Goal: Task Accomplishment & Management: Use online tool/utility

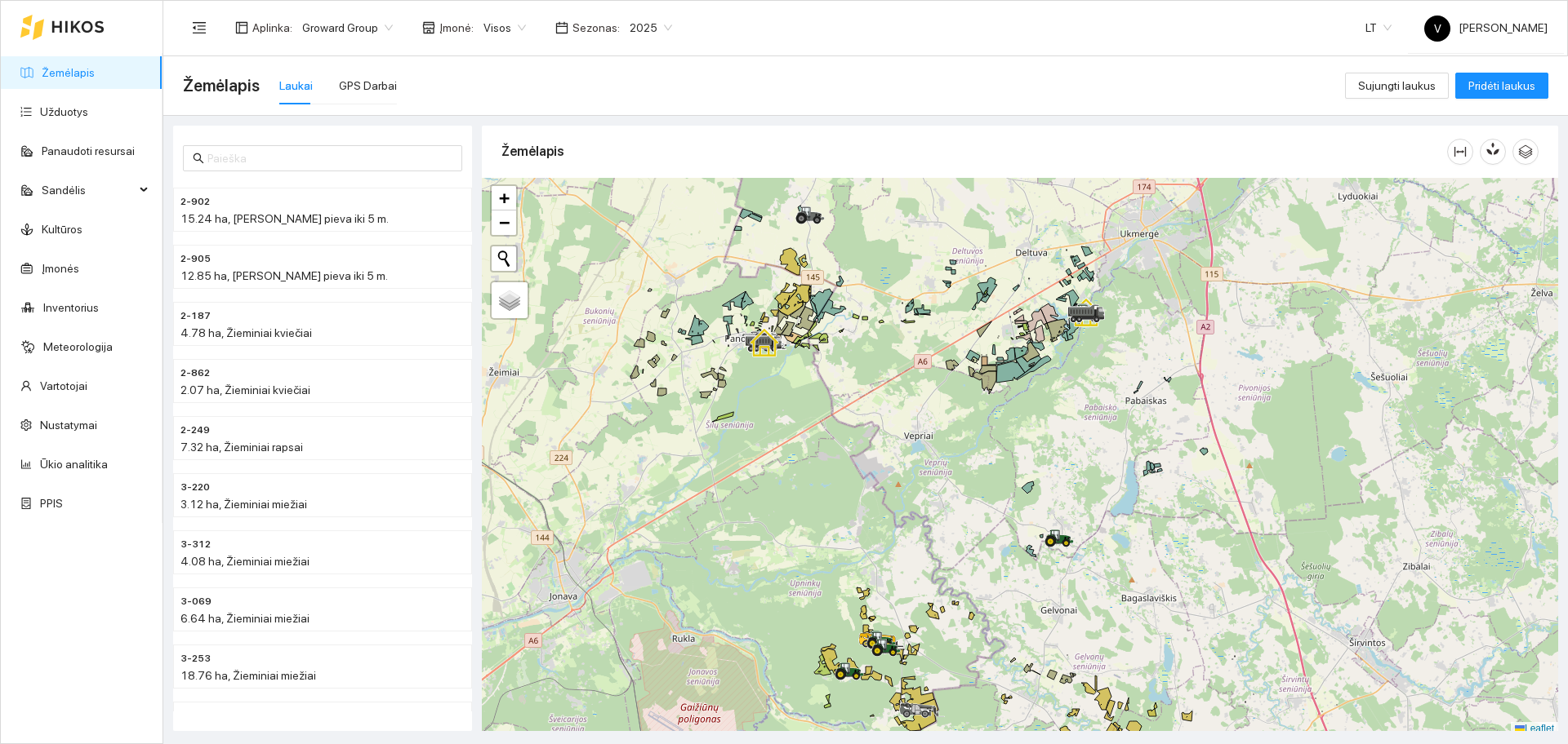
scroll to position [5, 0]
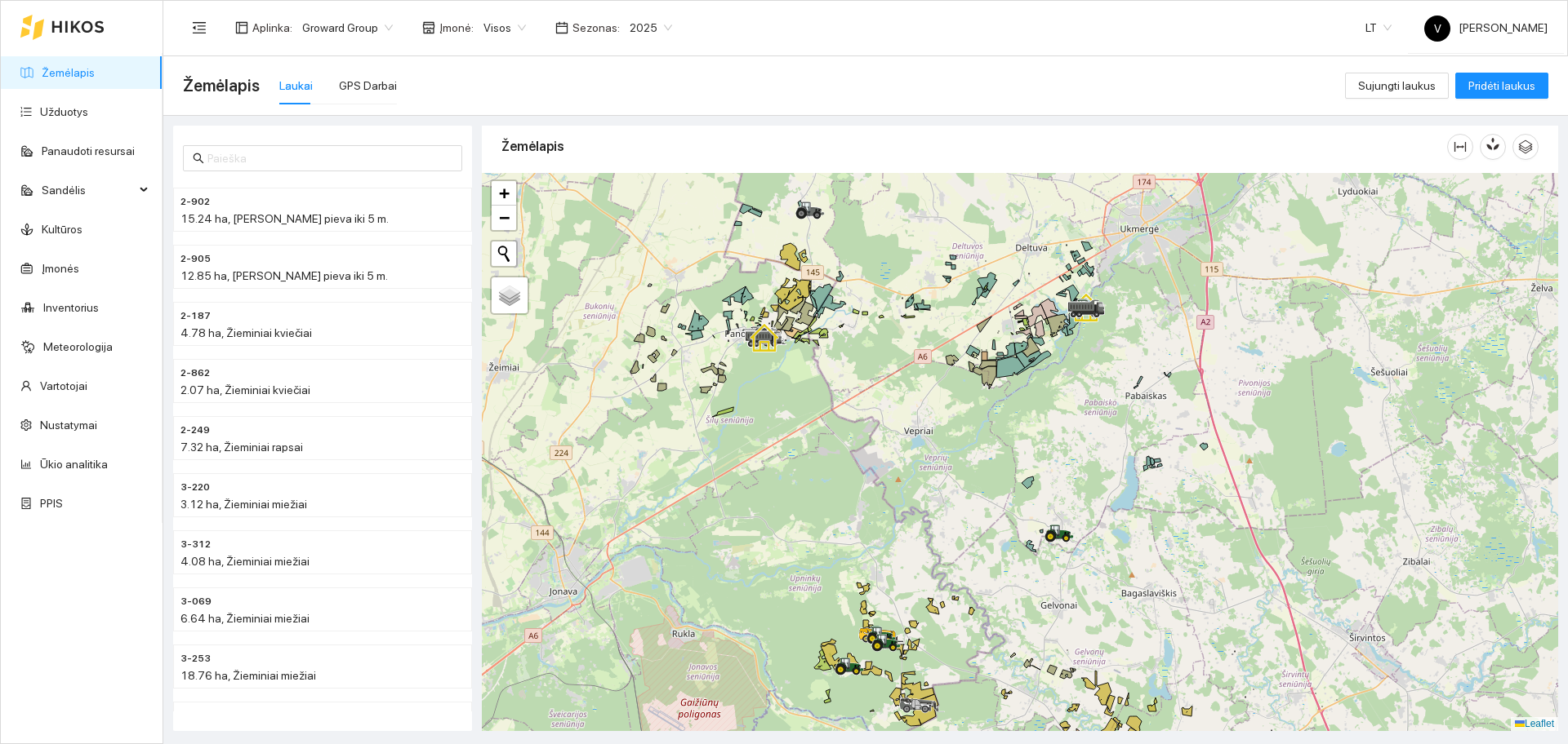
drag, startPoint x: 827, startPoint y: 371, endPoint x: 890, endPoint y: 471, distance: 118.2
click at [890, 471] on div at bounding box center [1020, 453] width 1076 height 558
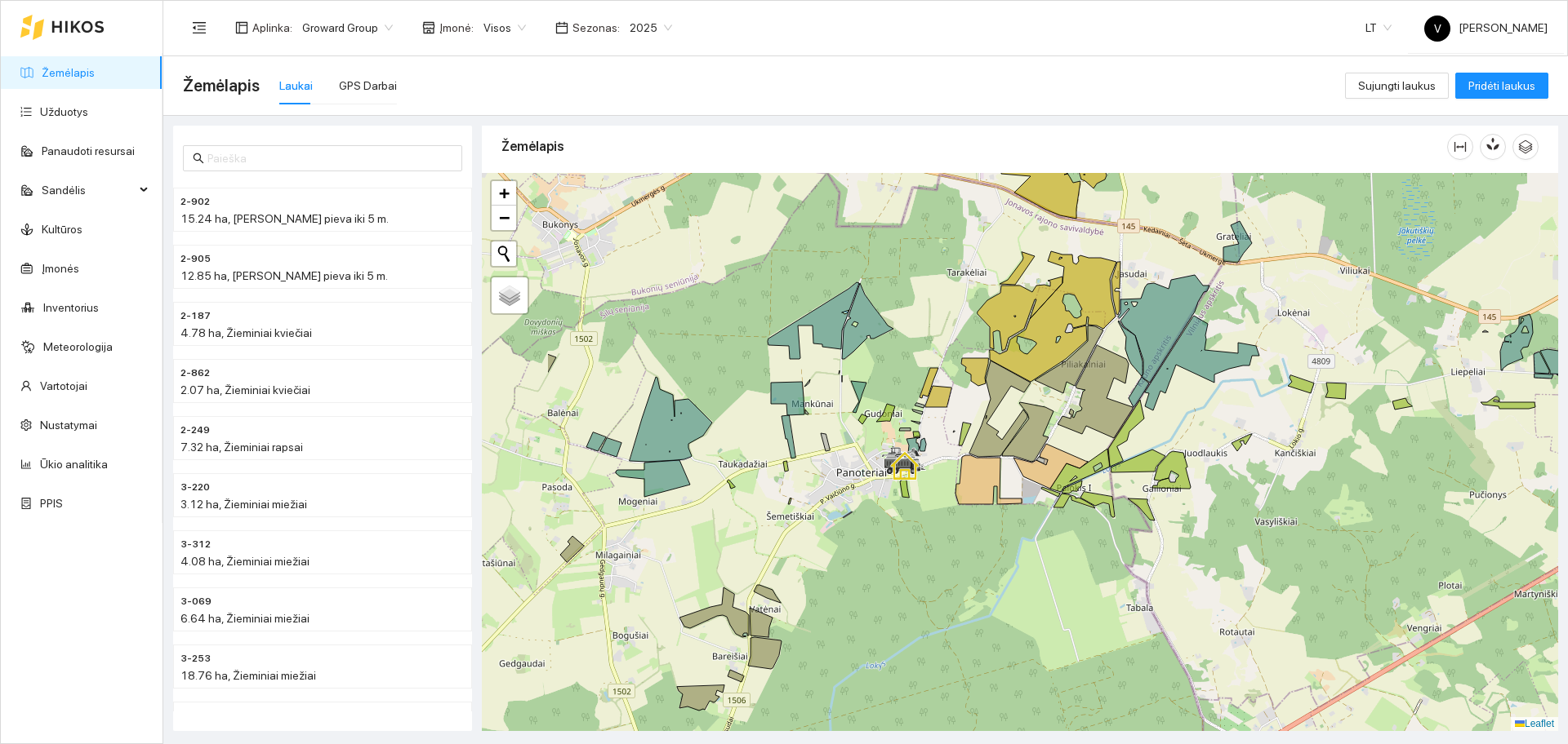
drag, startPoint x: 801, startPoint y: 429, endPoint x: 924, endPoint y: 452, distance: 125.1
click at [919, 453] on icon at bounding box center [904, 466] width 29 height 29
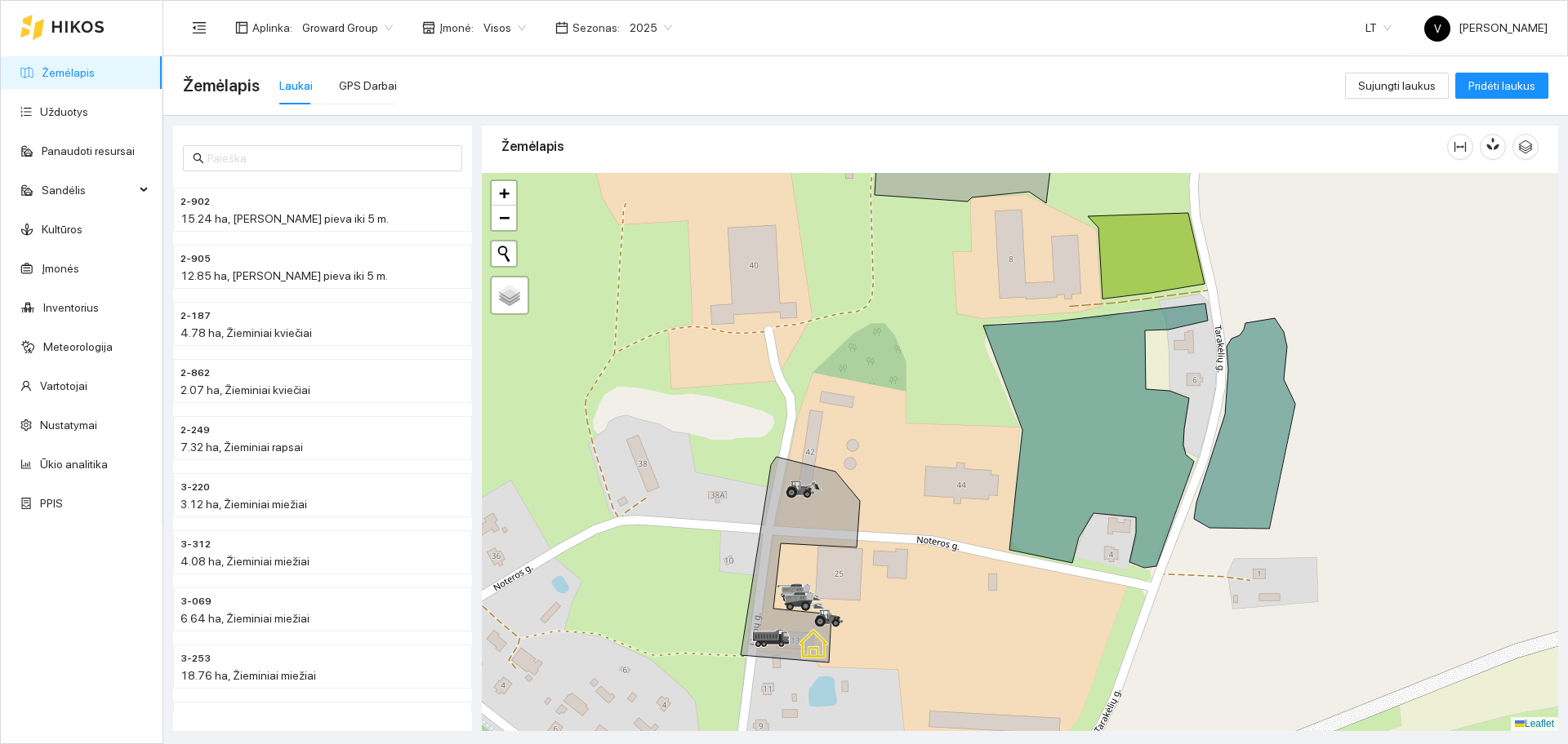
drag, startPoint x: 896, startPoint y: 535, endPoint x: 988, endPoint y: 507, distance: 96.2
click at [988, 507] on div at bounding box center [1020, 453] width 1076 height 558
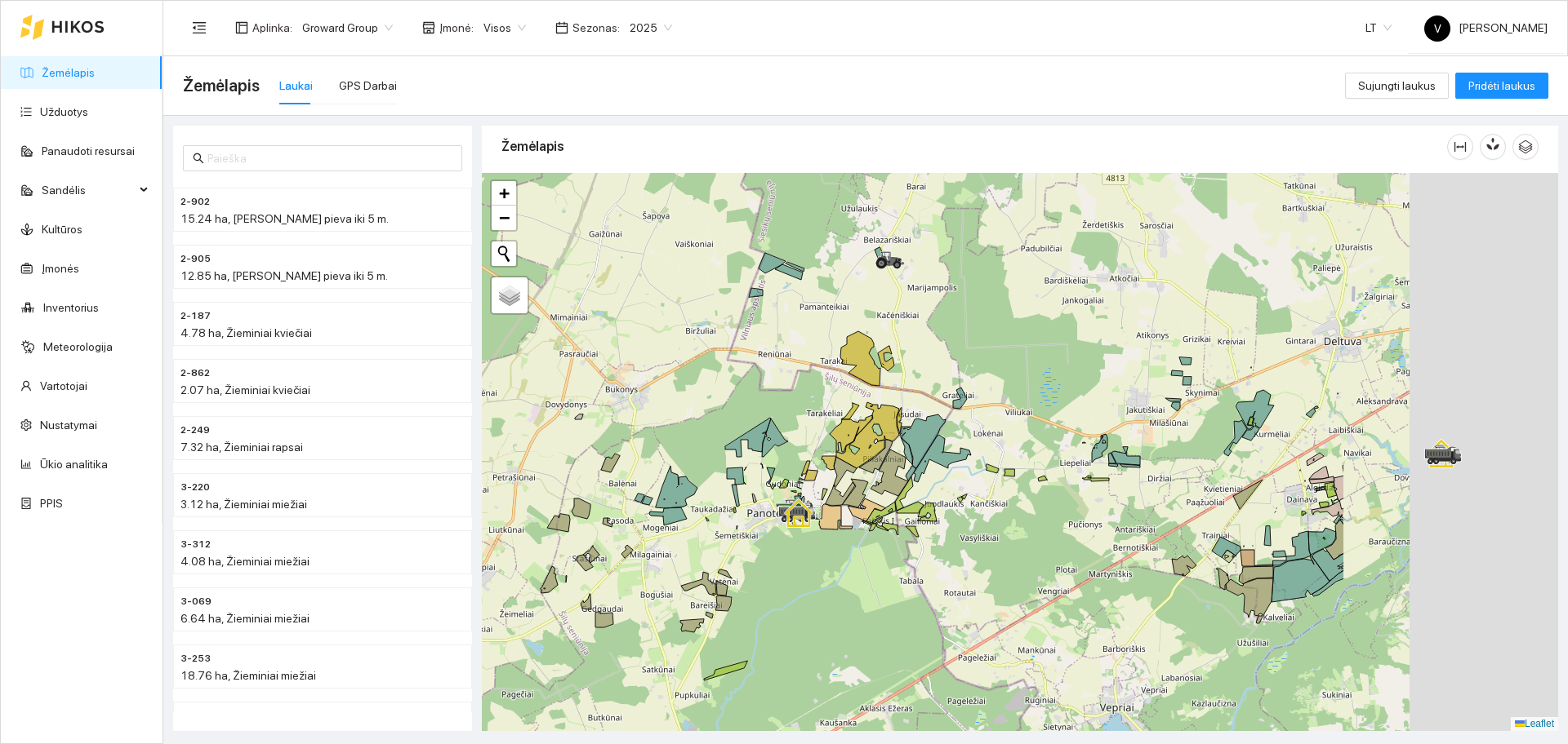
drag, startPoint x: 1364, startPoint y: 554, endPoint x: 871, endPoint y: 515, distance: 494.5
click at [876, 521] on div at bounding box center [1020, 453] width 1076 height 558
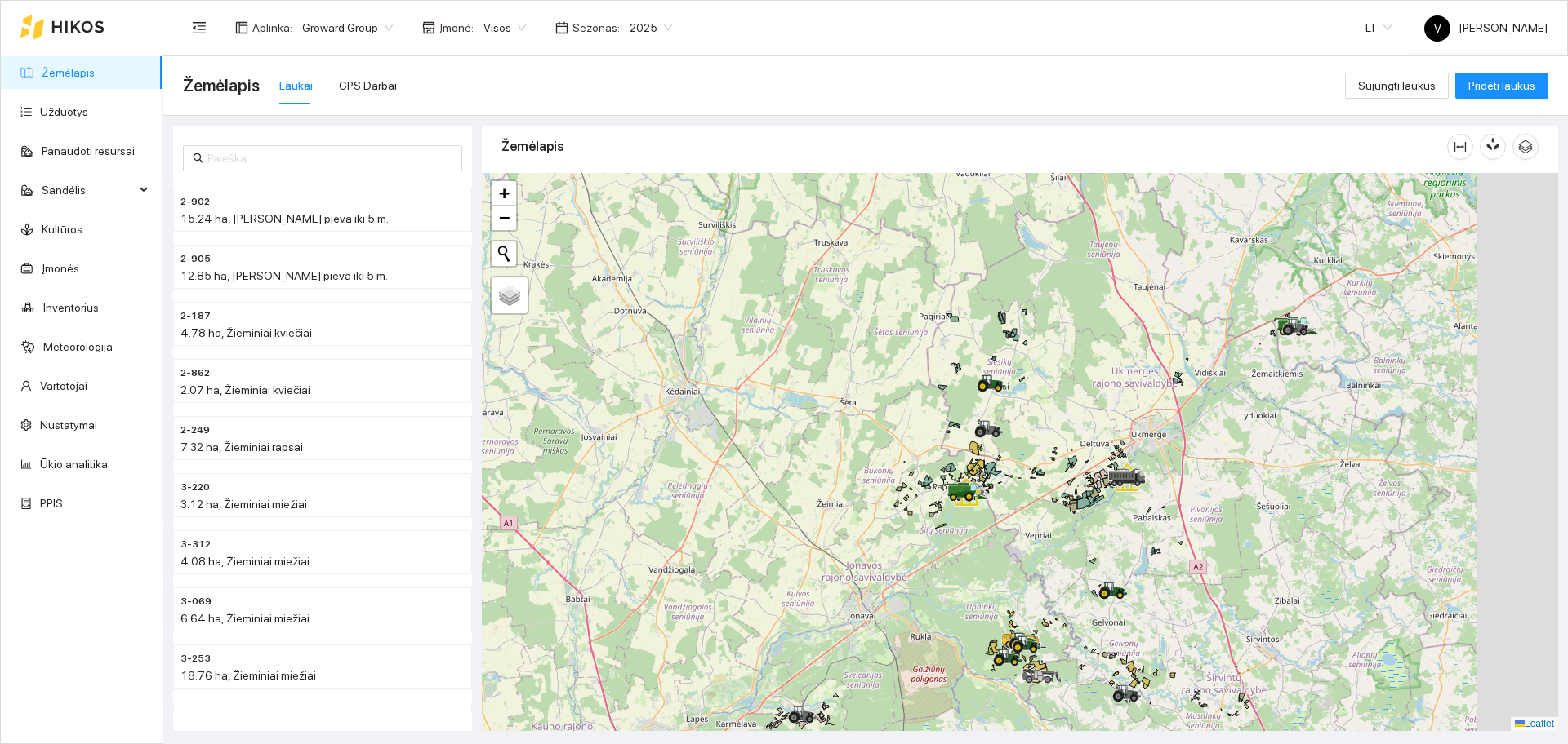
drag, startPoint x: 1385, startPoint y: 319, endPoint x: 1073, endPoint y: 439, distance: 334.3
click at [1055, 453] on div at bounding box center [1020, 453] width 1076 height 558
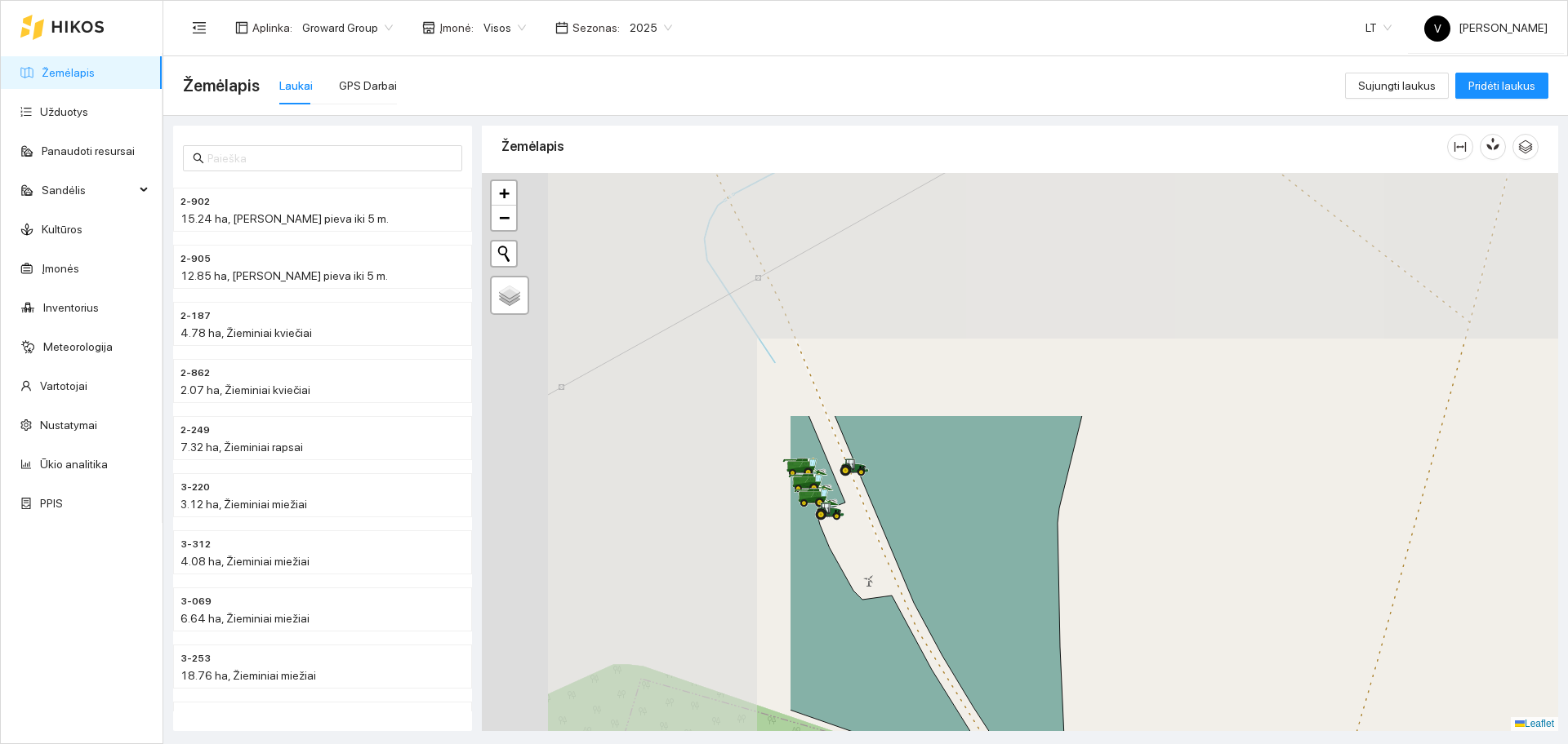
drag, startPoint x: 744, startPoint y: 365, endPoint x: 1037, endPoint y: 574, distance: 359.9
click at [1042, 575] on icon at bounding box center [958, 603] width 247 height 375
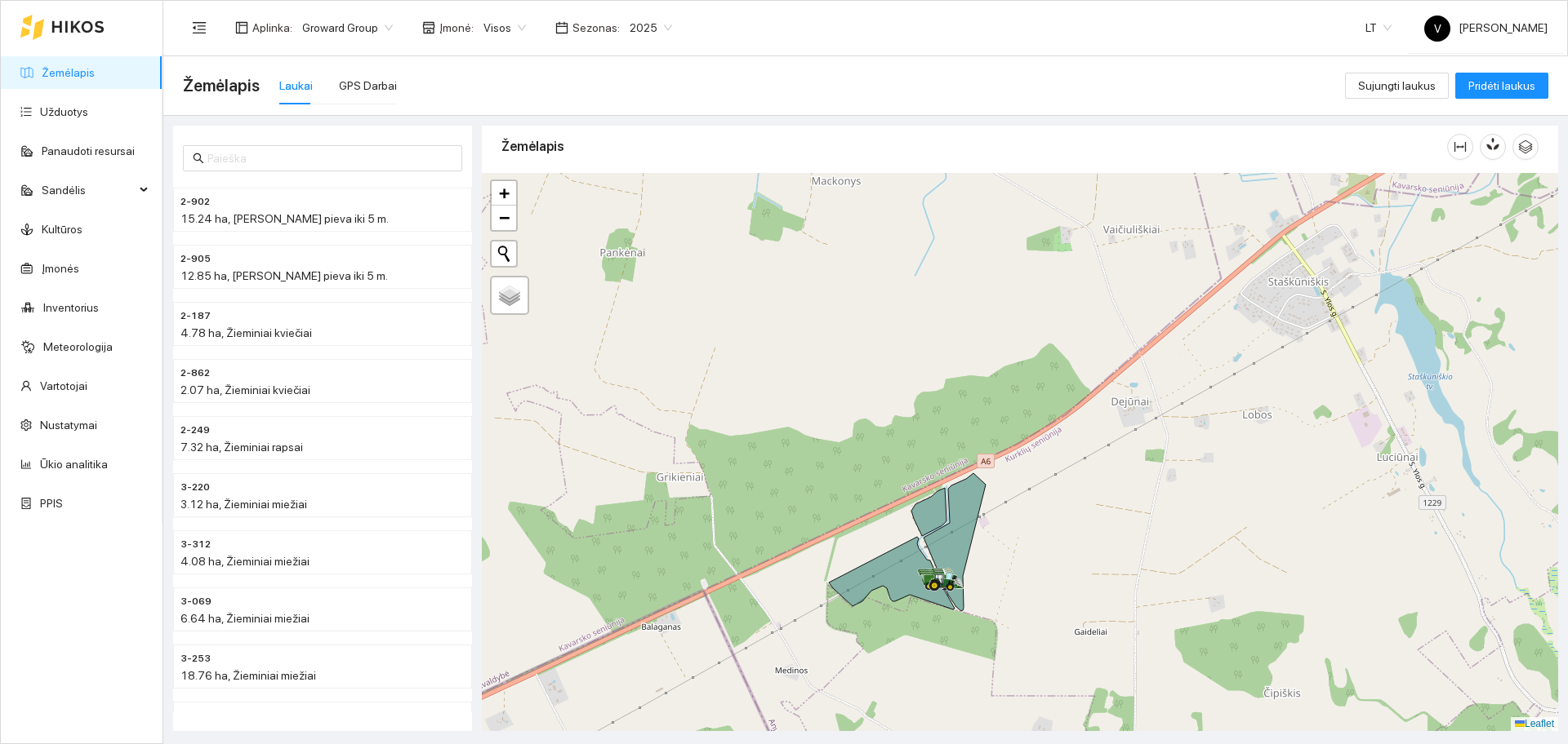
drag, startPoint x: 1067, startPoint y: 643, endPoint x: 1186, endPoint y: 351, distance: 315.3
click at [1184, 358] on div at bounding box center [1020, 453] width 1076 height 558
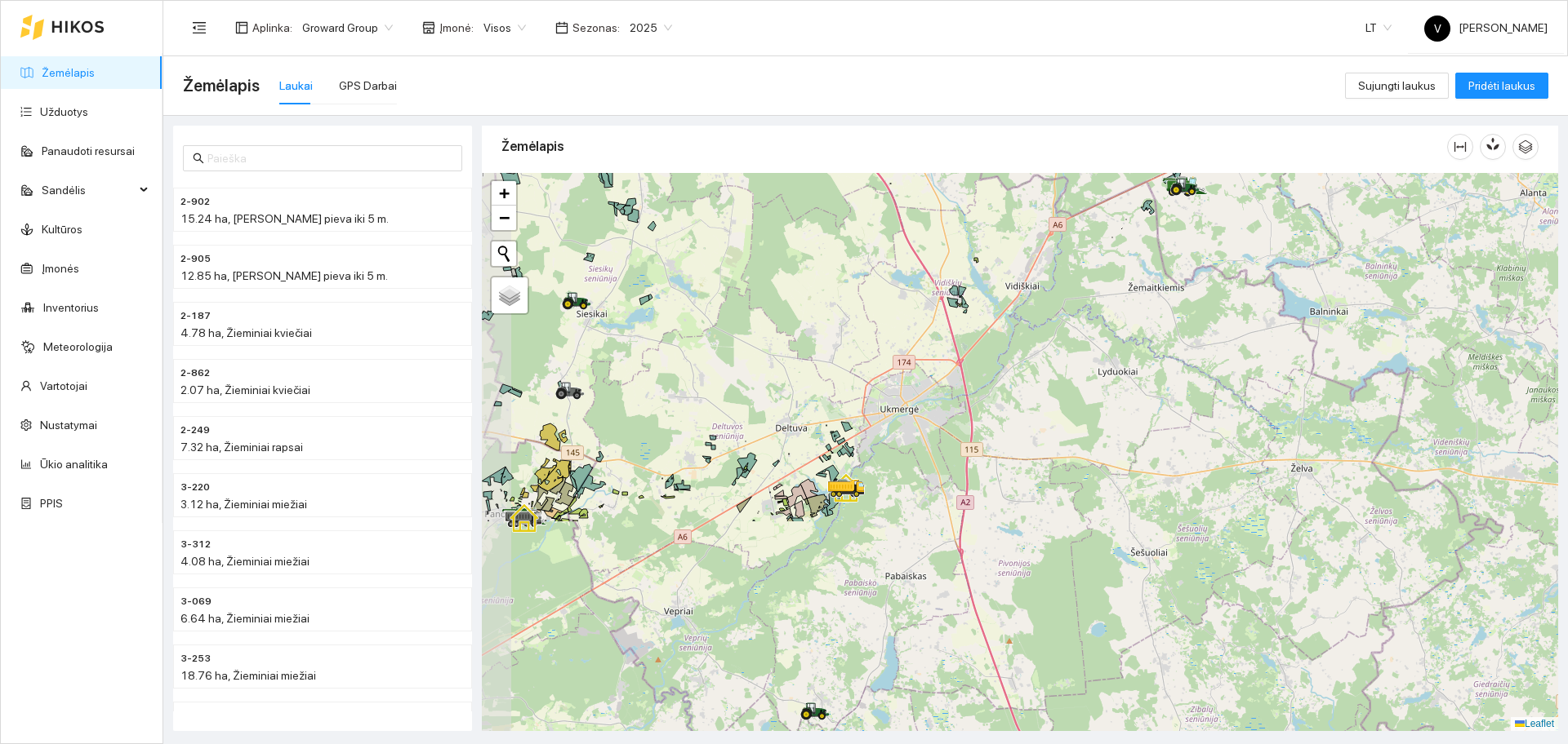
drag, startPoint x: 1105, startPoint y: 599, endPoint x: 1156, endPoint y: 333, distance: 270.8
click at [1156, 333] on div at bounding box center [1020, 453] width 1076 height 558
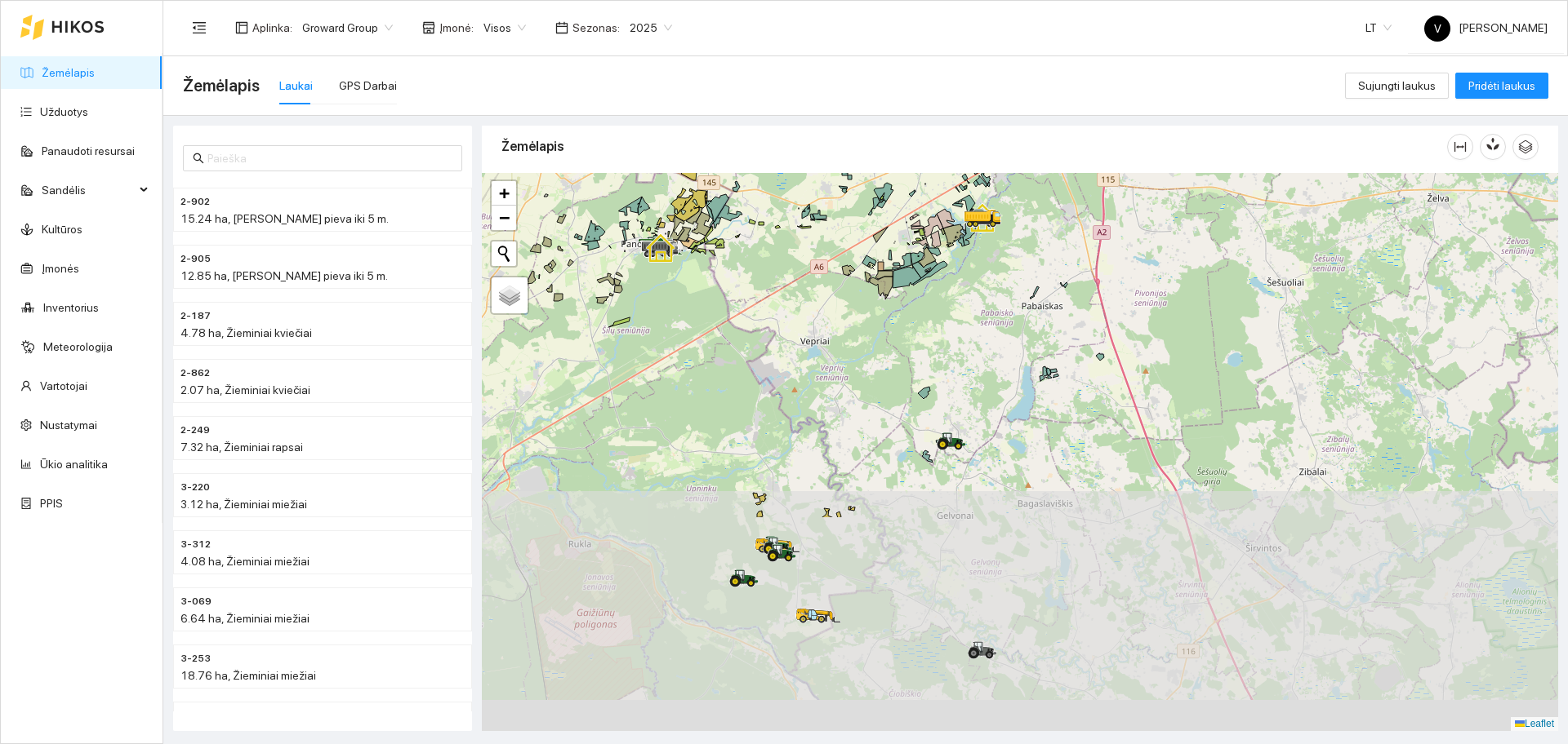
drag, startPoint x: 789, startPoint y: 722, endPoint x: 936, endPoint y: 434, distance: 323.3
click at [933, 451] on icon at bounding box center [927, 456] width 10 height 12
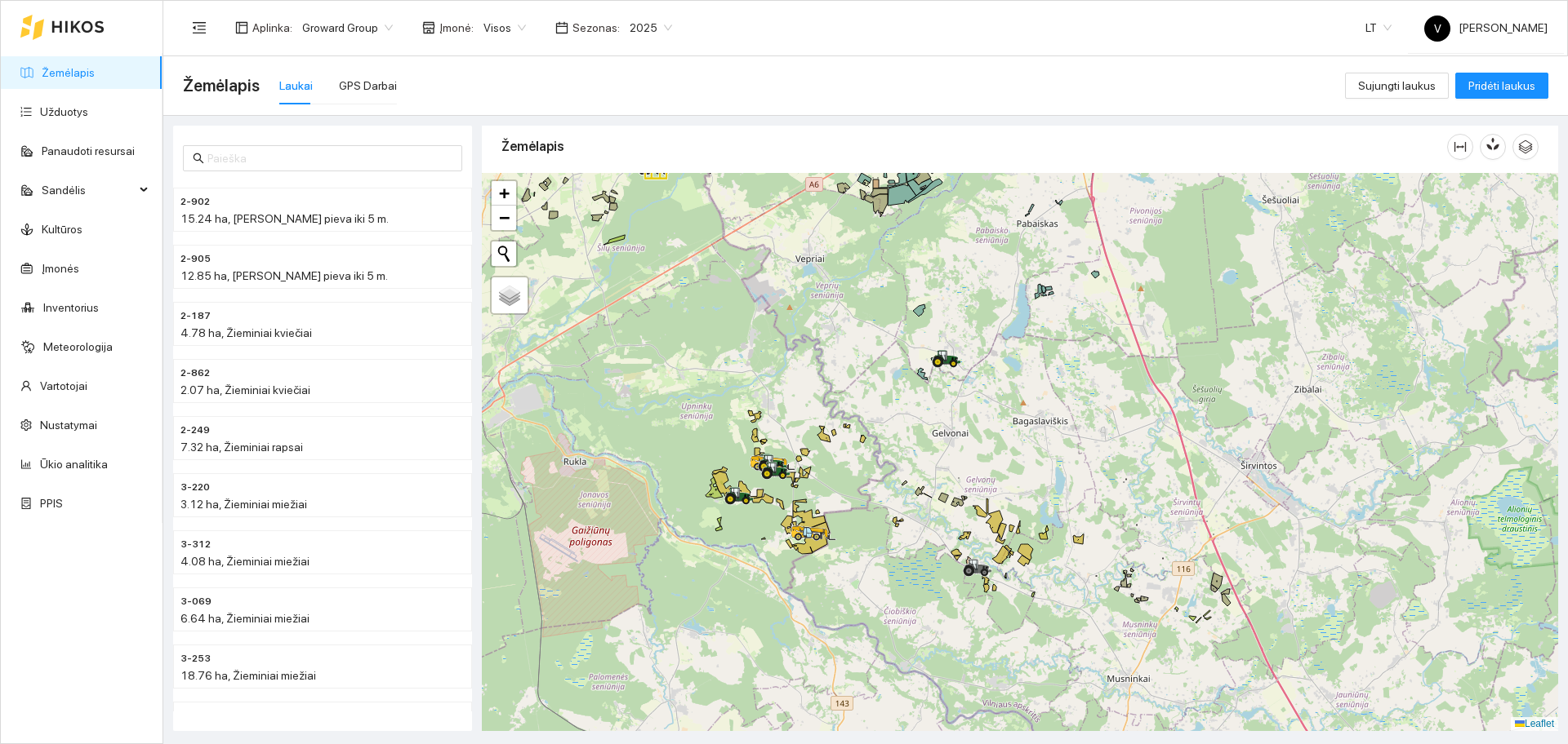
drag, startPoint x: 1060, startPoint y: 584, endPoint x: 1049, endPoint y: 387, distance: 197.3
click at [1045, 394] on div at bounding box center [1020, 453] width 1076 height 558
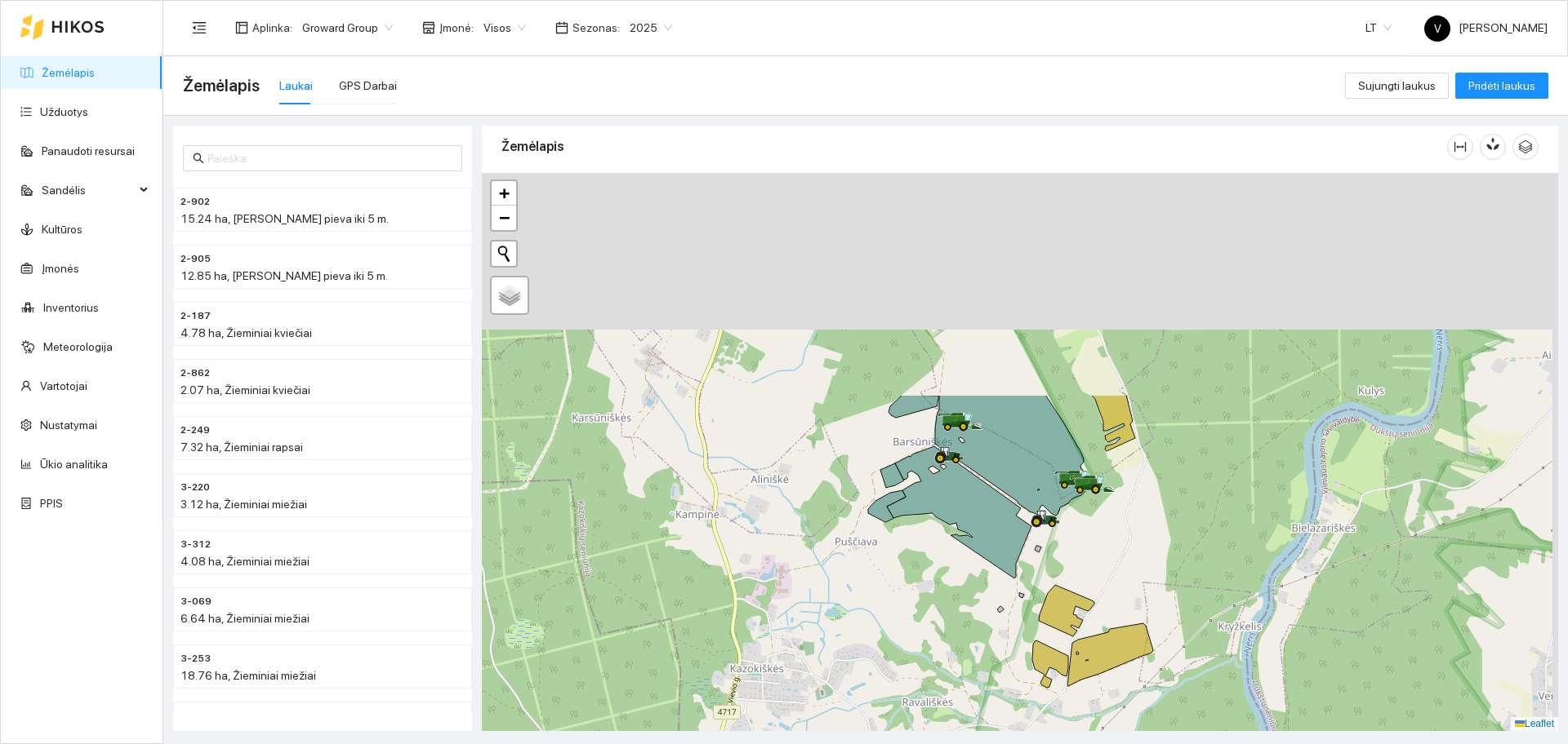
drag, startPoint x: 1040, startPoint y: 472, endPoint x: 1038, endPoint y: 560, distance: 88.0
click at [1038, 560] on div at bounding box center [1020, 453] width 1076 height 558
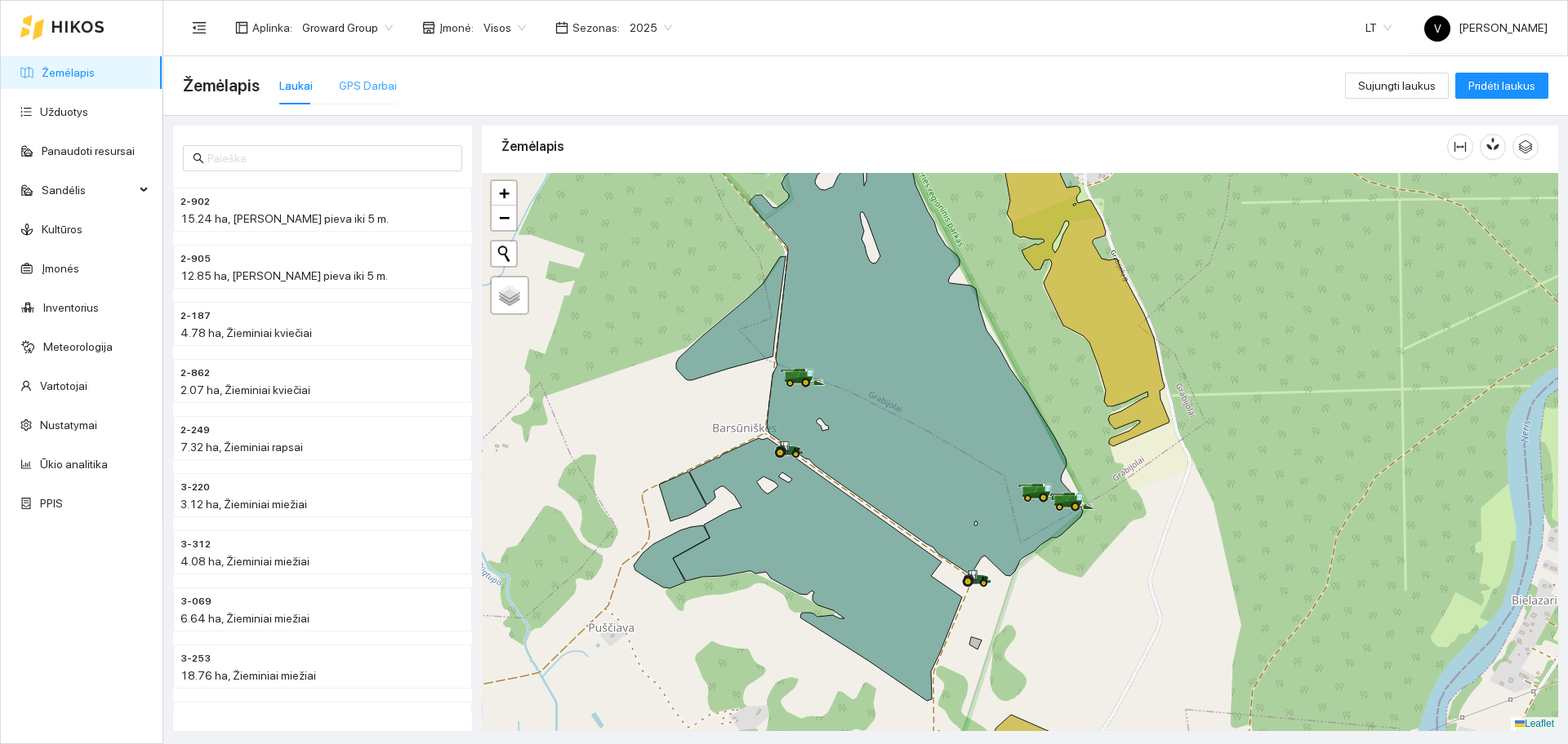
click at [381, 70] on div "GPS Darbai" at bounding box center [368, 85] width 58 height 37
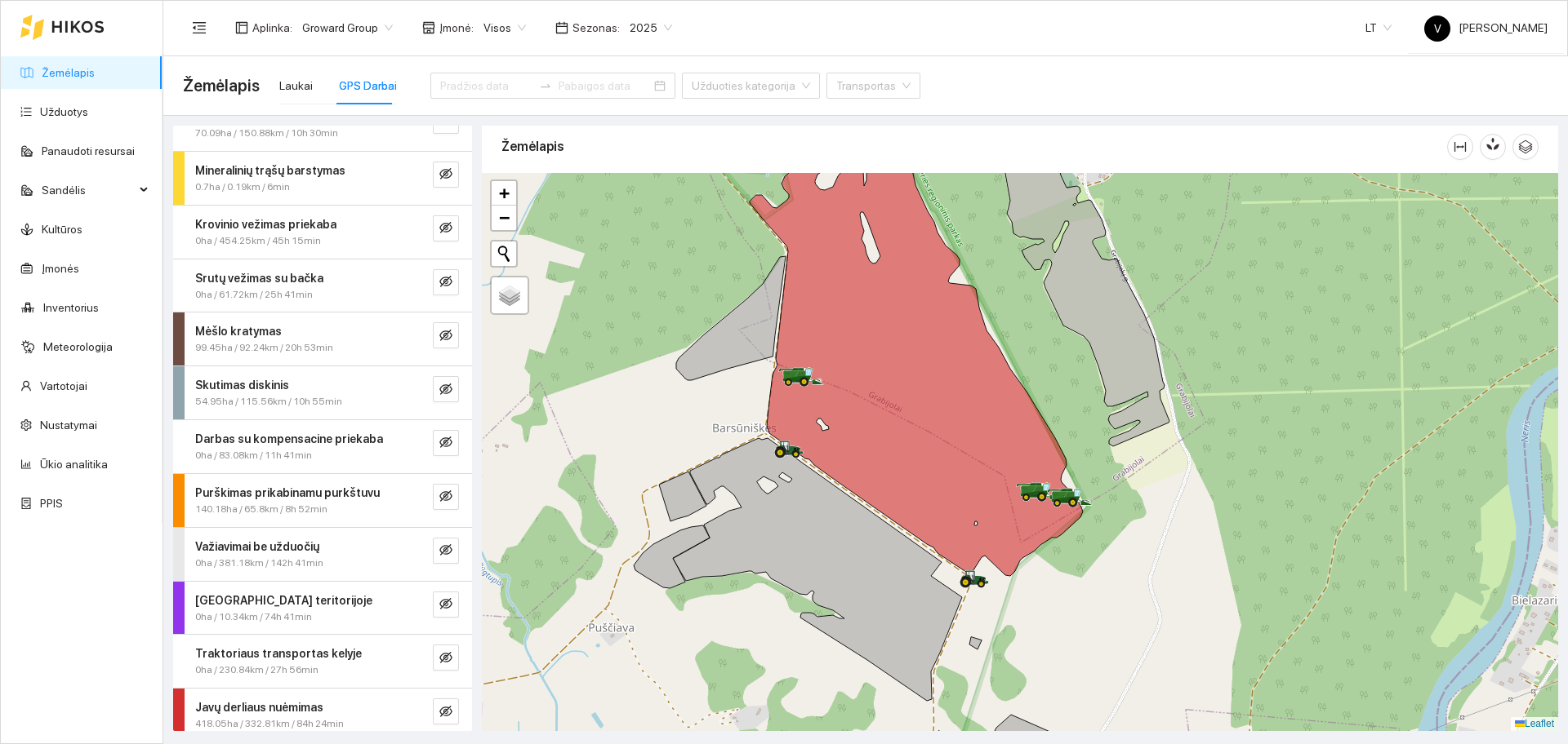
scroll to position [38, 0]
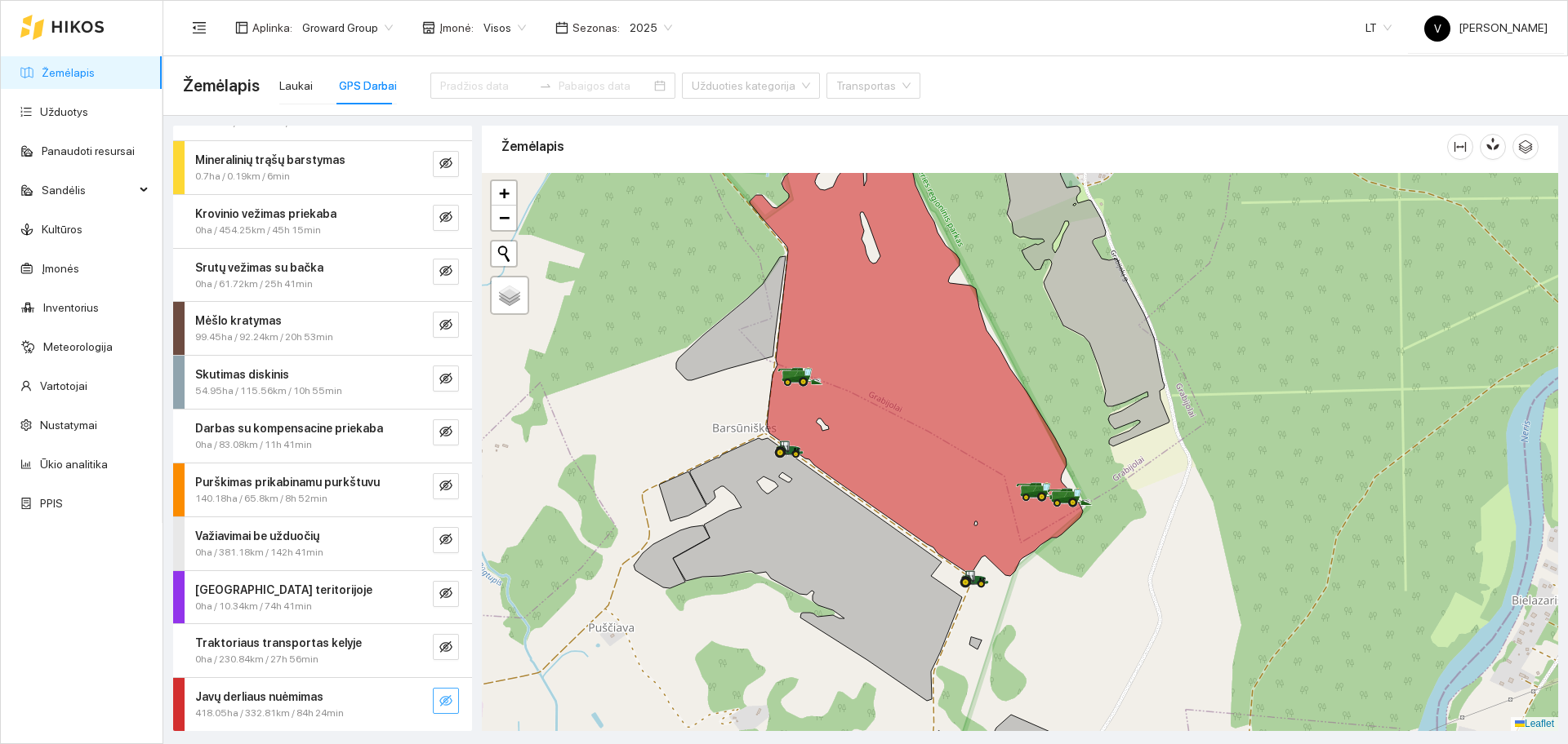
click at [440, 698] on icon "eye-invisible" at bounding box center [446, 701] width 13 height 13
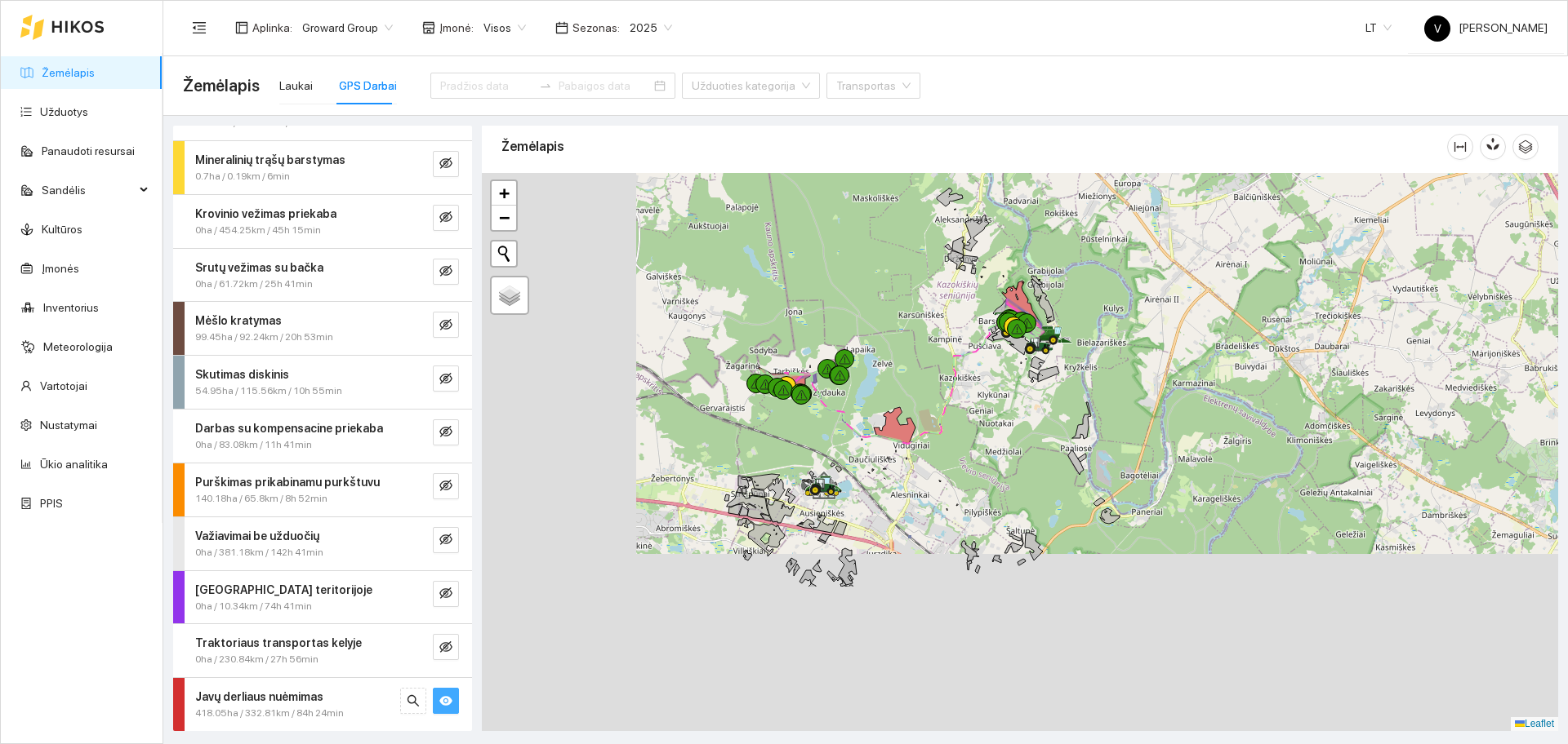
drag, startPoint x: 728, startPoint y: 536, endPoint x: 1162, endPoint y: 291, distance: 498.4
click at [1061, 335] on icon at bounding box center [1046, 337] width 28 height 7
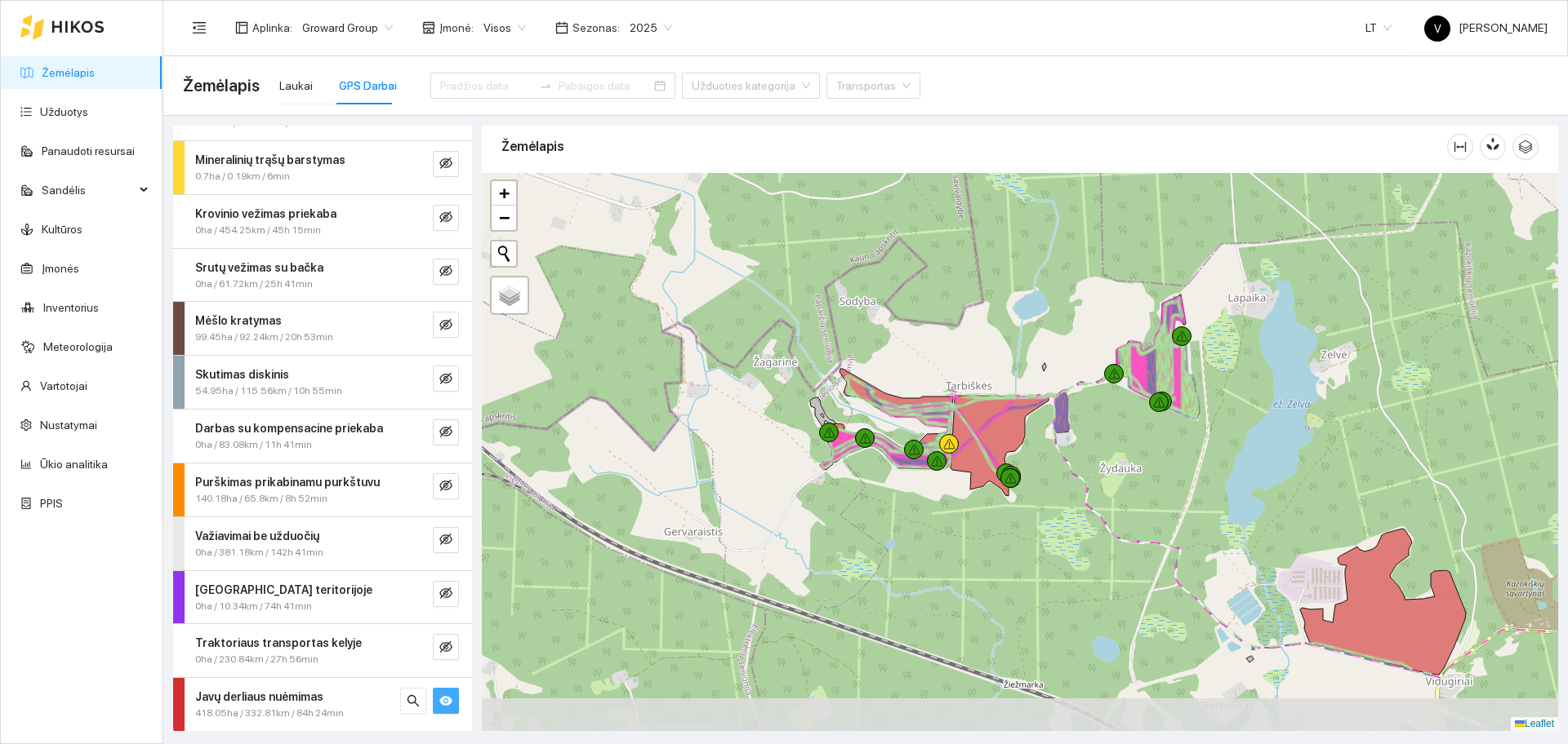
drag, startPoint x: 1006, startPoint y: 433, endPoint x: 999, endPoint y: 365, distance: 68.4
click at [1001, 367] on div at bounding box center [1020, 453] width 1076 height 558
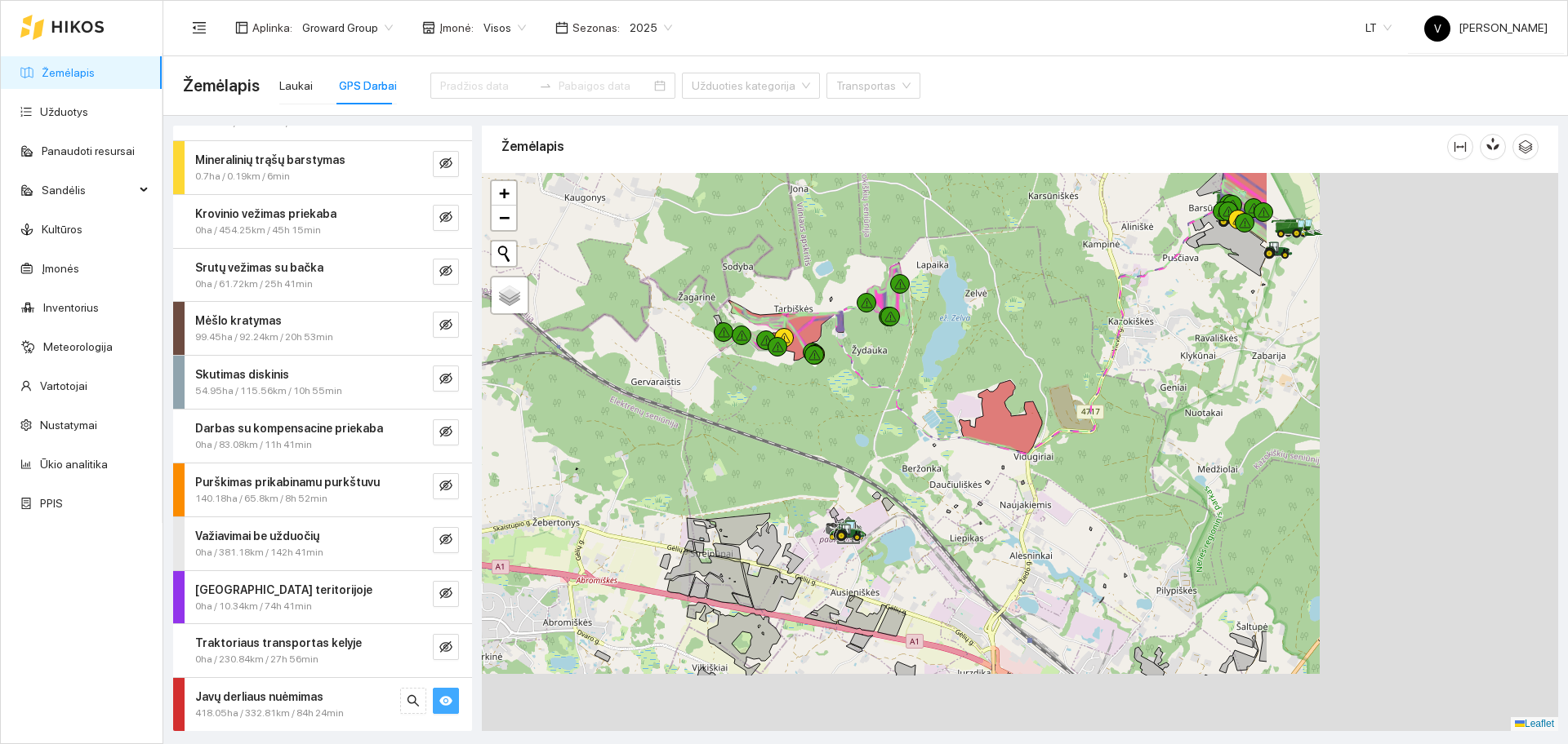
drag, startPoint x: 1143, startPoint y: 434, endPoint x: 951, endPoint y: 390, distance: 197.0
click at [951, 390] on div at bounding box center [1020, 453] width 1076 height 558
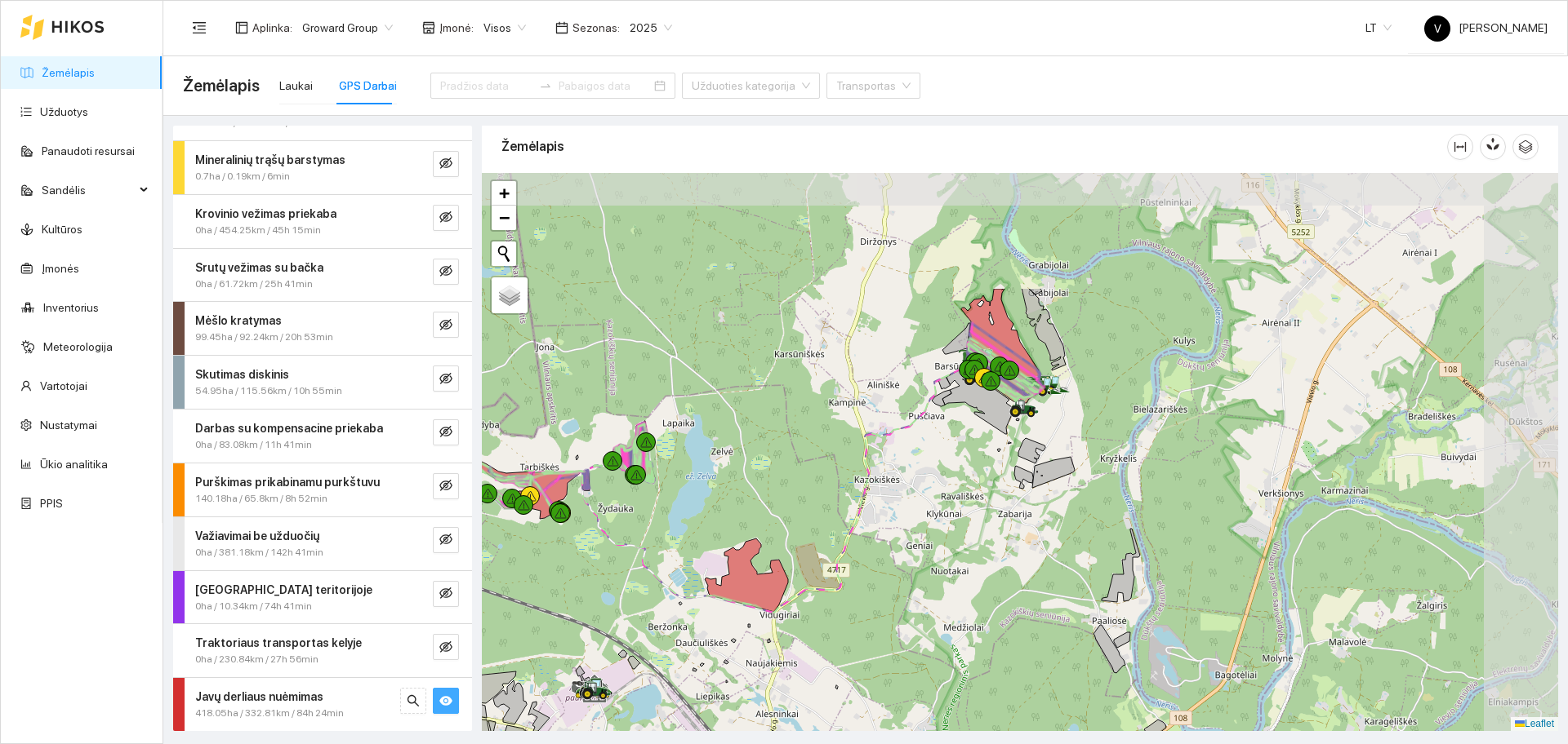
drag, startPoint x: 1217, startPoint y: 300, endPoint x: 1060, endPoint y: 472, distance: 232.9
click at [1061, 472] on icon at bounding box center [1053, 472] width 42 height 31
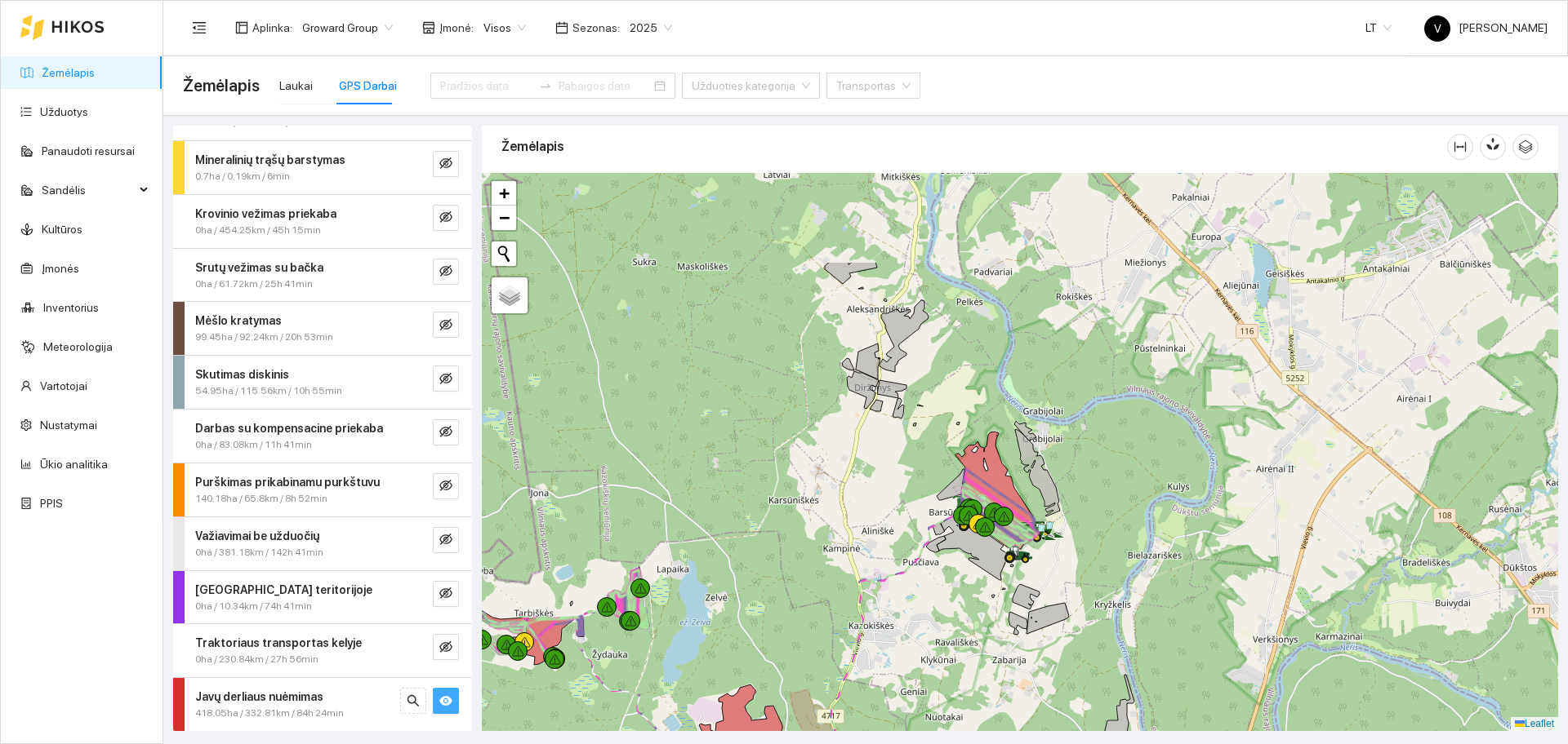
drag, startPoint x: 888, startPoint y: 216, endPoint x: 884, endPoint y: 361, distance: 145.1
click at [884, 361] on icon at bounding box center [903, 336] width 49 height 72
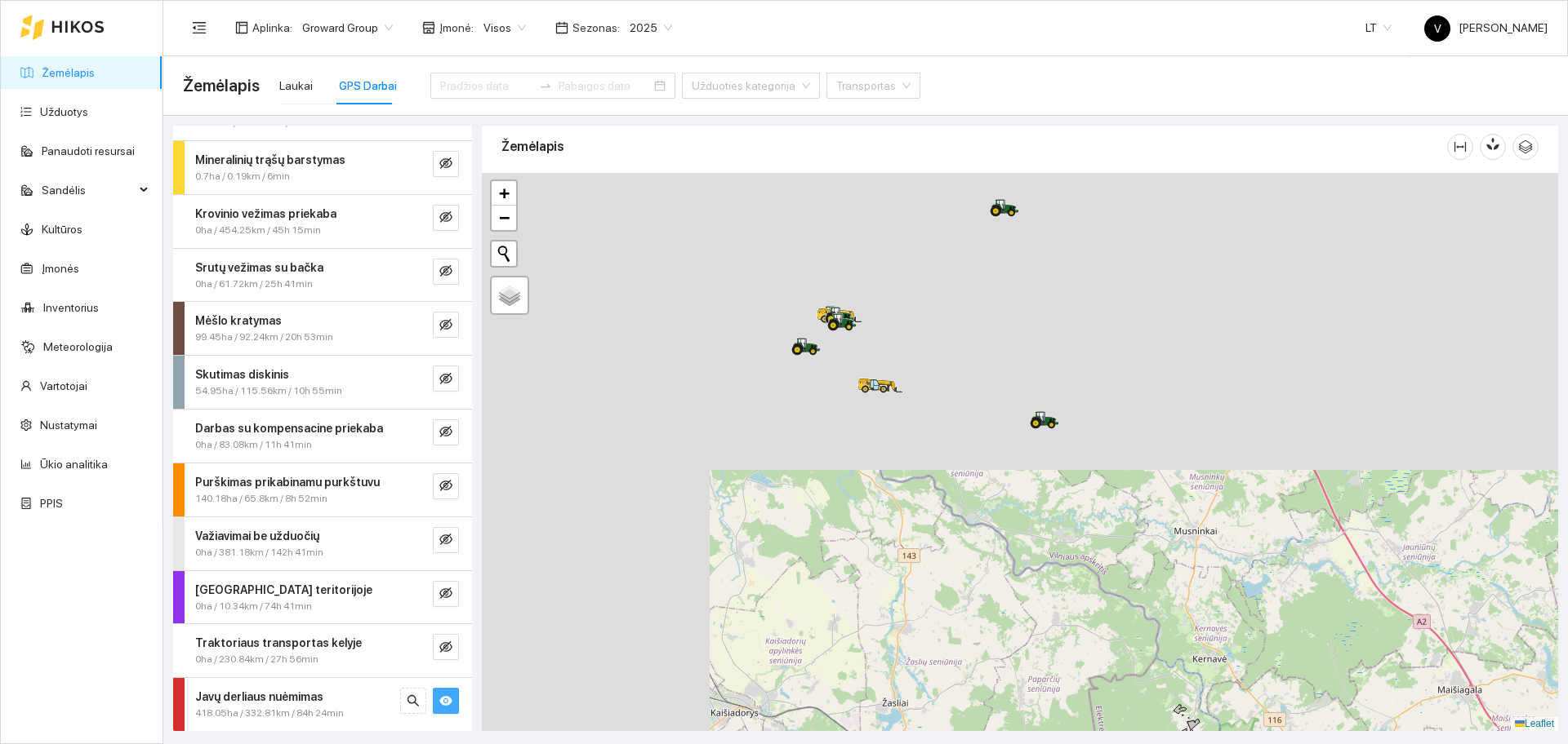
drag, startPoint x: 651, startPoint y: 210, endPoint x: 977, endPoint y: 618, distance: 522.2
click at [977, 618] on div at bounding box center [1020, 453] width 1076 height 558
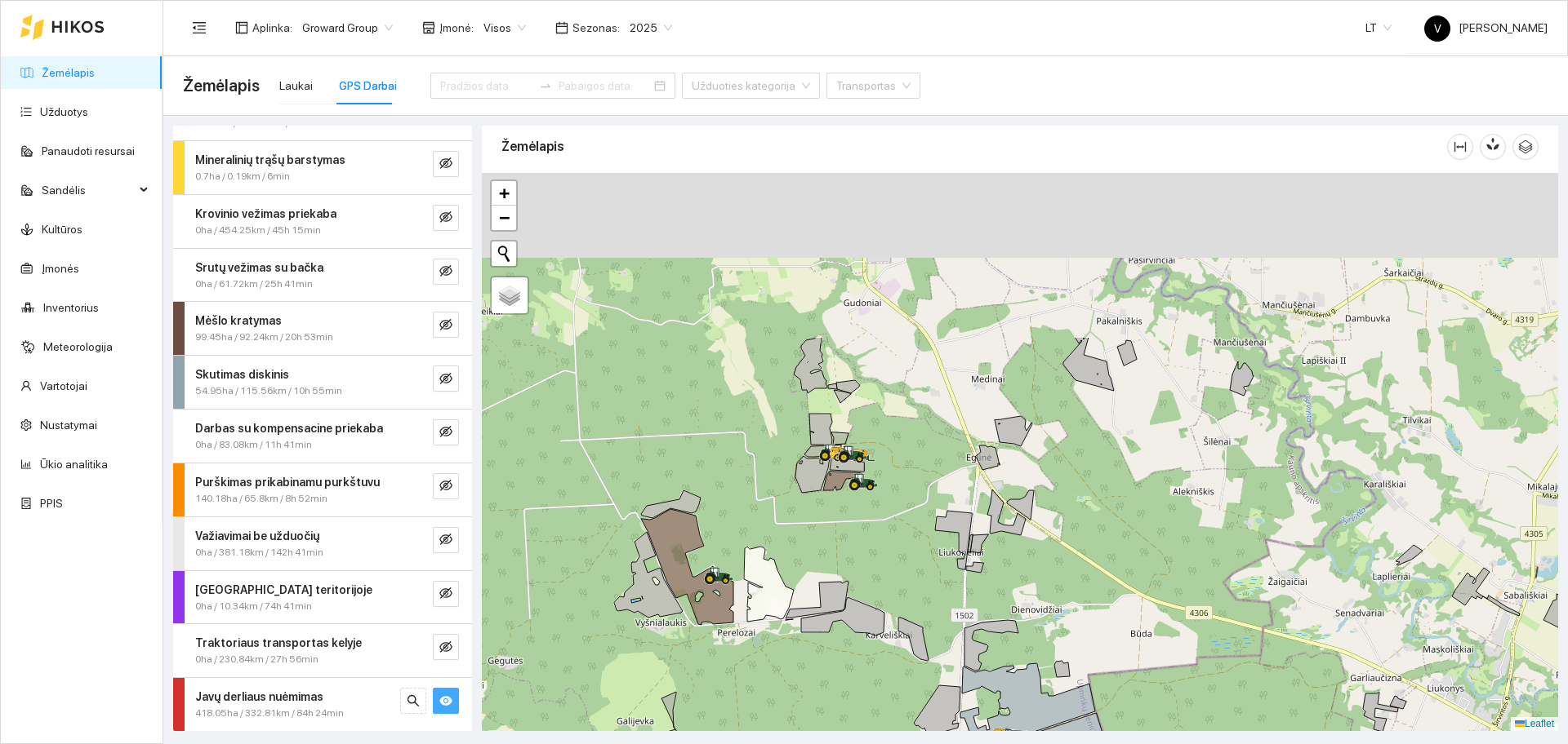
drag, startPoint x: 866, startPoint y: 481, endPoint x: 865, endPoint y: 535, distance: 54.0
click at [865, 535] on div at bounding box center [1020, 453] width 1076 height 558
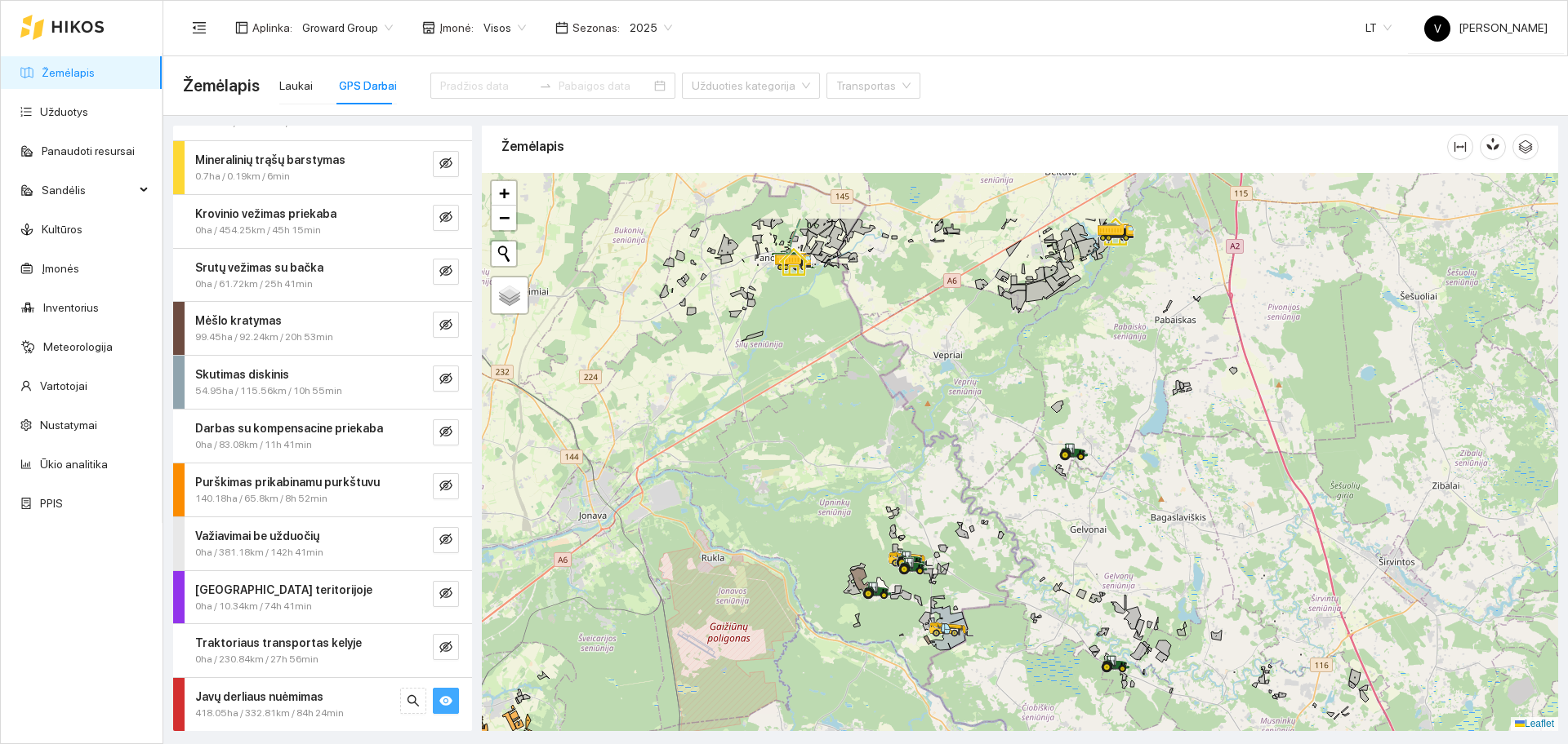
drag, startPoint x: 869, startPoint y: 333, endPoint x: 938, endPoint y: 564, distance: 241.1
click at [938, 563] on div at bounding box center [1020, 453] width 1076 height 558
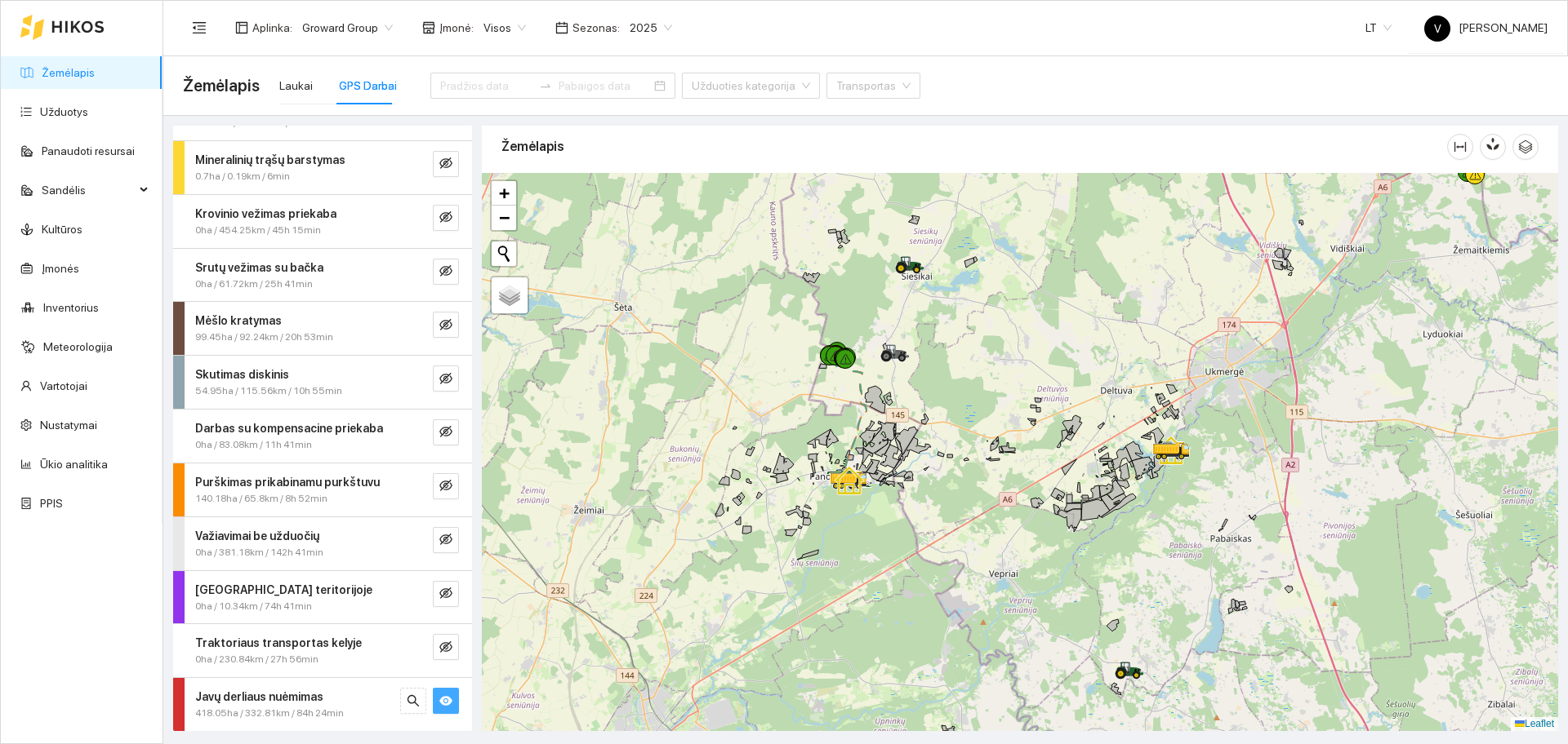
drag, startPoint x: 876, startPoint y: 460, endPoint x: 901, endPoint y: 562, distance: 105.0
click at [879, 474] on icon at bounding box center [873, 467] width 13 height 15
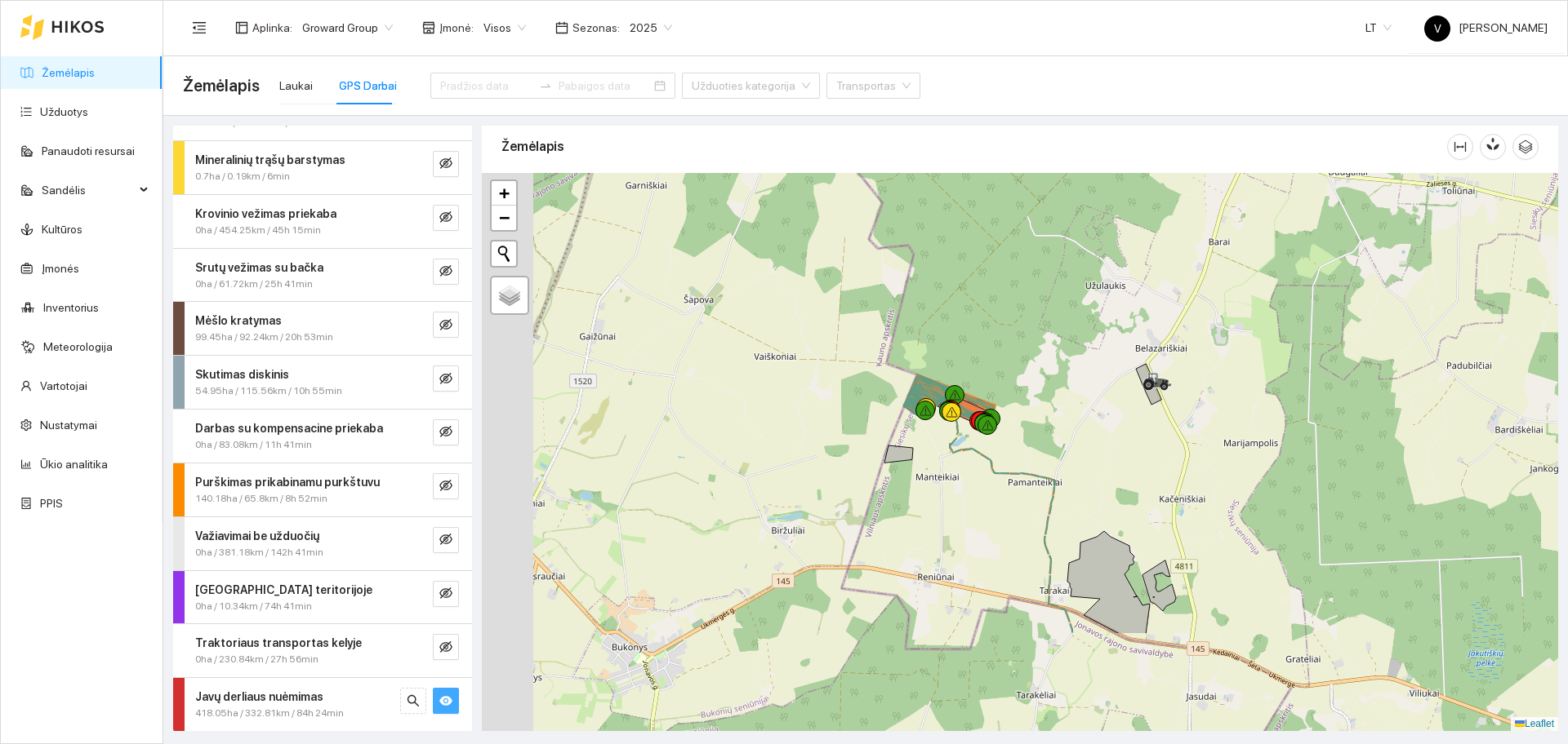
drag, startPoint x: 847, startPoint y: 481, endPoint x: 1003, endPoint y: 356, distance: 199.9
click at [1003, 356] on div at bounding box center [1020, 453] width 1076 height 558
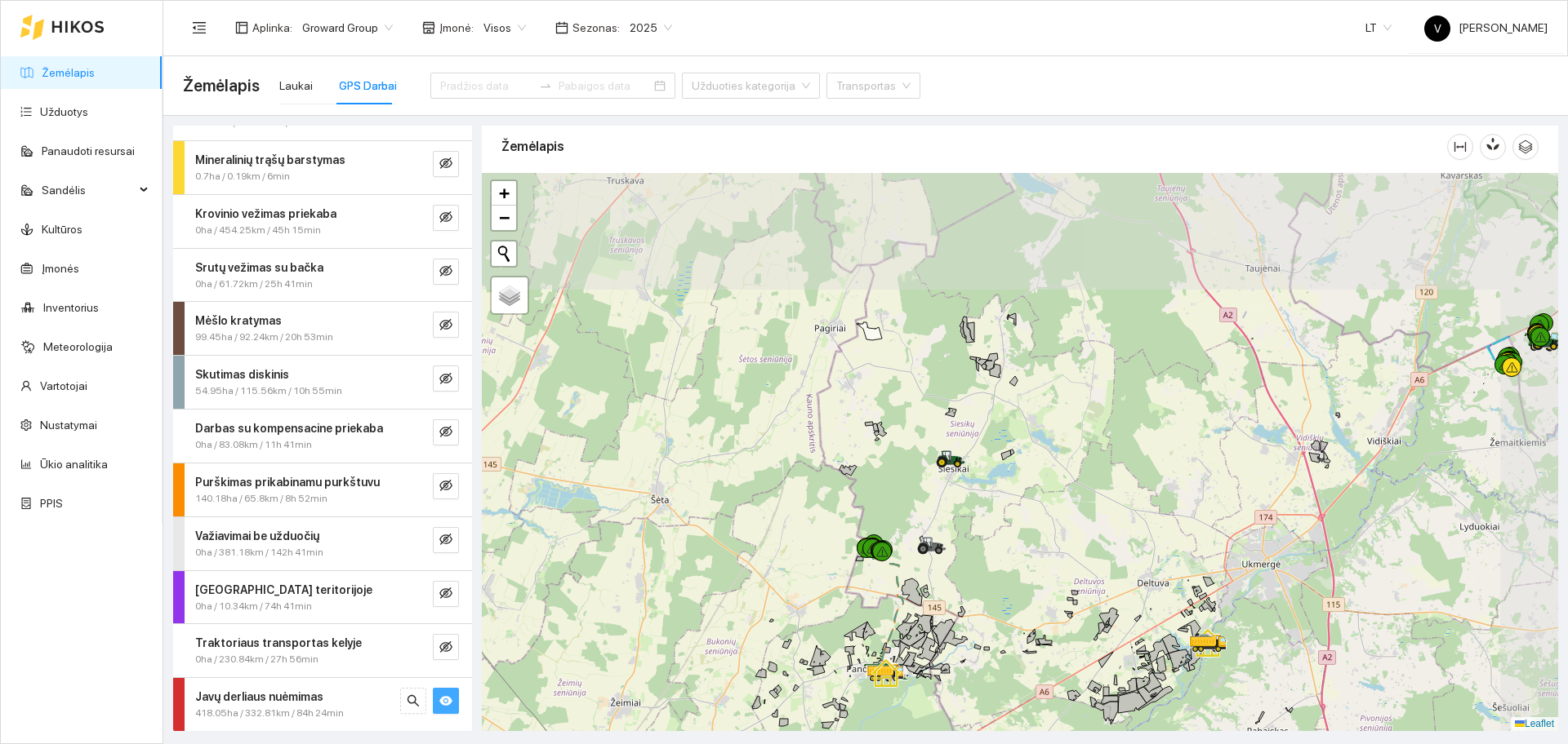
drag, startPoint x: 1168, startPoint y: 430, endPoint x: 1061, endPoint y: 572, distance: 177.8
click at [1061, 572] on div at bounding box center [1020, 453] width 1076 height 558
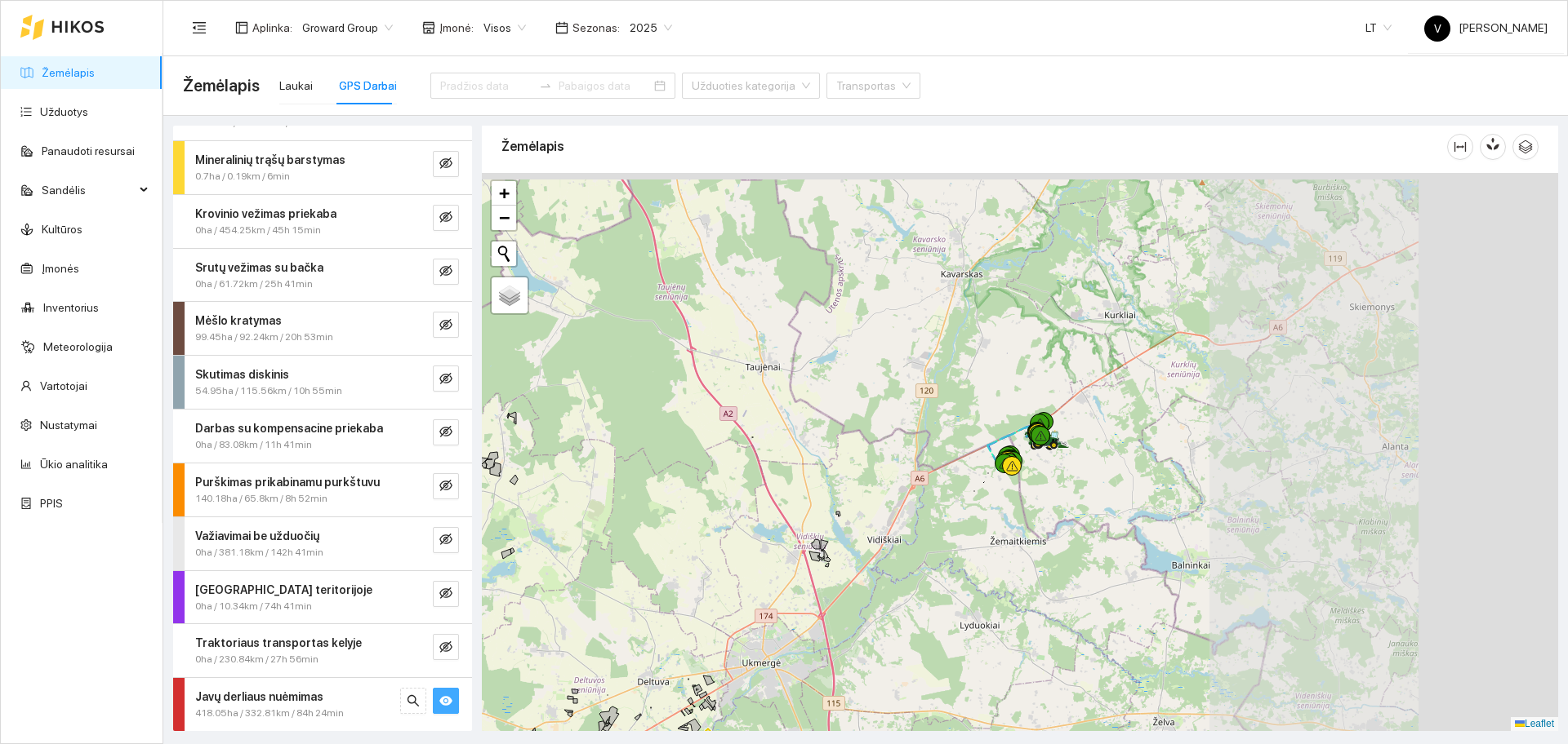
drag, startPoint x: 961, startPoint y: 498, endPoint x: 711, endPoint y: 507, distance: 250.2
click at [705, 510] on div at bounding box center [1020, 453] width 1076 height 558
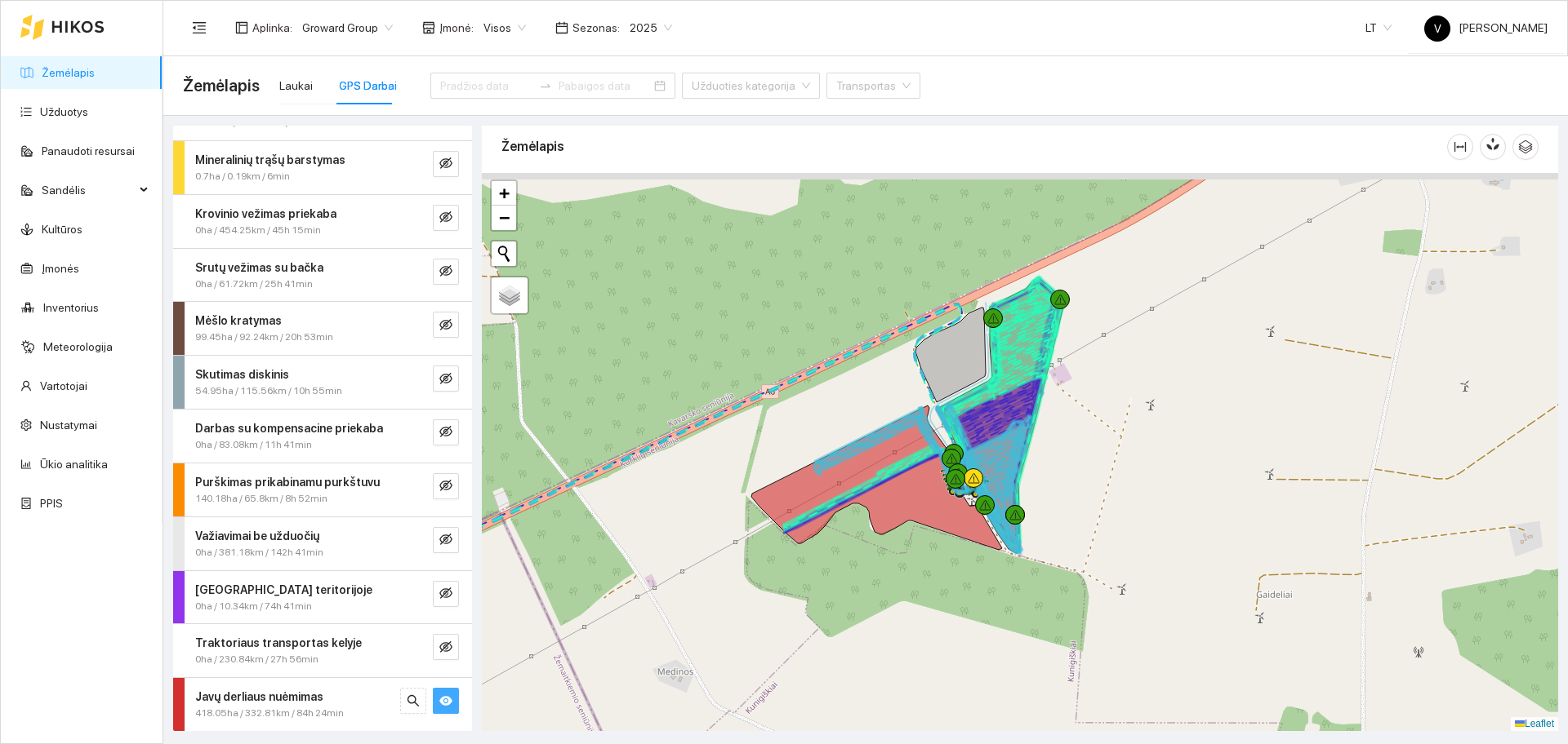
drag, startPoint x: 1009, startPoint y: 468, endPoint x: 966, endPoint y: 614, distance: 152.2
click at [968, 618] on div at bounding box center [1020, 453] width 1076 height 558
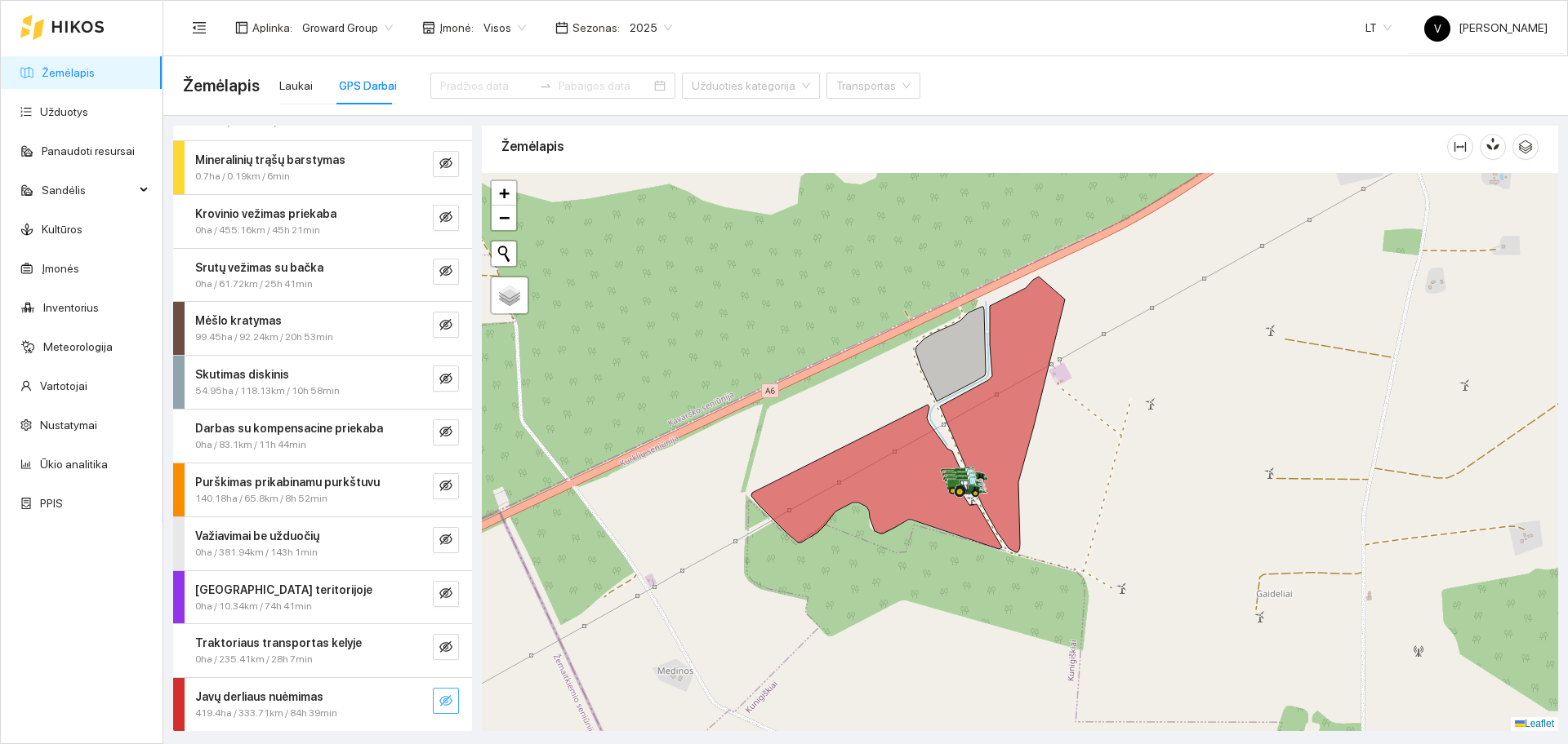
click at [440, 705] on icon "eye-invisible" at bounding box center [446, 701] width 13 height 13
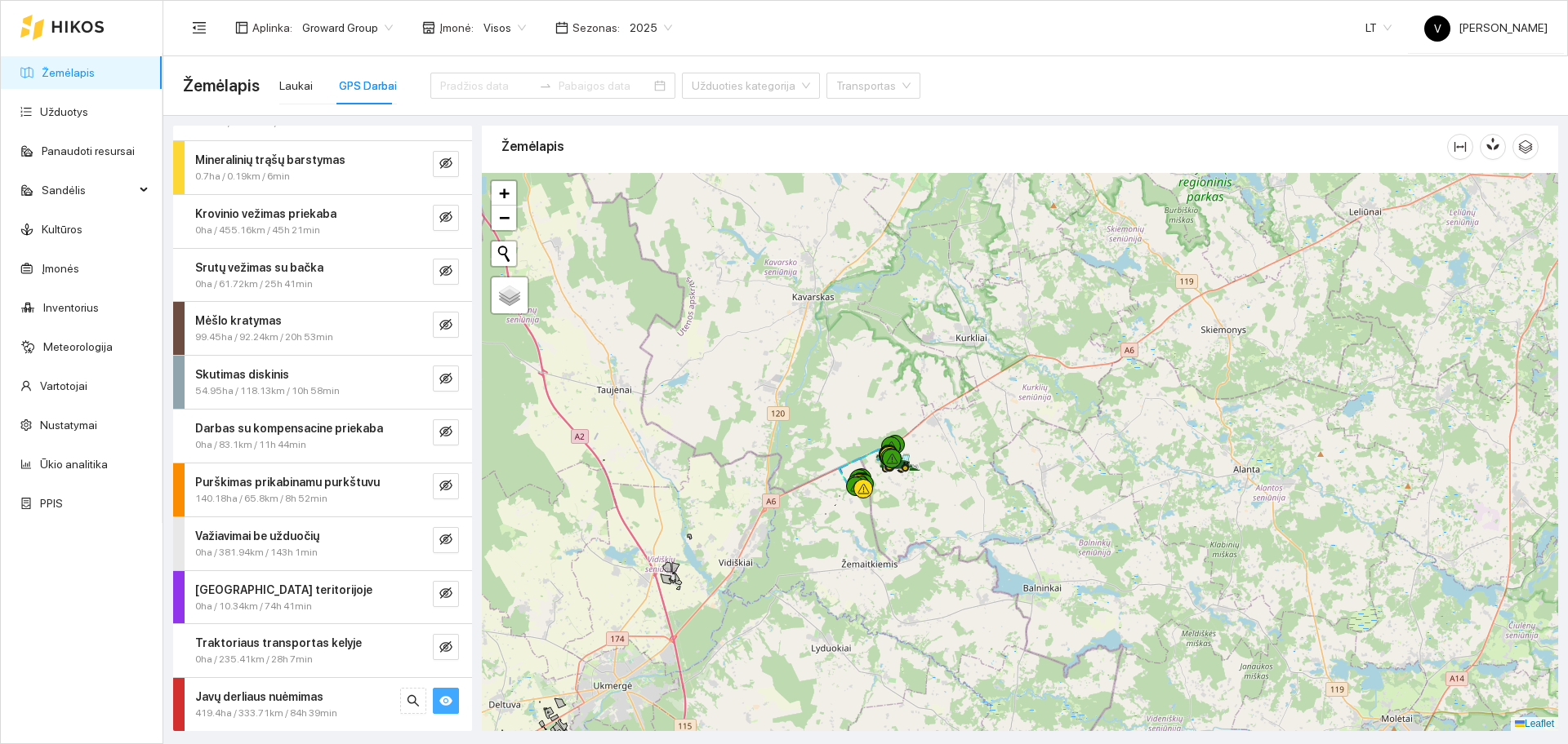
drag, startPoint x: 893, startPoint y: 586, endPoint x: 959, endPoint y: 478, distance: 126.6
click at [928, 482] on div at bounding box center [1020, 453] width 1076 height 558
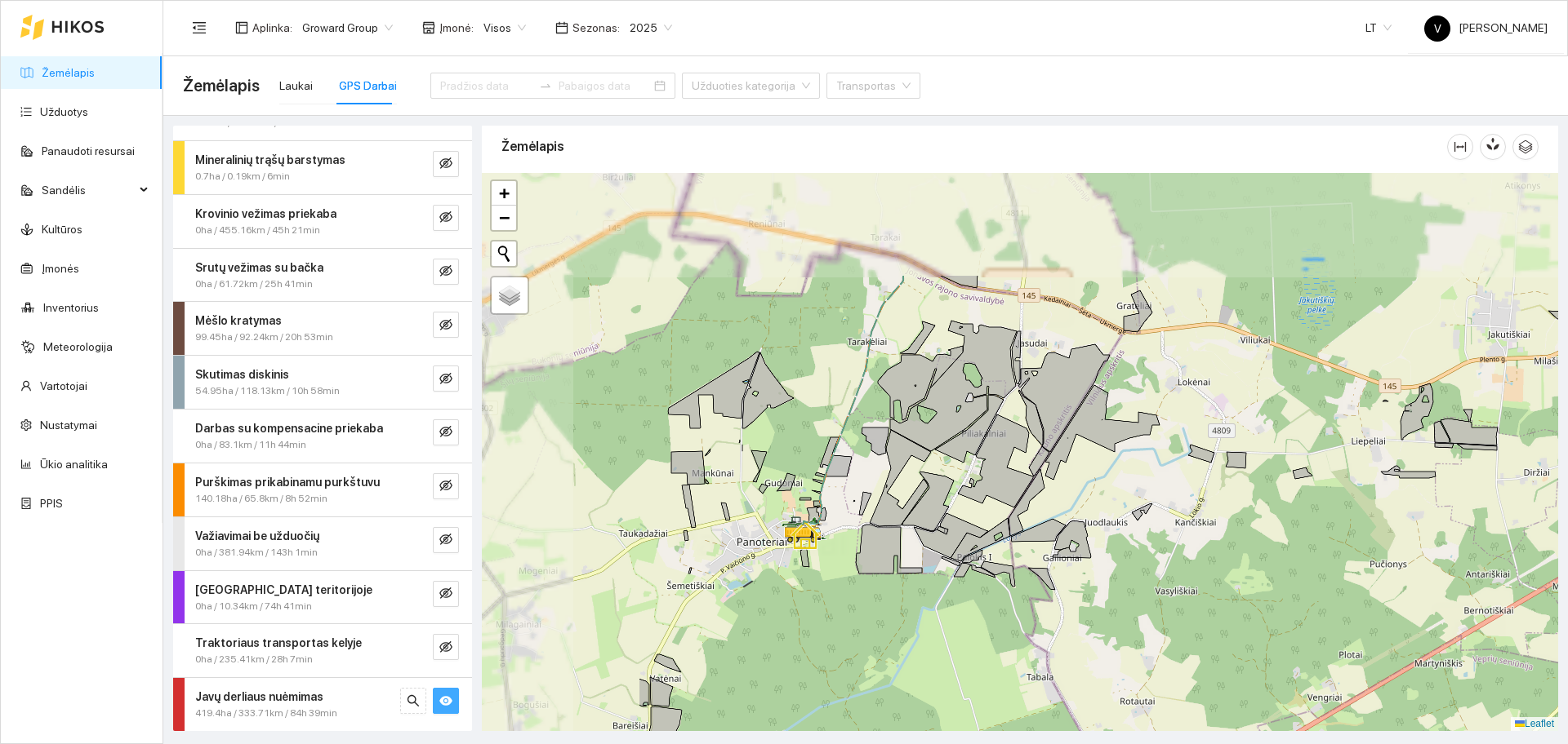
drag, startPoint x: 708, startPoint y: 400, endPoint x: 1053, endPoint y: 589, distance: 393.4
click at [982, 563] on icon at bounding box center [972, 557] width 21 height 13
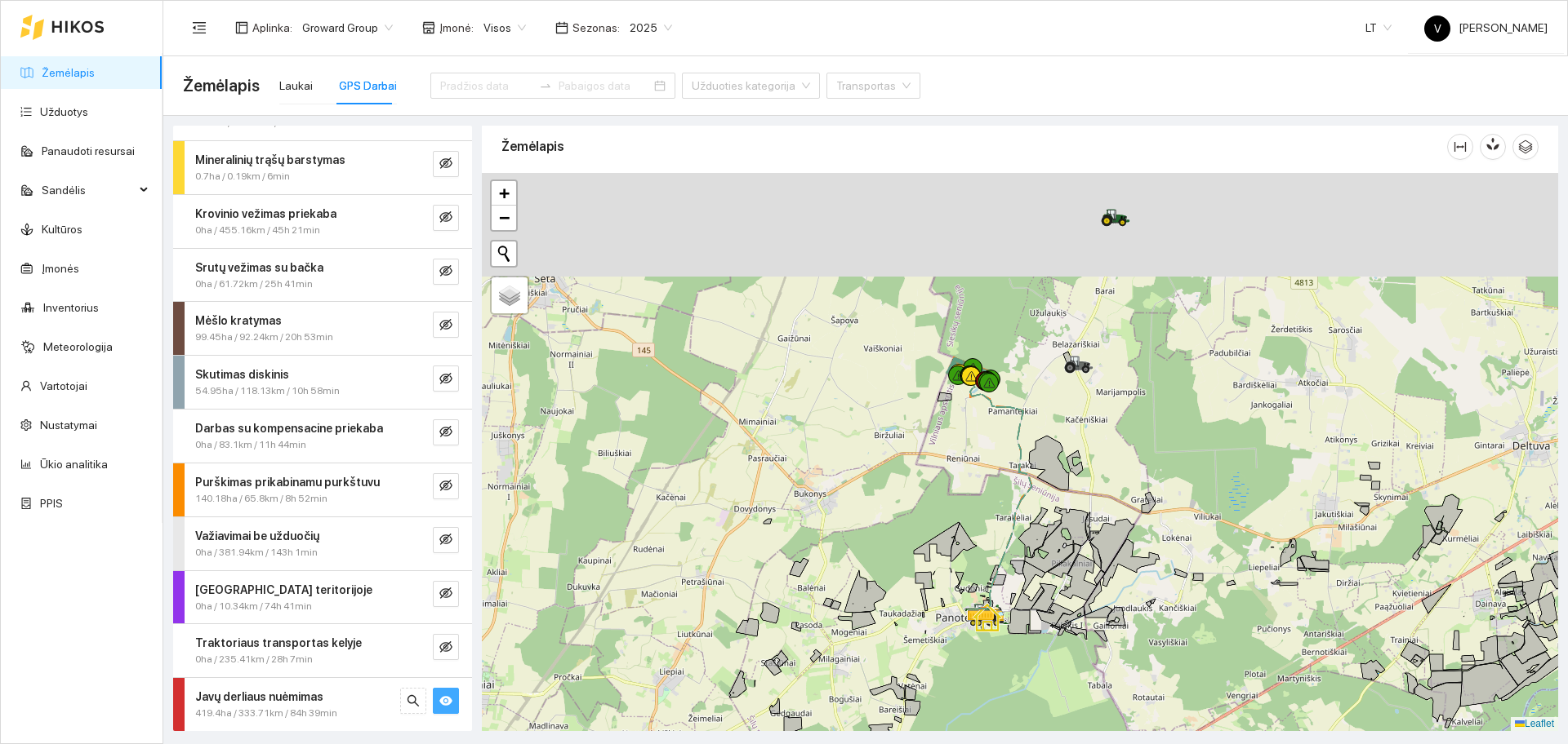
drag, startPoint x: 911, startPoint y: 289, endPoint x: 1015, endPoint y: 484, distance: 221.0
click at [1016, 484] on div at bounding box center [1020, 453] width 1076 height 558
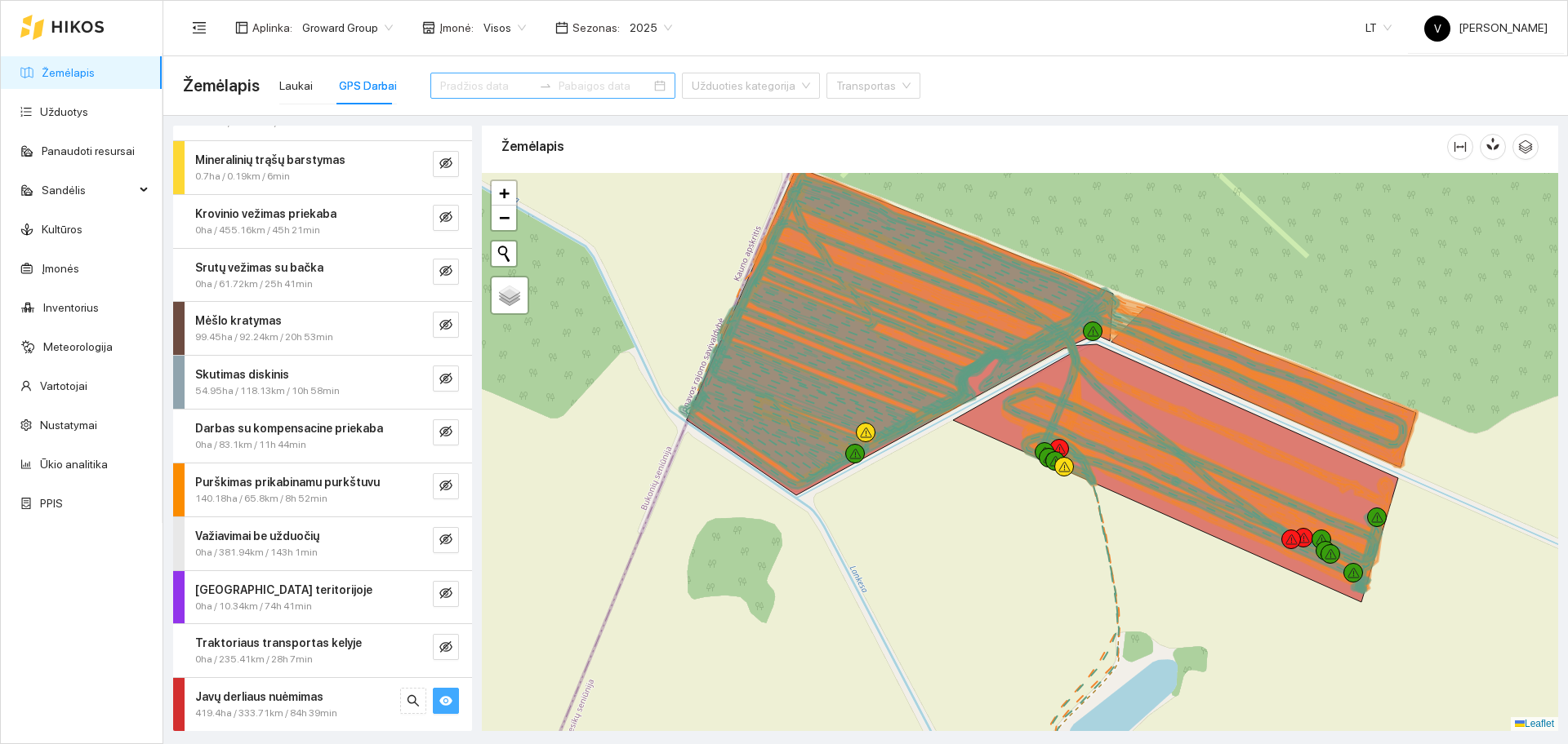
click at [468, 94] on input at bounding box center [486, 85] width 92 height 18
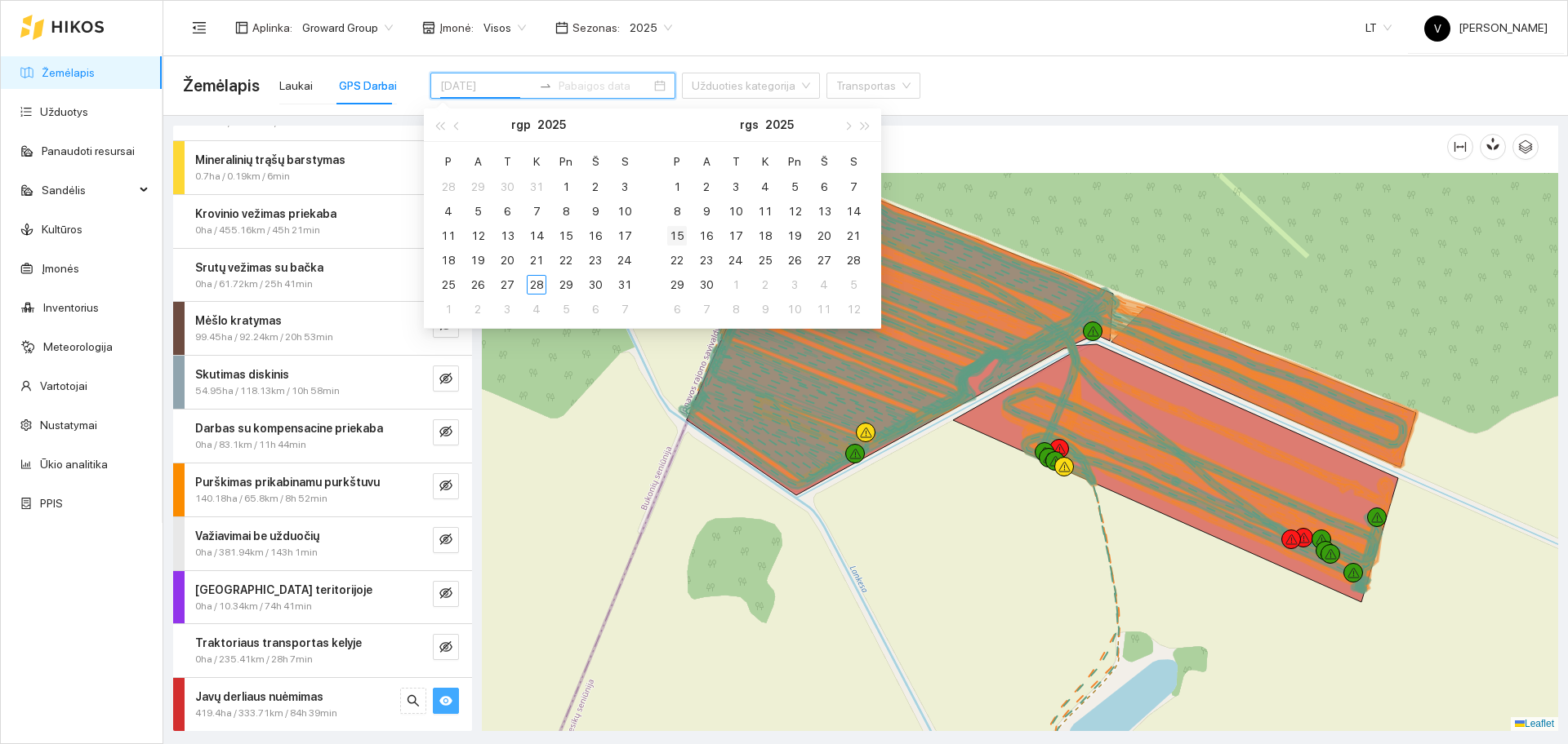
type input "2025-09-15"
type input "2025-08-03"
type input "2025-08-04"
click at [445, 211] on div "4" at bounding box center [448, 211] width 20 height 20
type input "[DATE]"
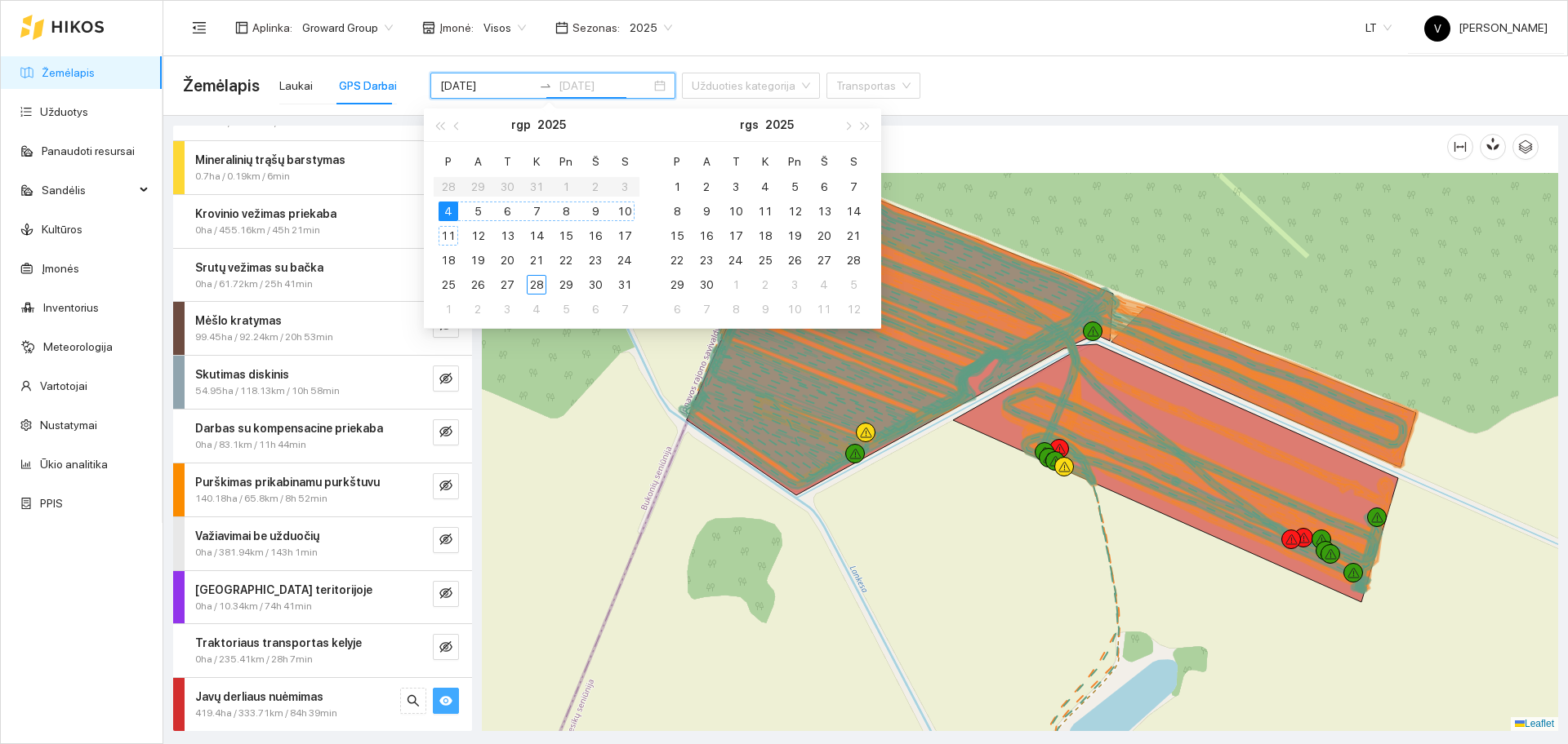
click at [455, 241] on div "11" at bounding box center [448, 235] width 20 height 20
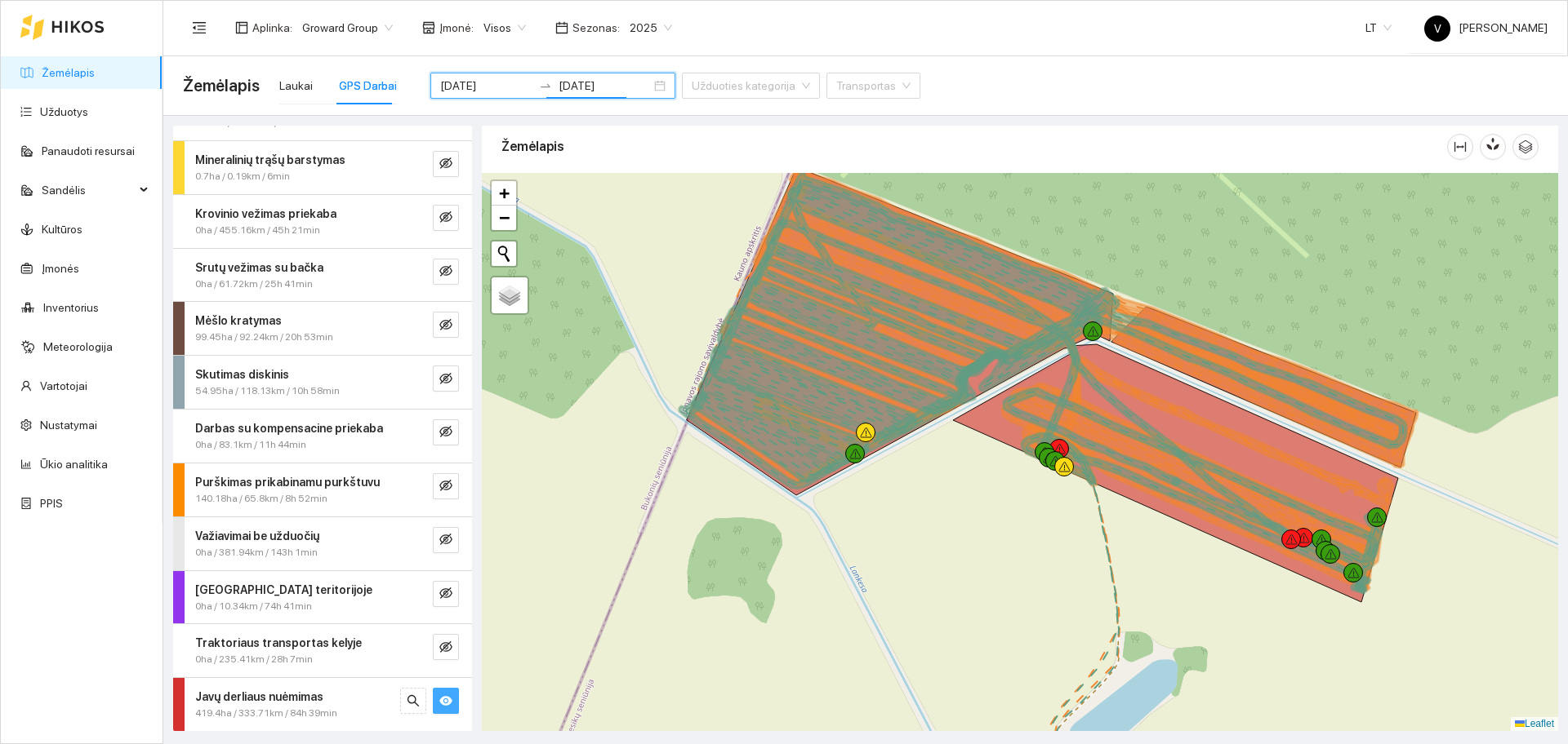
click at [440, 703] on icon "eye" at bounding box center [446, 701] width 13 height 13
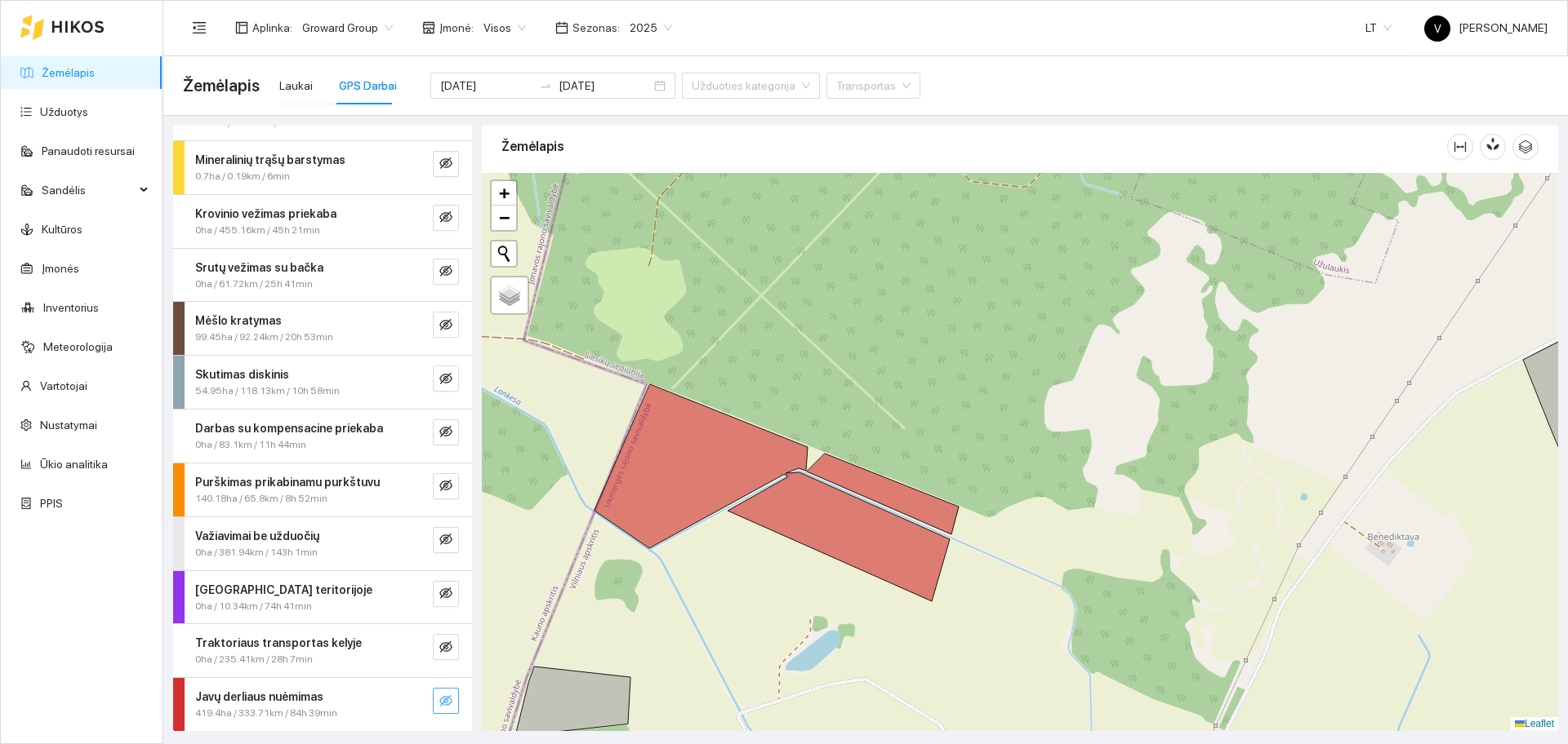
click at [440, 702] on icon "eye-invisible" at bounding box center [446, 701] width 13 height 13
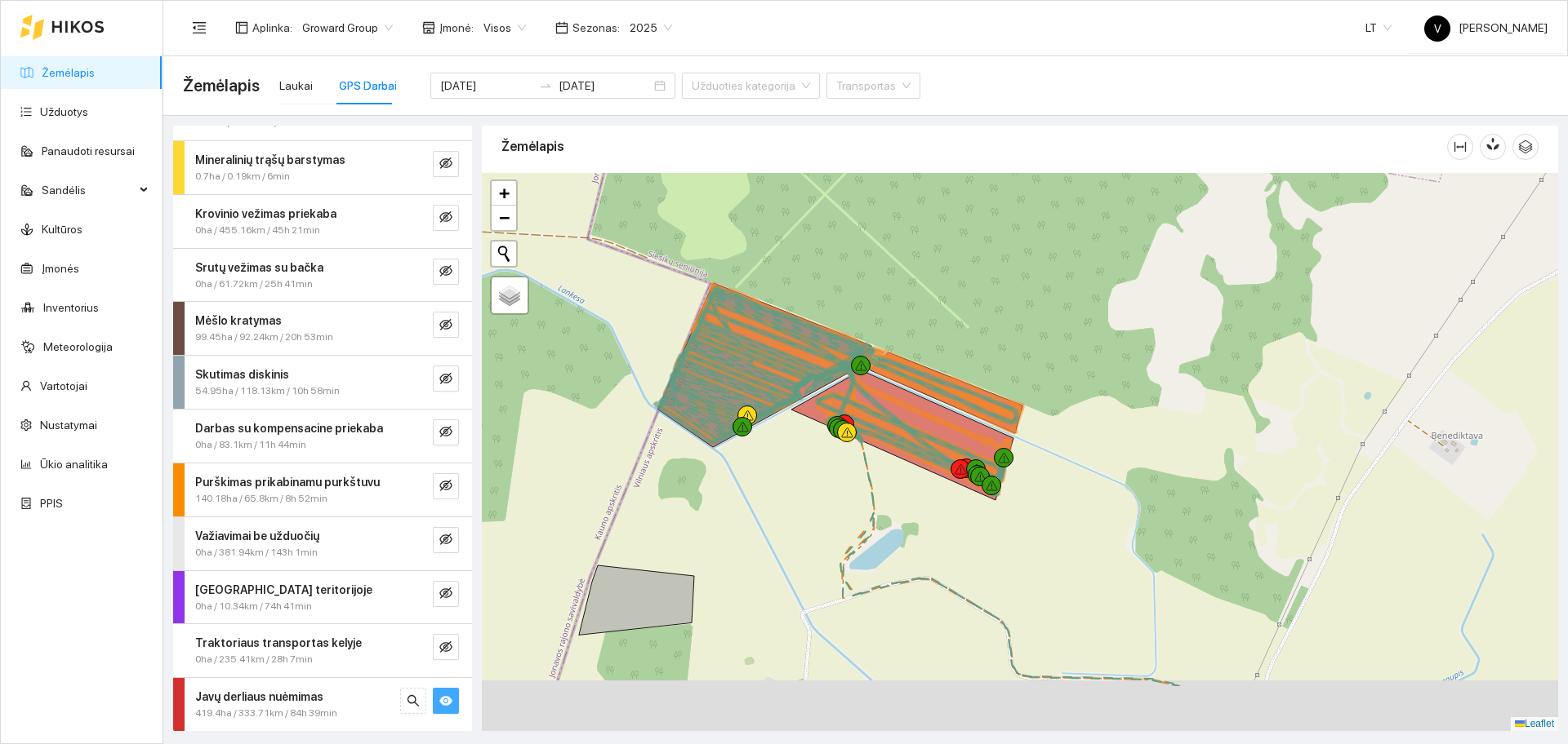
drag, startPoint x: 814, startPoint y: 347, endPoint x: 877, endPoint y: 246, distance: 119.0
click at [877, 246] on div at bounding box center [1020, 453] width 1076 height 558
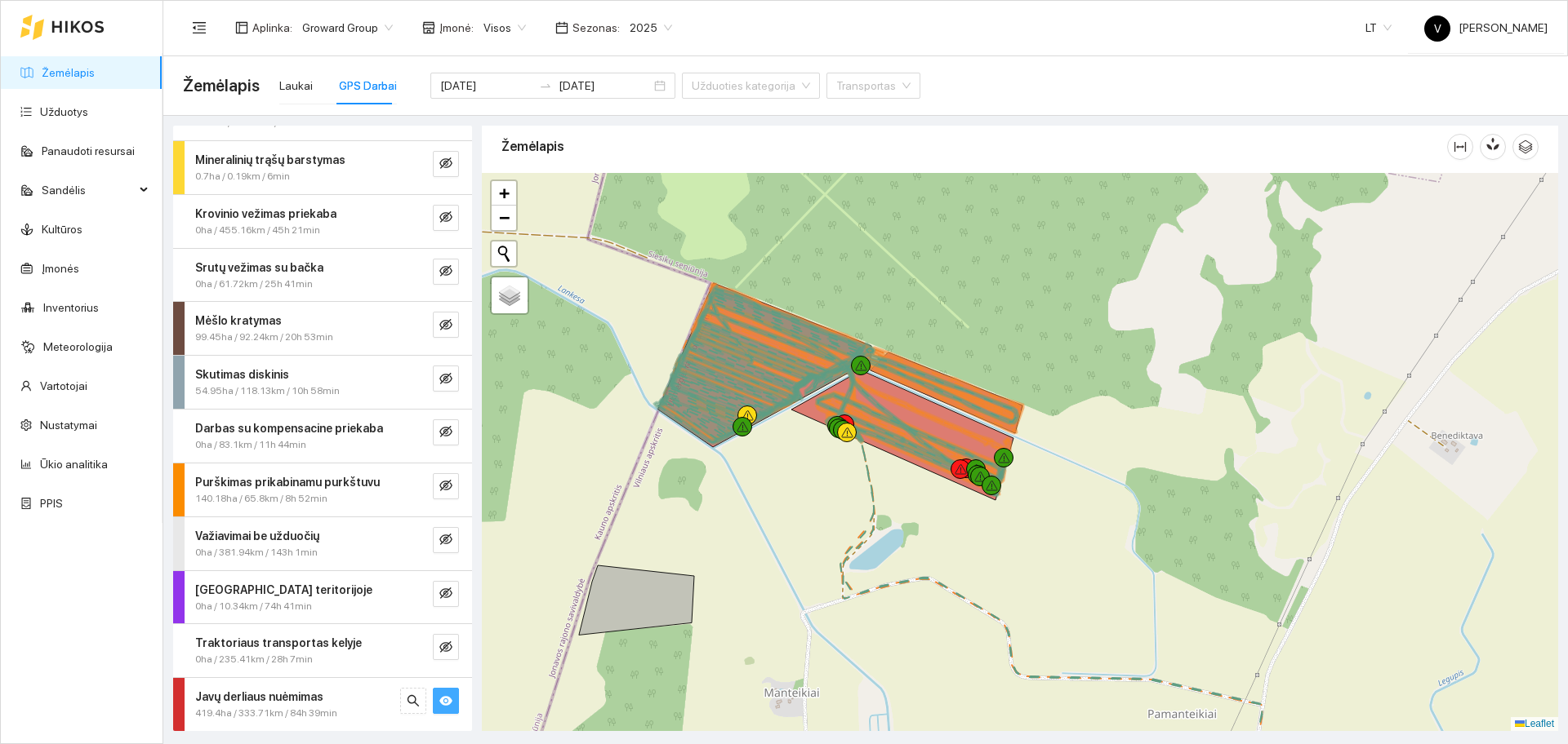
click at [440, 701] on icon "eye" at bounding box center [446, 701] width 13 height 9
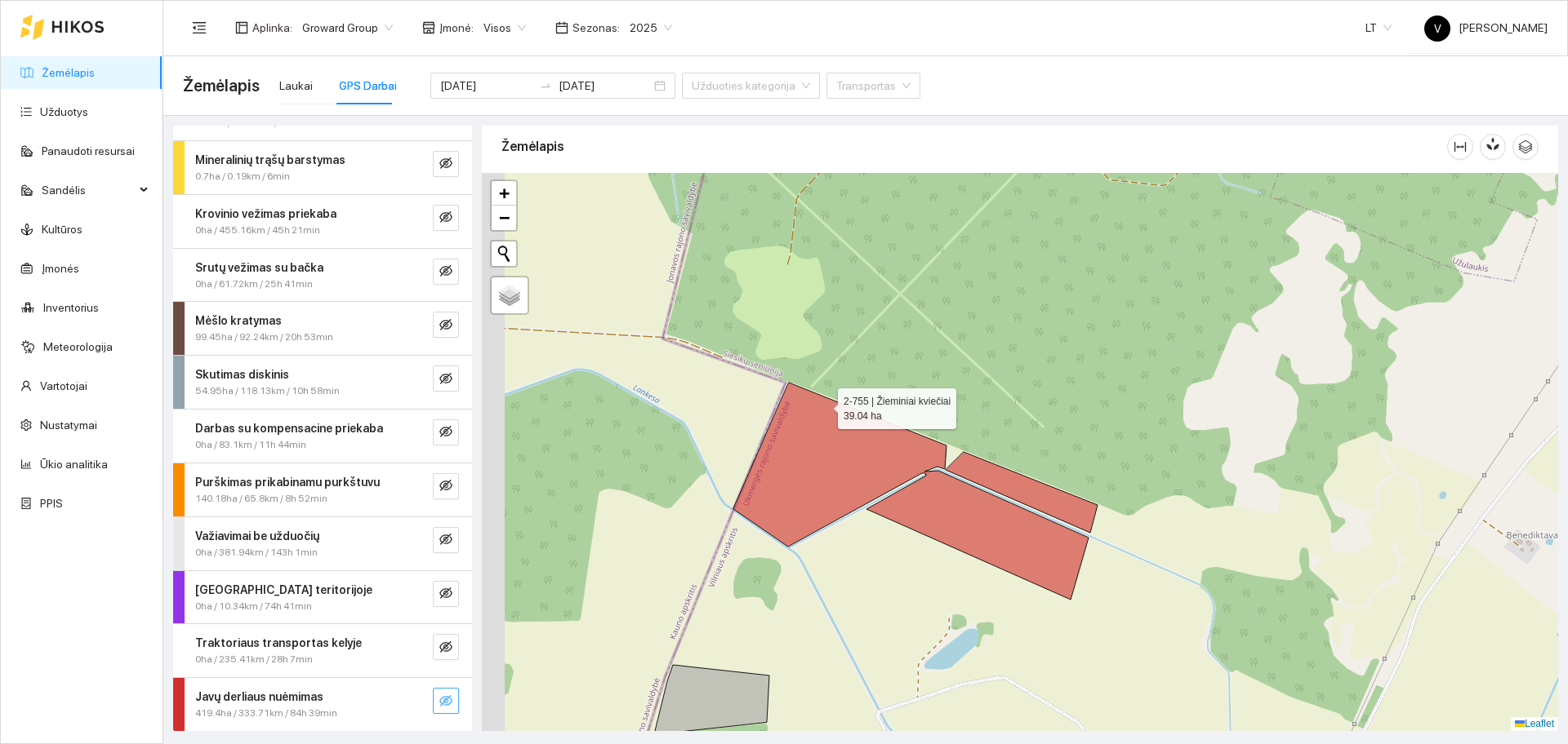
drag, startPoint x: 745, startPoint y: 301, endPoint x: 823, endPoint y: 406, distance: 130.8
click at [823, 406] on icon at bounding box center [915, 492] width 365 height 217
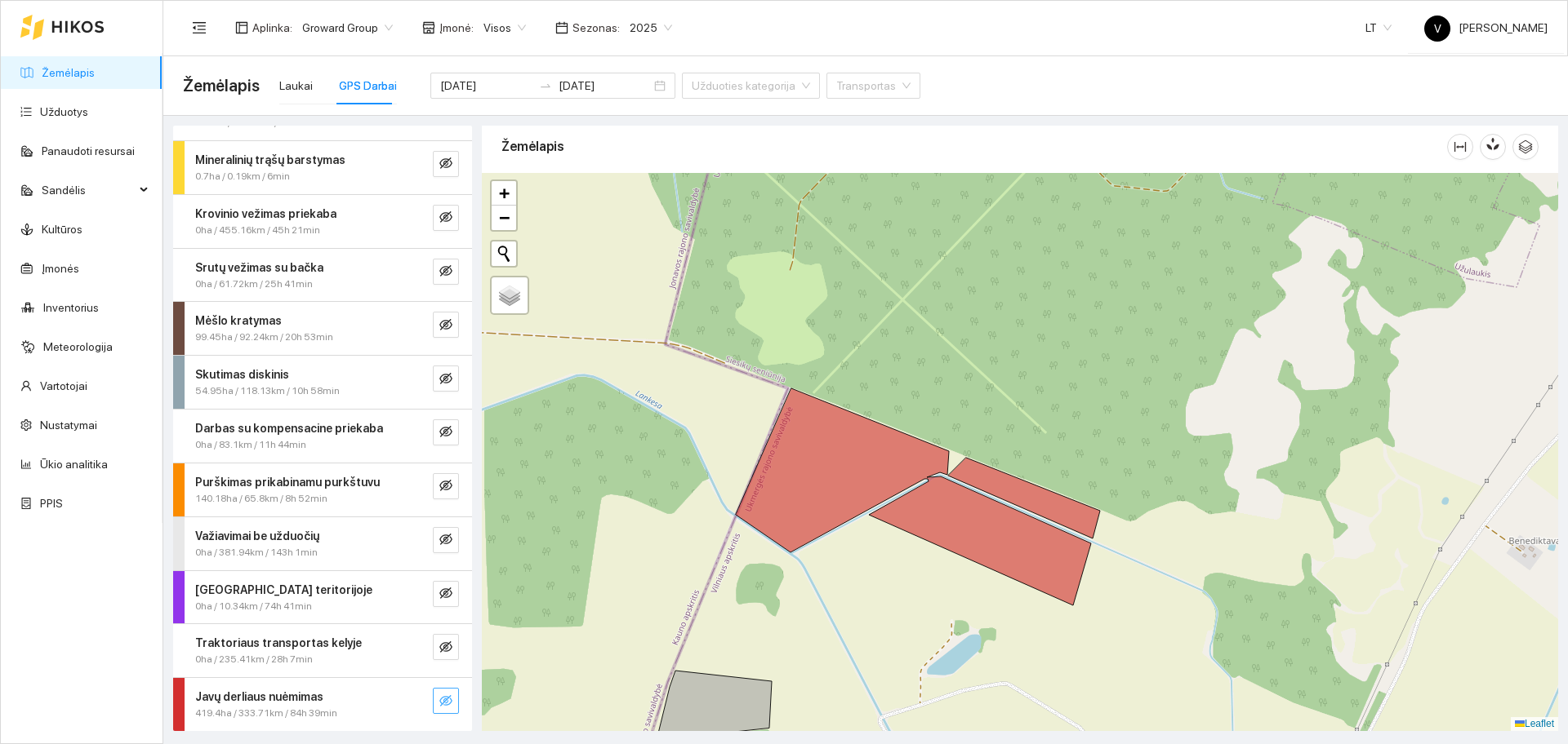
click at [440, 699] on icon "eye-invisible" at bounding box center [446, 701] width 13 height 11
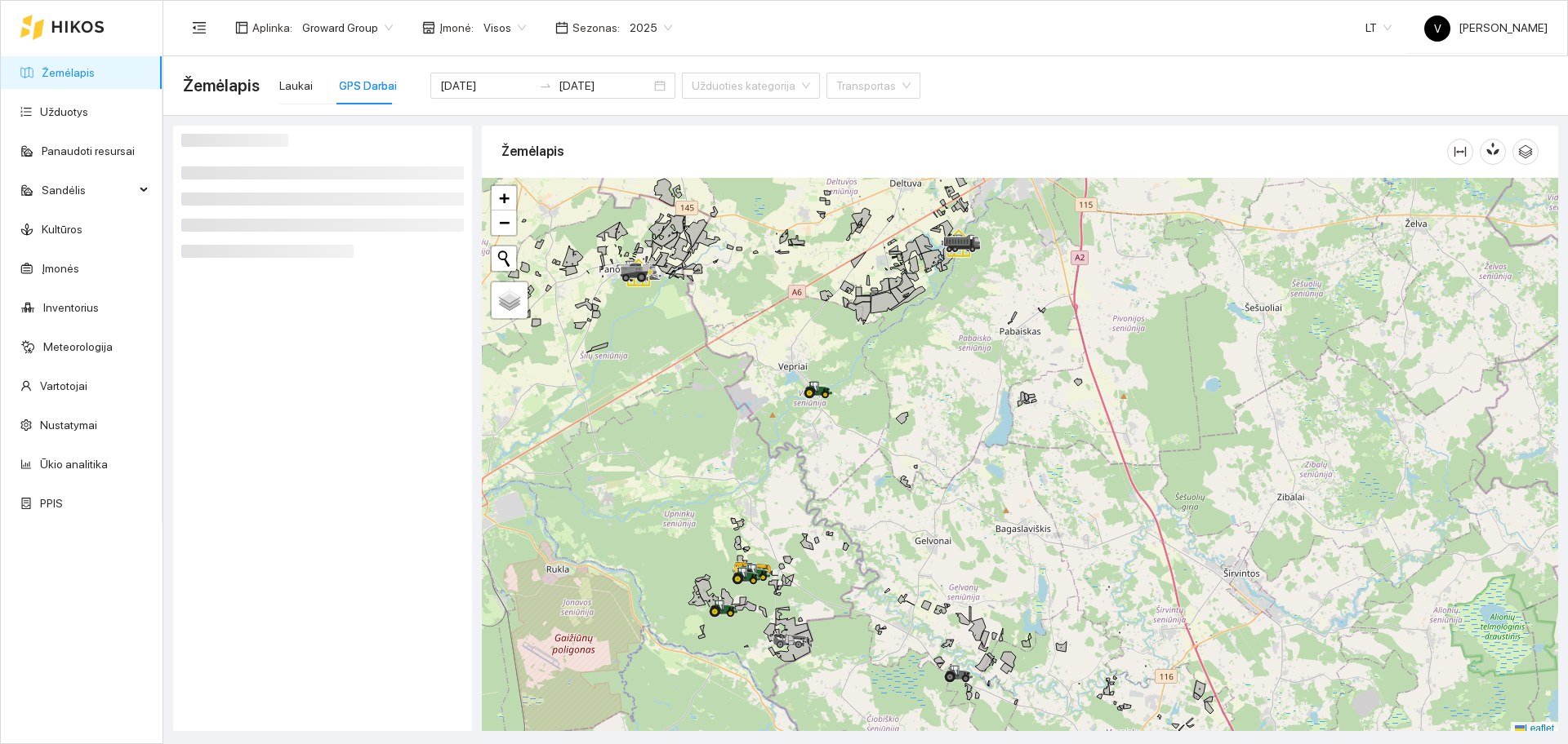
scroll to position [5, 0]
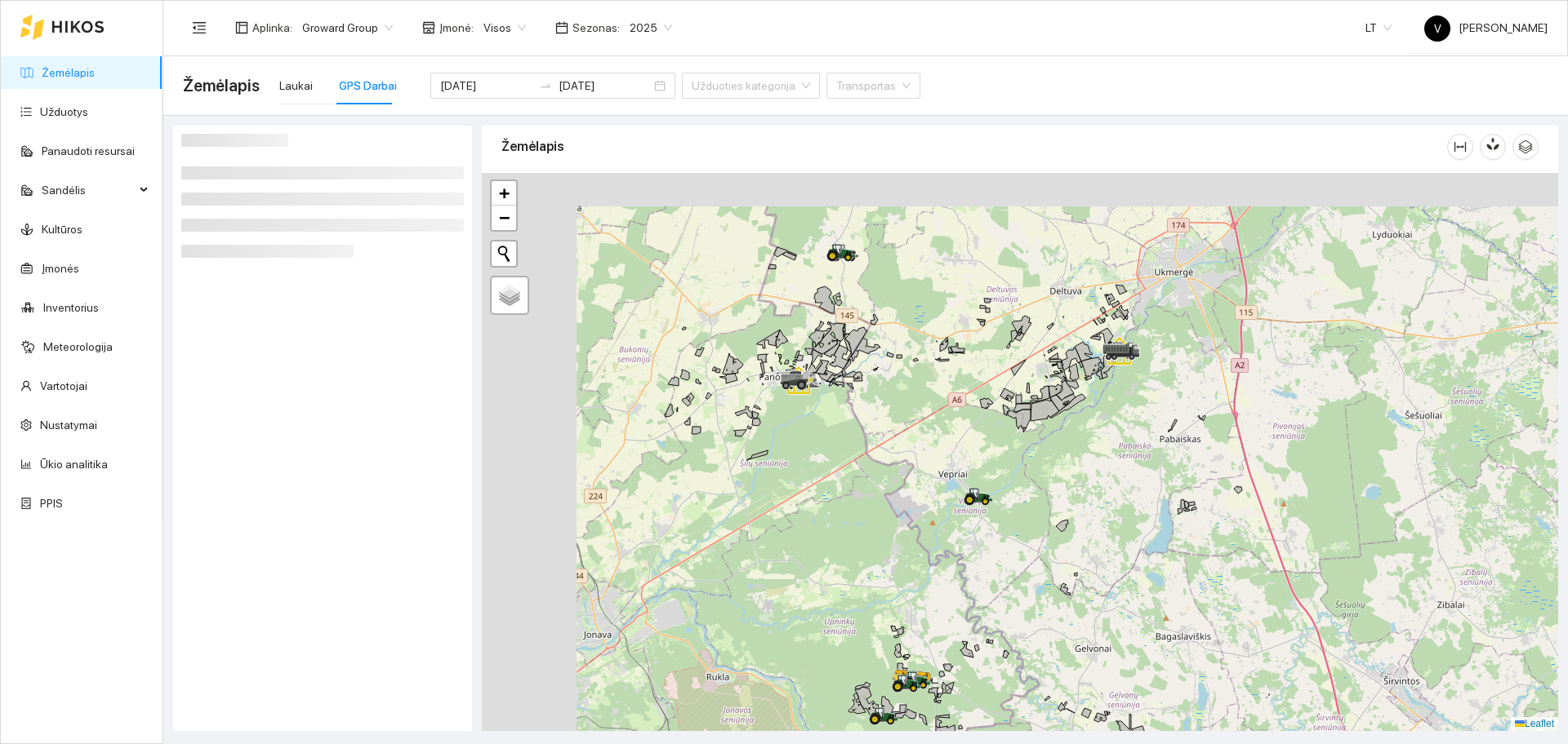
drag, startPoint x: 786, startPoint y: 307, endPoint x: 956, endPoint y: 427, distance: 208.1
click at [956, 427] on div at bounding box center [1020, 453] width 1076 height 558
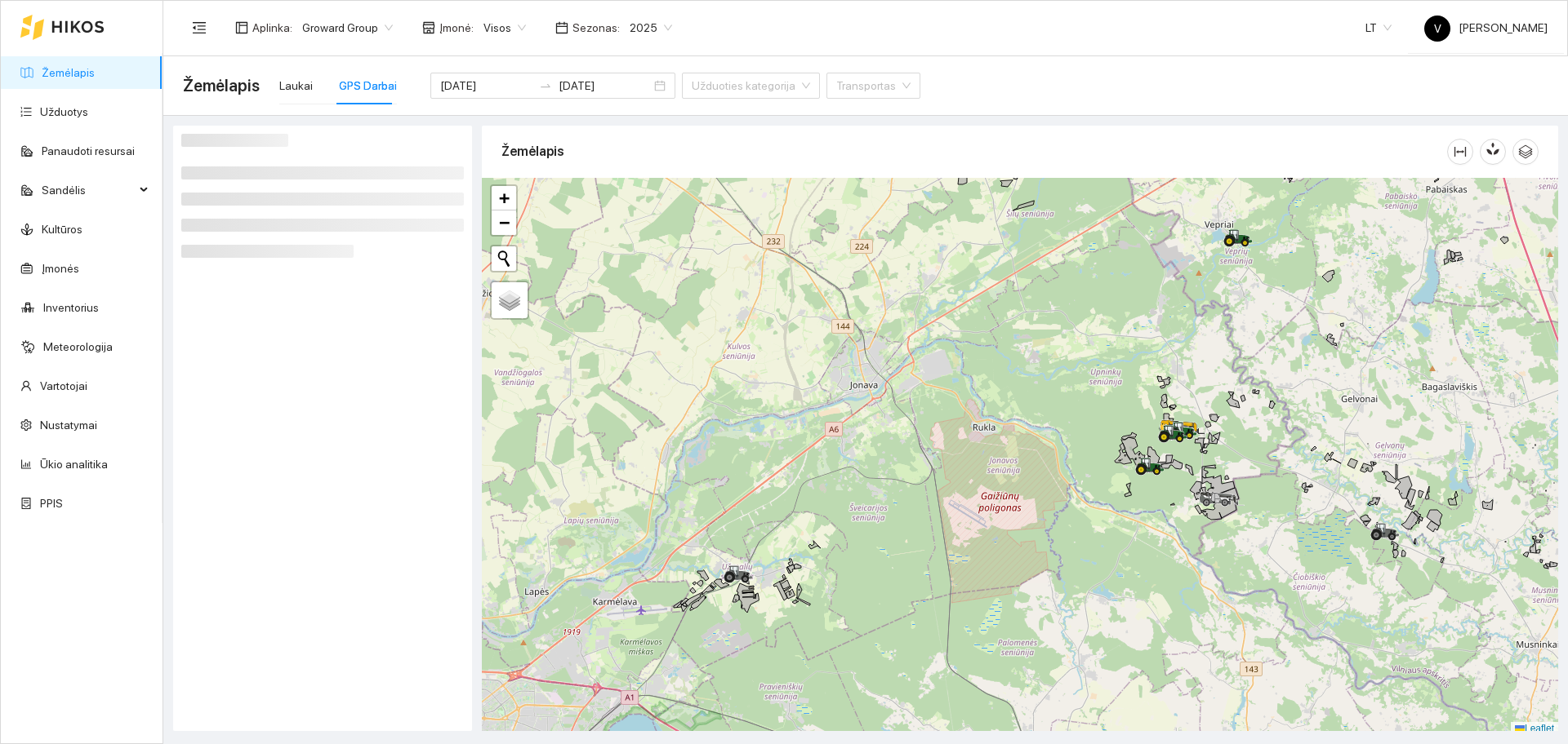
scroll to position [5, 0]
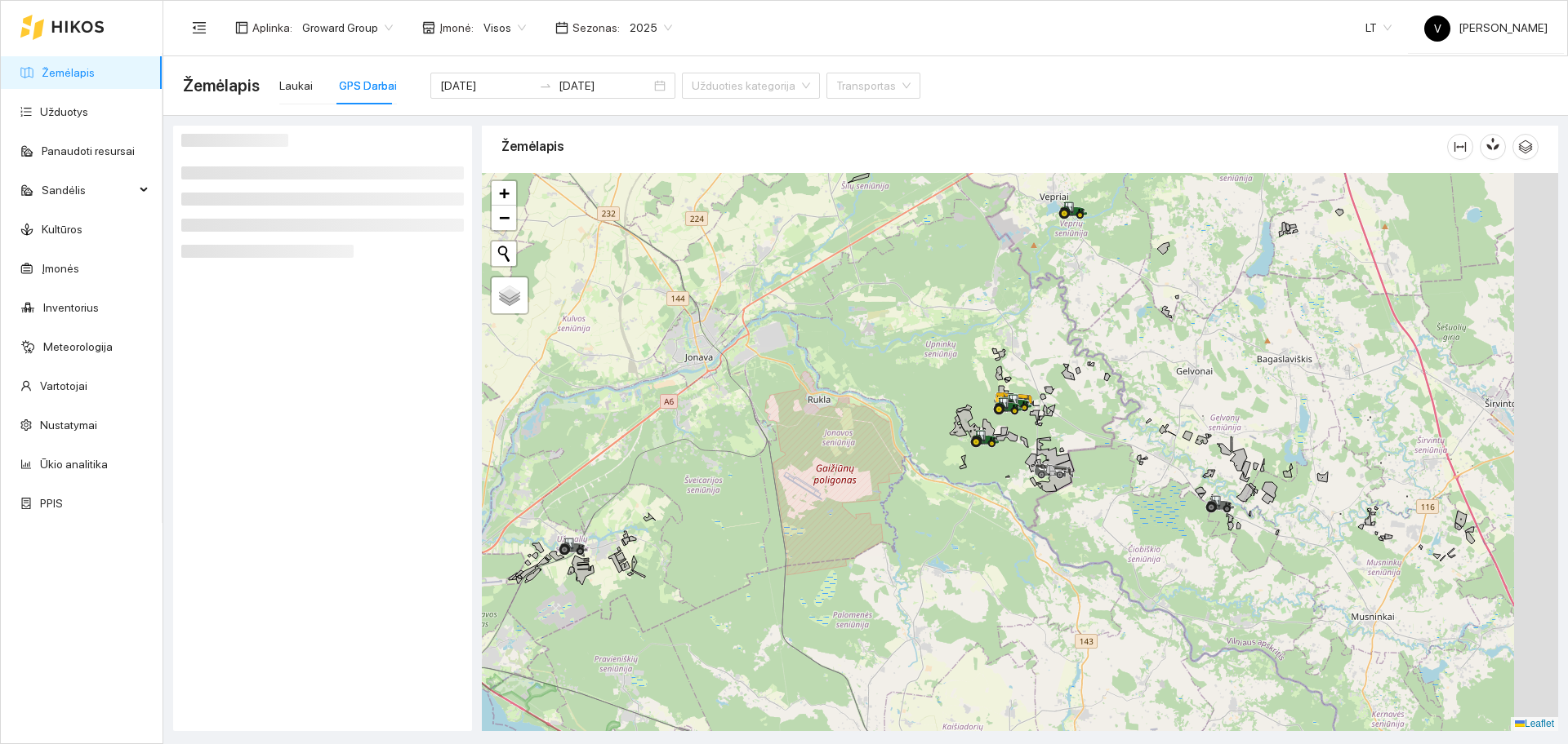
drag, startPoint x: 1093, startPoint y: 458, endPoint x: 1043, endPoint y: 459, distance: 50.0
click at [1043, 459] on div at bounding box center [1020, 453] width 1076 height 558
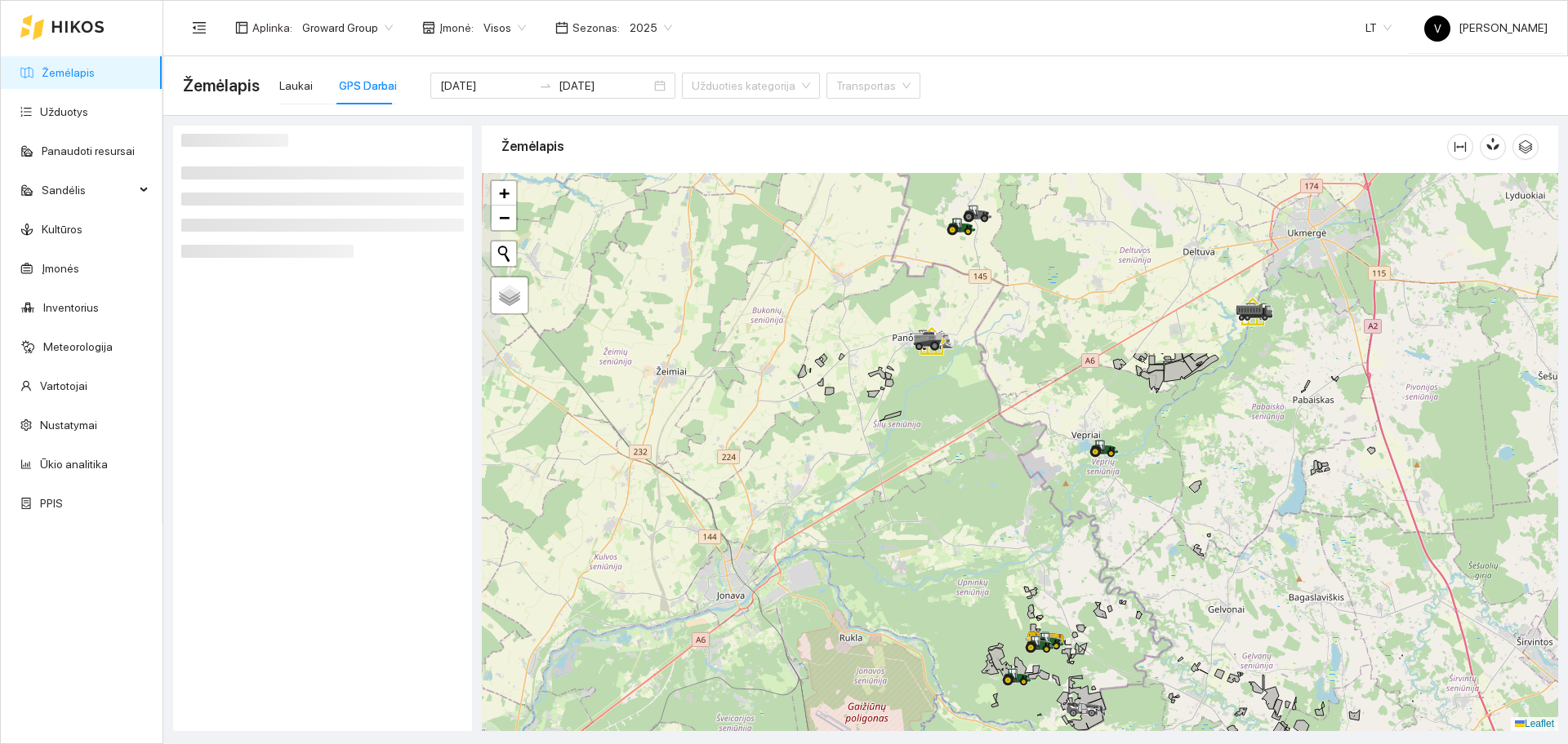
drag, startPoint x: 967, startPoint y: 415, endPoint x: 996, endPoint y: 503, distance: 92.7
click at [996, 503] on div at bounding box center [1020, 453] width 1076 height 558
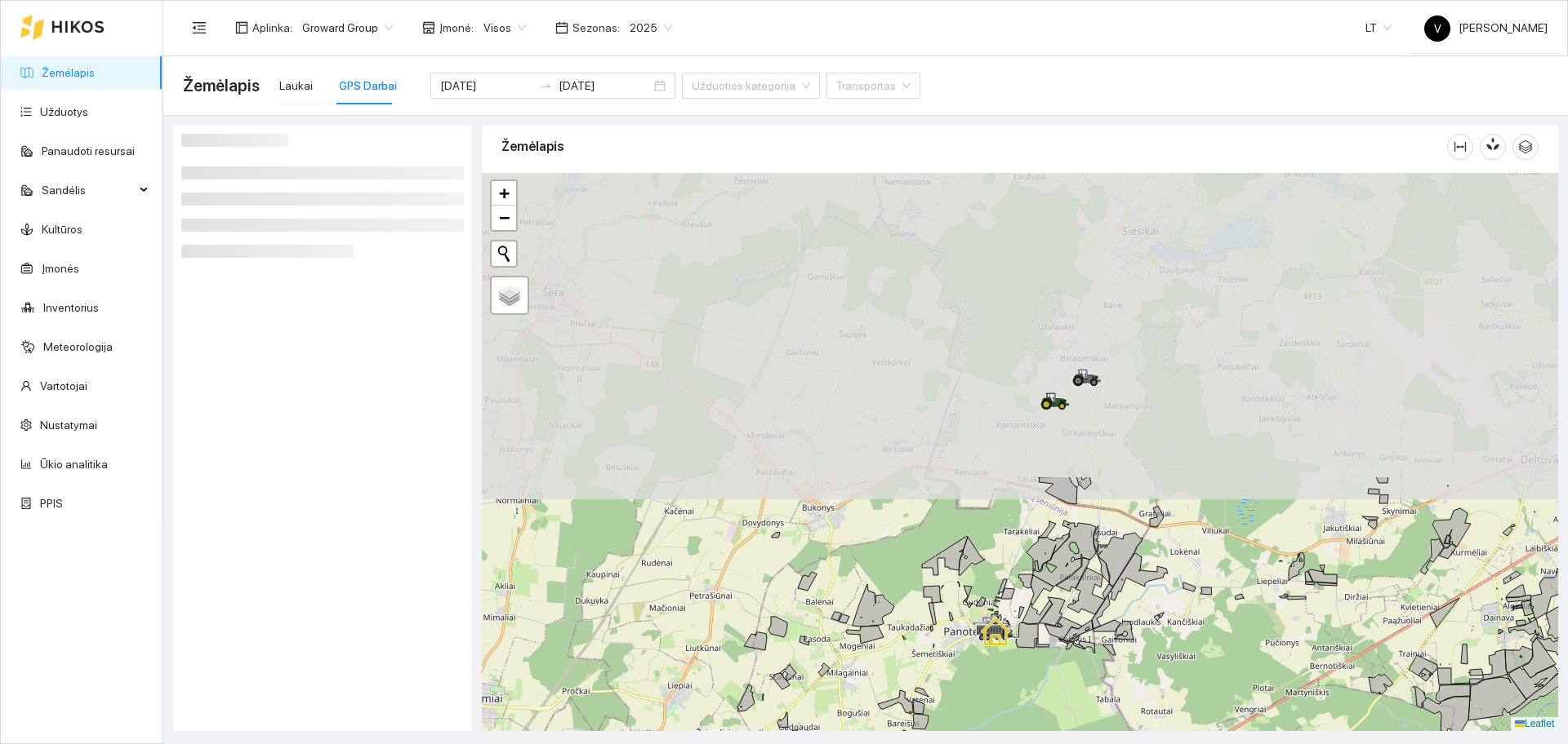
drag, startPoint x: 903, startPoint y: 302, endPoint x: 945, endPoint y: 682, distance: 382.3
click at [946, 682] on div at bounding box center [1020, 453] width 1076 height 558
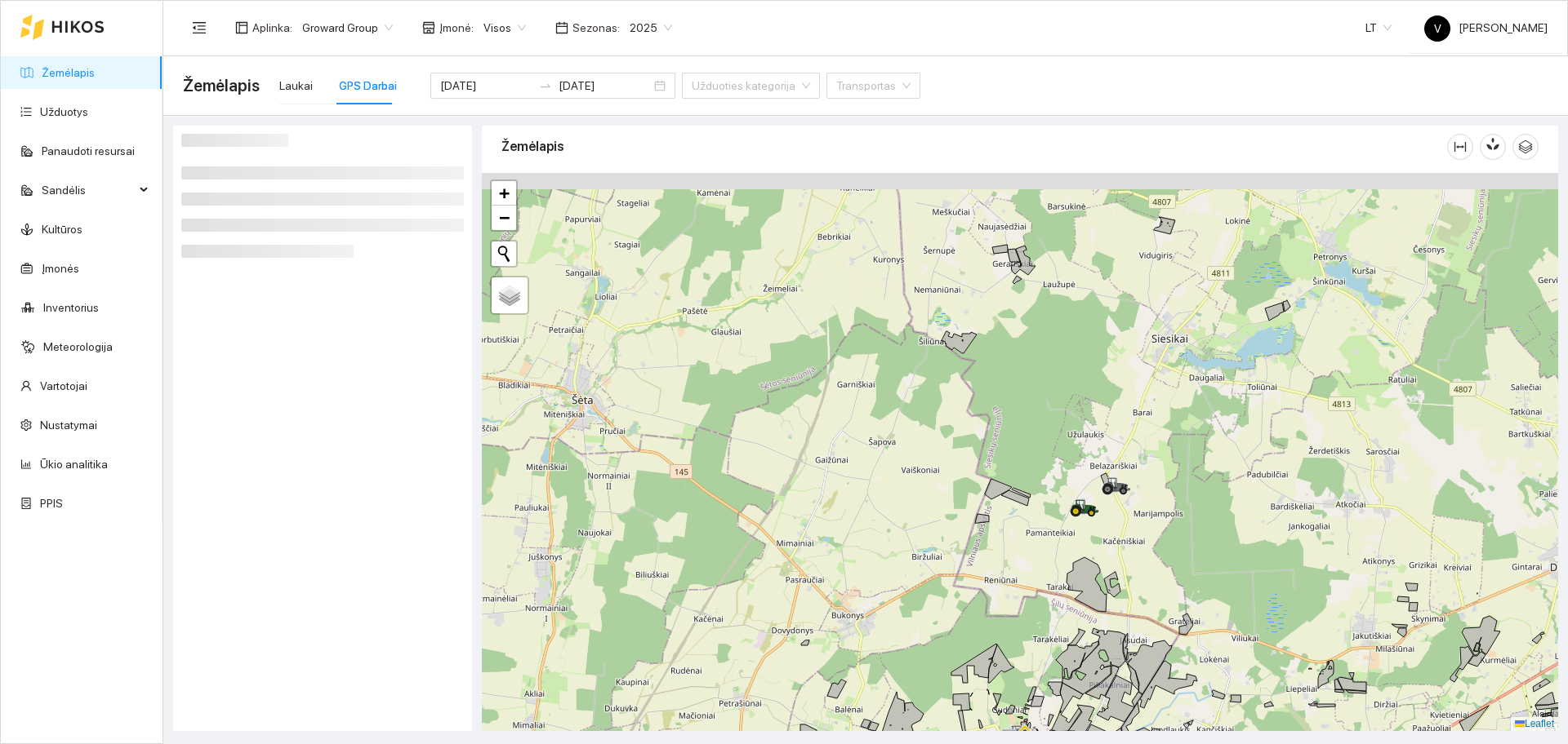
drag, startPoint x: 977, startPoint y: 500, endPoint x: 987, endPoint y: 520, distance: 22.4
click at [987, 520] on icon at bounding box center [981, 519] width 14 height 9
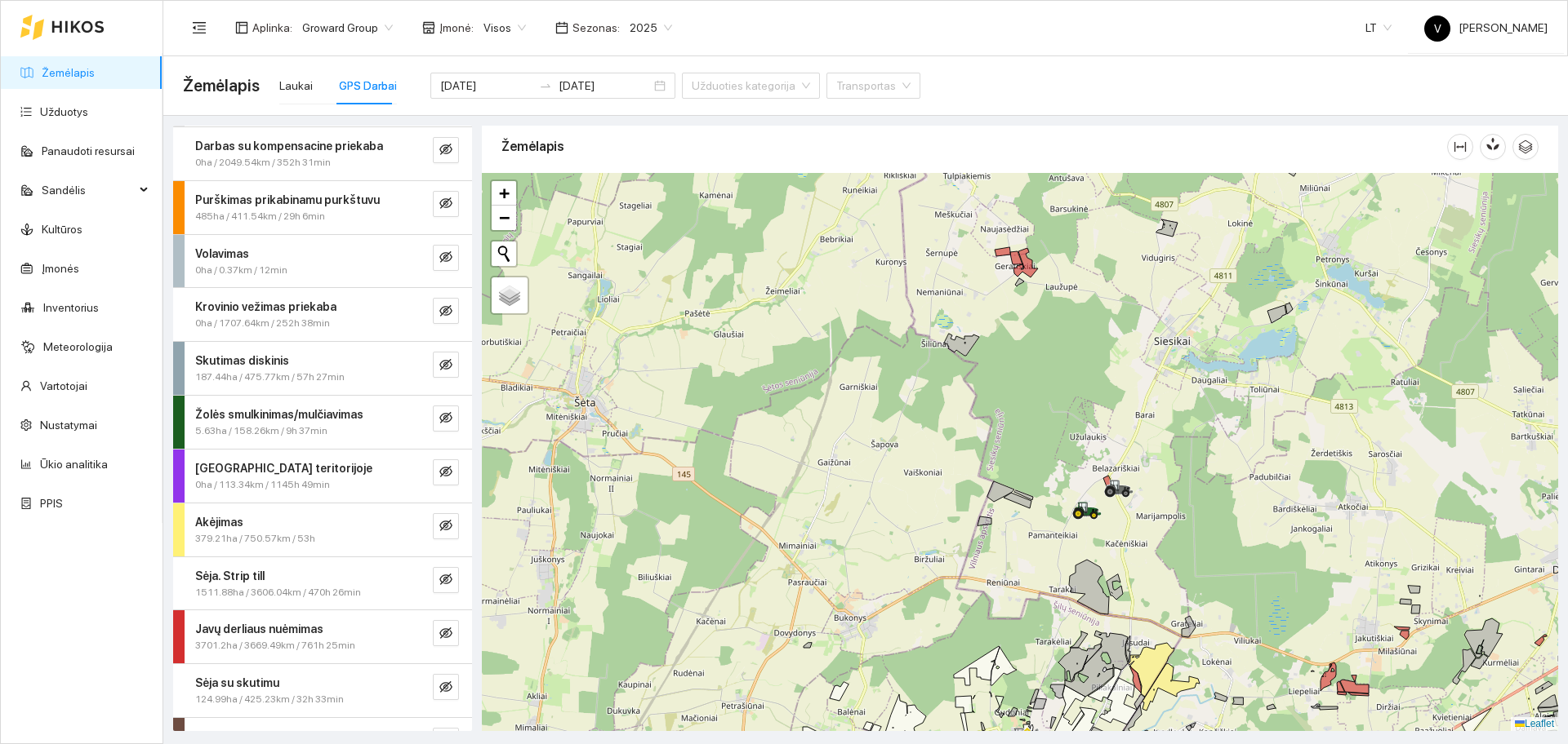
scroll to position [102, 0]
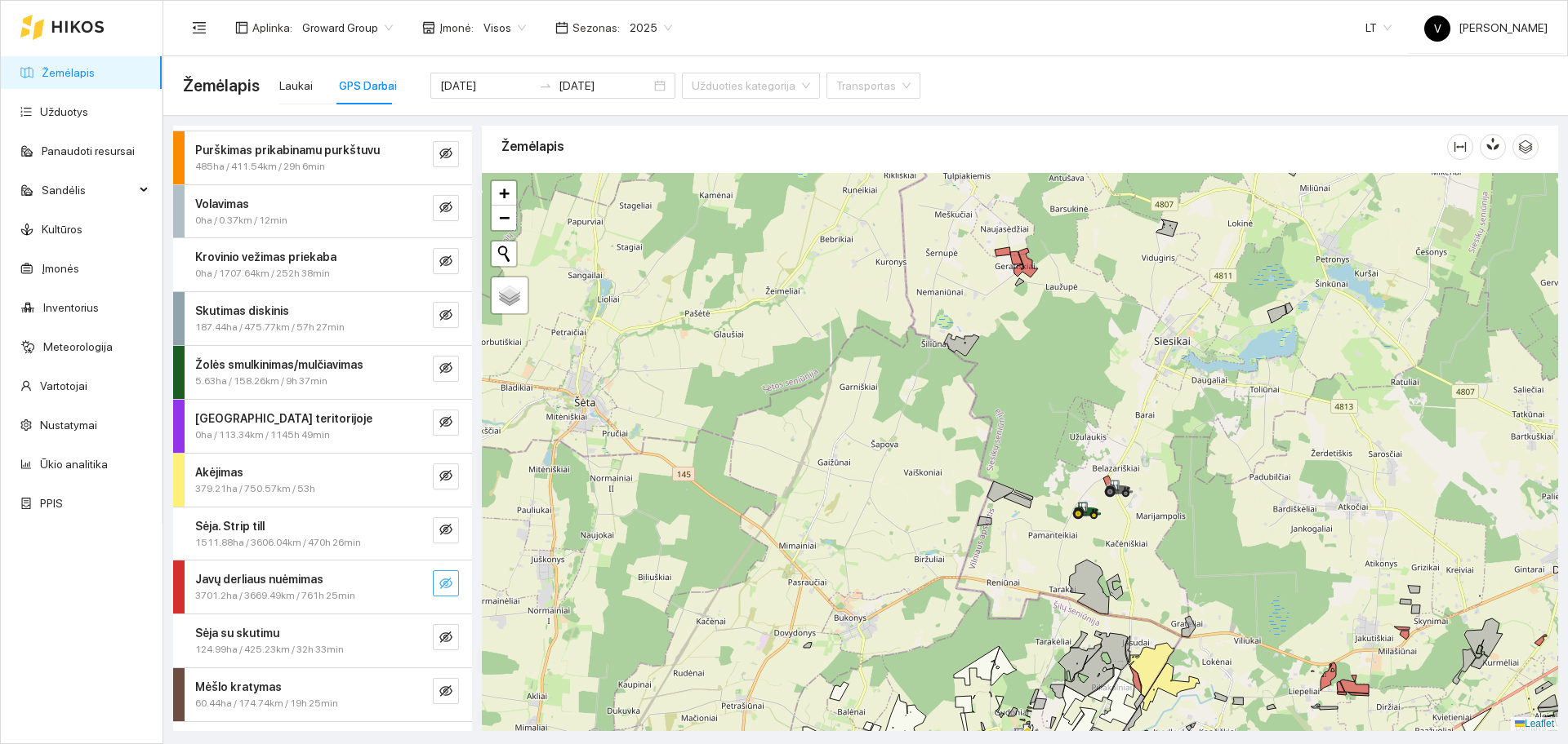
click at [438, 580] on button "button" at bounding box center [446, 584] width 26 height 26
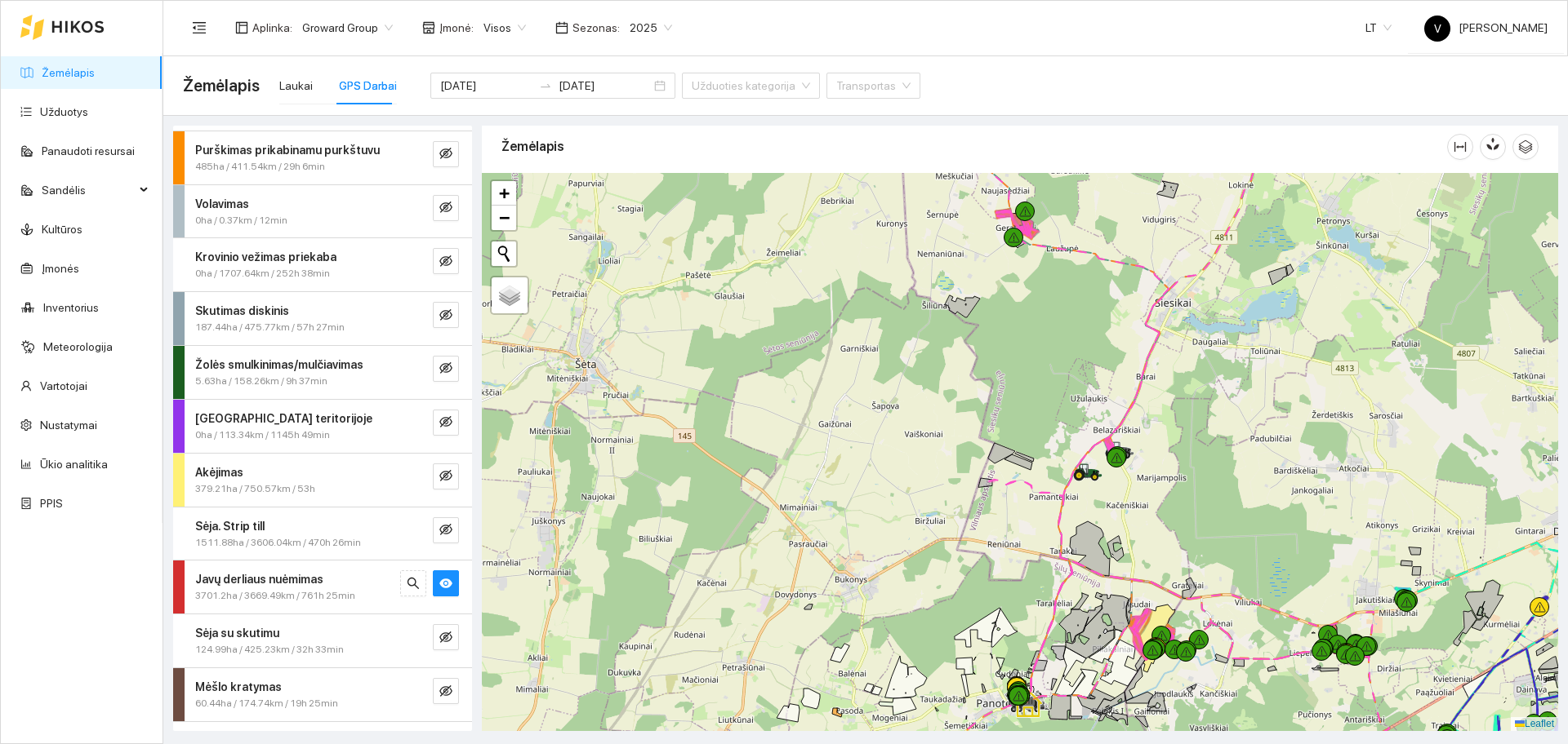
click at [1001, 442] on div at bounding box center [1020, 453] width 1076 height 558
click at [469, 83] on input "2025-08-12" at bounding box center [486, 85] width 92 height 18
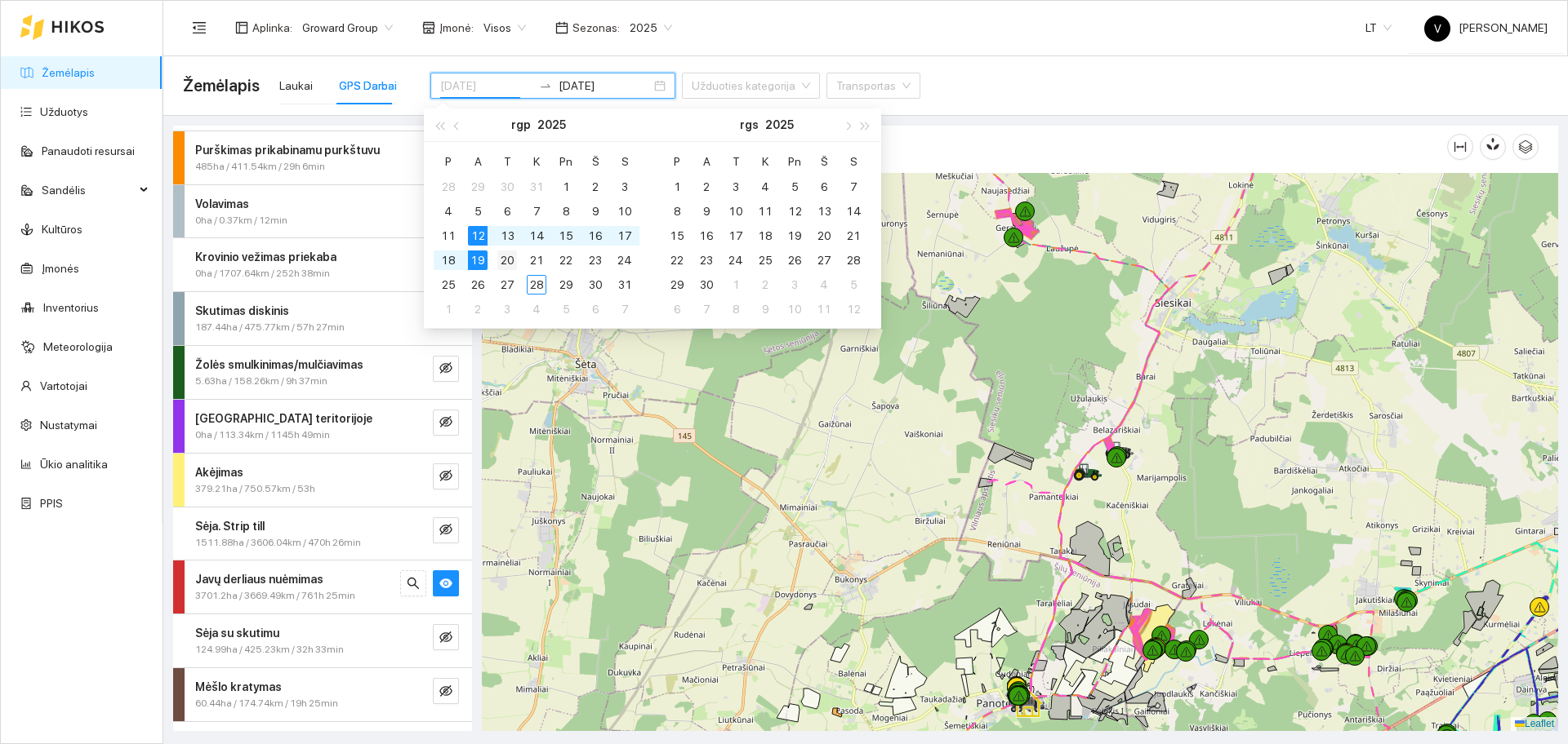
type input "2025-08-20"
click at [513, 260] on div "20" at bounding box center [507, 260] width 20 height 20
click at [509, 282] on div "27" at bounding box center [507, 285] width 20 height 20
type input "2025-08-27"
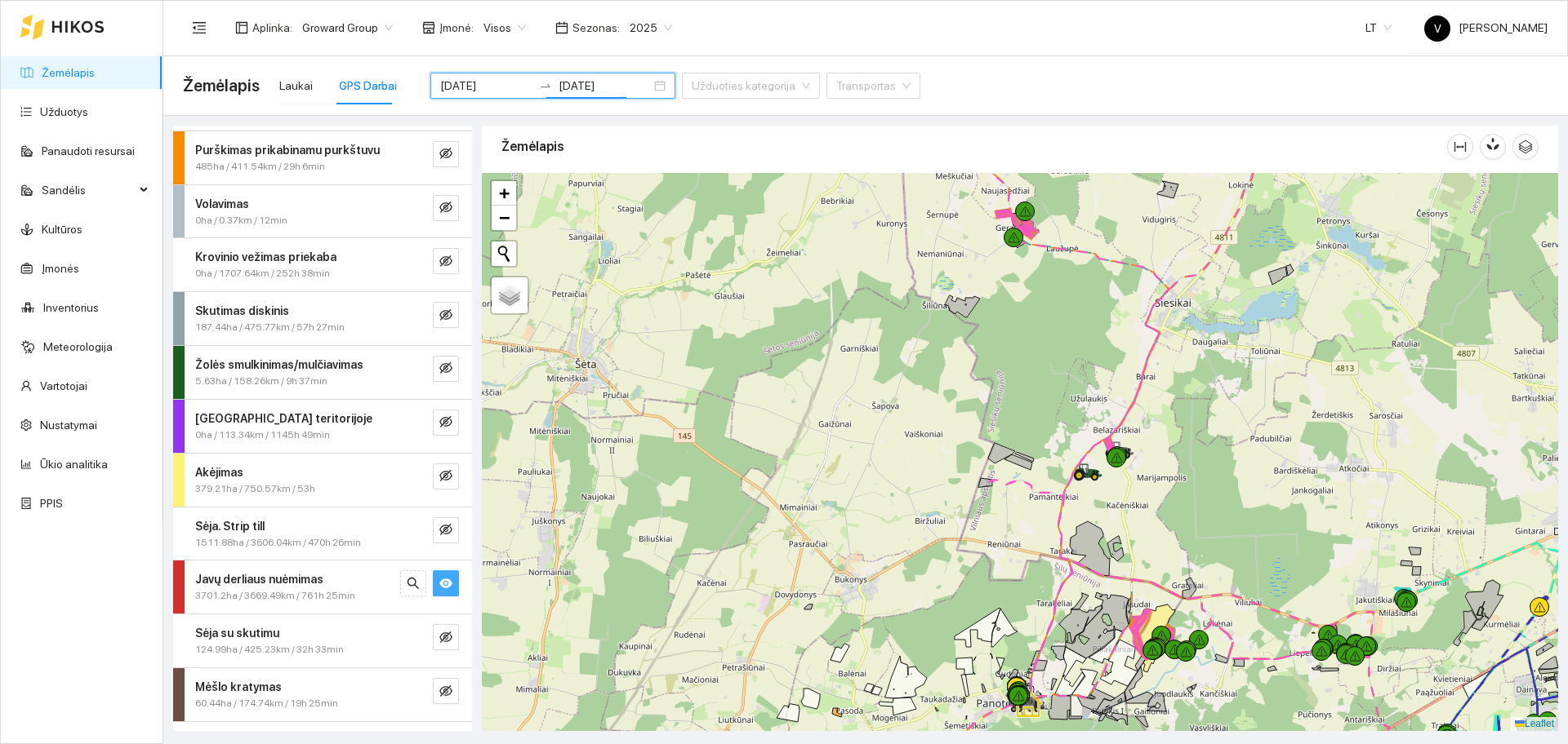
click at [440, 583] on icon "eye" at bounding box center [446, 584] width 13 height 13
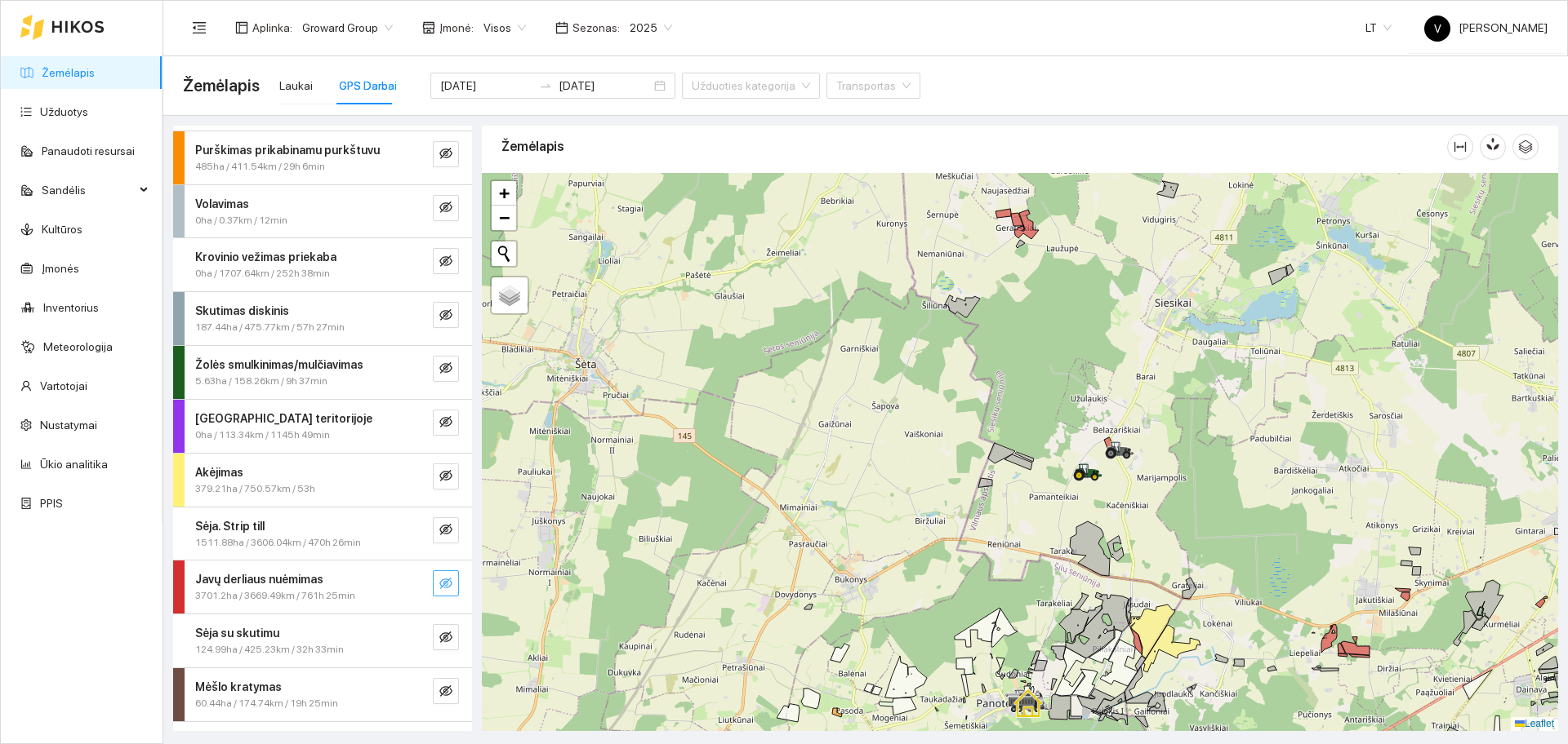
click at [440, 588] on icon "eye-invisible" at bounding box center [446, 584] width 13 height 13
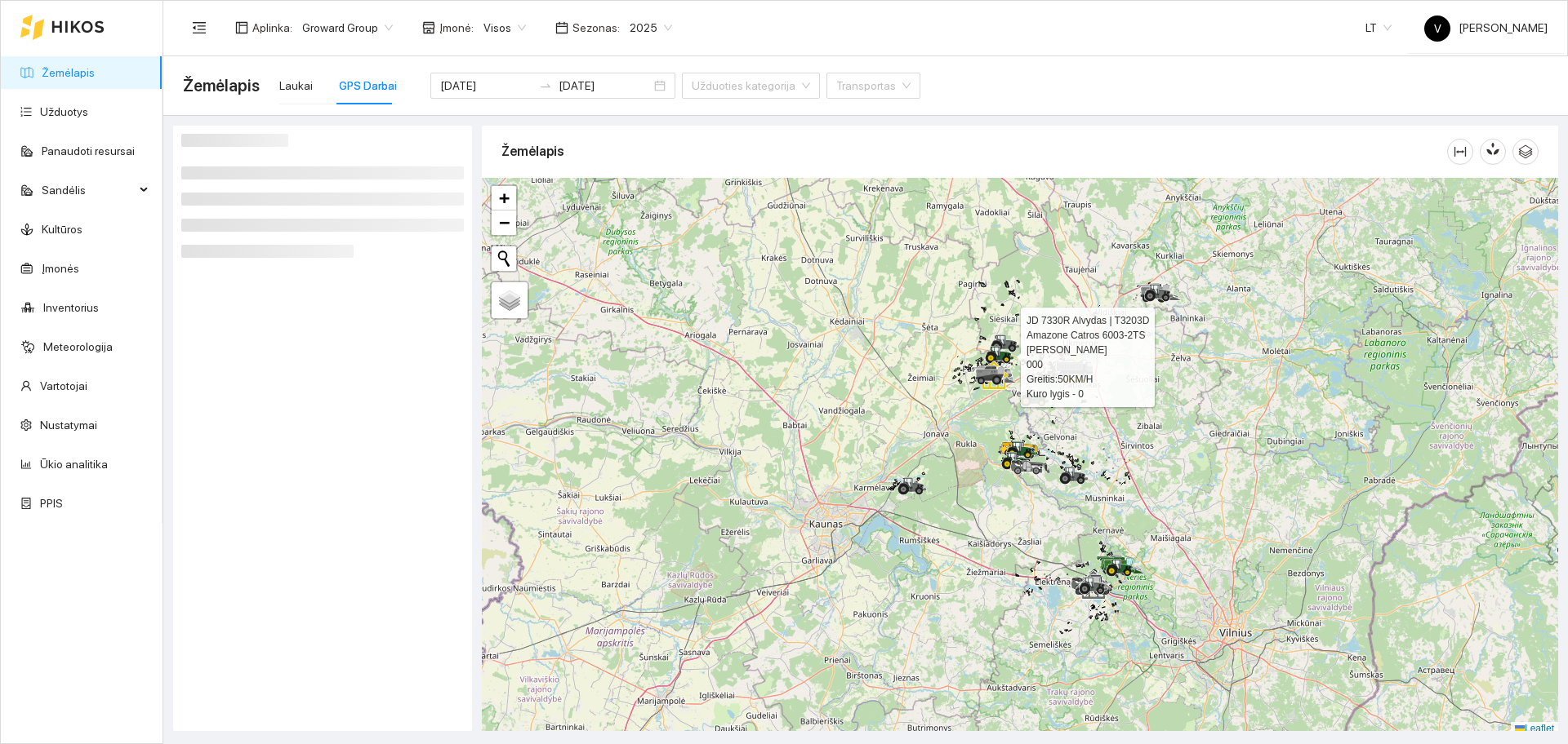
scroll to position [5, 0]
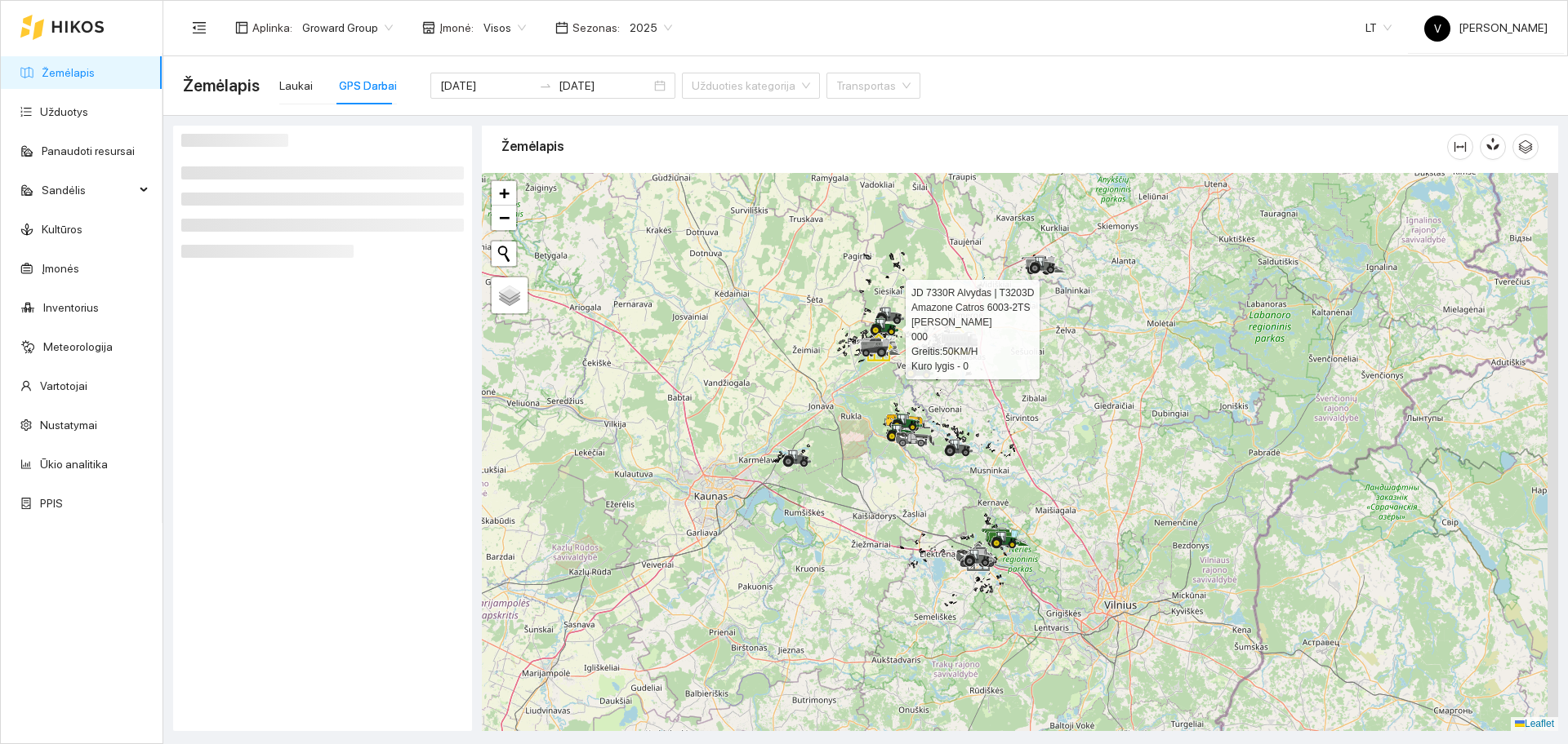
drag, startPoint x: 940, startPoint y: 482, endPoint x: 839, endPoint y: 463, distance: 102.8
click at [839, 463] on div at bounding box center [1020, 453] width 1076 height 558
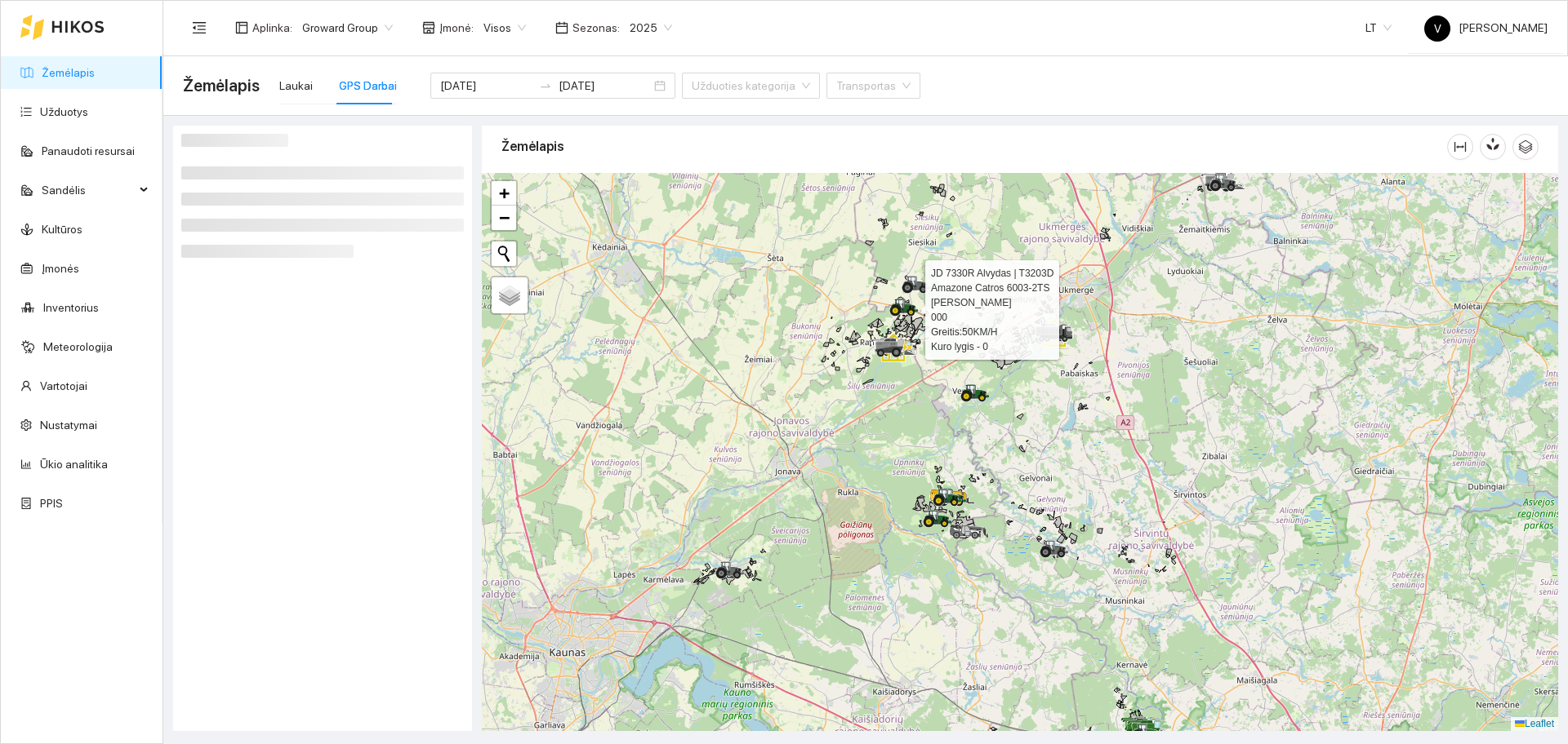
drag, startPoint x: 847, startPoint y: 373, endPoint x: 918, endPoint y: 452, distance: 106.2
click at [918, 452] on div at bounding box center [1020, 453] width 1076 height 558
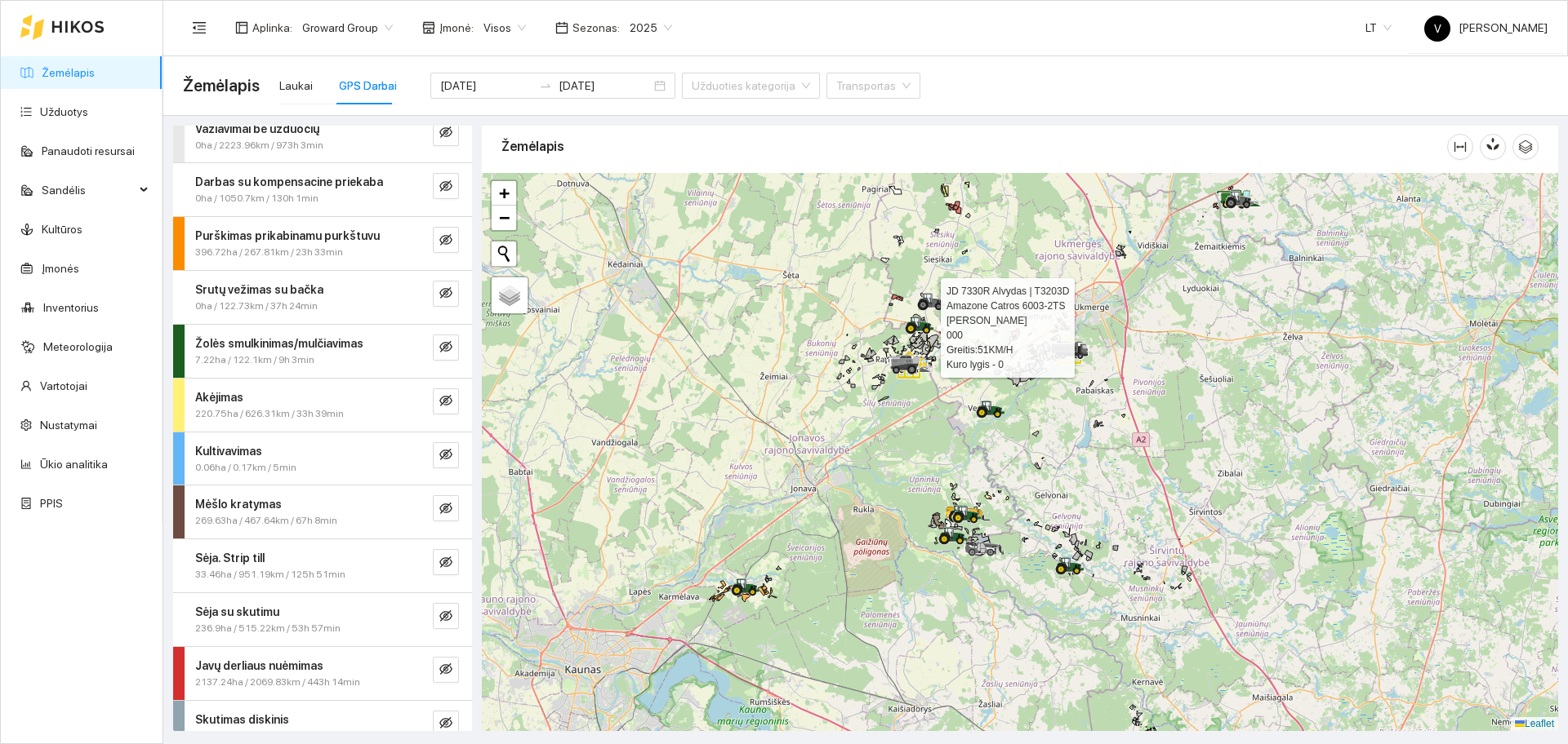
scroll to position [254, 0]
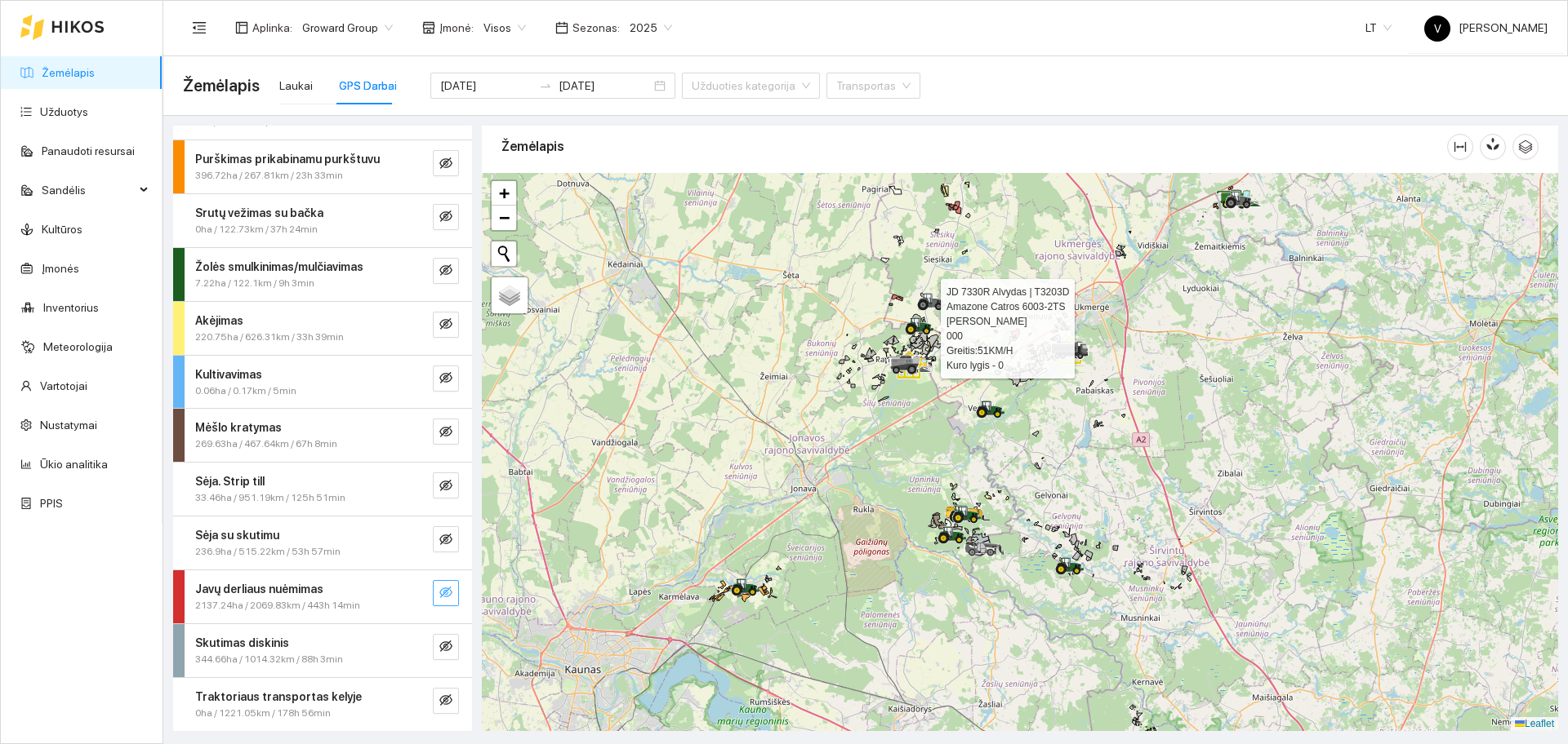
click at [440, 590] on icon "eye-invisible" at bounding box center [446, 592] width 13 height 13
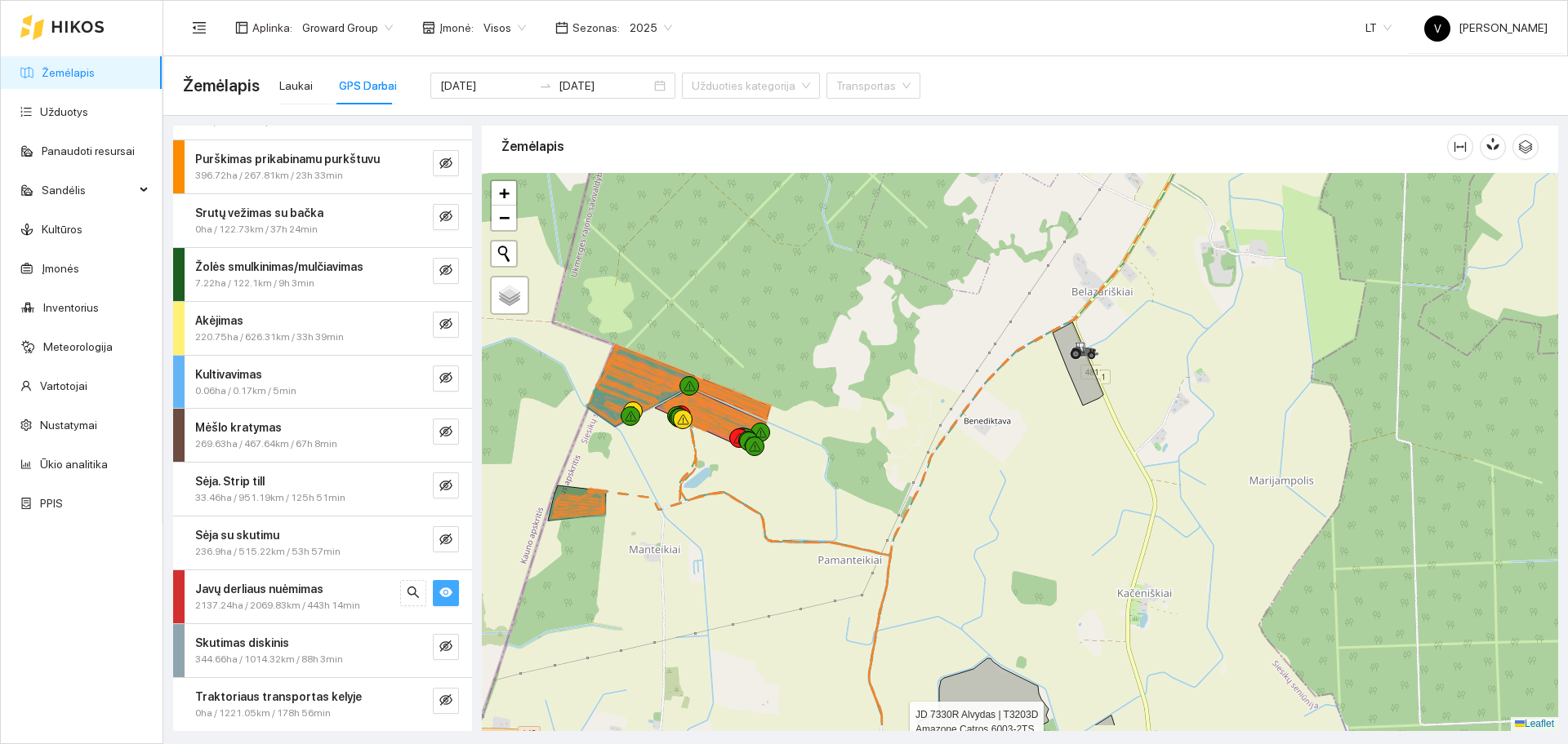
drag, startPoint x: 784, startPoint y: 351, endPoint x: 1076, endPoint y: 248, distance: 309.6
click at [1074, 248] on div at bounding box center [1020, 453] width 1076 height 558
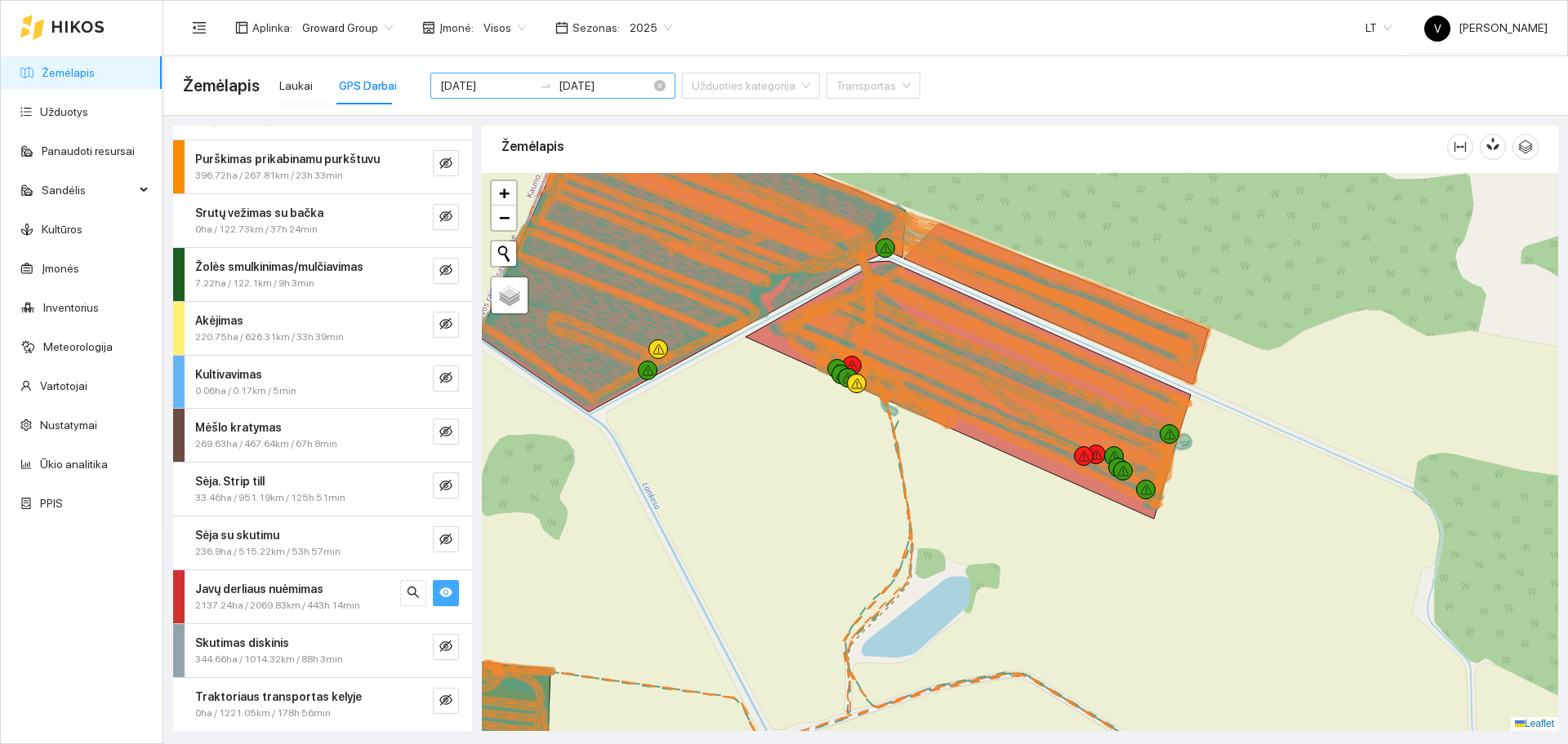
click at [474, 82] on input "2025-08-21" at bounding box center [486, 85] width 92 height 18
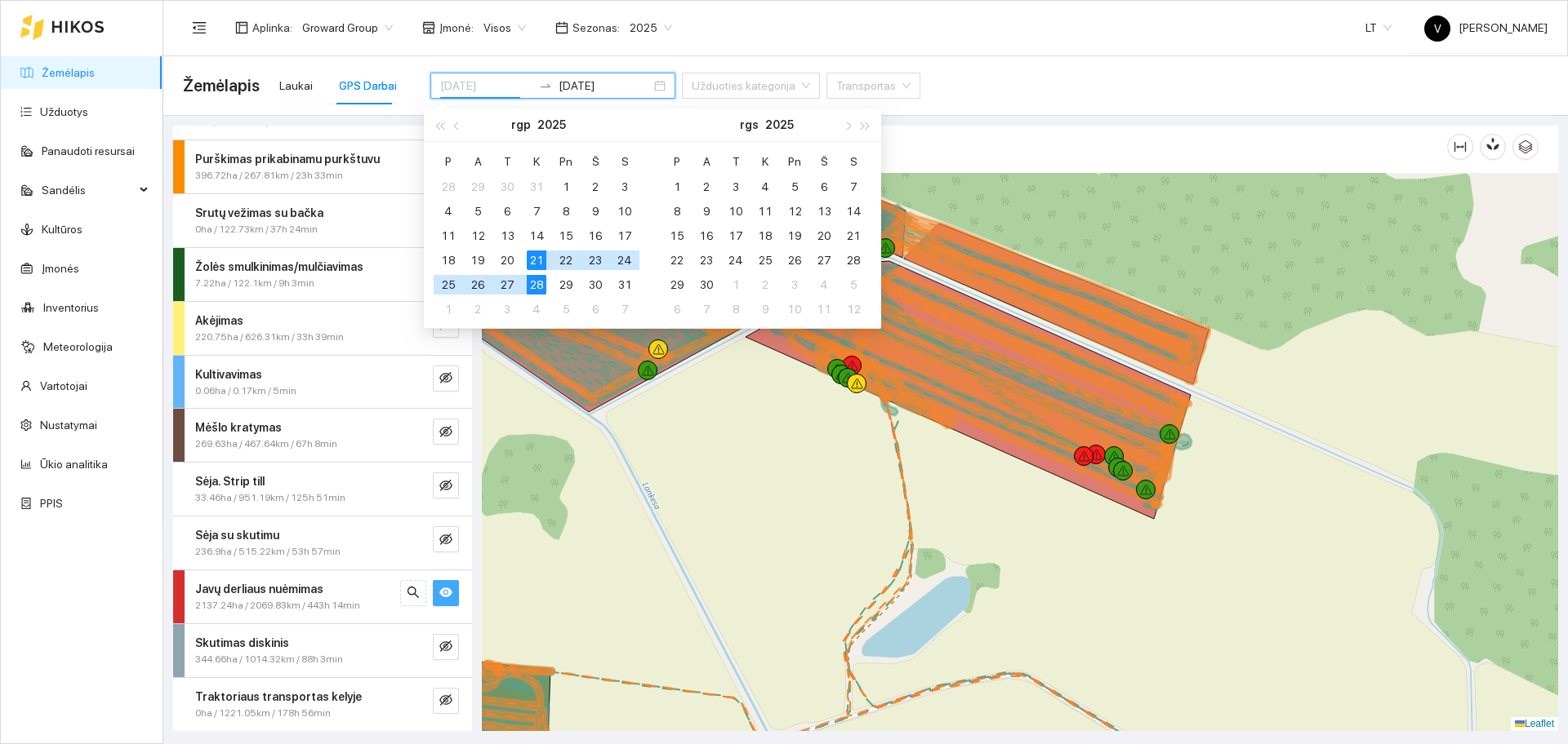
type input "[DATE]"
click at [538, 284] on div "28" at bounding box center [536, 285] width 20 height 20
type input "[DATE]"
click at [540, 285] on div "28" at bounding box center [536, 285] width 20 height 20
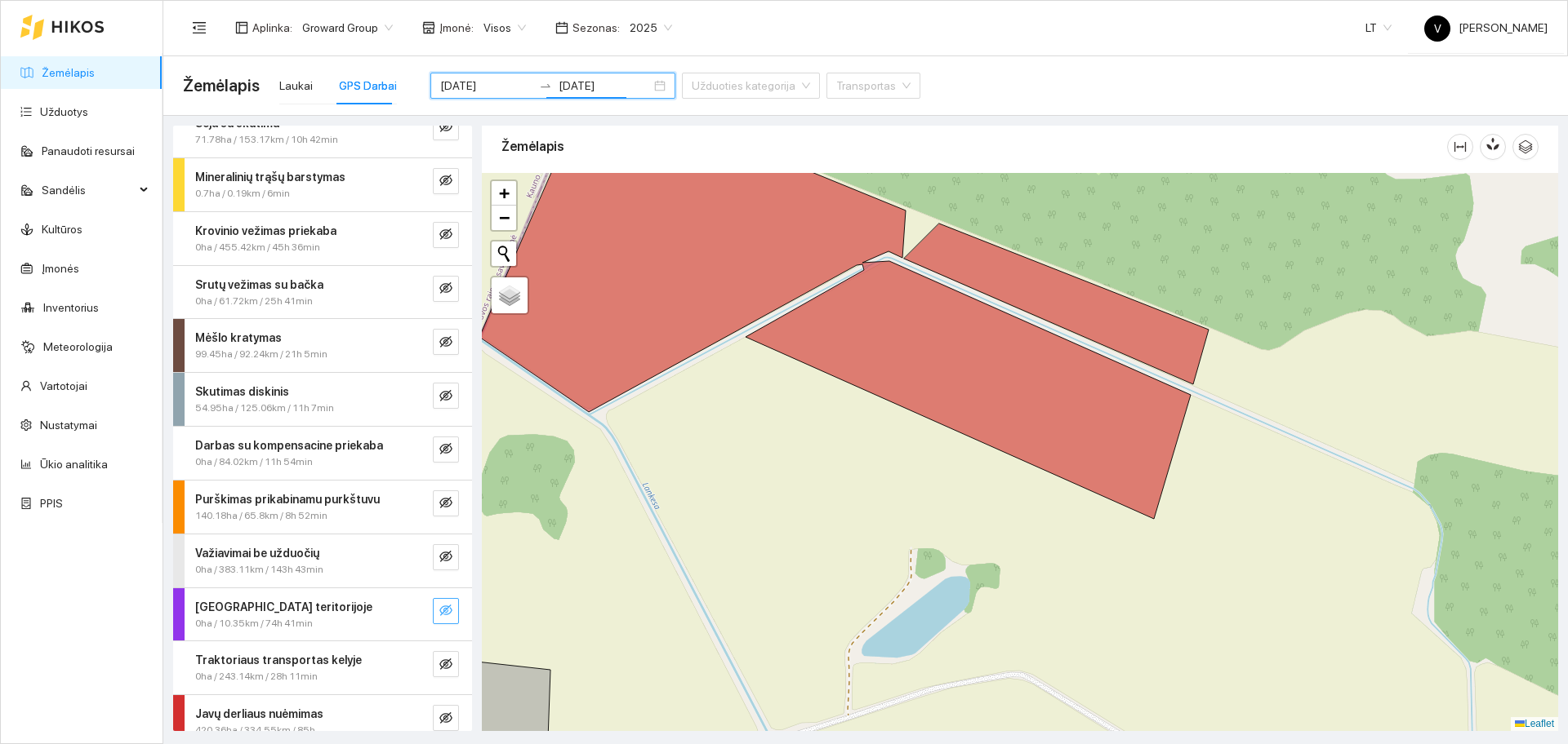
scroll to position [38, 0]
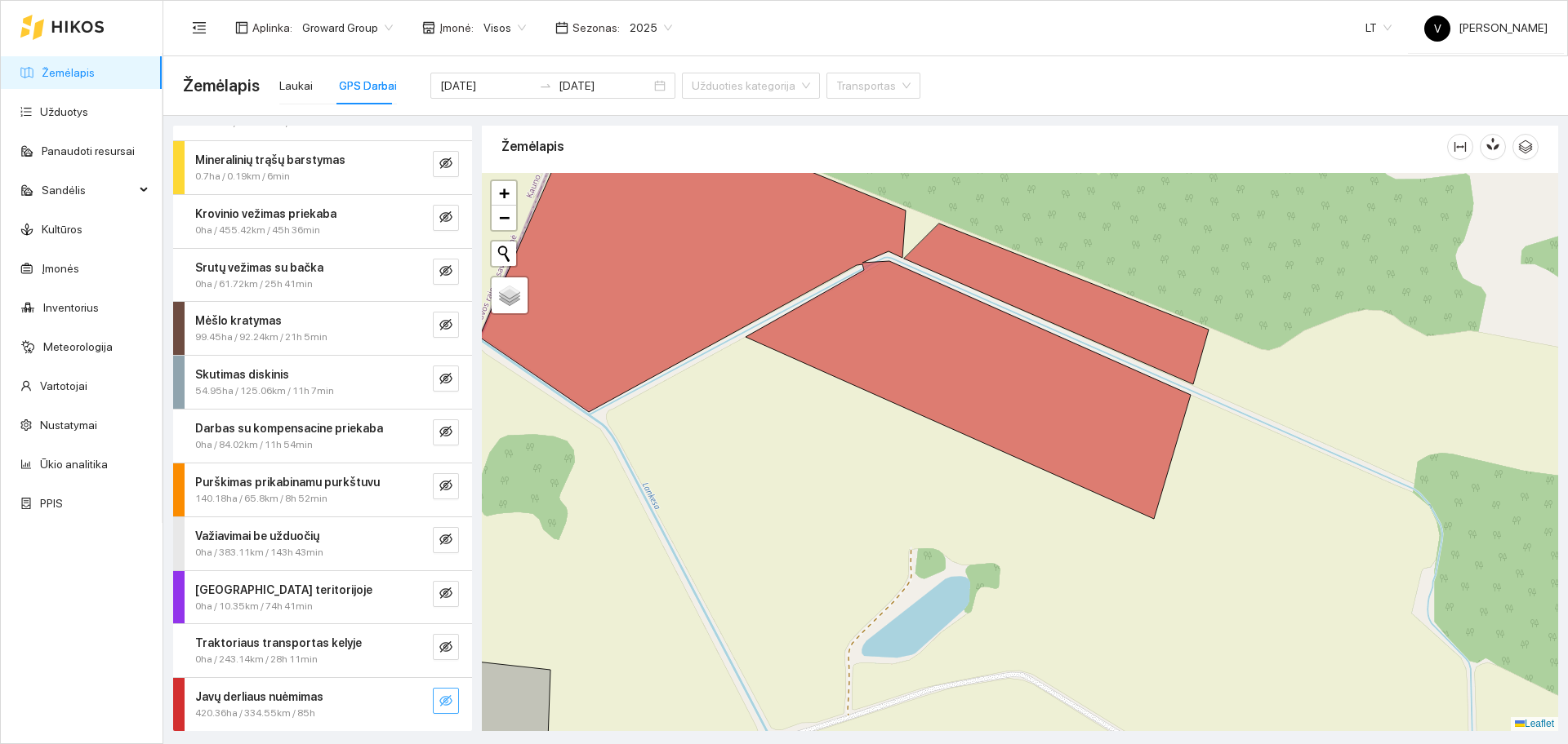
click at [440, 701] on icon "eye-invisible" at bounding box center [446, 701] width 13 height 11
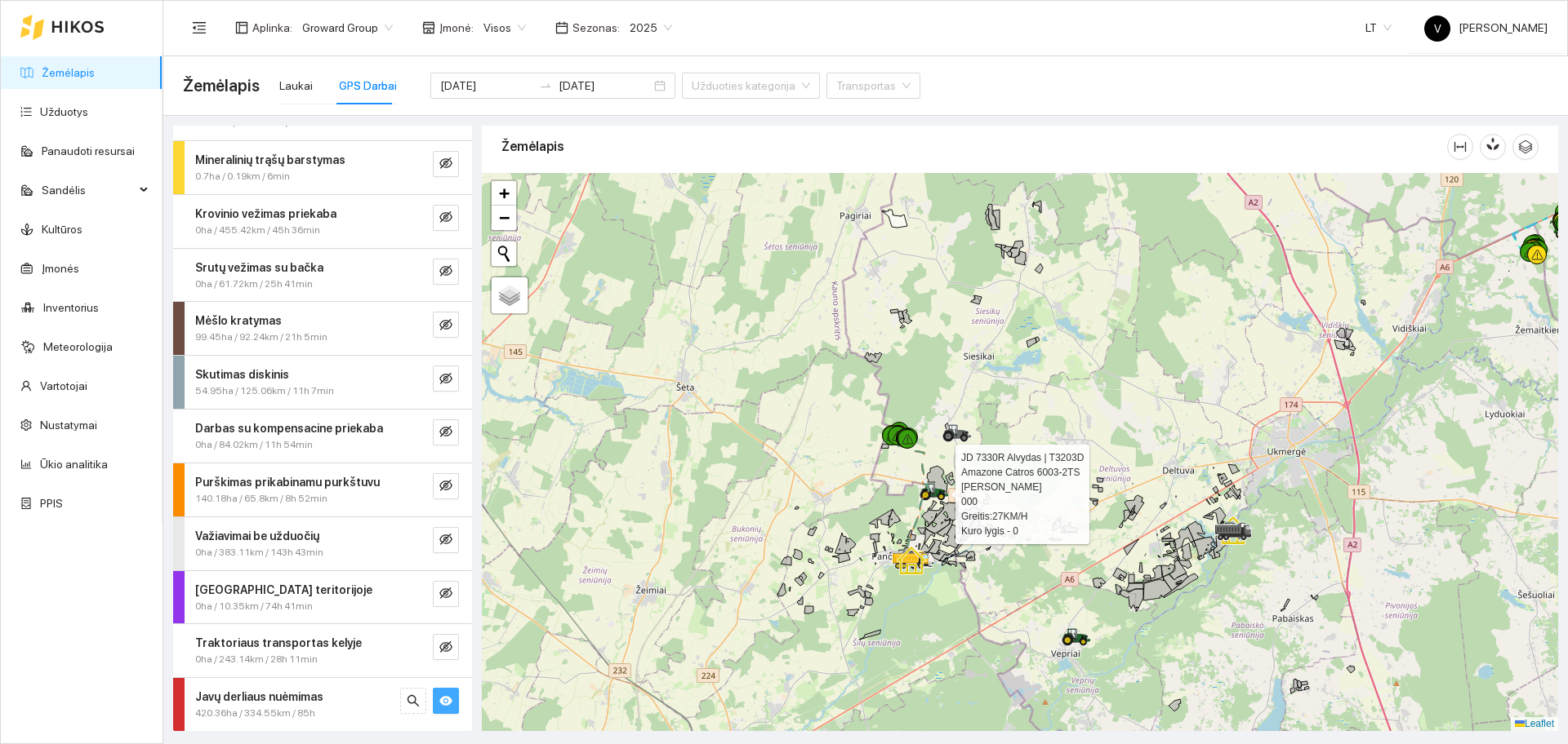
drag, startPoint x: 1066, startPoint y: 365, endPoint x: 971, endPoint y: 377, distance: 95.8
click at [978, 341] on div at bounding box center [1020, 453] width 1076 height 558
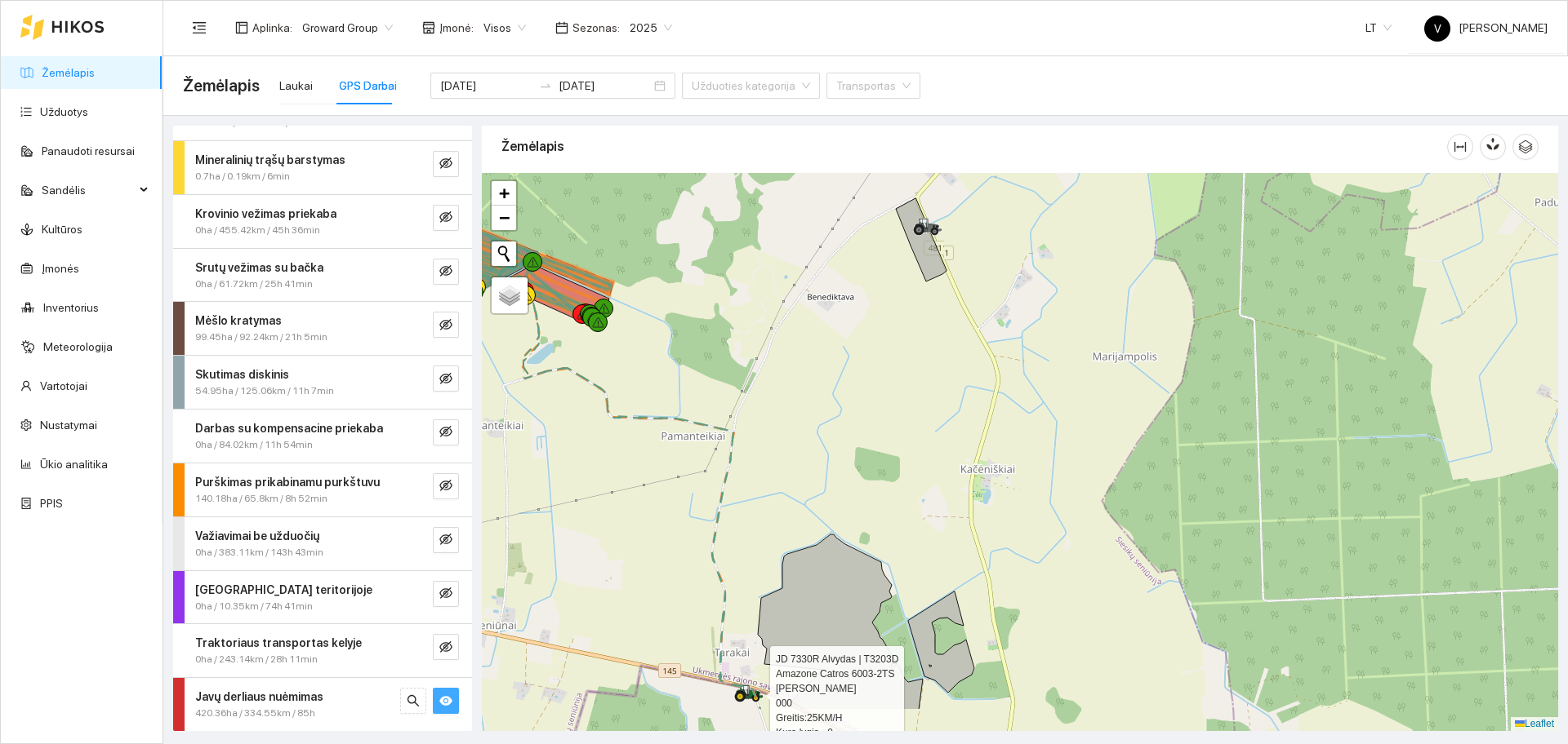
drag, startPoint x: 915, startPoint y: 477, endPoint x: 1247, endPoint y: 38, distance: 550.4
click at [1247, 42] on section "Aplinka : Groward Group Įmonė : Visos Sezonas : 2025 LT V Vladas Jefremovas Žem…" at bounding box center [865, 372] width 1404 height 744
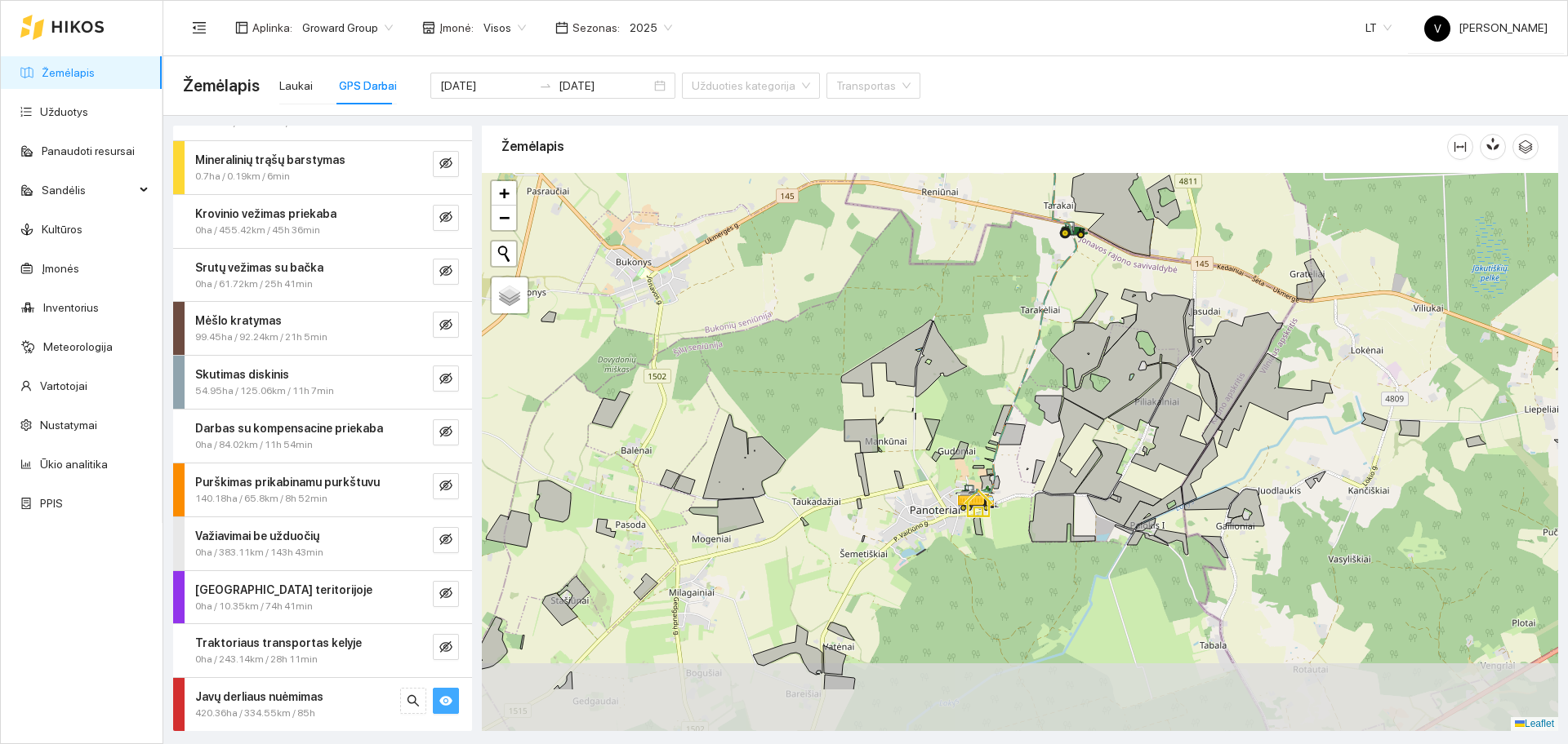
drag, startPoint x: 1101, startPoint y: 480, endPoint x: 1137, endPoint y: 276, distance: 207.2
click at [1137, 276] on div at bounding box center [1020, 453] width 1076 height 558
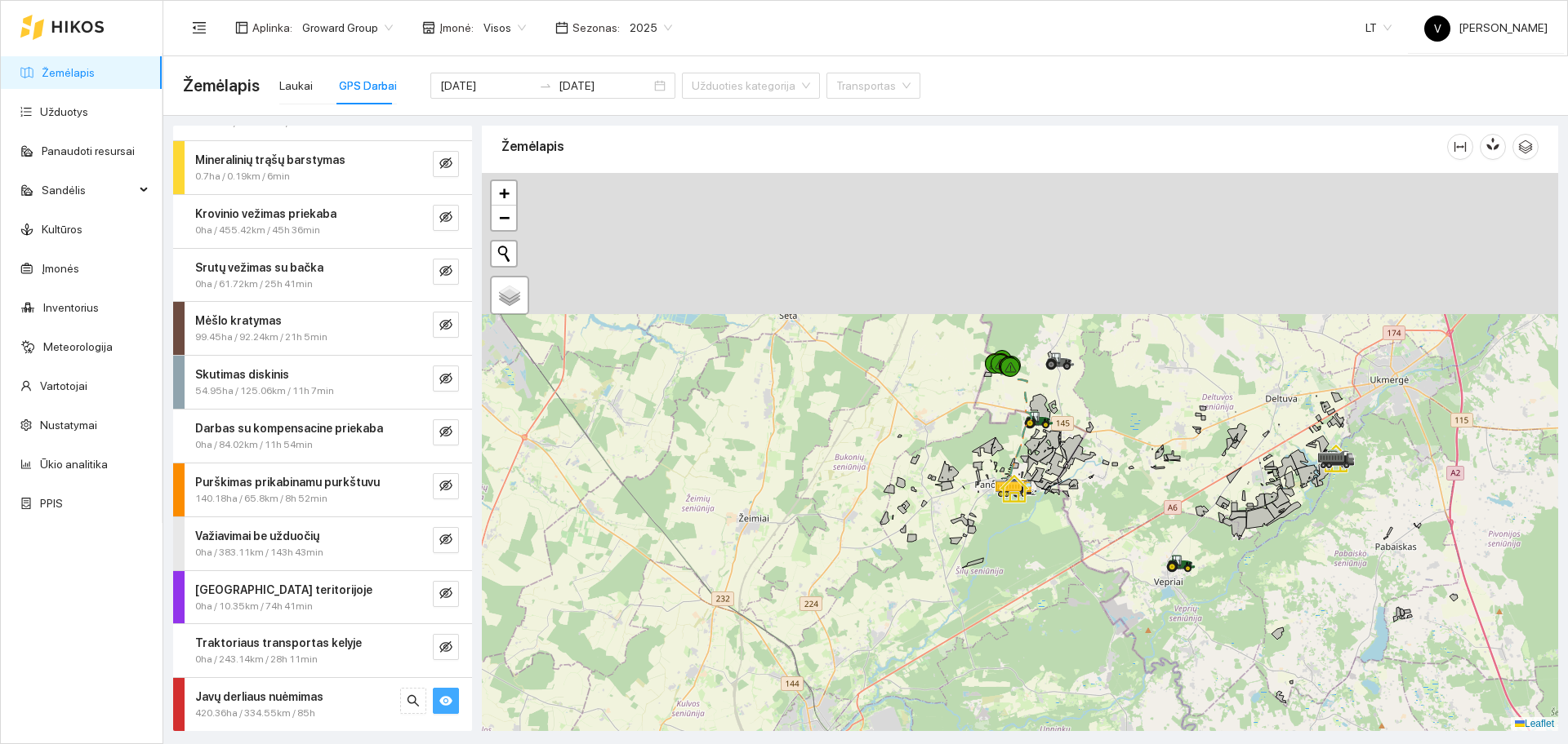
drag, startPoint x: 1057, startPoint y: 235, endPoint x: 1023, endPoint y: 447, distance: 214.7
click at [1023, 447] on div at bounding box center [1020, 453] width 1076 height 558
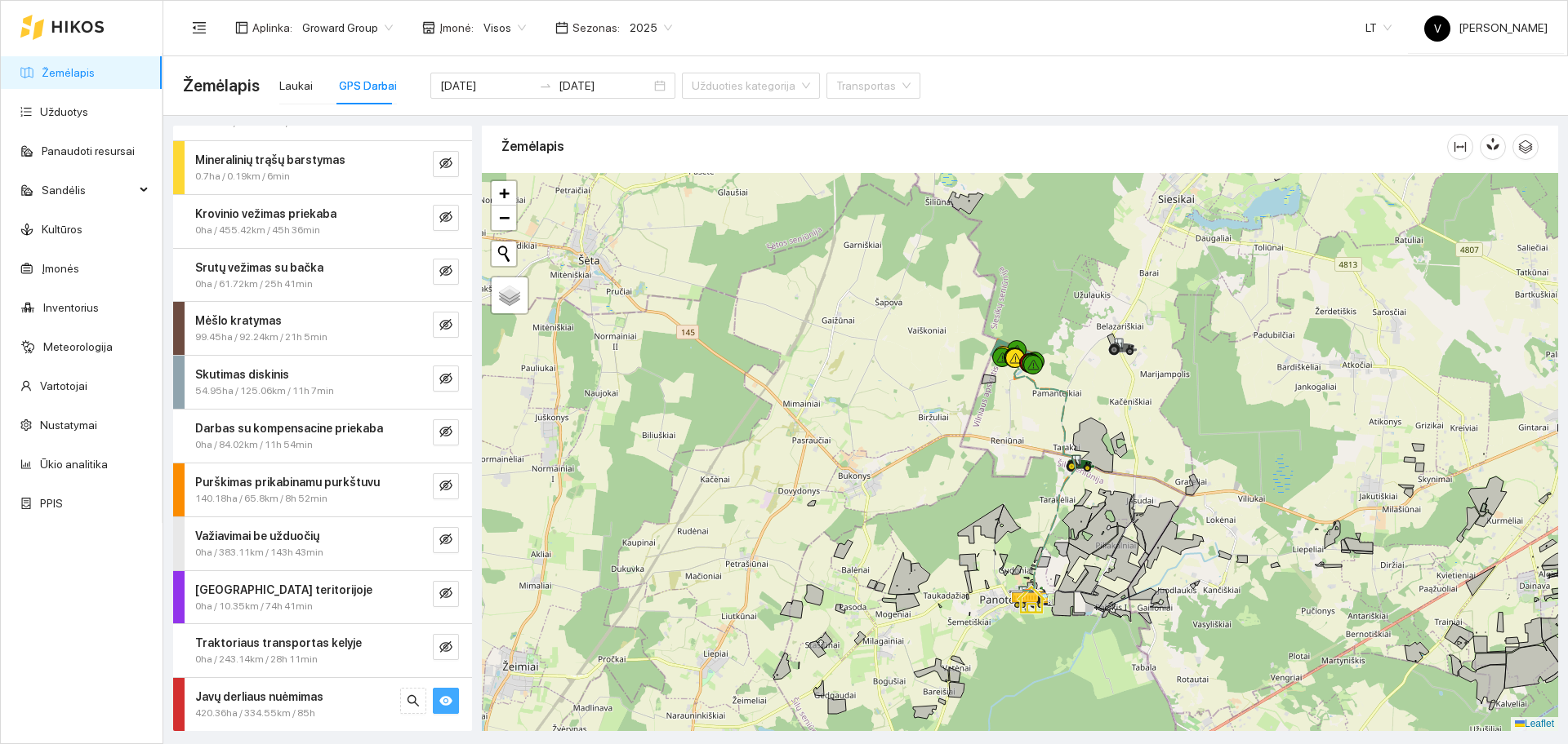
drag, startPoint x: 1030, startPoint y: 345, endPoint x: 885, endPoint y: 307, distance: 149.9
click at [1040, 351] on div at bounding box center [1020, 453] width 1076 height 558
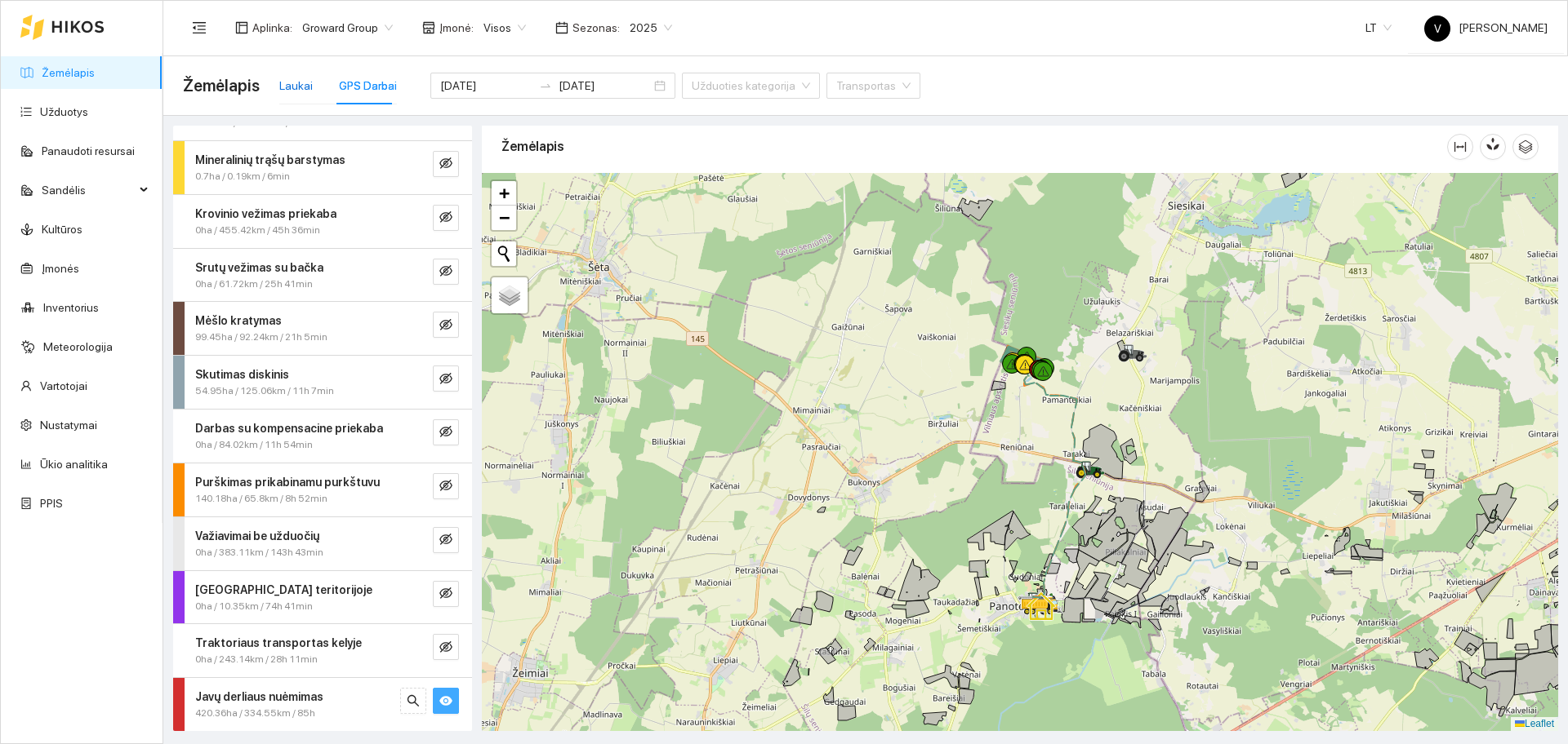
click at [295, 77] on div "Laukai" at bounding box center [296, 85] width 34 height 18
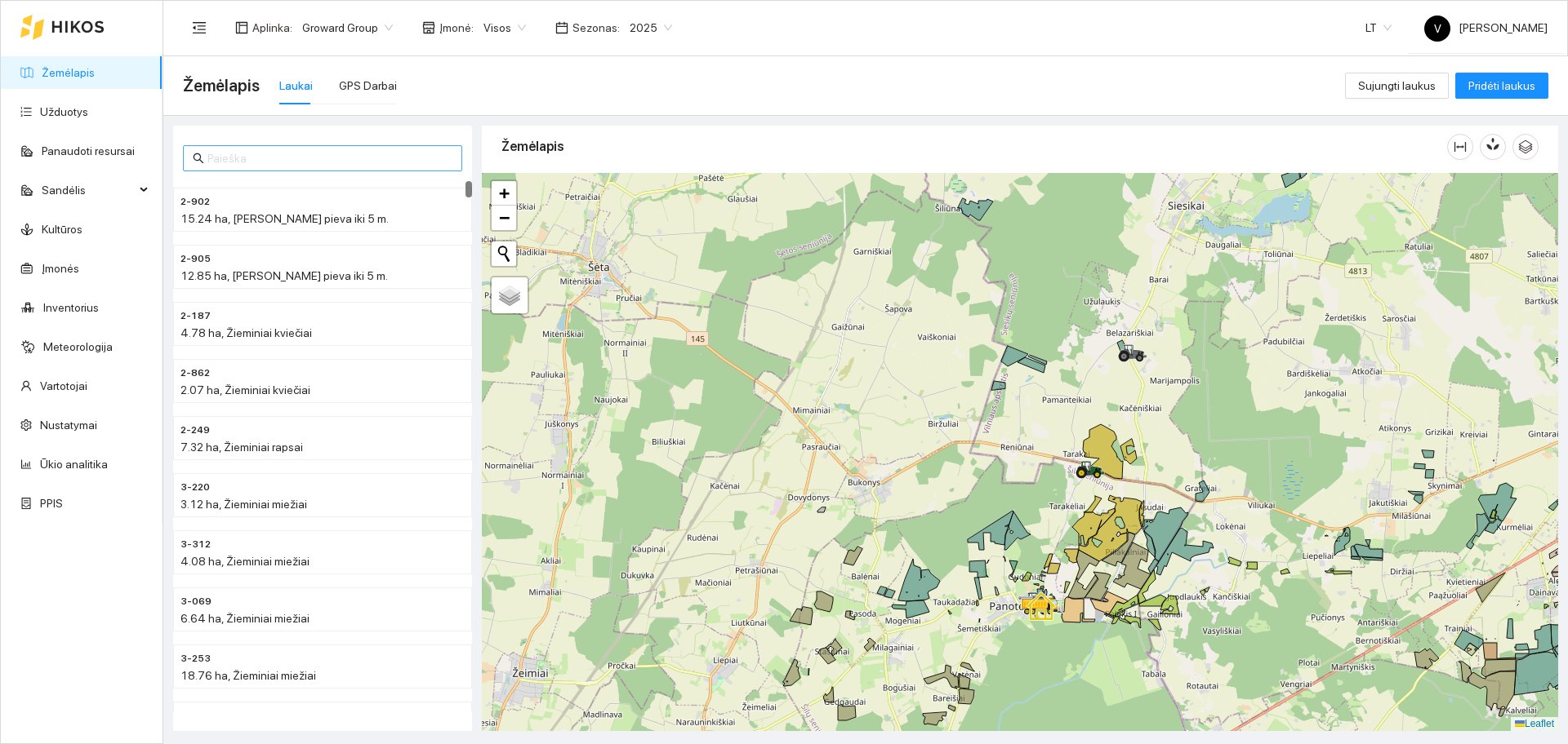
click at [241, 163] on input "text" at bounding box center [329, 157] width 245 height 18
type input "2-835"
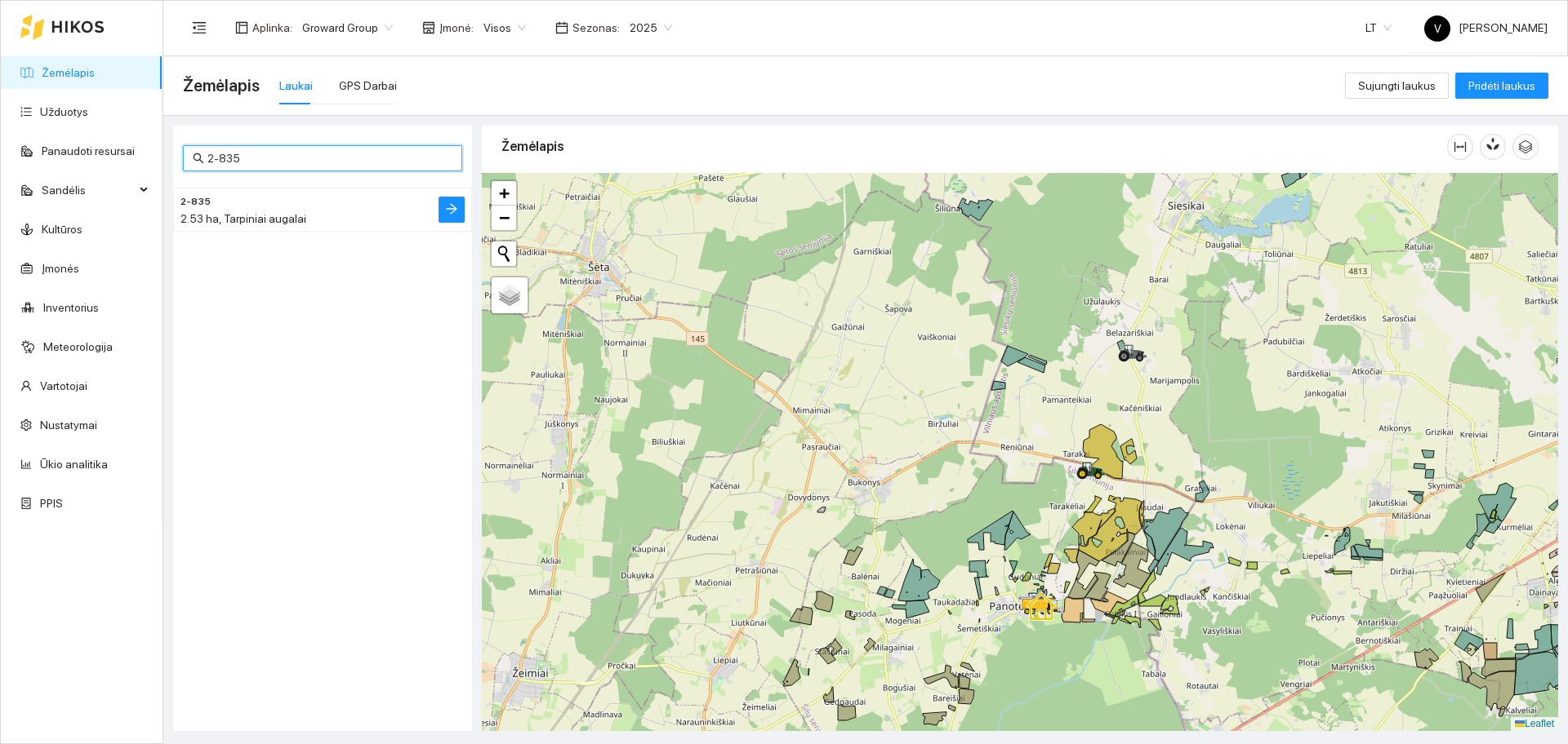
click at [266, 206] on h4 "2-835" at bounding box center [290, 201] width 218 height 18
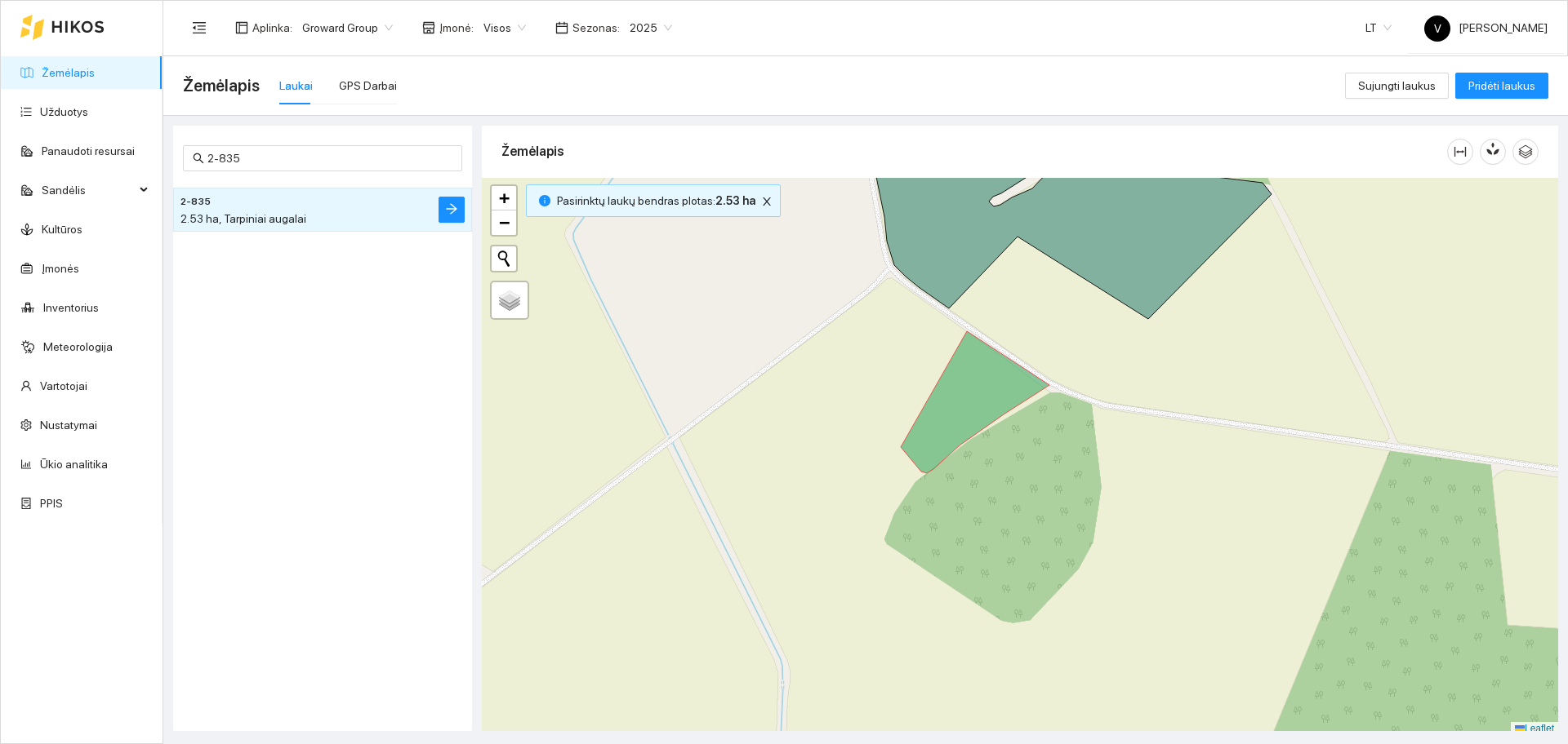
scroll to position [5, 0]
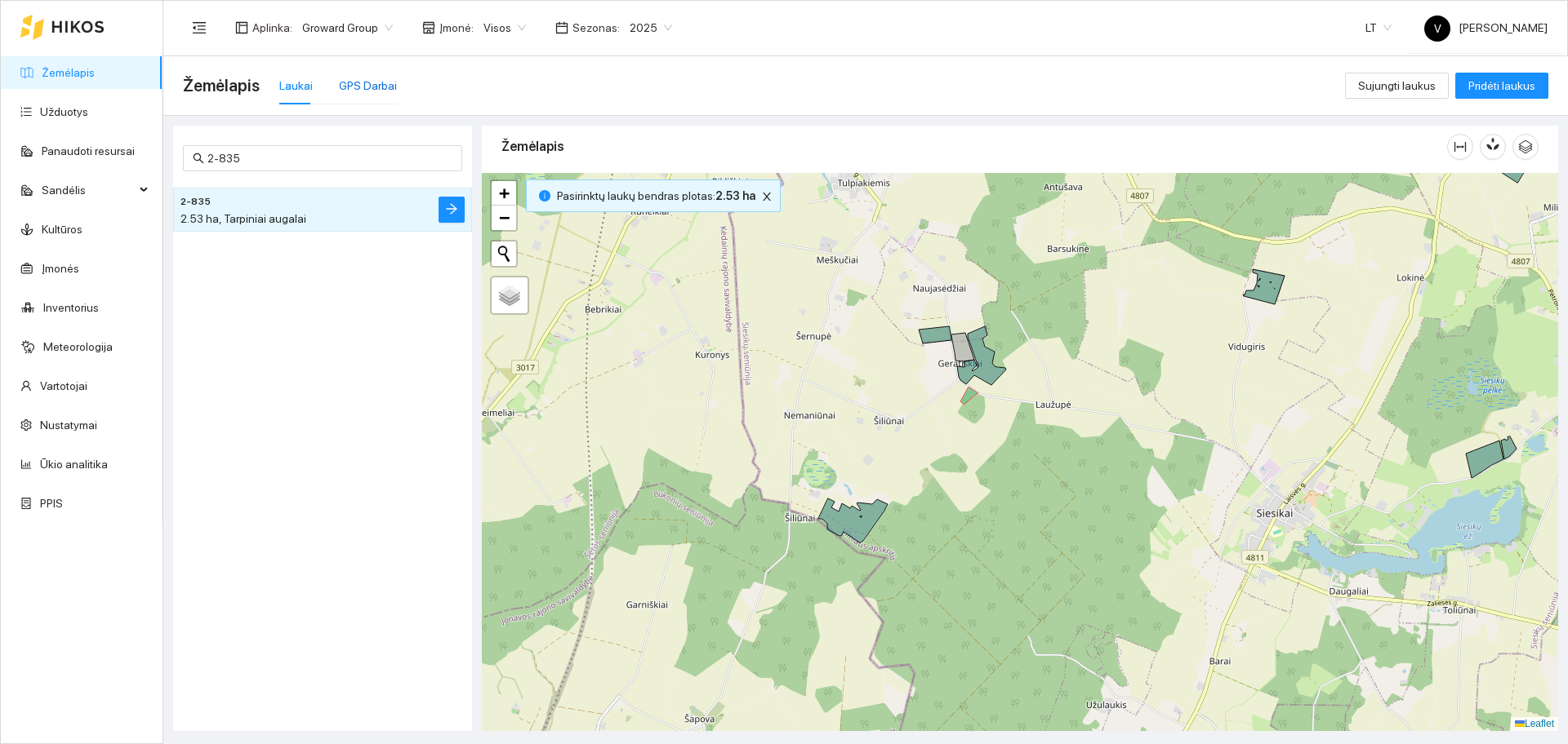
click at [361, 83] on div "GPS Darbai" at bounding box center [368, 85] width 58 height 18
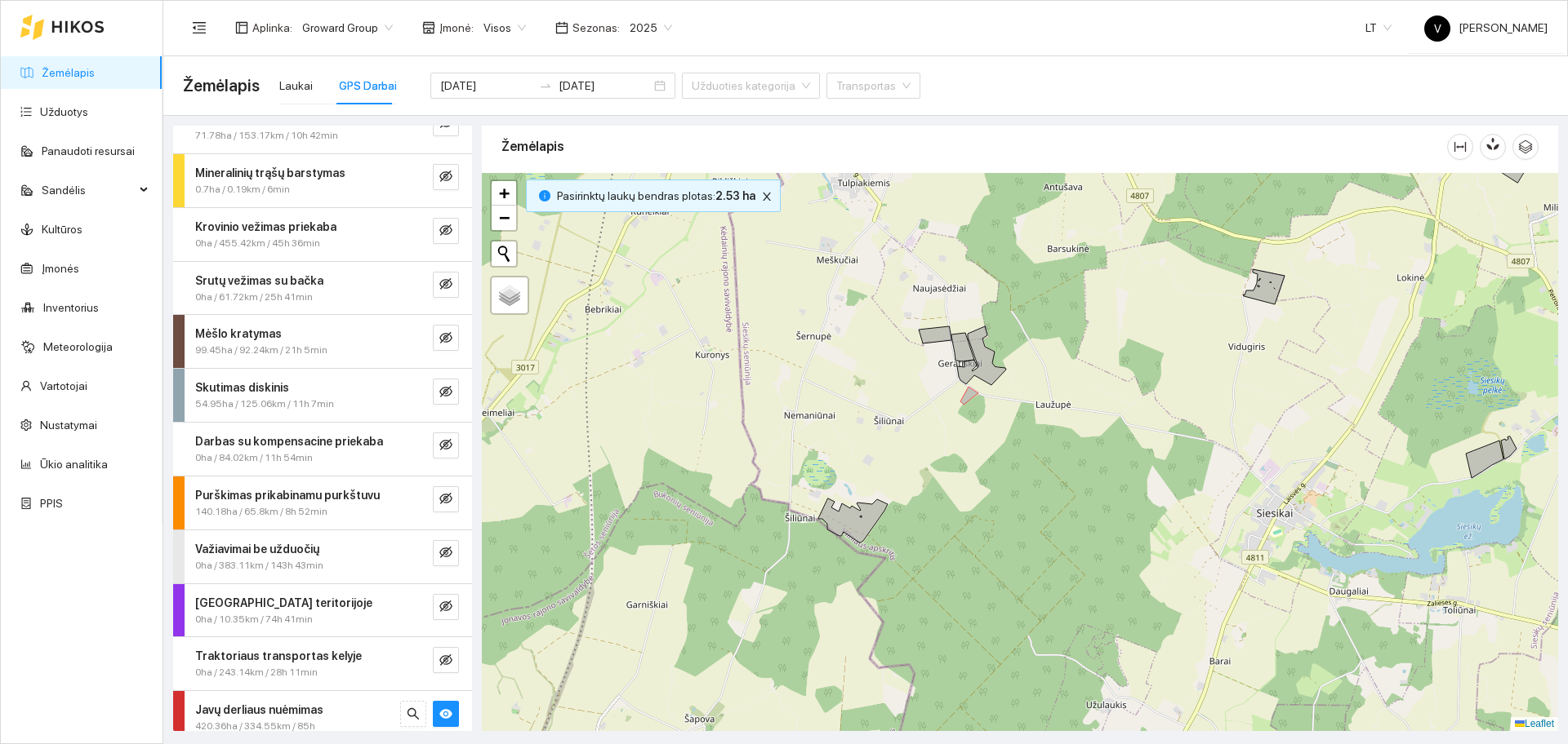
scroll to position [38, 0]
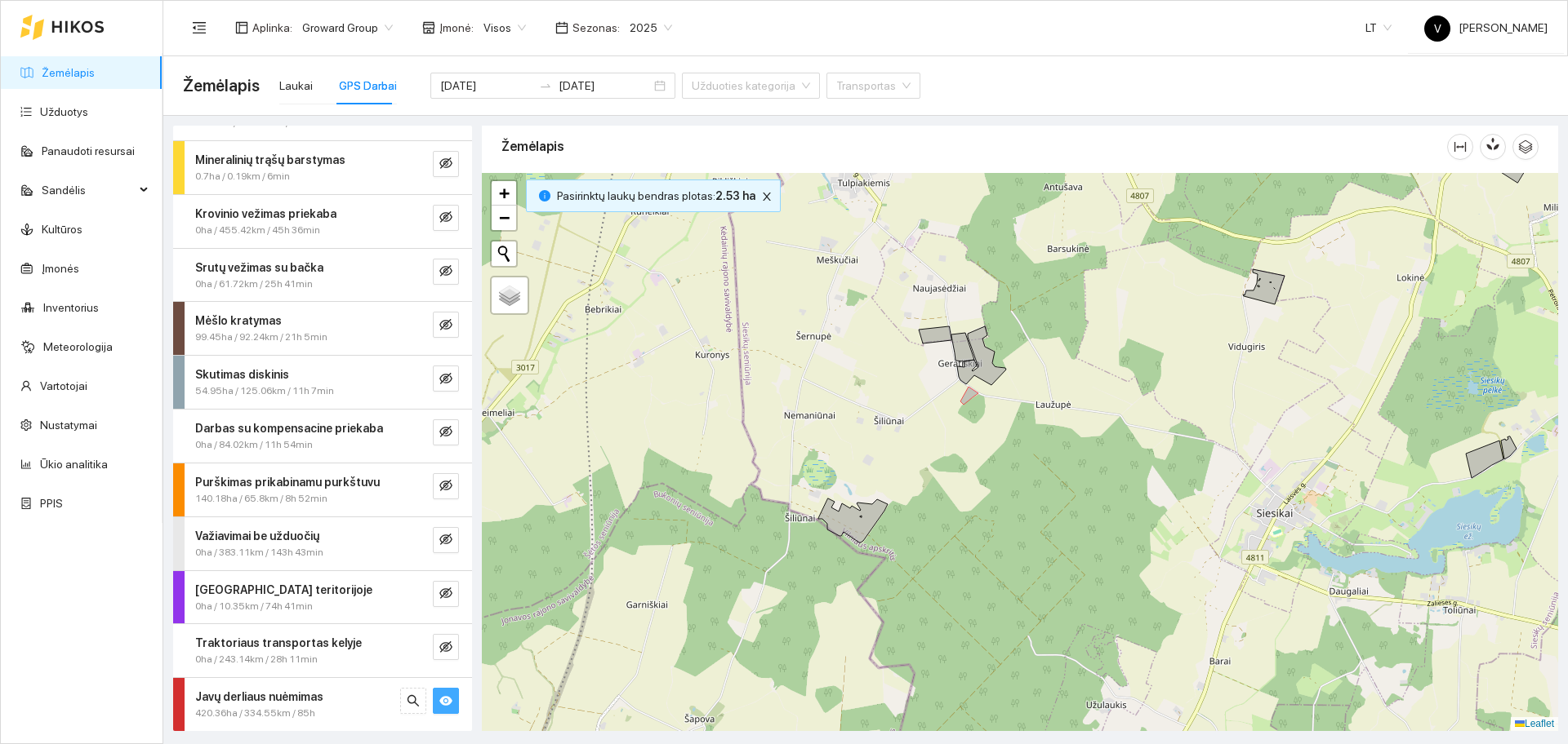
click at [440, 694] on icon "eye" at bounding box center [446, 701] width 13 height 13
drag, startPoint x: 429, startPoint y: 706, endPoint x: 513, endPoint y: 677, distance: 88.9
click at [440, 706] on icon "eye-invisible" at bounding box center [446, 701] width 13 height 11
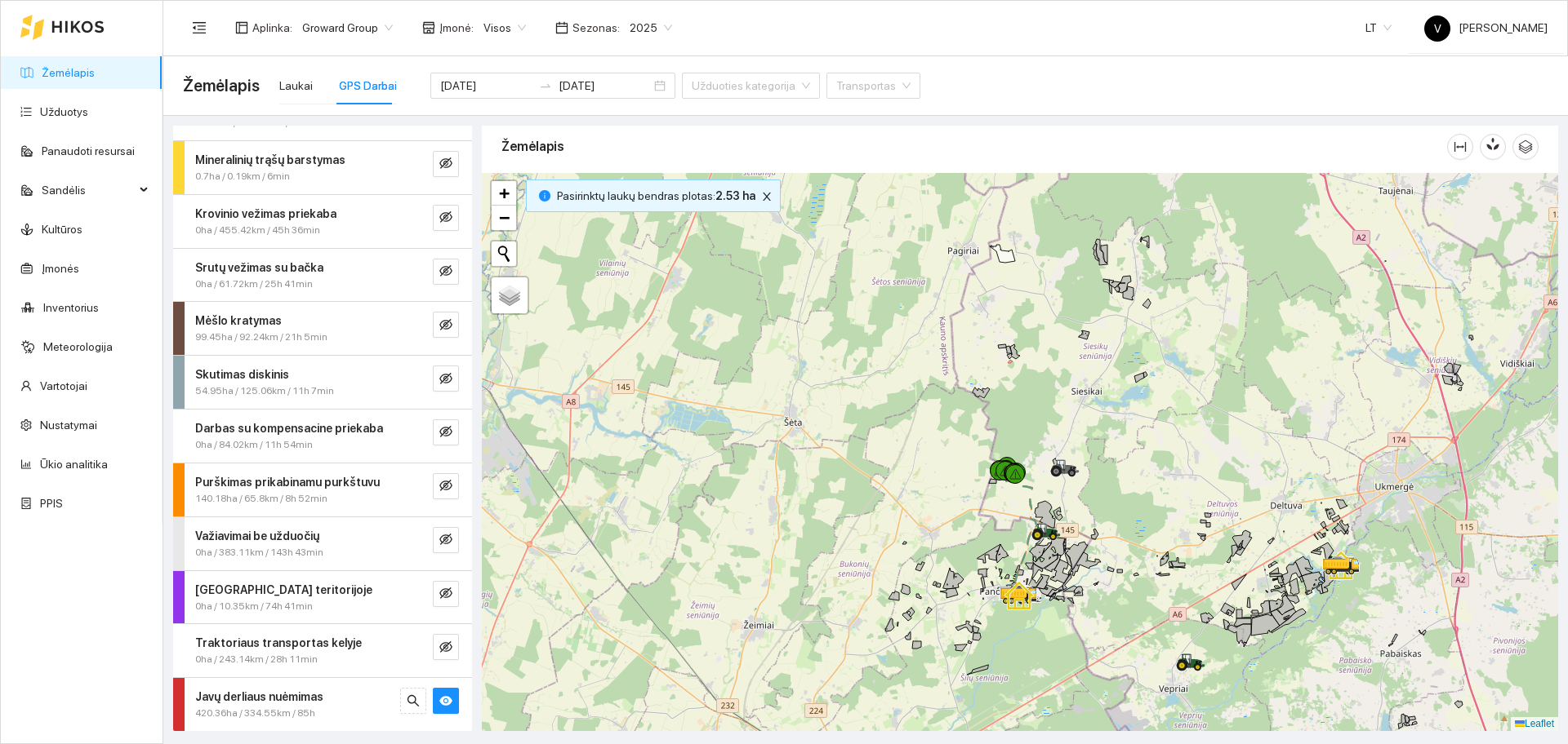
drag, startPoint x: 973, startPoint y: 486, endPoint x: 1017, endPoint y: 456, distance: 53.3
click at [992, 470] on div at bounding box center [1020, 453] width 1076 height 558
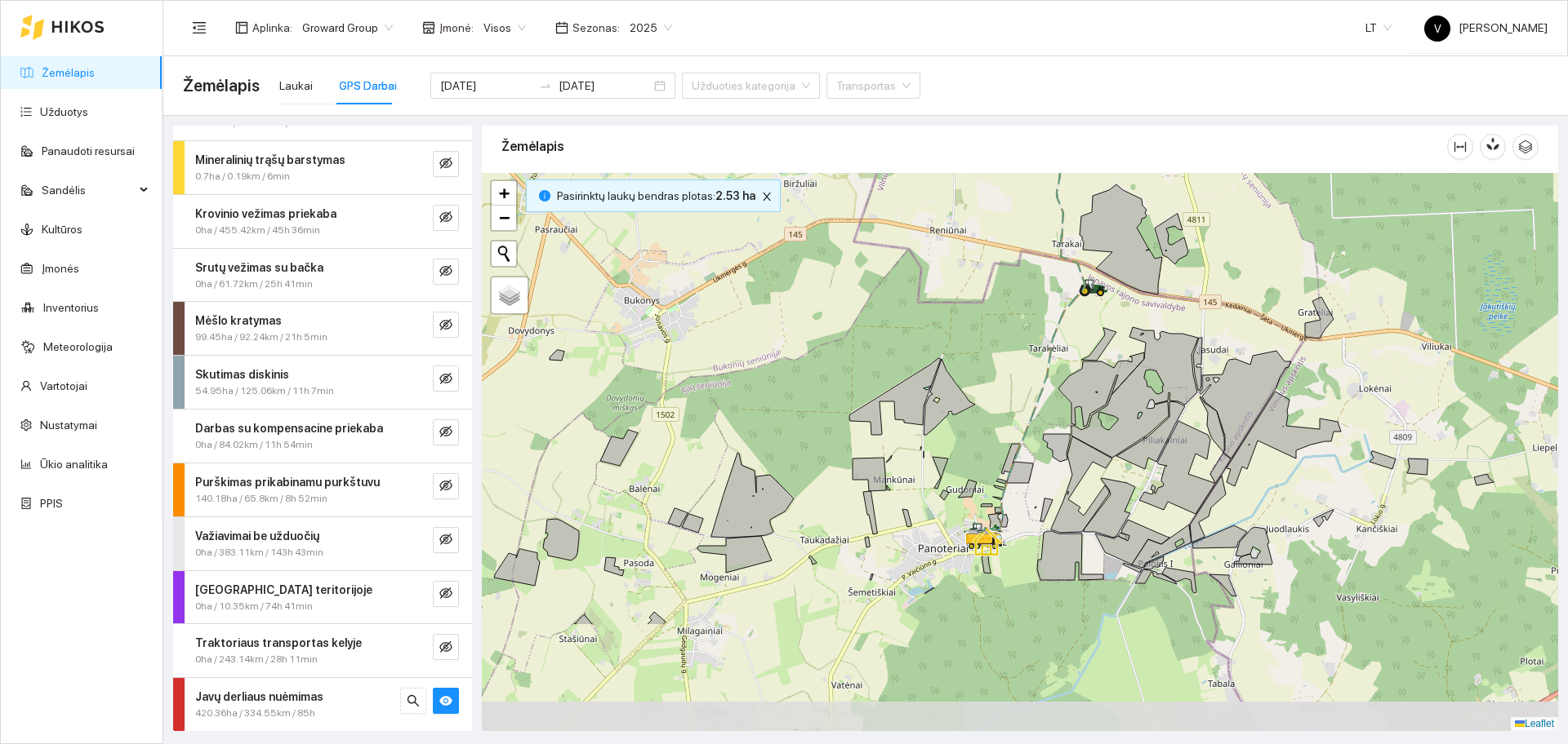
drag, startPoint x: 1023, startPoint y: 515, endPoint x: 1053, endPoint y: 387, distance: 131.5
click at [1065, 357] on div at bounding box center [1020, 453] width 1076 height 558
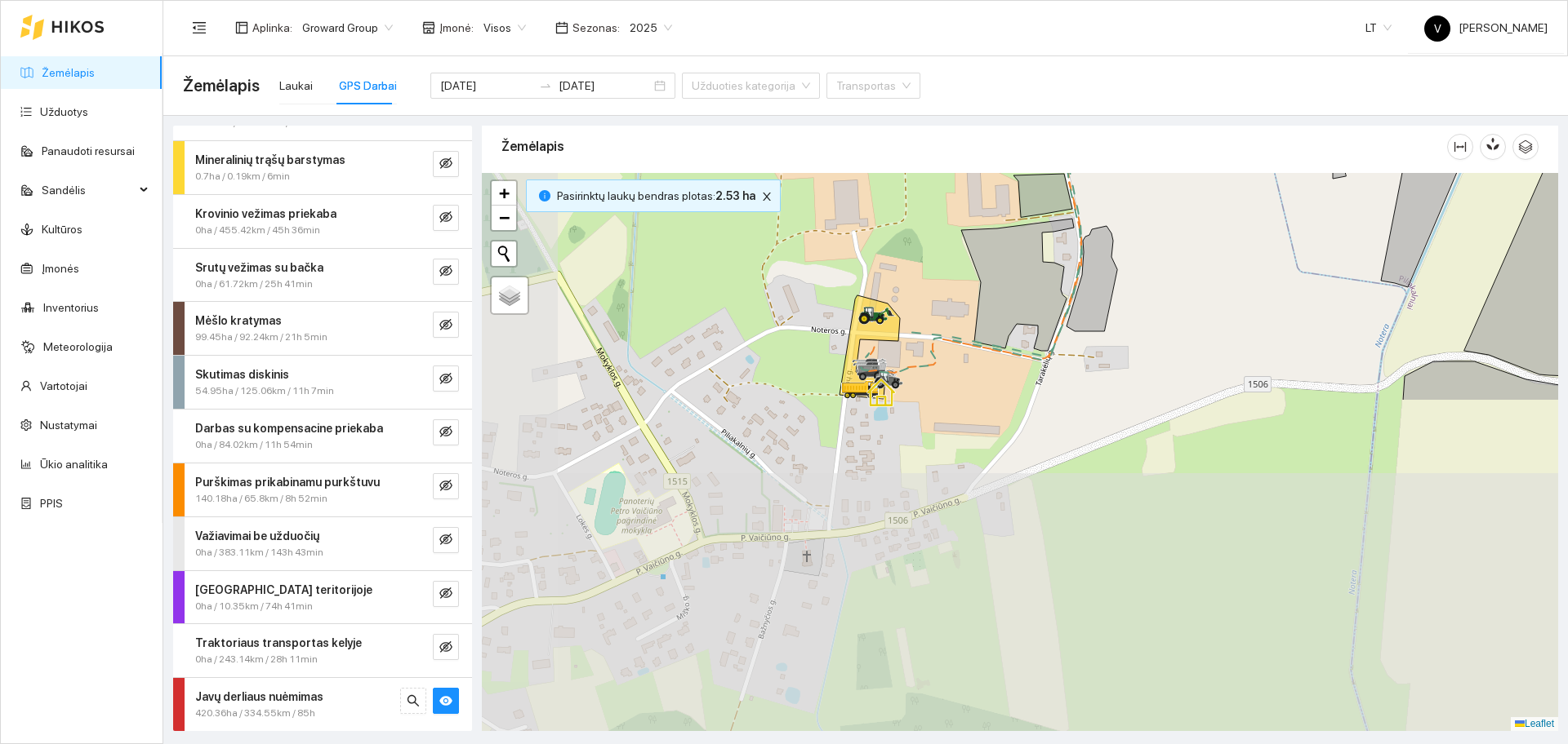
drag, startPoint x: 977, startPoint y: 573, endPoint x: 1104, endPoint y: 183, distance: 410.2
click at [1104, 183] on div at bounding box center [1020, 453] width 1076 height 558
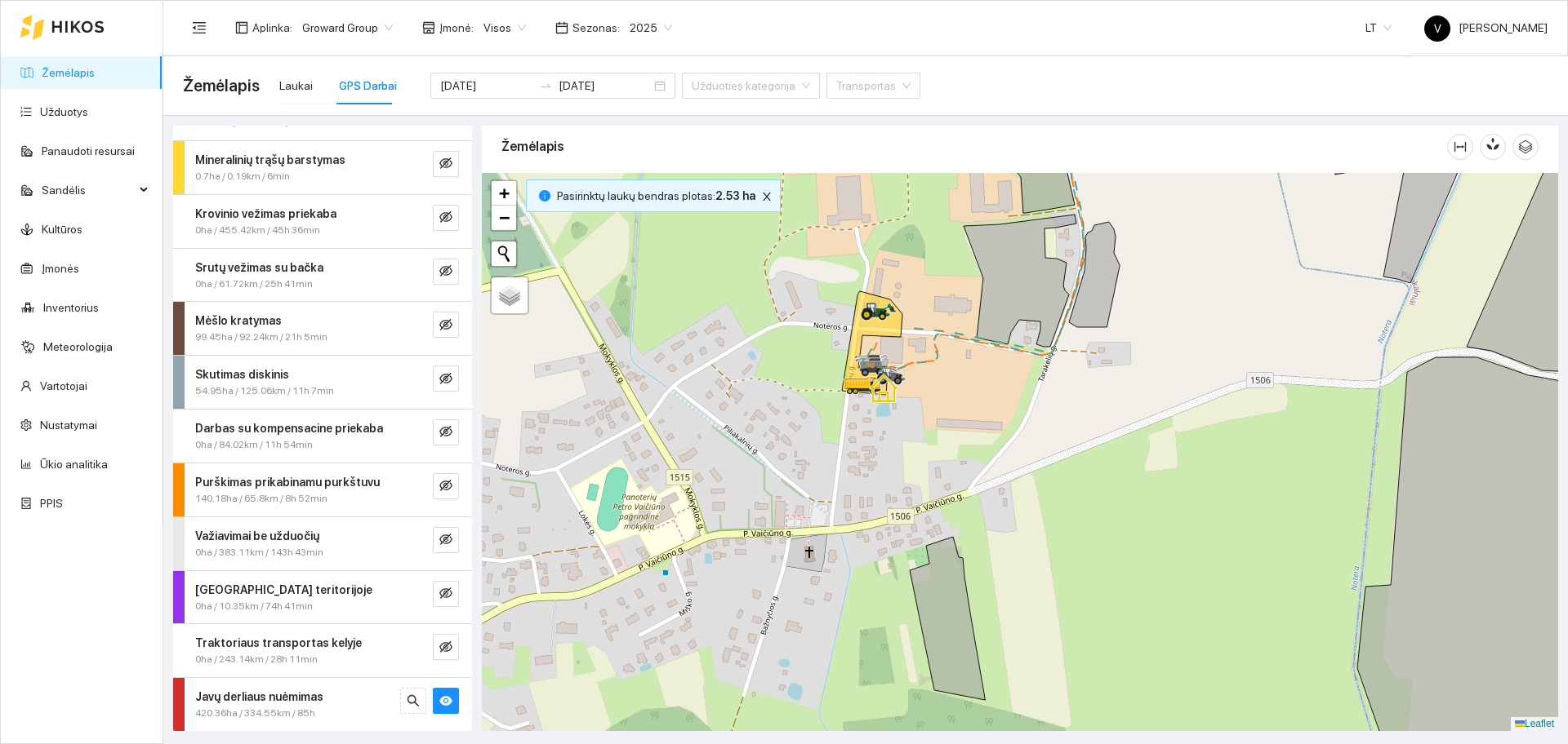
drag, startPoint x: 1119, startPoint y: 136, endPoint x: 949, endPoint y: 484, distance: 387.3
click at [949, 484] on div "Žemėlapis" at bounding box center [1020, 424] width 1076 height 605
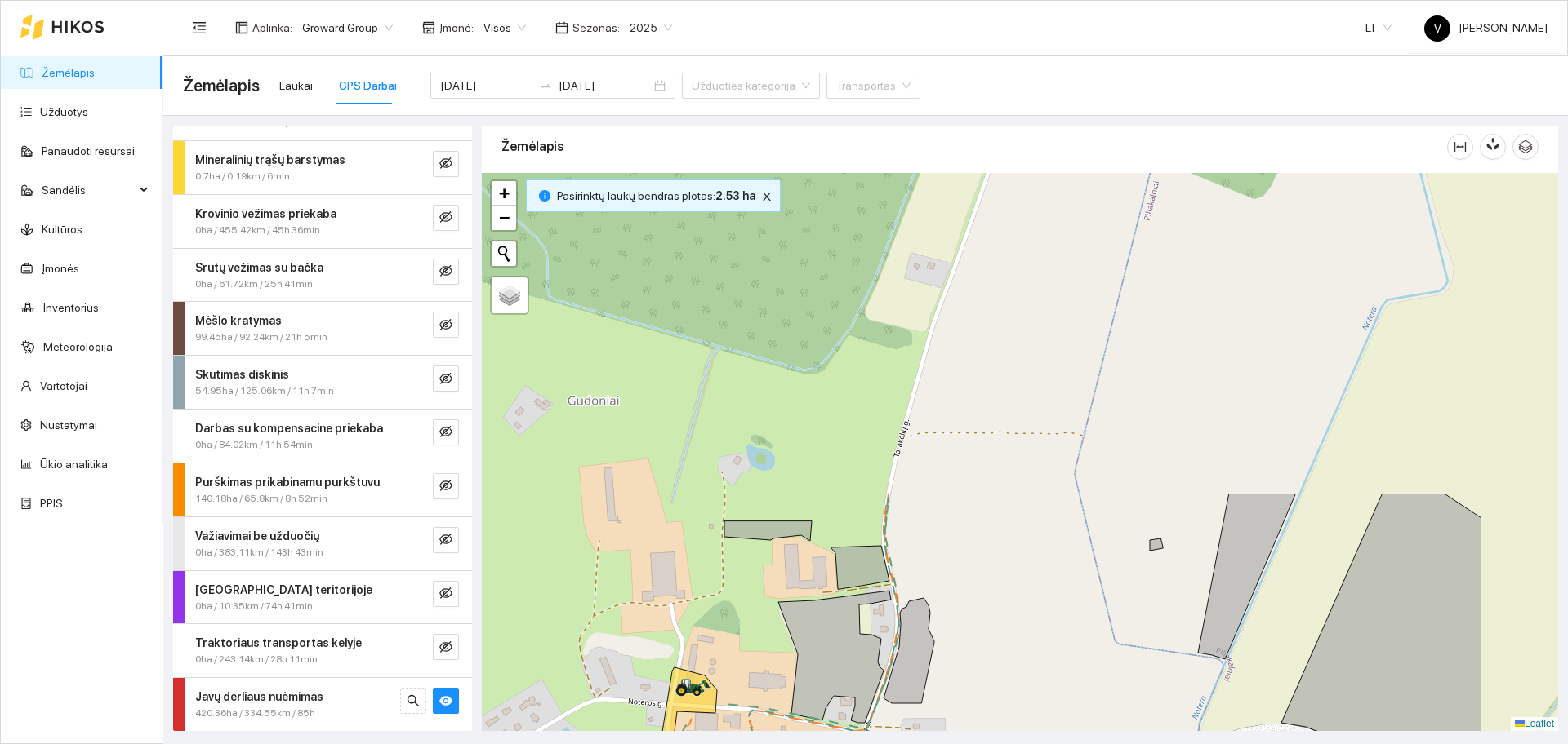
drag, startPoint x: 1106, startPoint y: 328, endPoint x: 918, endPoint y: 700, distance: 416.8
click at [916, 708] on div at bounding box center [1020, 453] width 1076 height 558
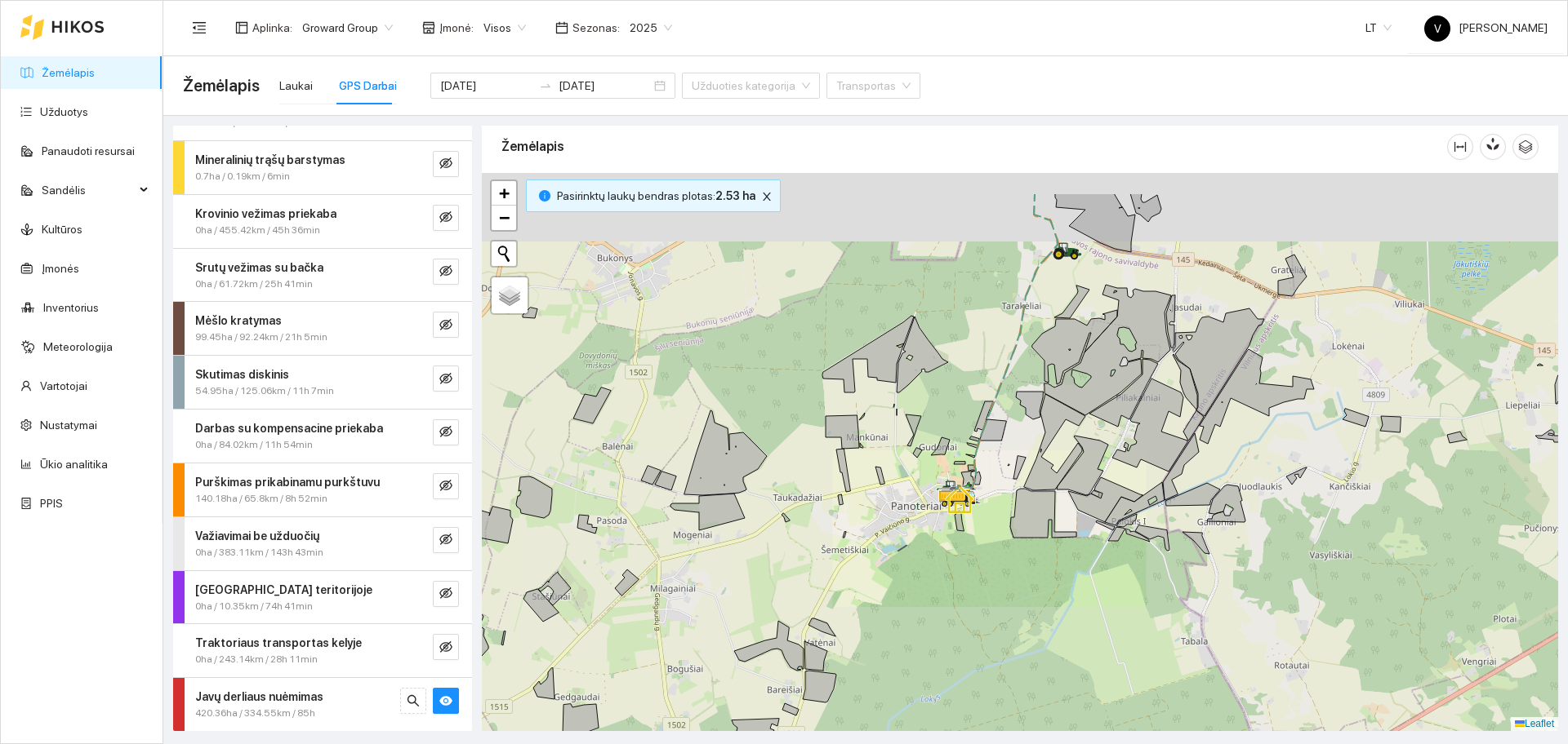
drag, startPoint x: 993, startPoint y: 379, endPoint x: 966, endPoint y: 510, distance: 133.8
click at [966, 513] on div at bounding box center [1020, 453] width 1076 height 558
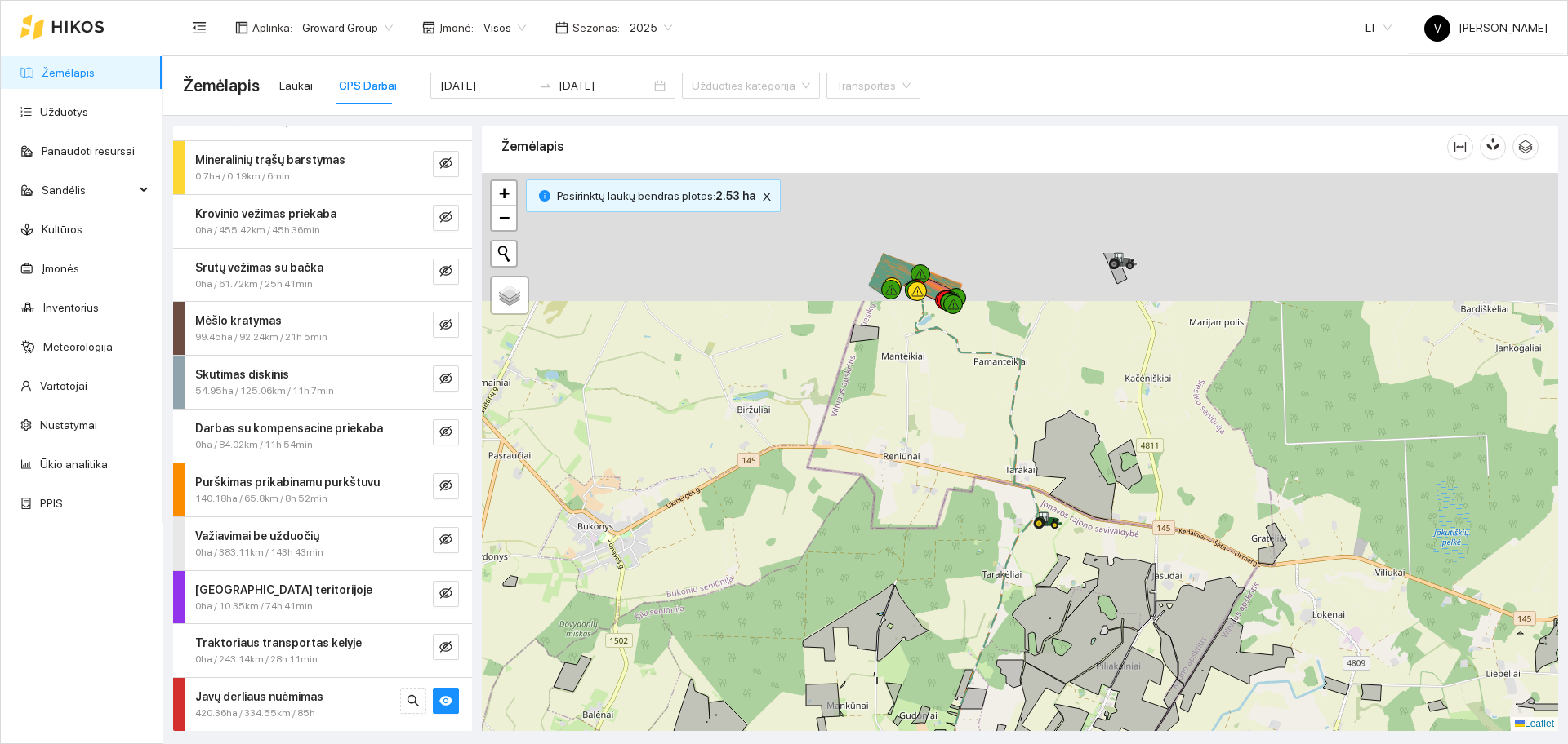
drag, startPoint x: 1033, startPoint y: 457, endPoint x: 1039, endPoint y: 517, distance: 60.3
click at [1039, 527] on icon at bounding box center [1038, 524] width 6 height 6
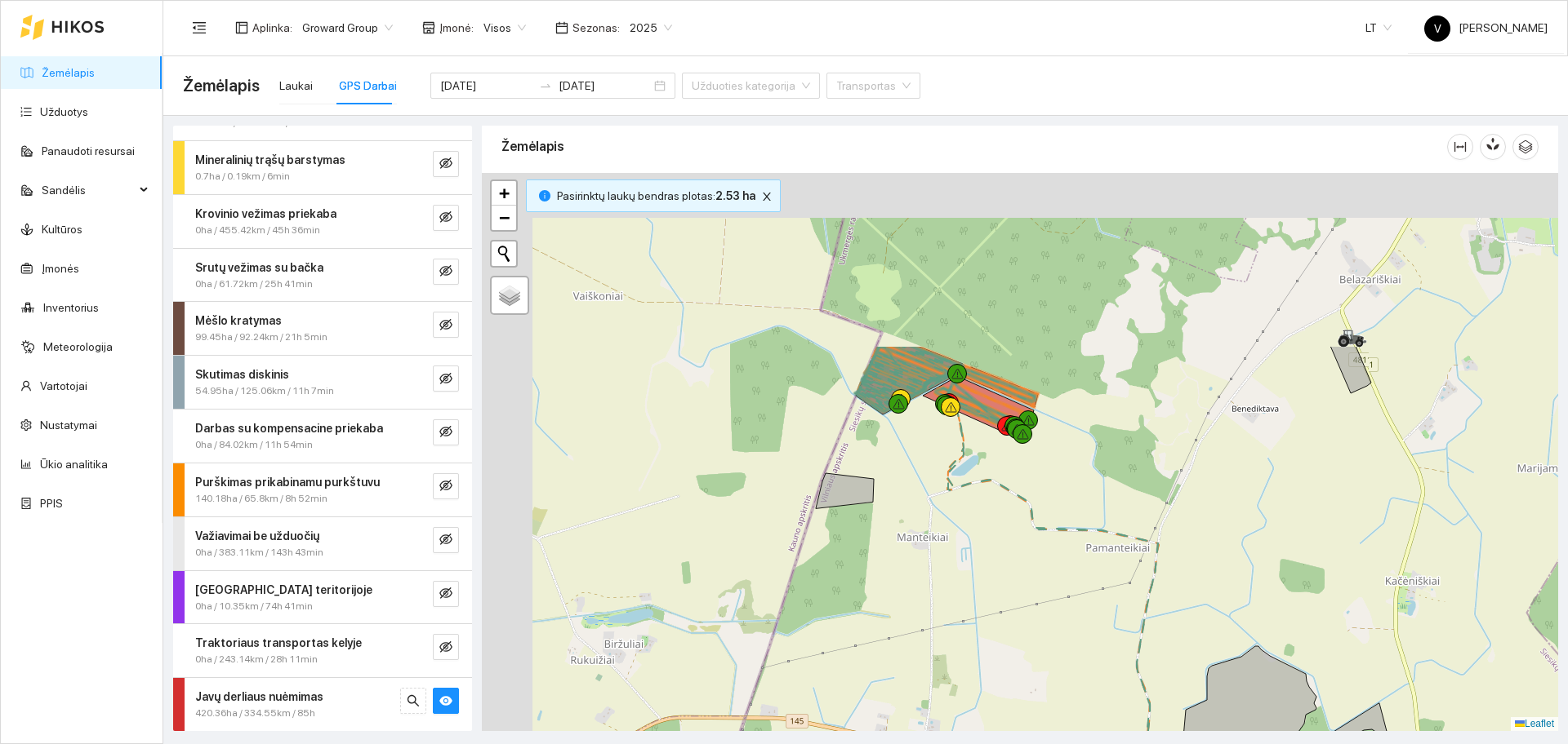
drag, startPoint x: 861, startPoint y: 237, endPoint x: 980, endPoint y: 464, distance: 256.3
click at [980, 464] on div at bounding box center [1020, 453] width 1076 height 558
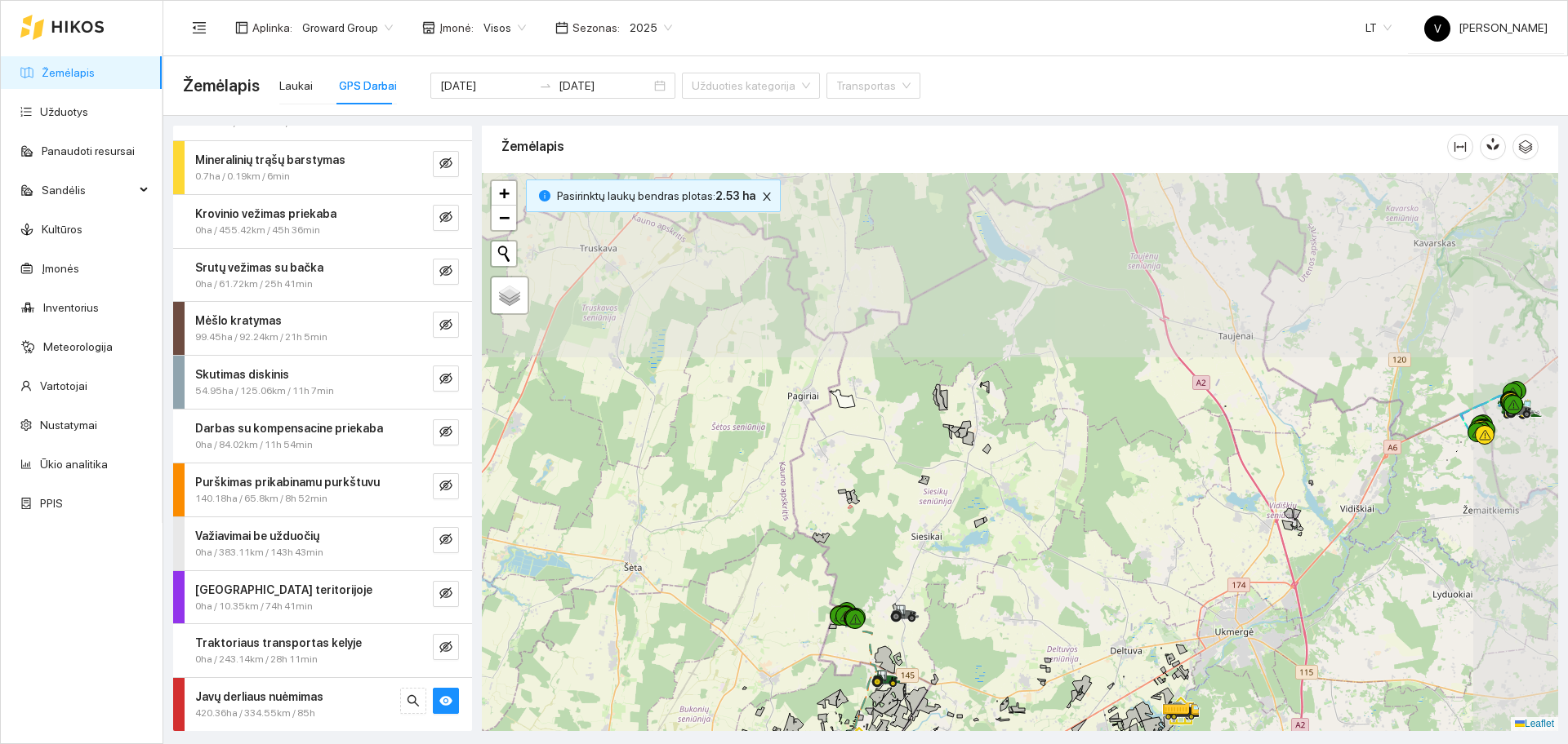
drag, startPoint x: 1157, startPoint y: 257, endPoint x: 1013, endPoint y: 498, distance: 280.7
click at [1013, 498] on div at bounding box center [1020, 453] width 1076 height 558
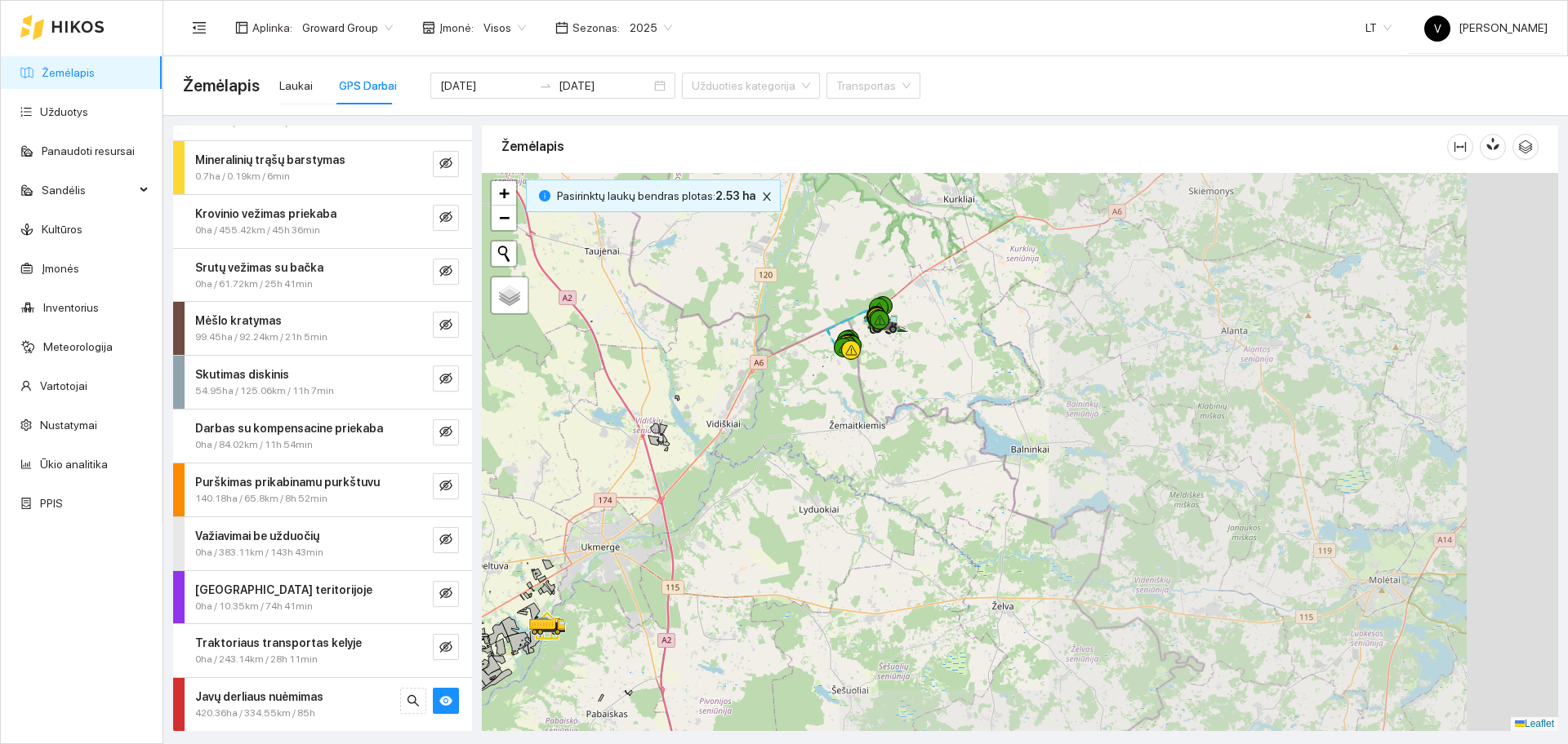
drag, startPoint x: 1074, startPoint y: 497, endPoint x: 632, endPoint y: 428, distance: 447.4
click at [632, 428] on div at bounding box center [1020, 453] width 1076 height 558
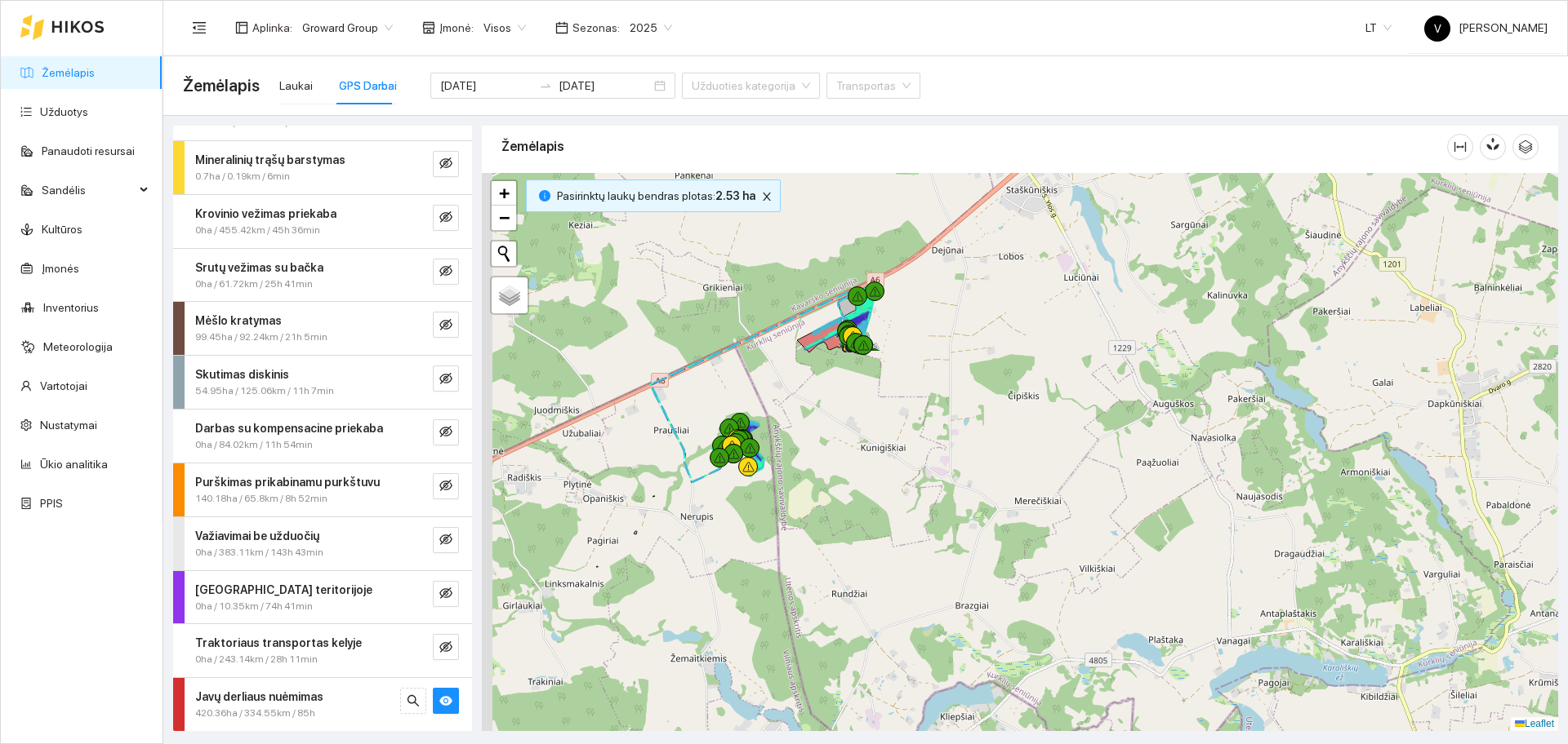
drag, startPoint x: 815, startPoint y: 325, endPoint x: 1049, endPoint y: 345, distance: 234.9
click at [1042, 345] on div at bounding box center [1020, 453] width 1076 height 558
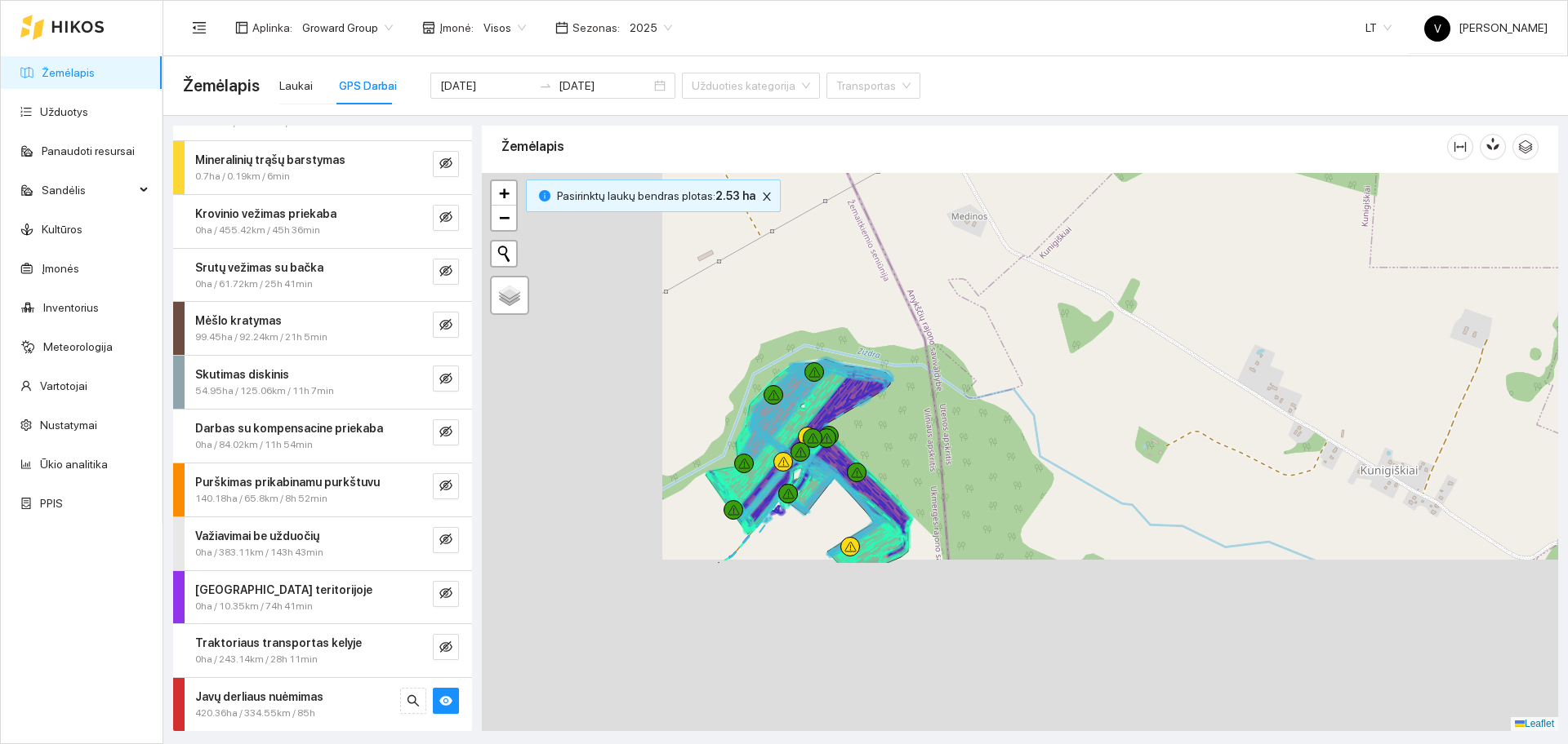
drag, startPoint x: 768, startPoint y: 532, endPoint x: 1098, endPoint y: 305, distance: 400.5
click at [1098, 305] on div at bounding box center [1020, 453] width 1076 height 558
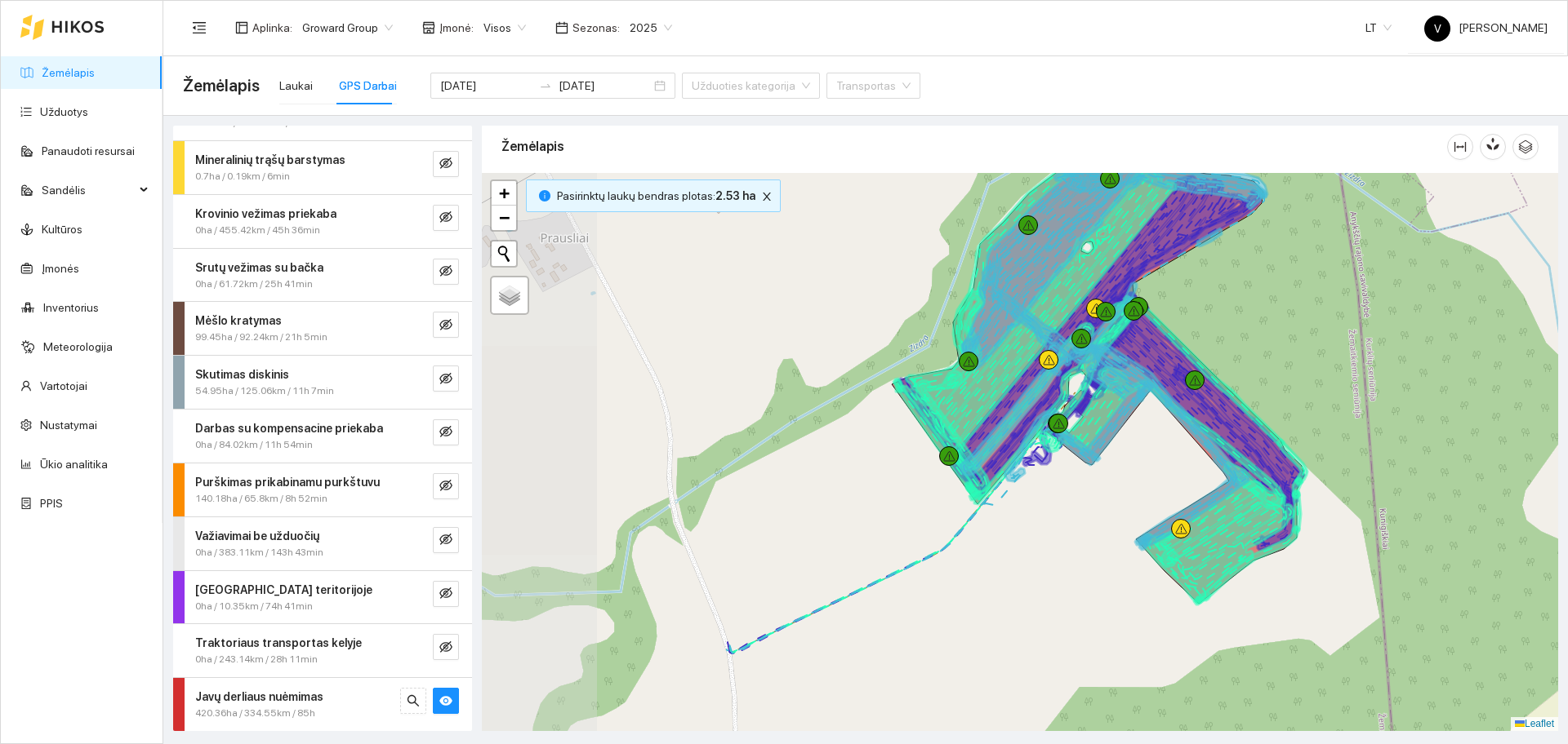
drag, startPoint x: 944, startPoint y: 453, endPoint x: 1295, endPoint y: 320, distance: 375.4
click at [1295, 320] on div at bounding box center [1020, 453] width 1076 height 558
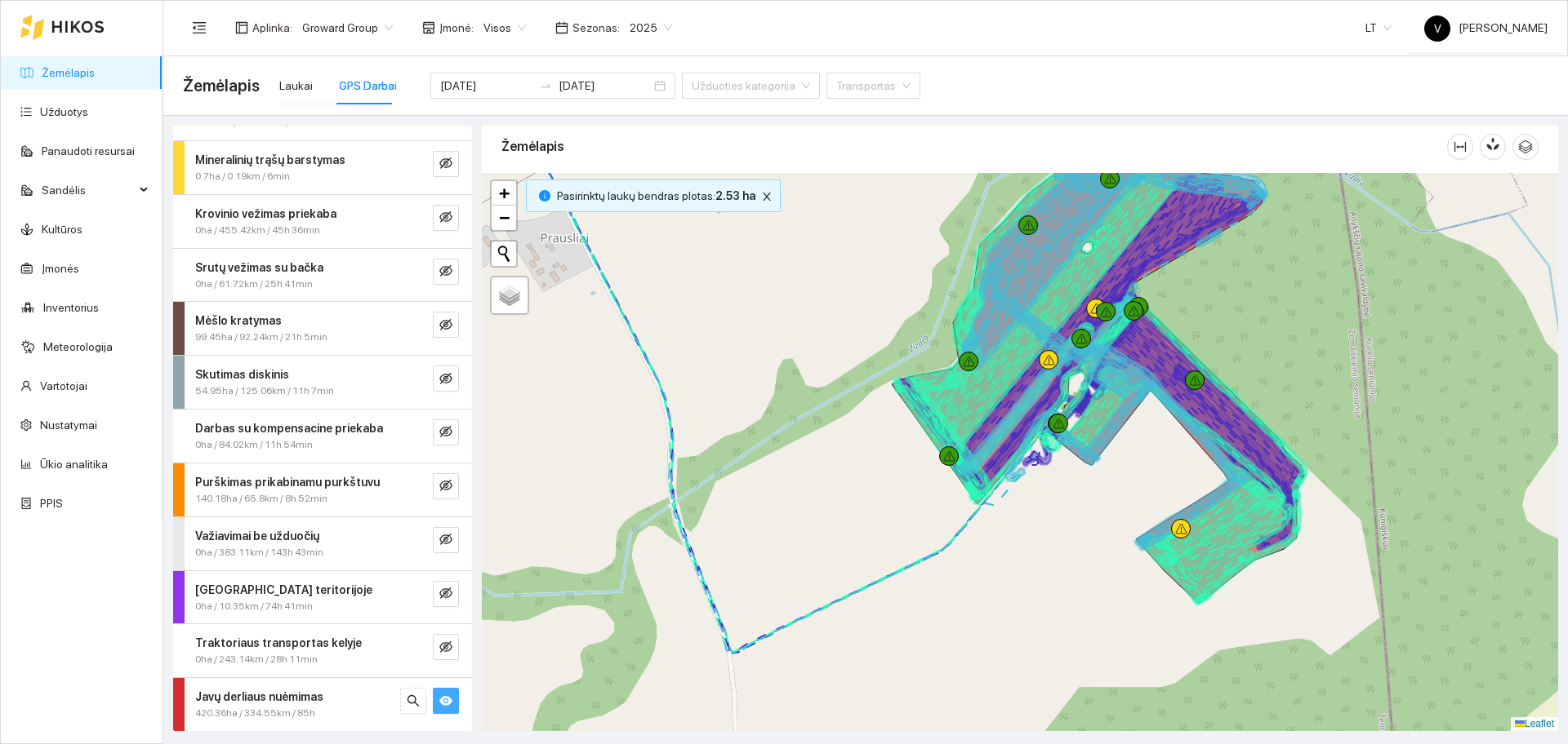
click at [440, 704] on icon "eye" at bounding box center [446, 701] width 13 height 9
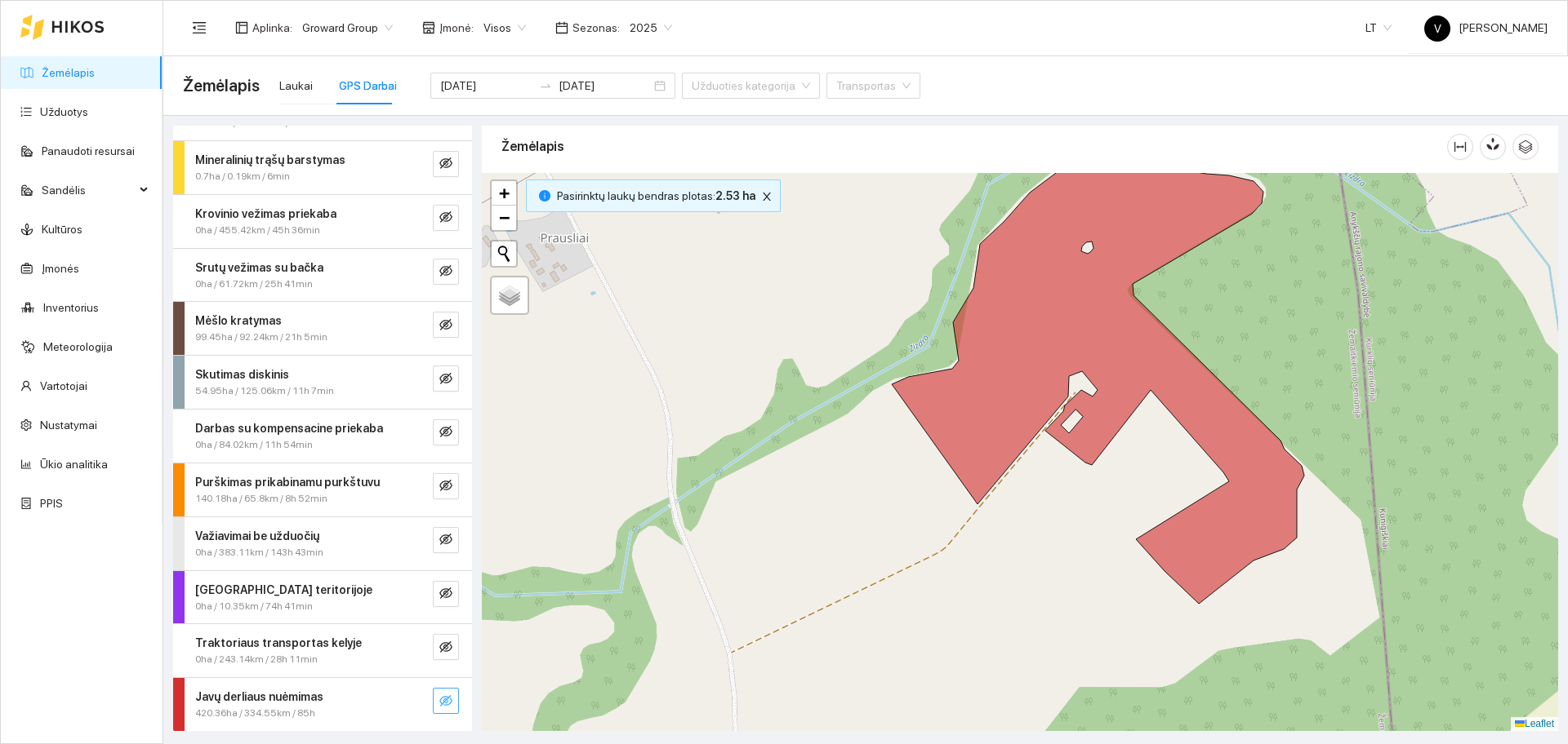
click at [440, 703] on icon "eye-invisible" at bounding box center [446, 701] width 13 height 11
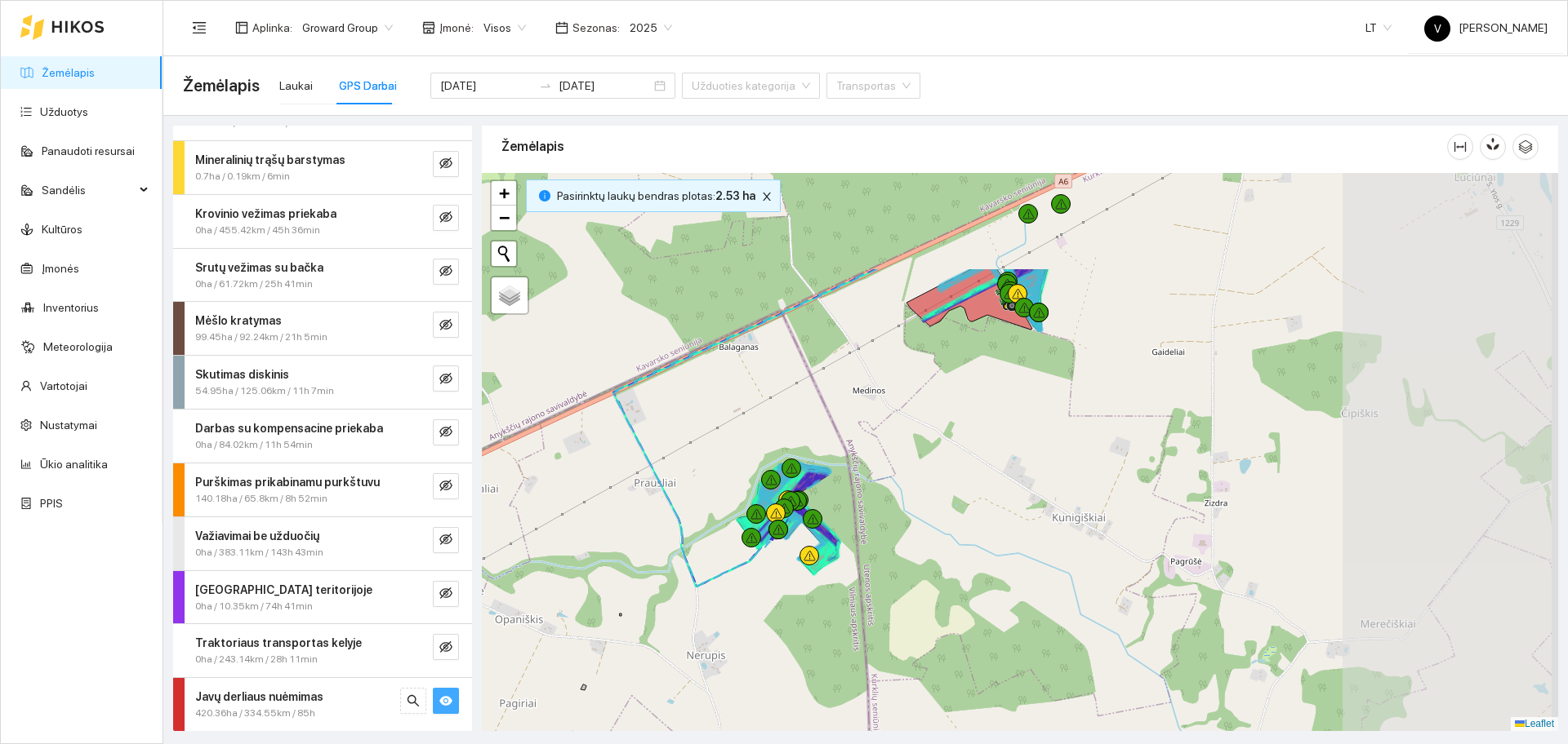
drag, startPoint x: 1229, startPoint y: 343, endPoint x: 948, endPoint y: 495, distance: 319.5
click at [948, 495] on div at bounding box center [1020, 453] width 1076 height 558
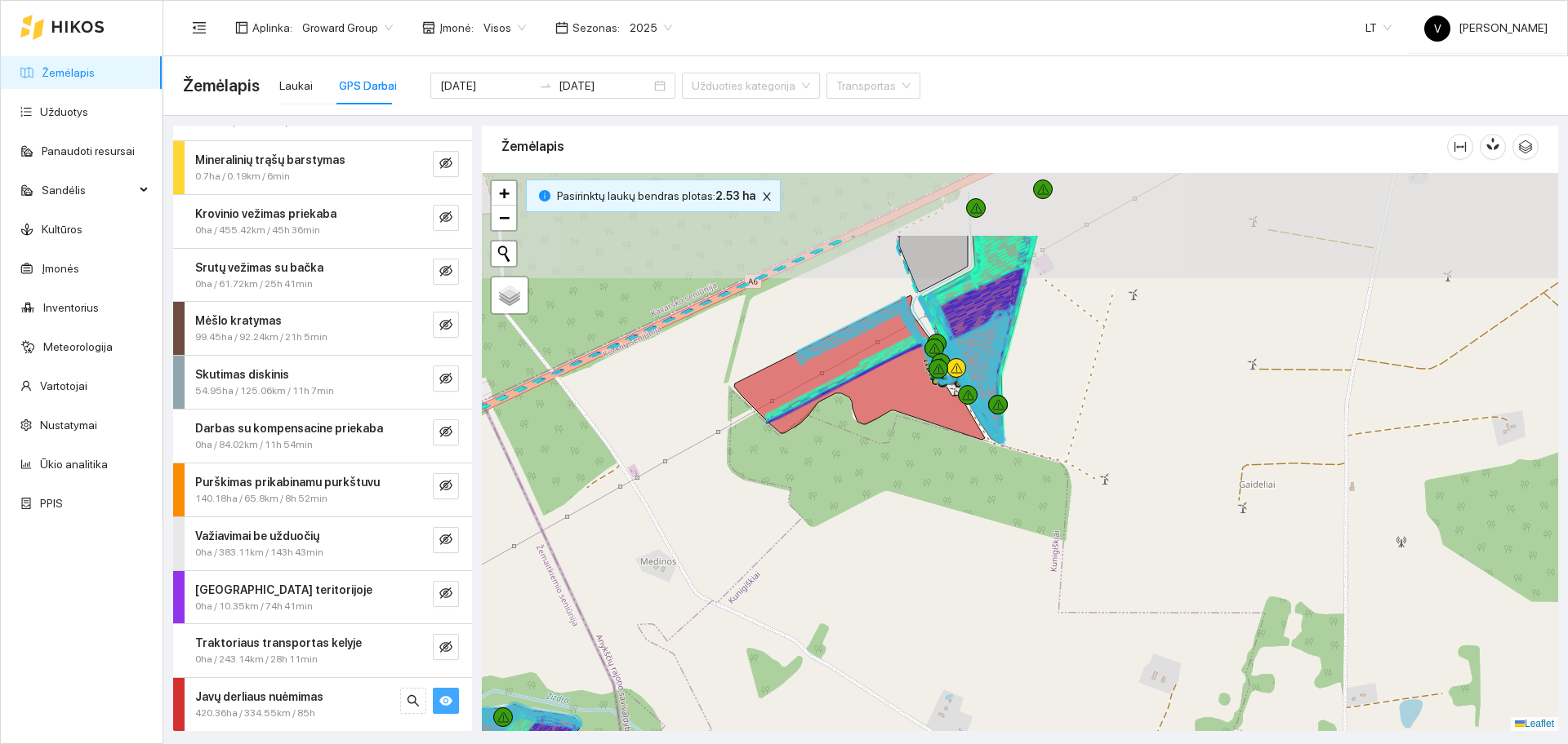
drag, startPoint x: 980, startPoint y: 385, endPoint x: 917, endPoint y: 493, distance: 125.0
click at [917, 493] on div at bounding box center [1020, 453] width 1076 height 558
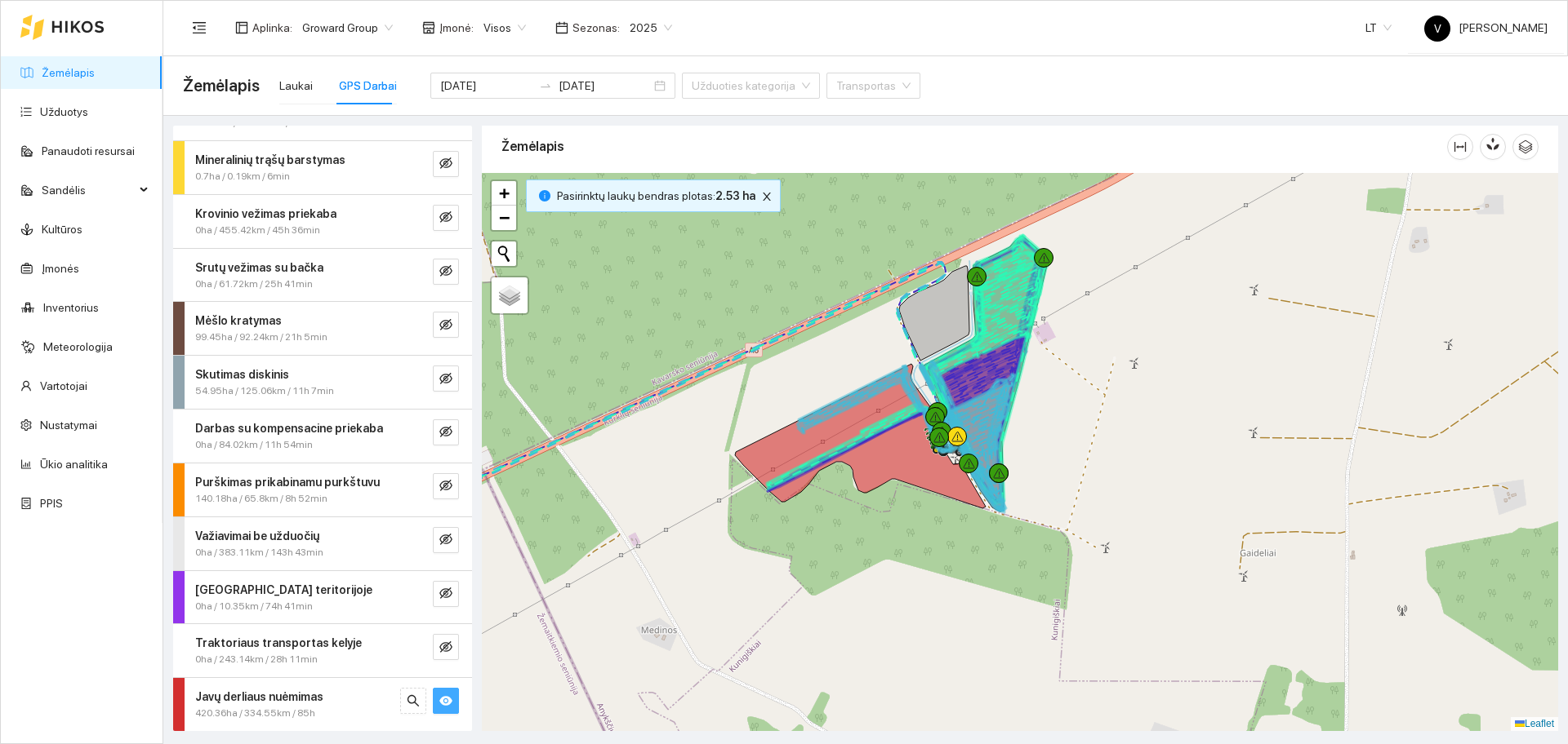
click at [1106, 442] on div at bounding box center [1020, 453] width 1076 height 558
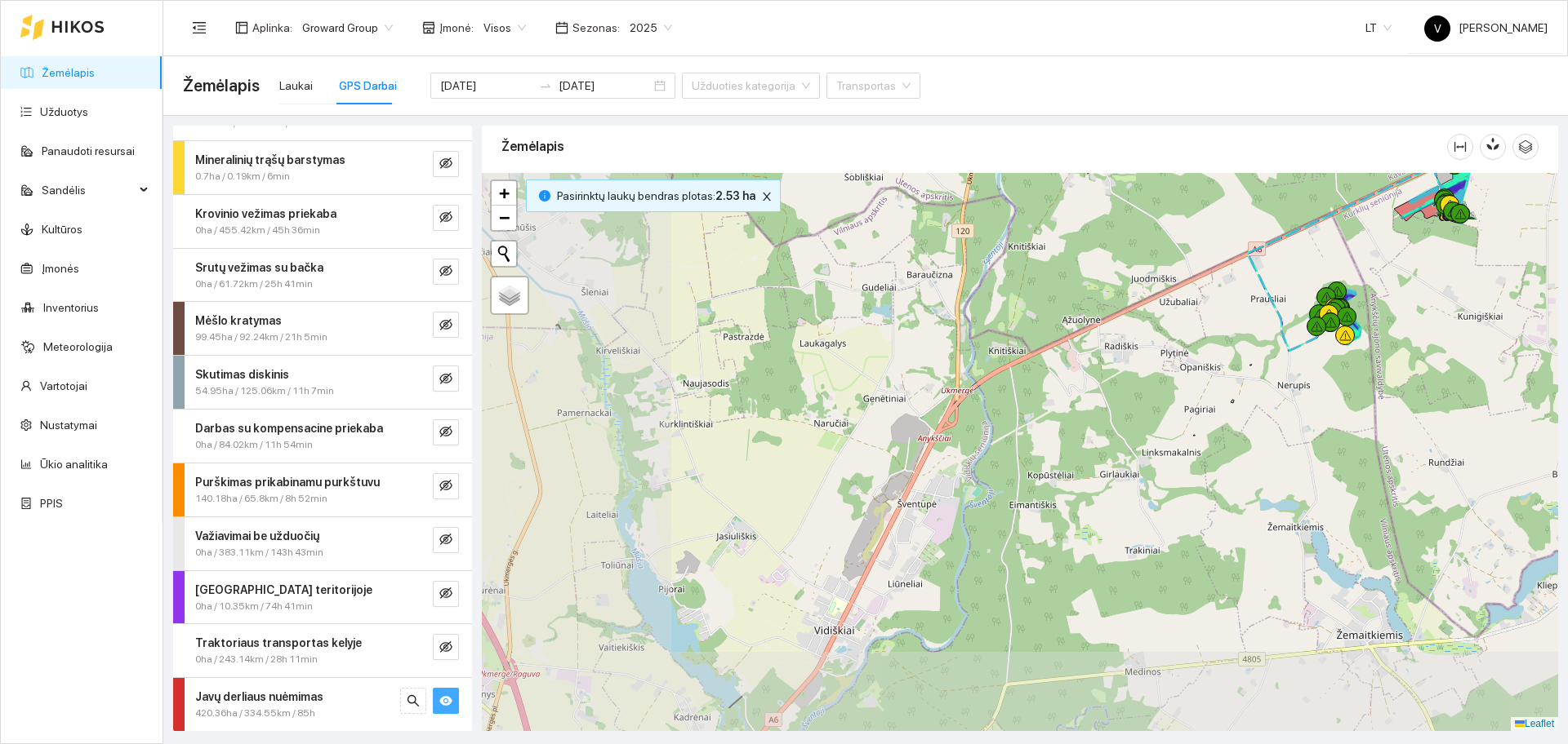
drag, startPoint x: 795, startPoint y: 559, endPoint x: 1384, endPoint y: 264, distance: 658.7
click at [1384, 264] on div at bounding box center [1020, 453] width 1076 height 558
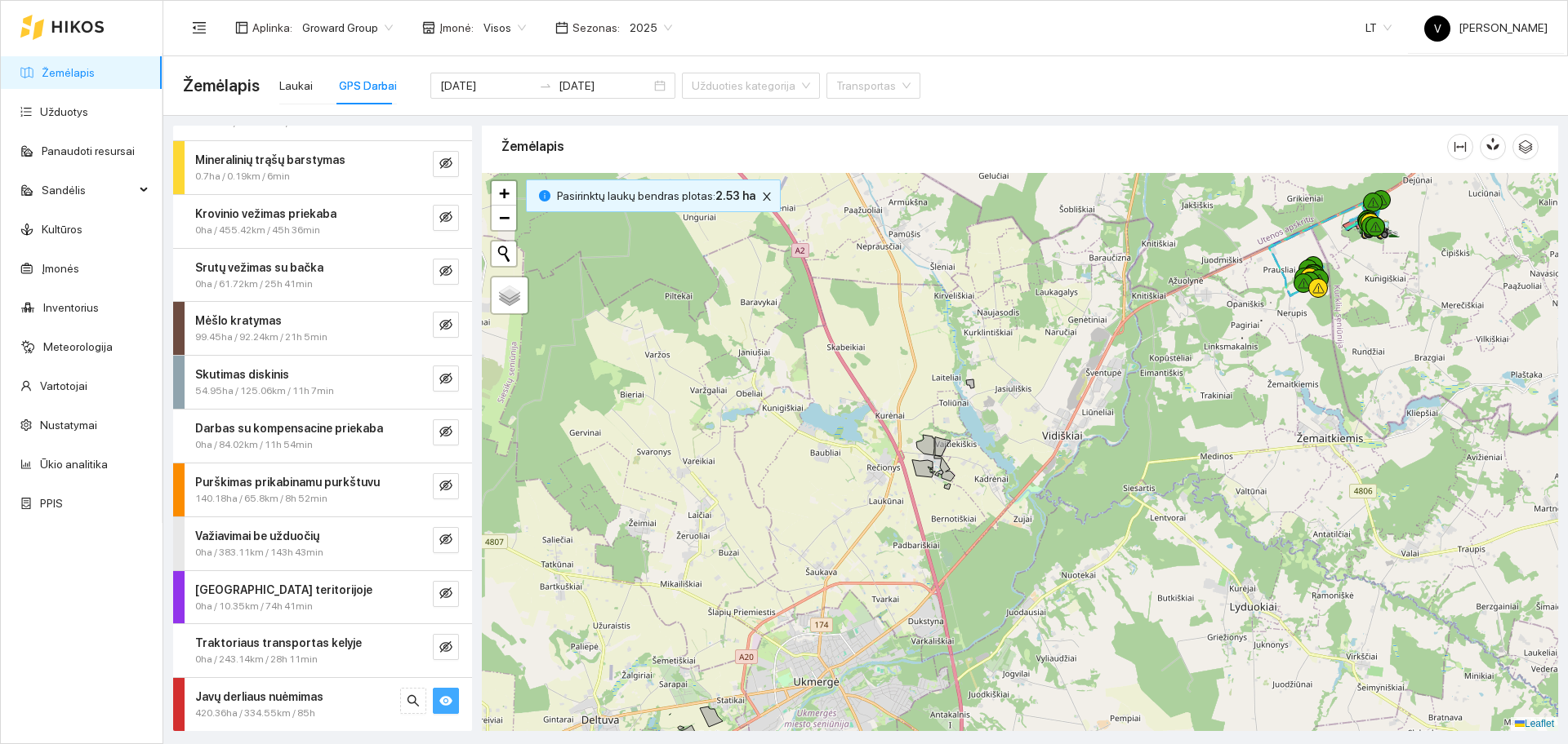
drag, startPoint x: 1054, startPoint y: 543, endPoint x: 1067, endPoint y: 514, distance: 31.8
click at [1067, 514] on div at bounding box center [1020, 453] width 1076 height 558
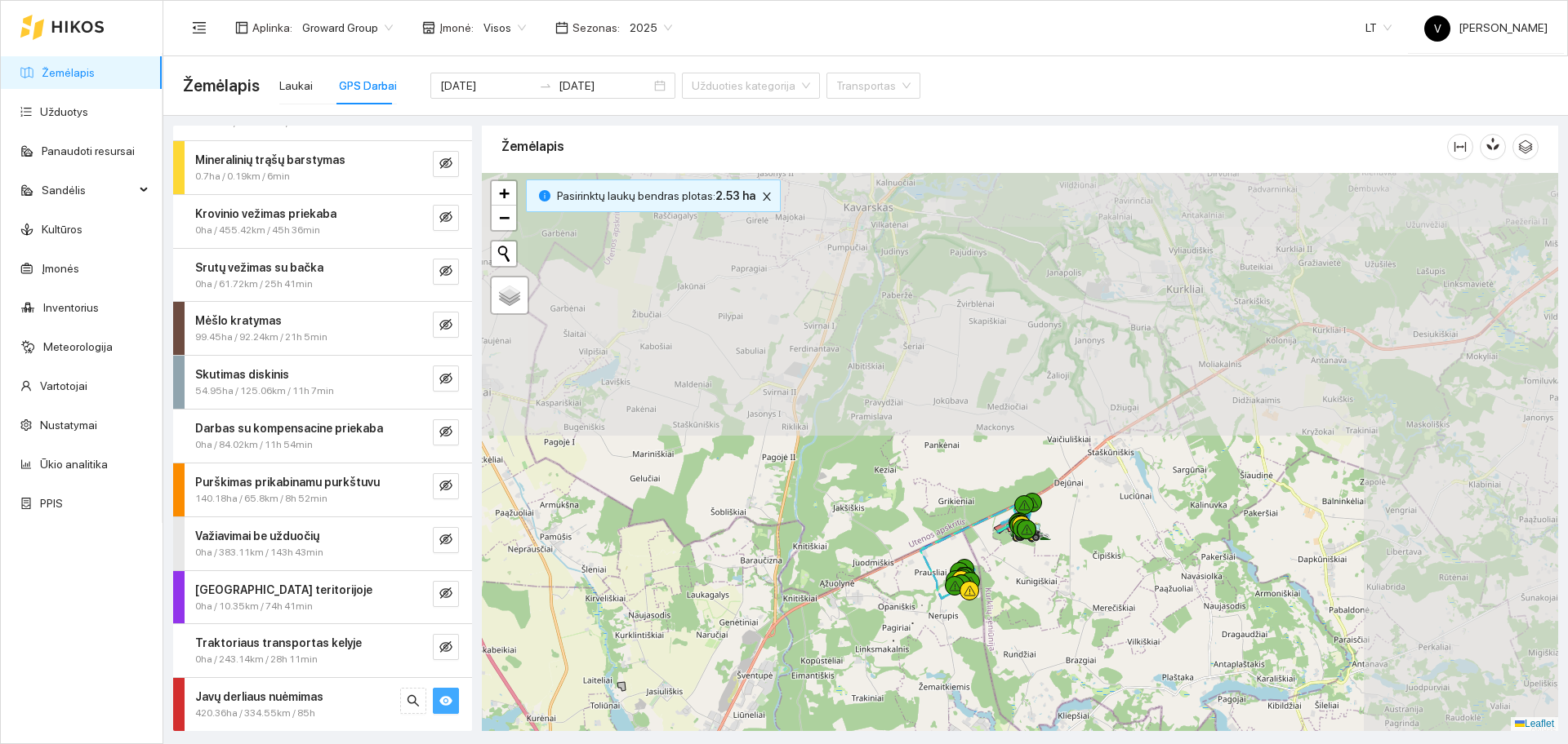
drag, startPoint x: 1201, startPoint y: 328, endPoint x: 852, endPoint y: 631, distance: 462.2
click at [852, 631] on div at bounding box center [1020, 453] width 1076 height 558
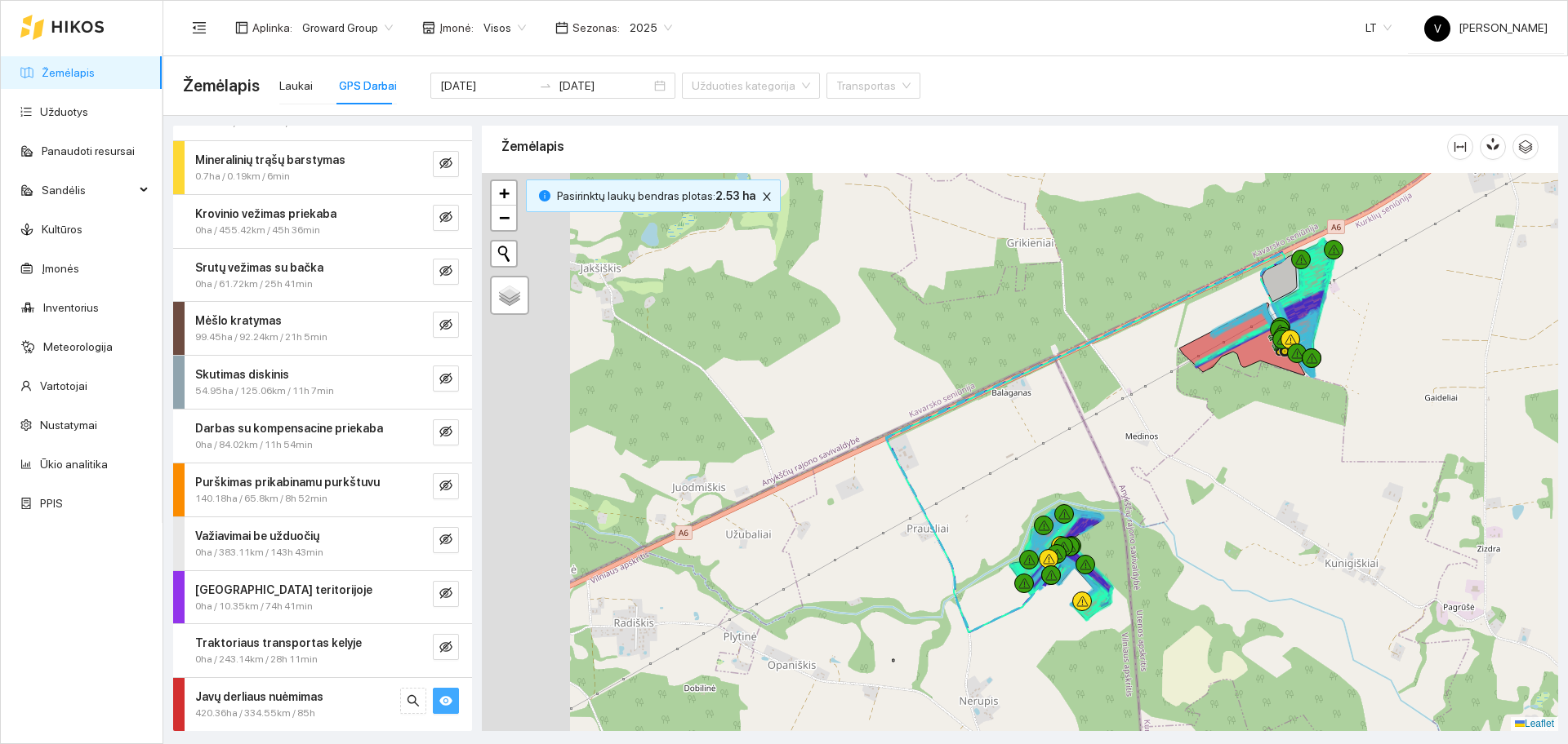
click at [1051, 447] on div at bounding box center [1020, 453] width 1076 height 558
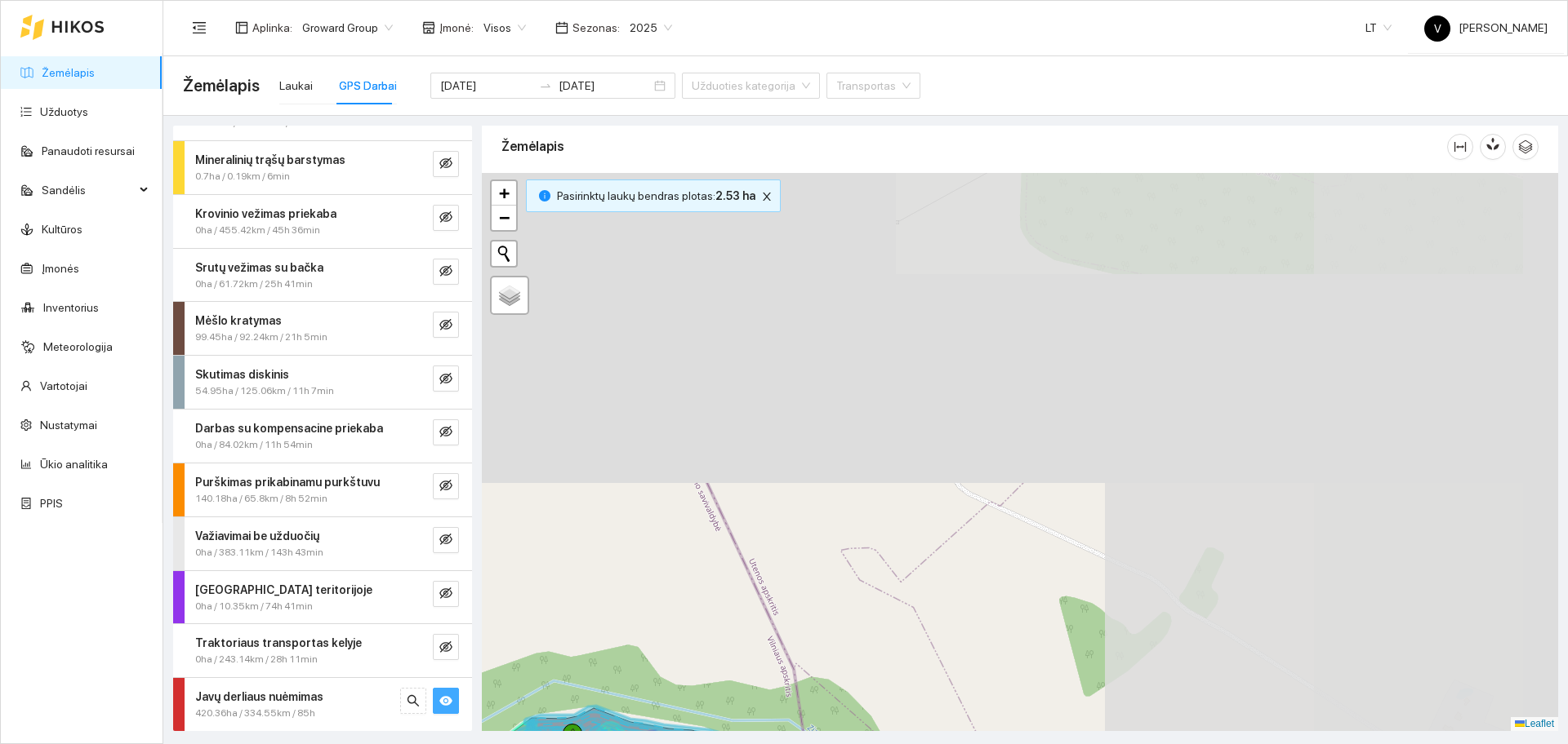
drag, startPoint x: 1494, startPoint y: 259, endPoint x: 937, endPoint y: 629, distance: 668.7
click at [946, 634] on div at bounding box center [1020, 453] width 1076 height 558
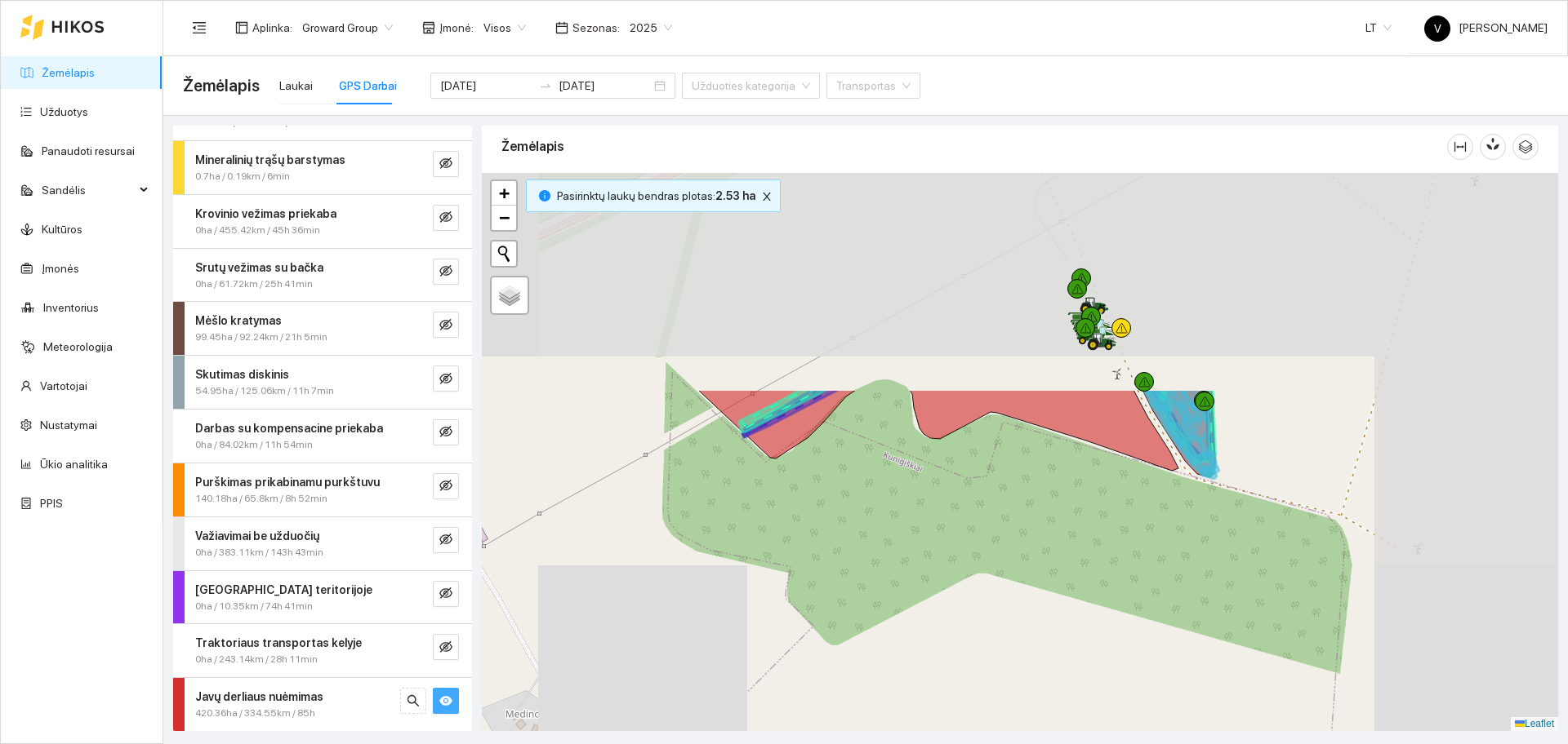
drag, startPoint x: 927, startPoint y: 585, endPoint x: 868, endPoint y: 628, distance: 73.0
click at [868, 628] on div at bounding box center [1020, 453] width 1076 height 558
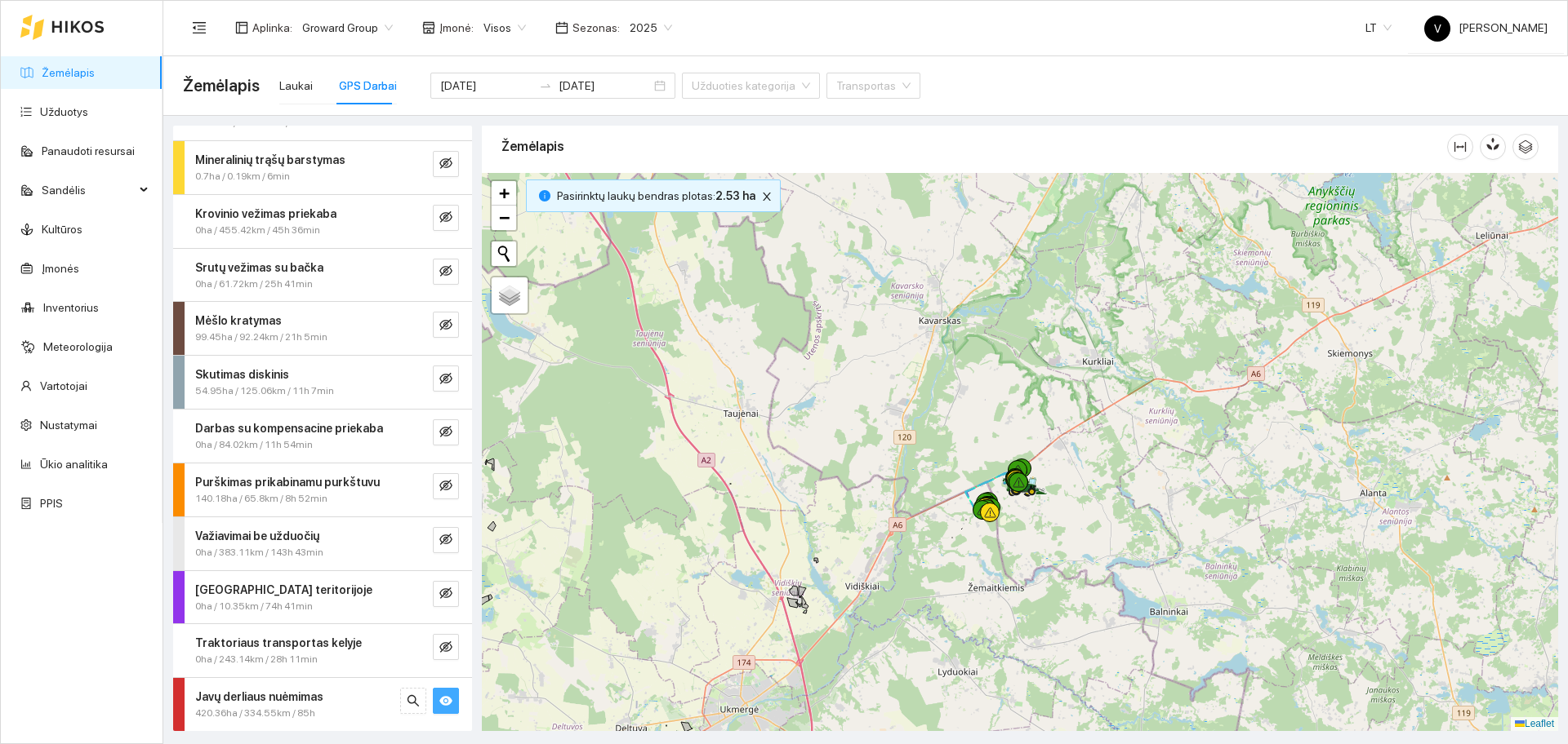
drag, startPoint x: 928, startPoint y: 580, endPoint x: 1009, endPoint y: 447, distance: 155.7
click at [1009, 449] on div at bounding box center [1020, 453] width 1076 height 558
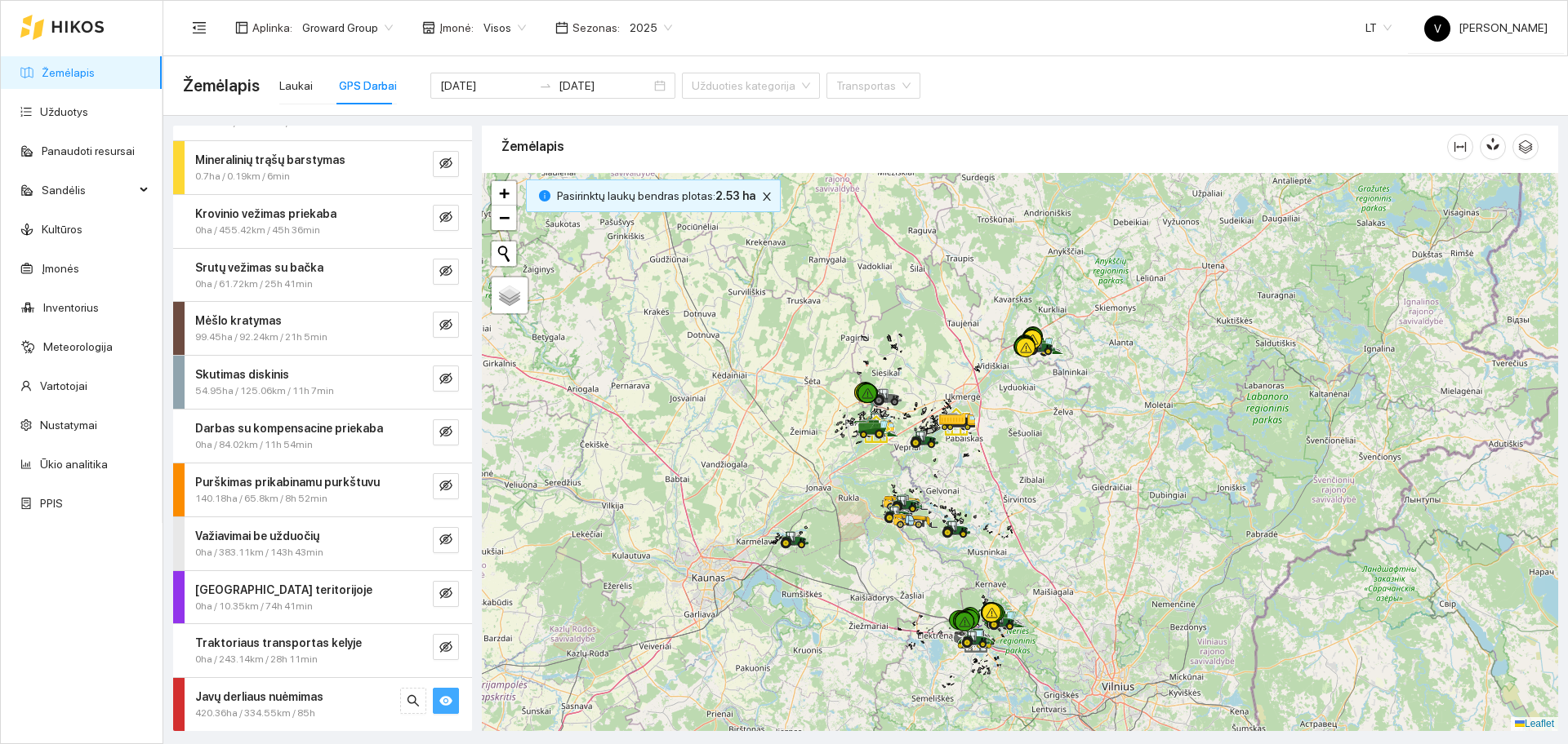
drag, startPoint x: 1066, startPoint y: 627, endPoint x: 1068, endPoint y: 428, distance: 199.0
click at [1091, 416] on div at bounding box center [1020, 453] width 1076 height 558
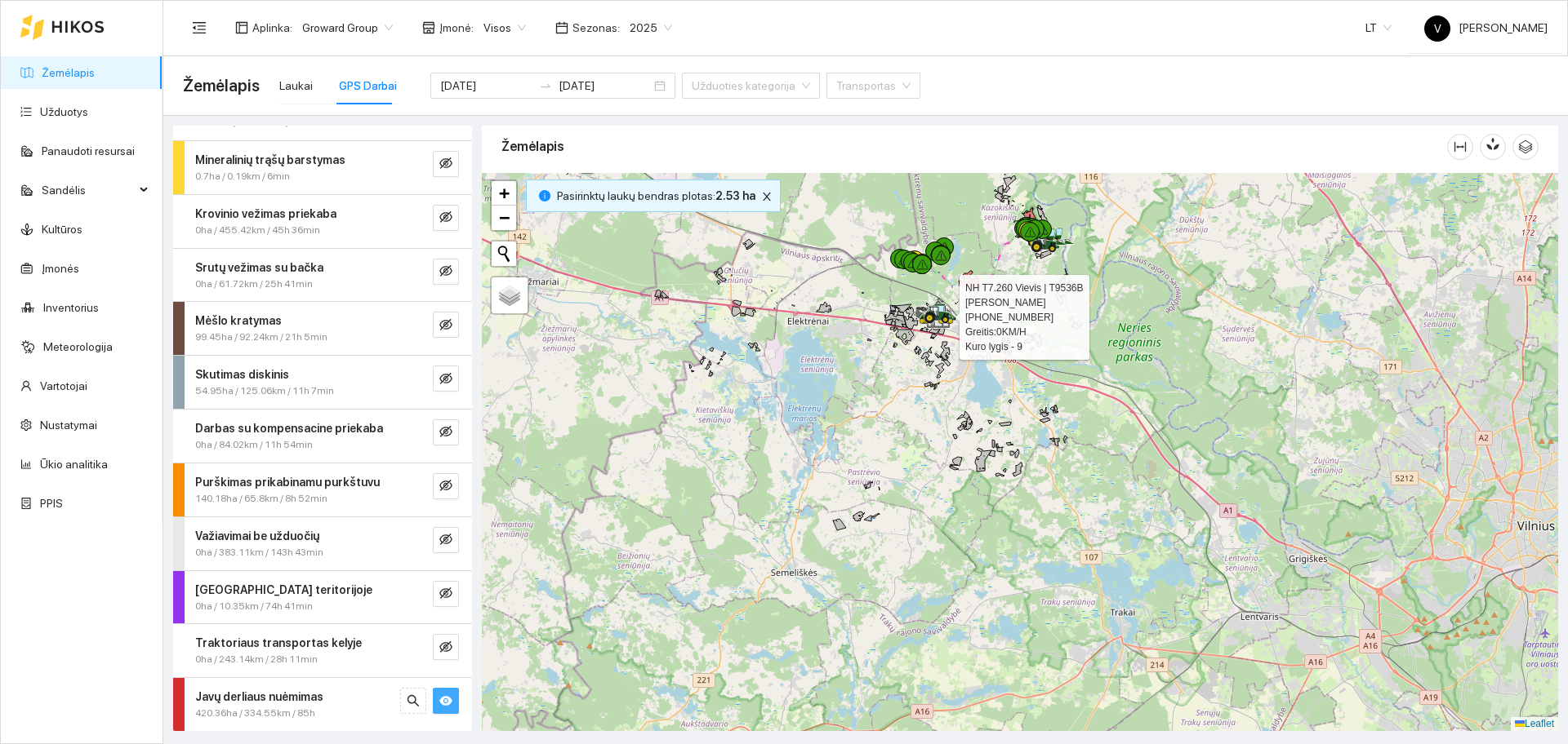
drag, startPoint x: 931, startPoint y: 312, endPoint x: 955, endPoint y: 361, distance: 54.6
click at [953, 320] on icon at bounding box center [939, 313] width 28 height 13
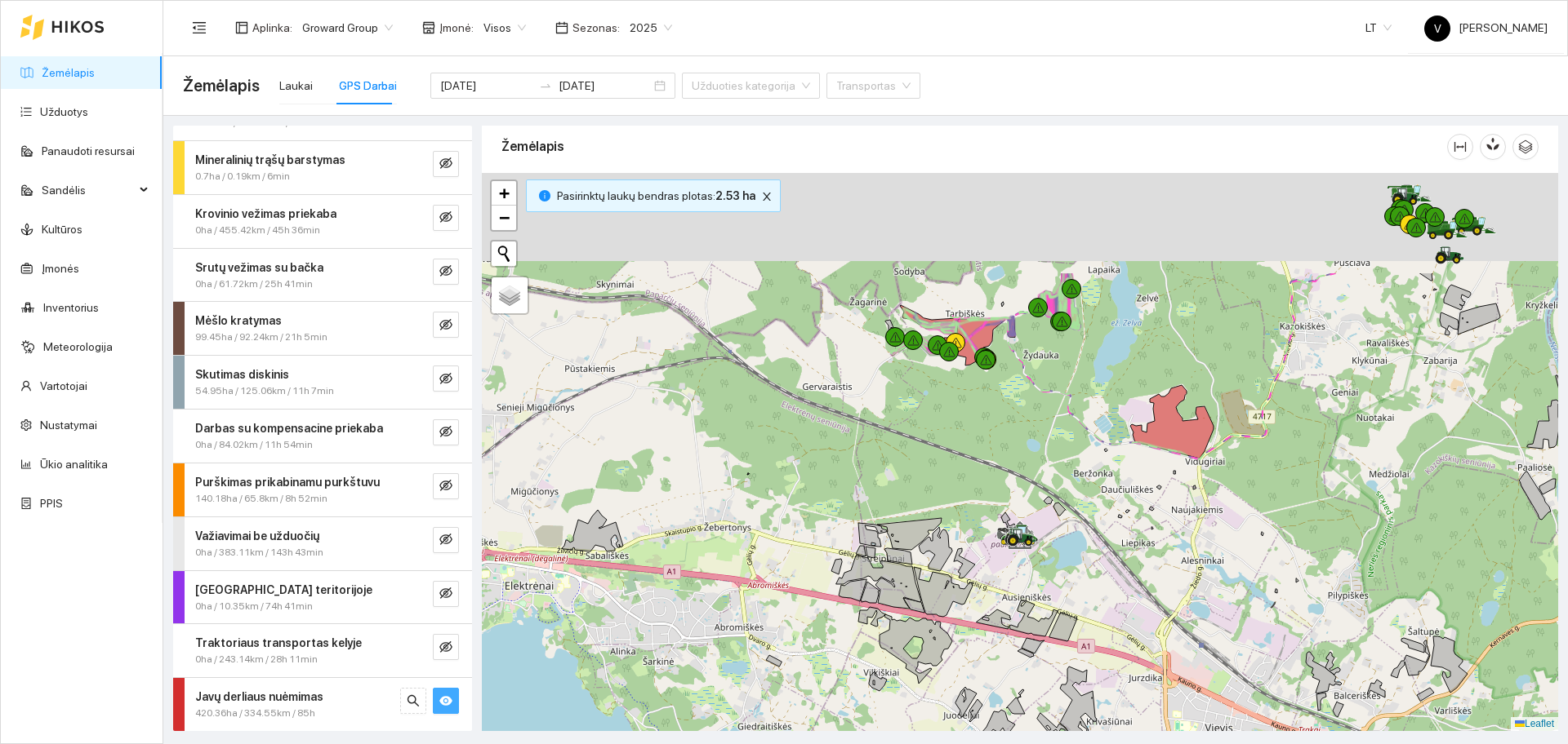
drag, startPoint x: 925, startPoint y: 247, endPoint x: 1034, endPoint y: 427, distance: 210.4
click at [1034, 427] on div at bounding box center [1020, 453] width 1076 height 558
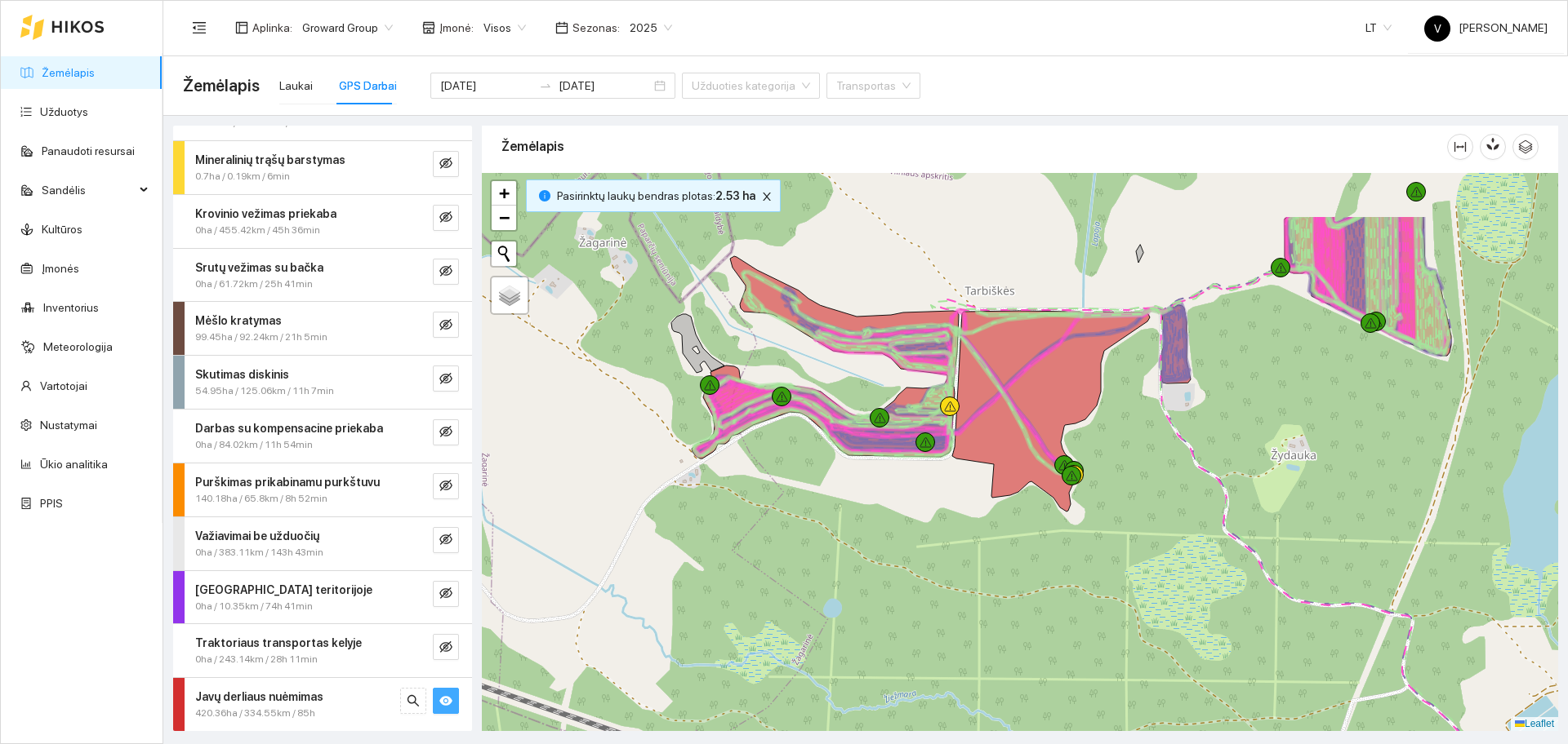
drag, startPoint x: 1162, startPoint y: 431, endPoint x: 1215, endPoint y: 511, distance: 96.0
click at [1215, 511] on div at bounding box center [1020, 453] width 1076 height 558
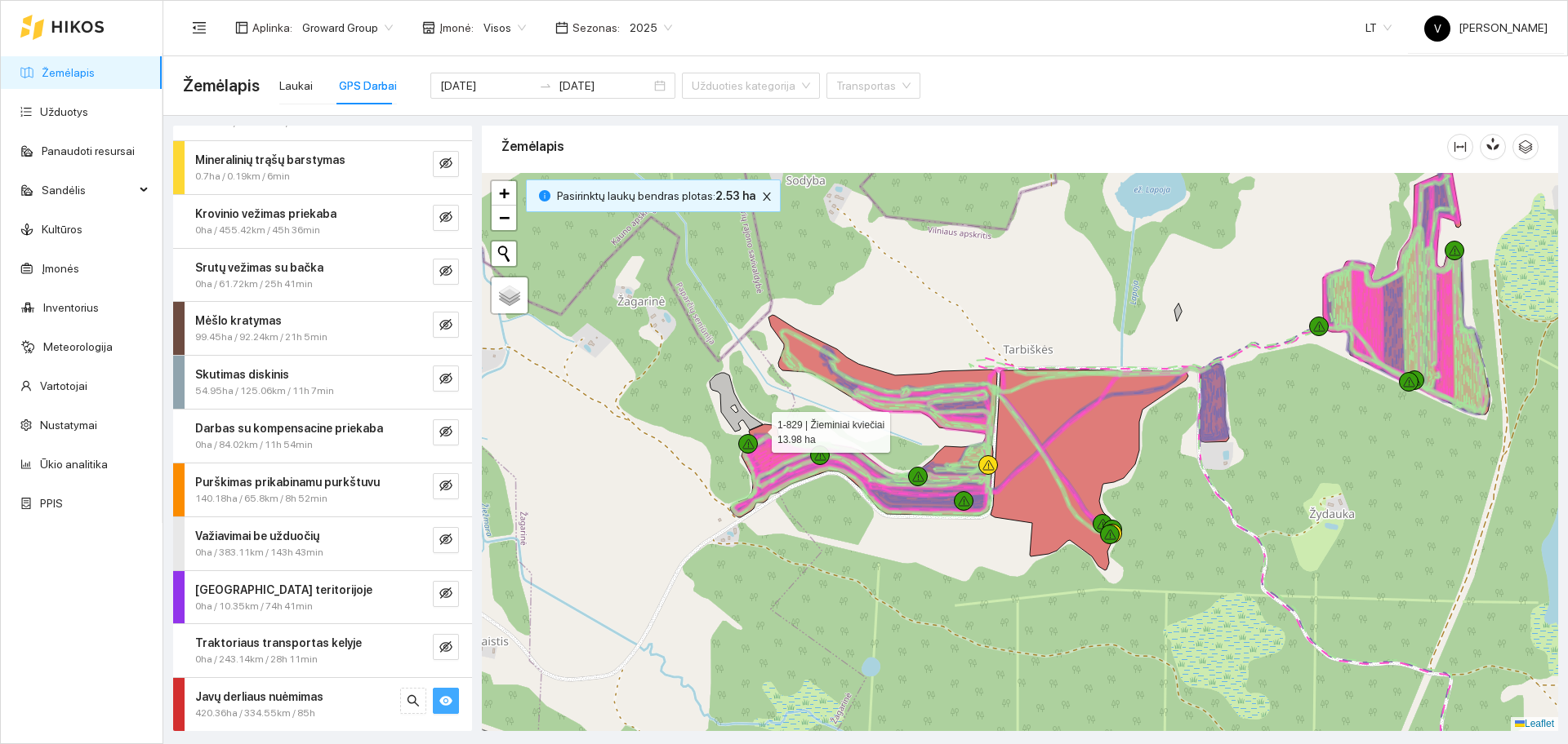
click at [757, 428] on icon at bounding box center [861, 470] width 263 height 93
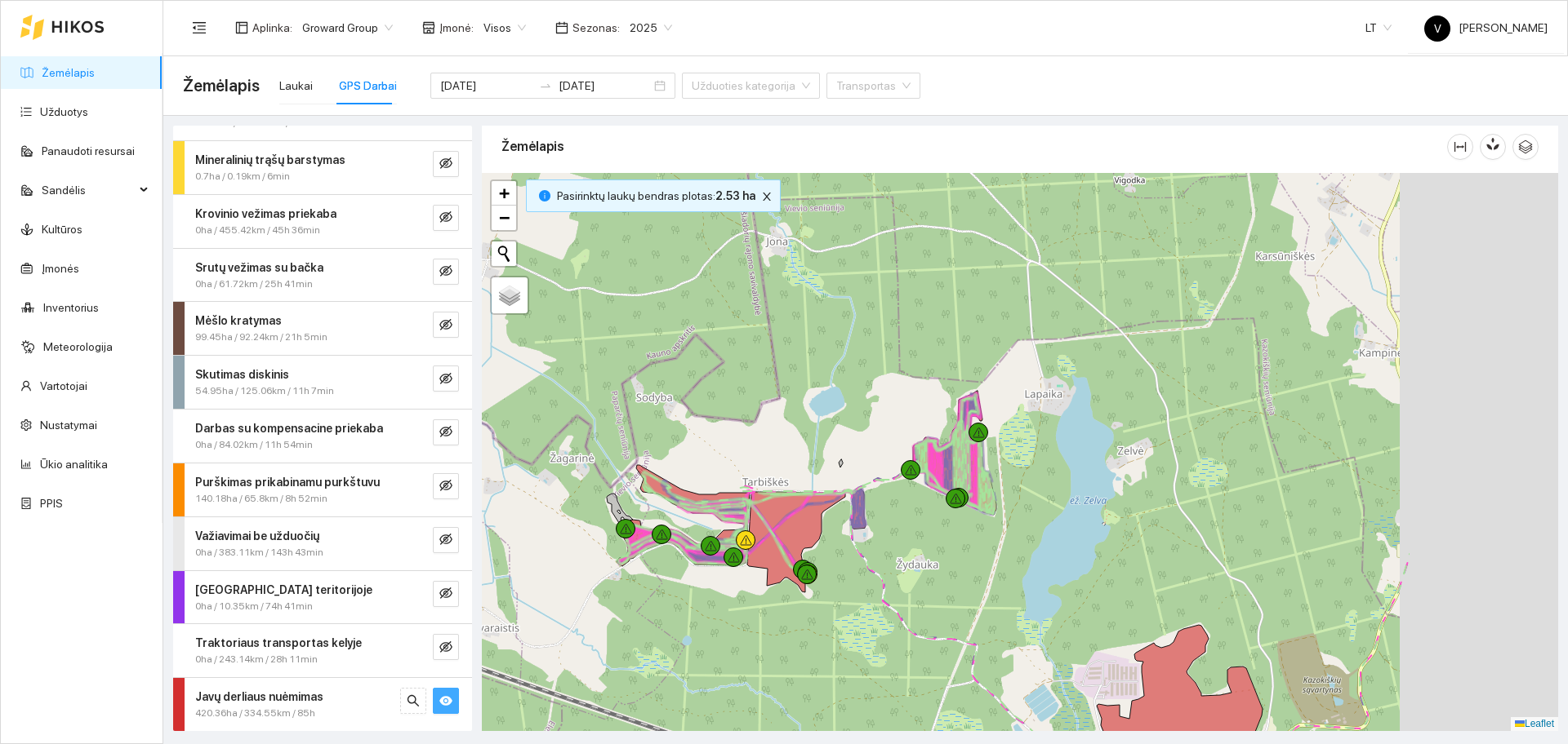
drag, startPoint x: 1265, startPoint y: 427, endPoint x: 1004, endPoint y: 514, distance: 275.1
click at [1004, 514] on div at bounding box center [1020, 453] width 1076 height 558
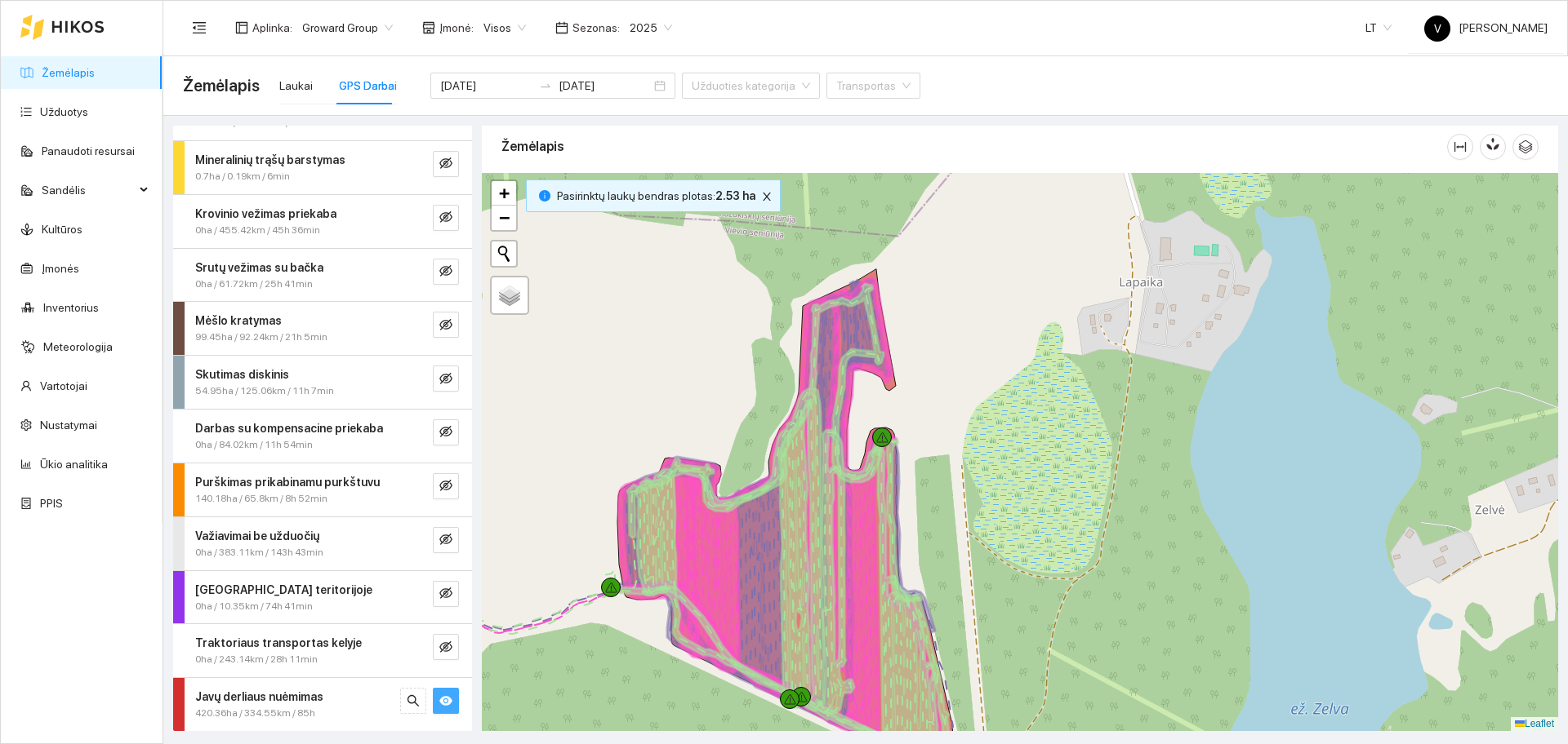
click at [947, 693] on div at bounding box center [1020, 453] width 1076 height 558
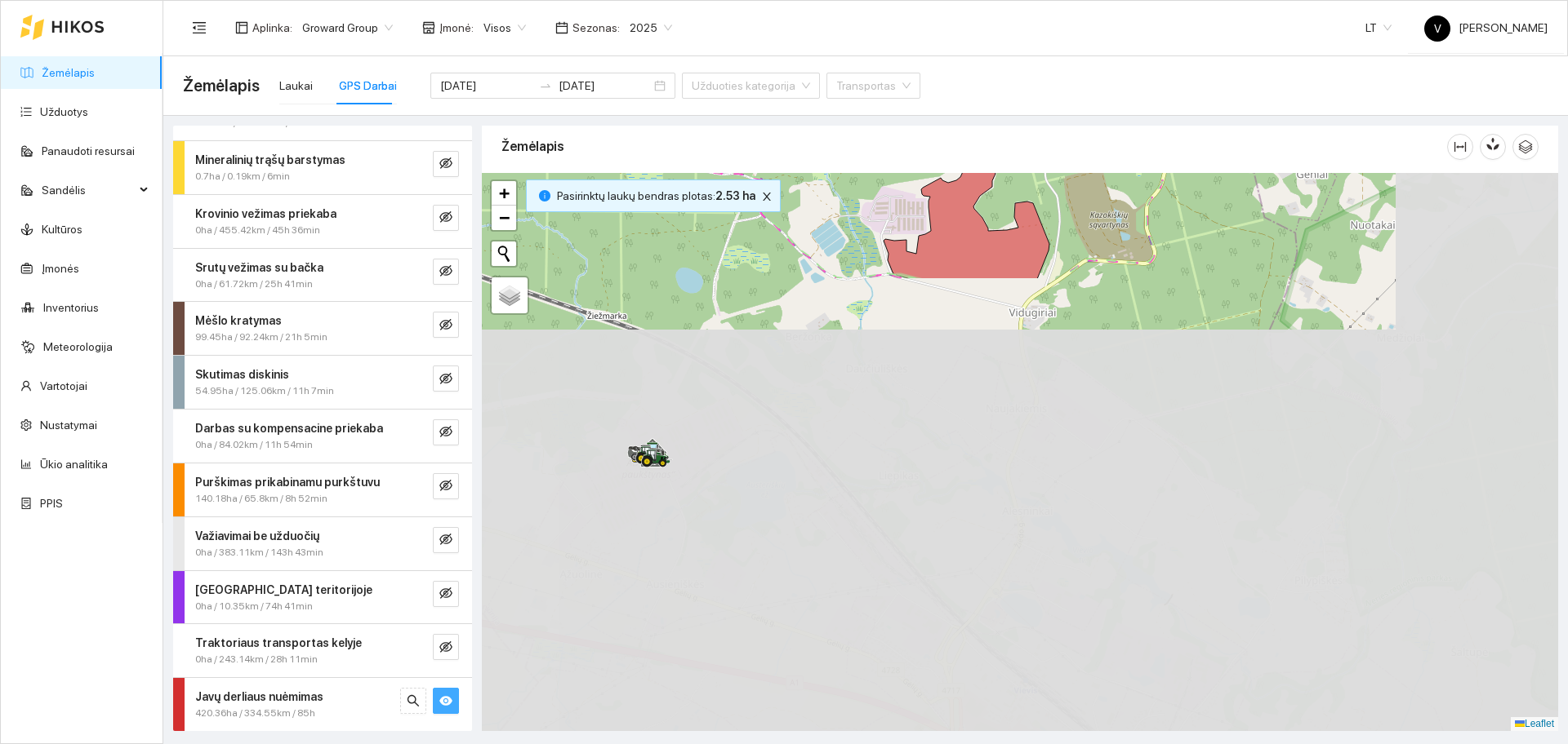
drag, startPoint x: 1314, startPoint y: 540, endPoint x: 1059, endPoint y: 105, distance: 504.2
click at [1067, 111] on main "Žemėlapis Laukai GPS Darbai [DATE] [DATE] Užduoties kategorija Transportas Sėja…" at bounding box center [865, 400] width 1404 height 688
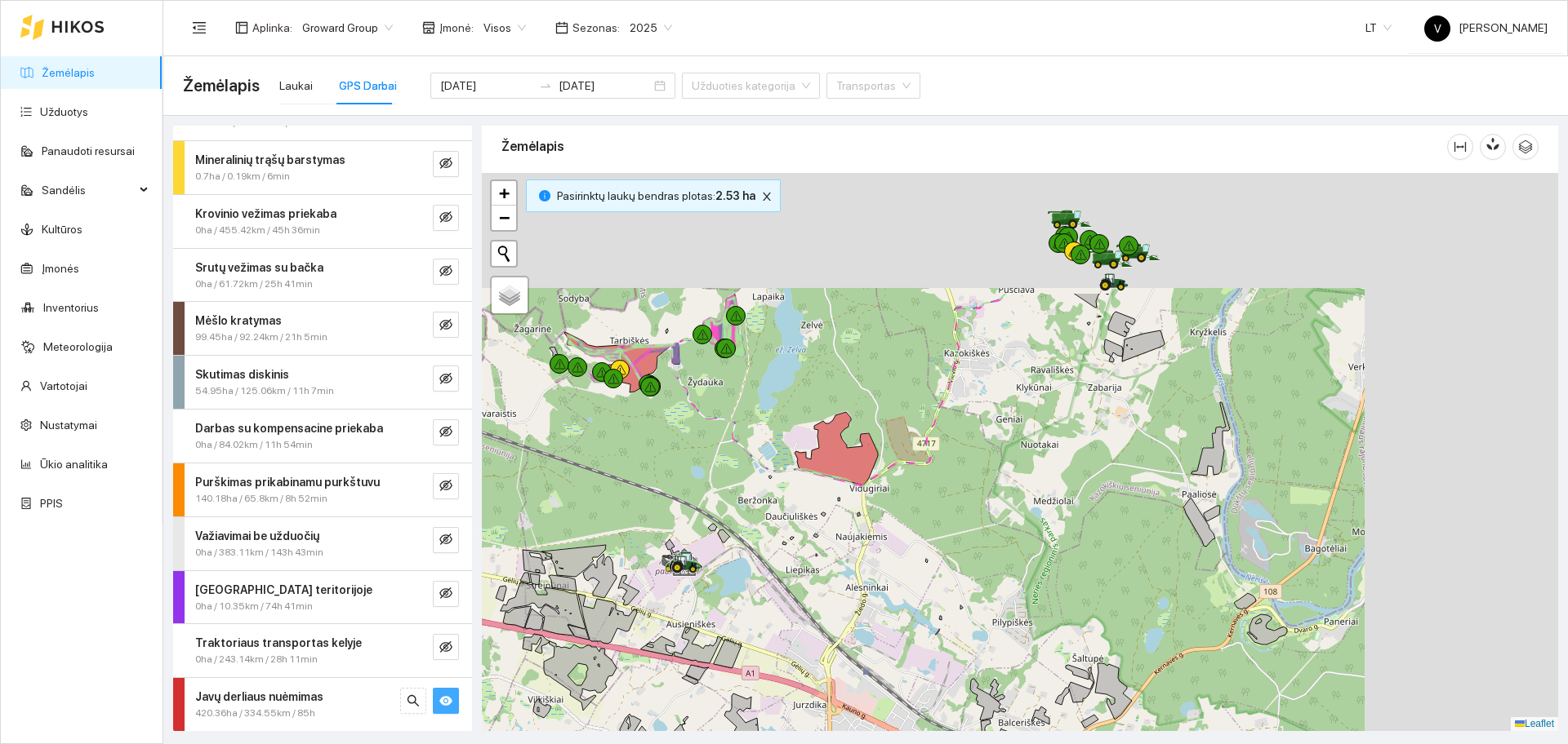
drag, startPoint x: 1259, startPoint y: 273, endPoint x: 980, endPoint y: 500, distance: 359.7
click at [985, 498] on div at bounding box center [1020, 453] width 1076 height 558
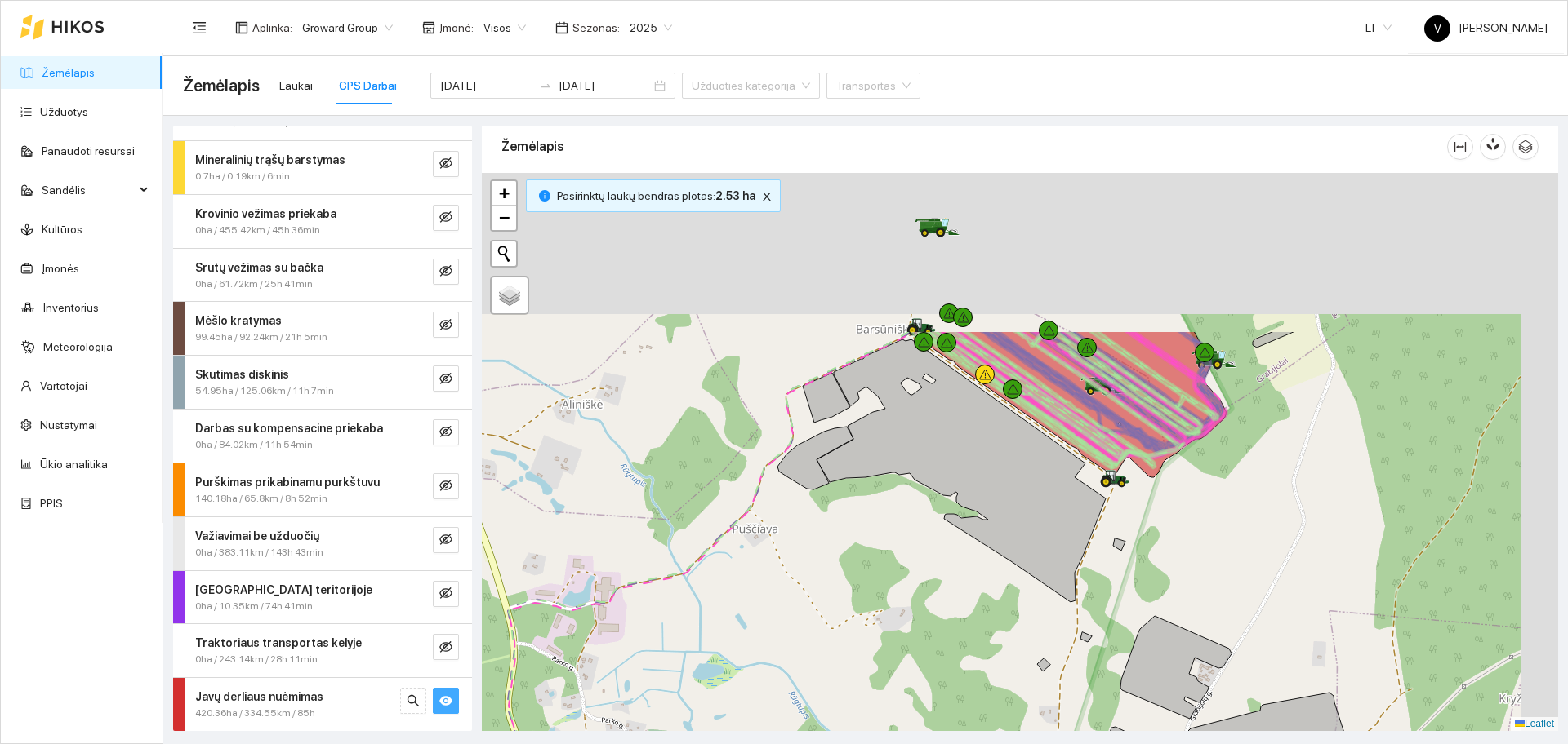
drag, startPoint x: 1029, startPoint y: 434, endPoint x: 911, endPoint y: 594, distance: 198.8
click at [911, 594] on div at bounding box center [1020, 453] width 1076 height 558
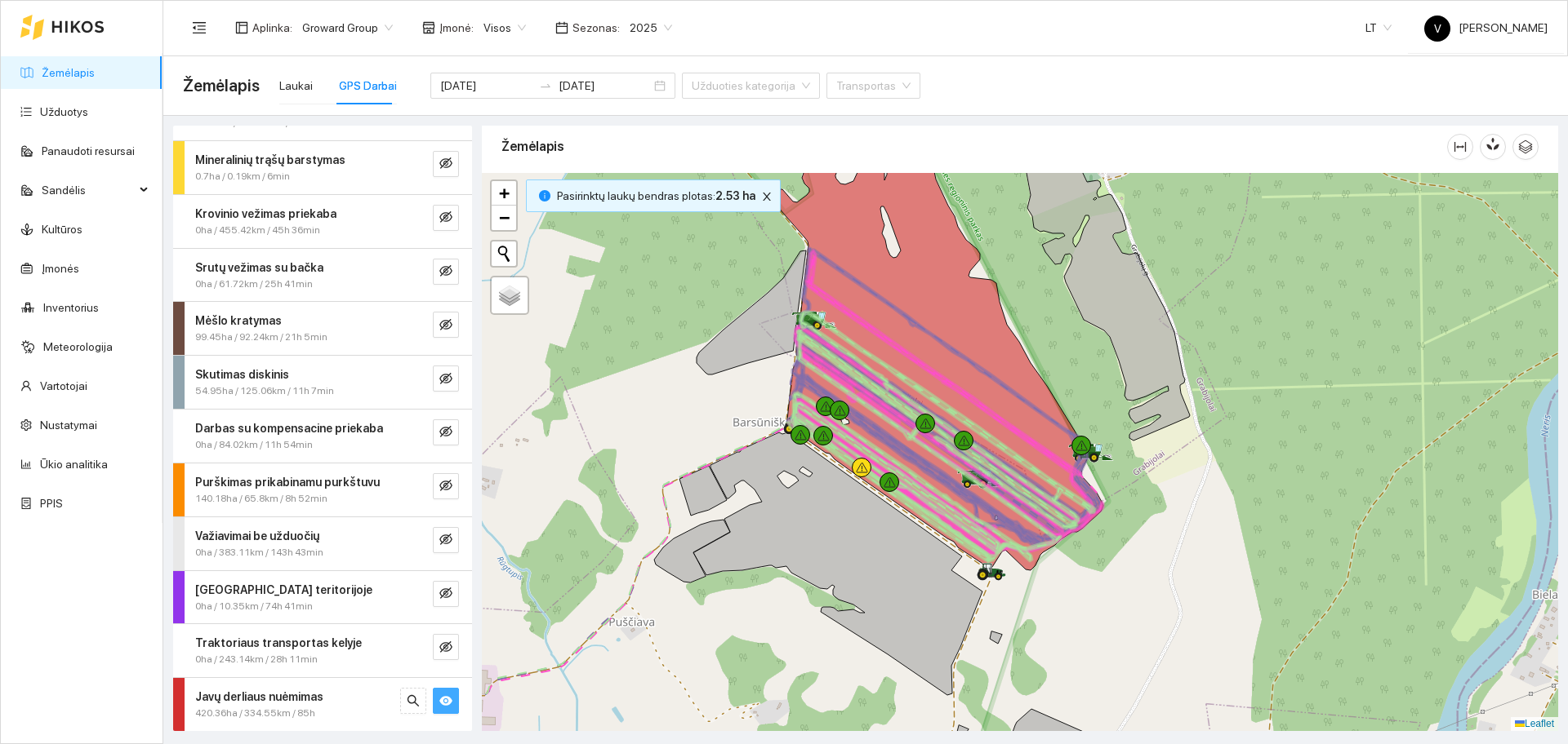
drag, startPoint x: 1228, startPoint y: 561, endPoint x: 1197, endPoint y: 584, distance: 38.6
click at [1198, 584] on div at bounding box center [1020, 453] width 1076 height 558
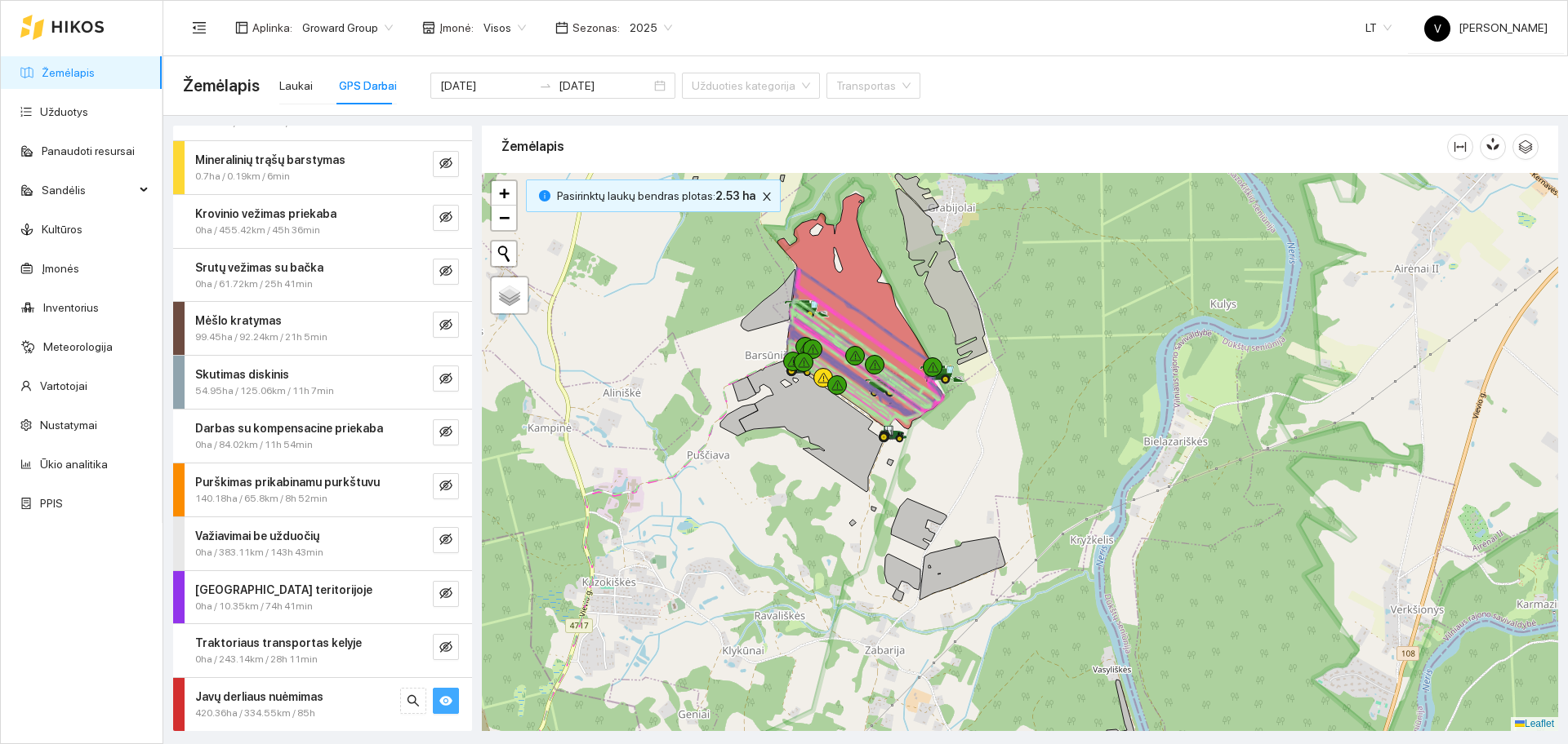
click at [309, 82] on div "Laukai GPS Darbai" at bounding box center [337, 85] width 117 height 37
click at [299, 82] on div "Laukai" at bounding box center [296, 85] width 34 height 18
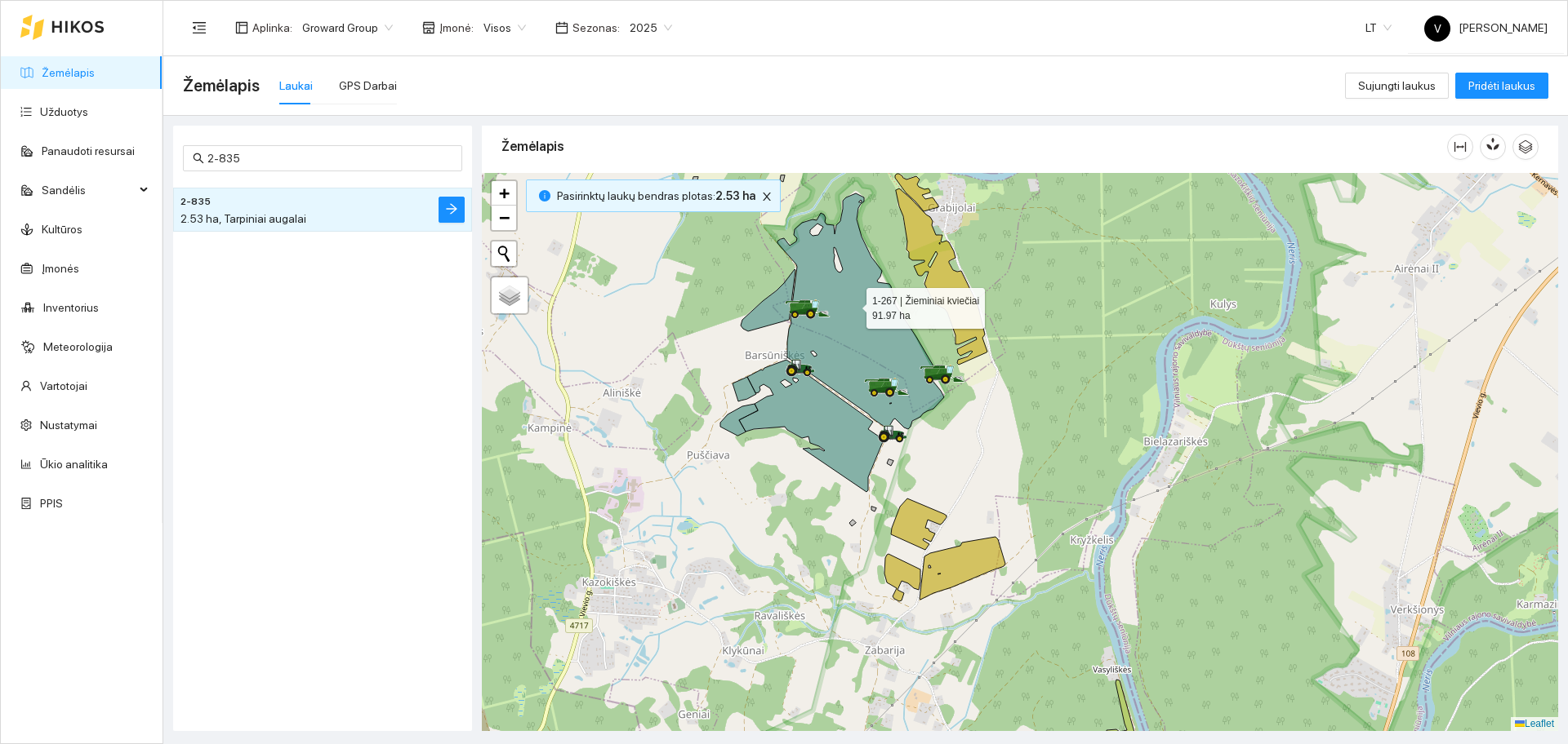
click at [849, 305] on icon at bounding box center [860, 311] width 167 height 236
click at [1178, 375] on div at bounding box center [1020, 453] width 1076 height 558
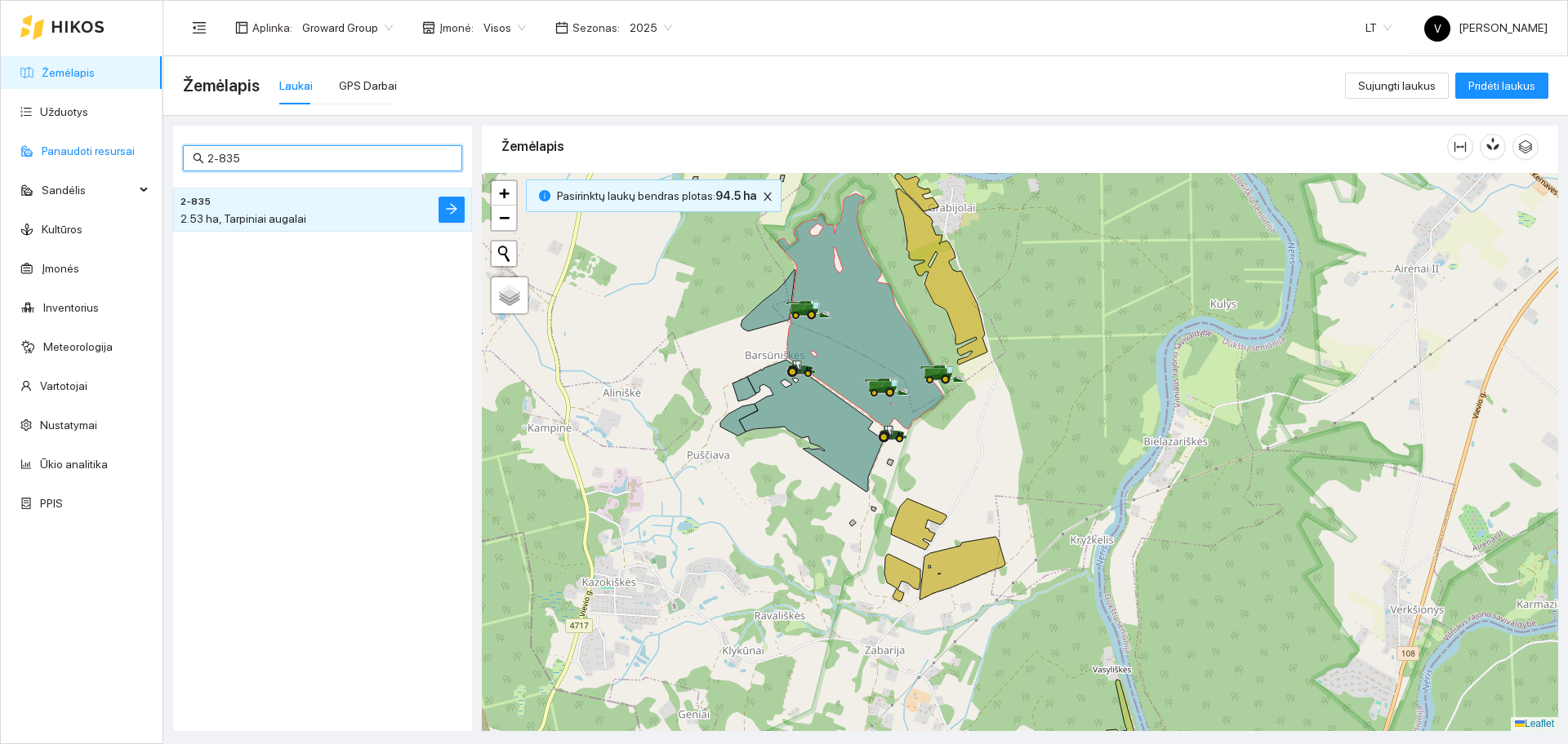
drag, startPoint x: 266, startPoint y: 165, endPoint x: 138, endPoint y: 152, distance: 128.7
click at [138, 152] on section "Žemėlapis Užduotys Panaudoti resursai Sandėlis Kultūros Įmonės Inventorius Mete…" at bounding box center [784, 372] width 1568 height 744
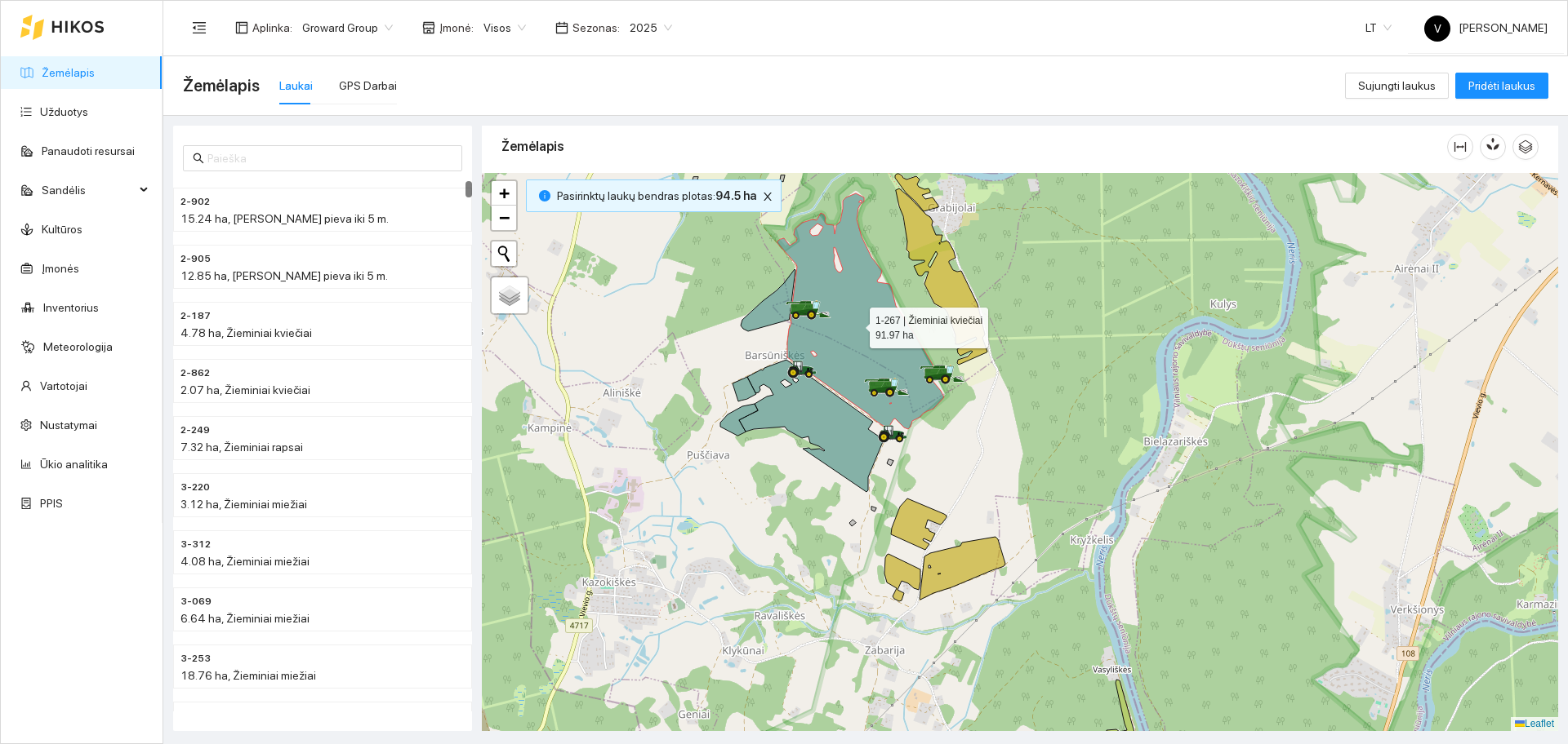
click at [858, 327] on icon at bounding box center [860, 311] width 167 height 236
click at [233, 159] on input "text" at bounding box center [329, 157] width 245 height 18
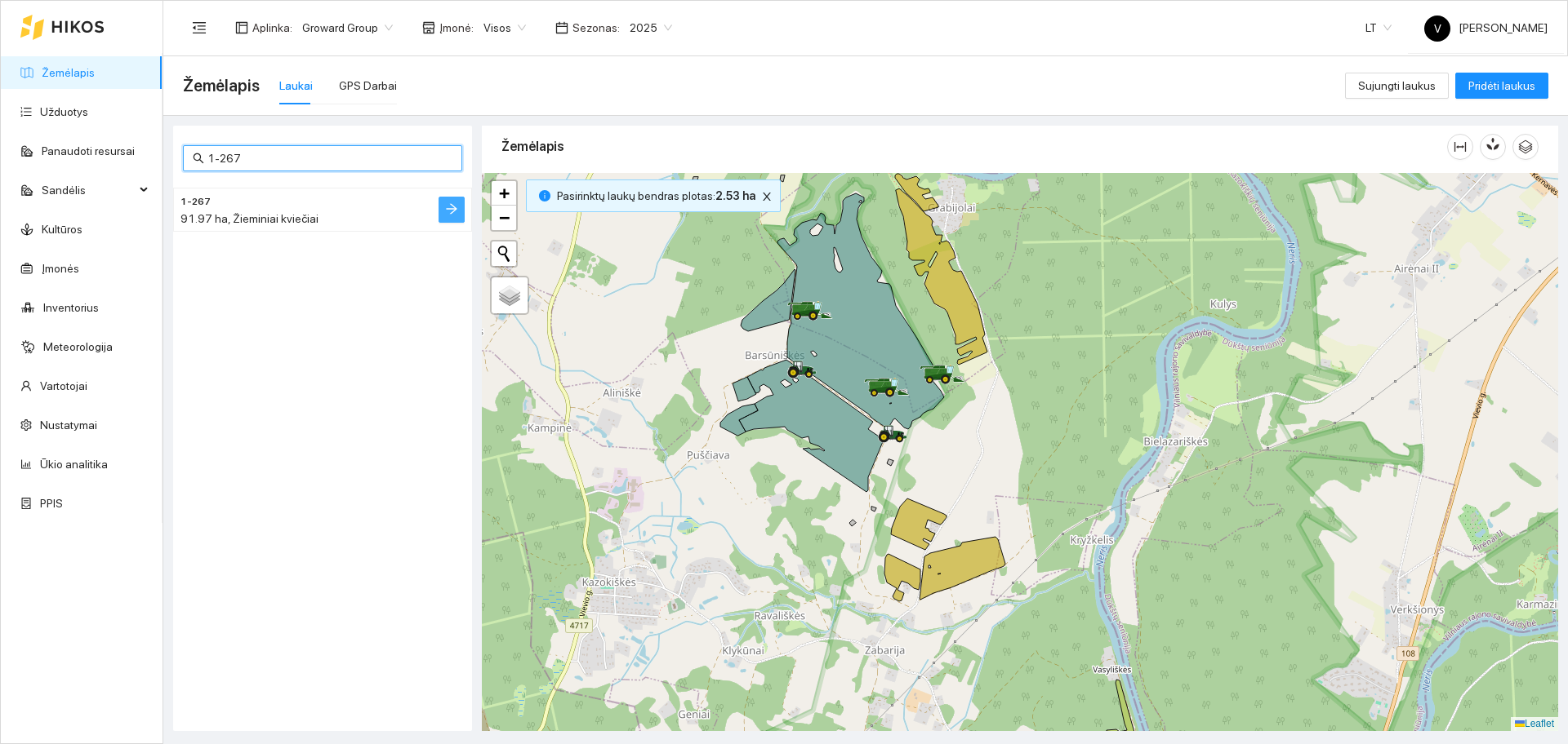
type input "1-267"
click at [450, 208] on icon "arrow-right" at bounding box center [452, 209] width 13 height 13
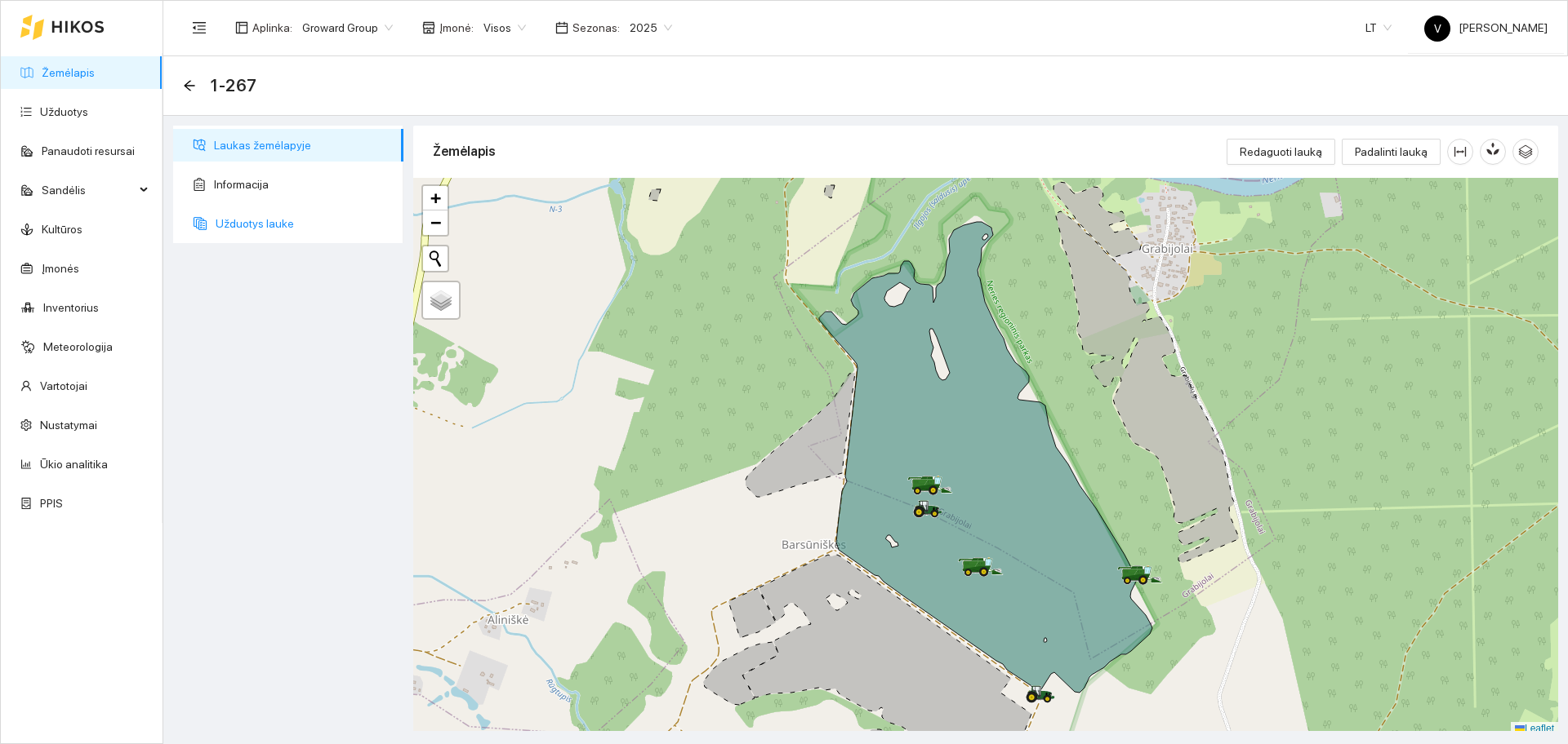
click at [269, 225] on span "Užduotys lauke" at bounding box center [303, 223] width 174 height 33
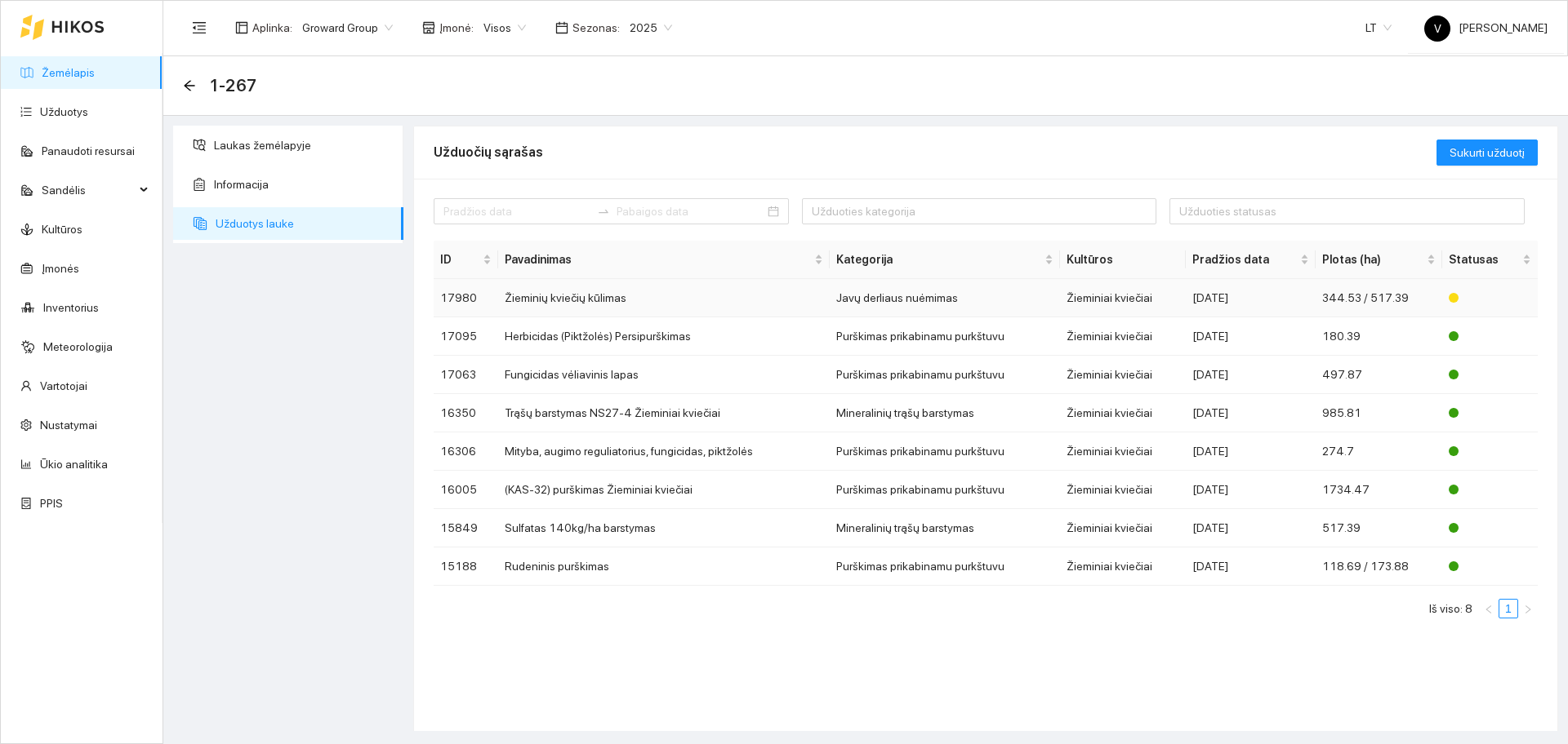
click at [604, 304] on td "Žieminių kviečių kūlimas" at bounding box center [664, 298] width 333 height 38
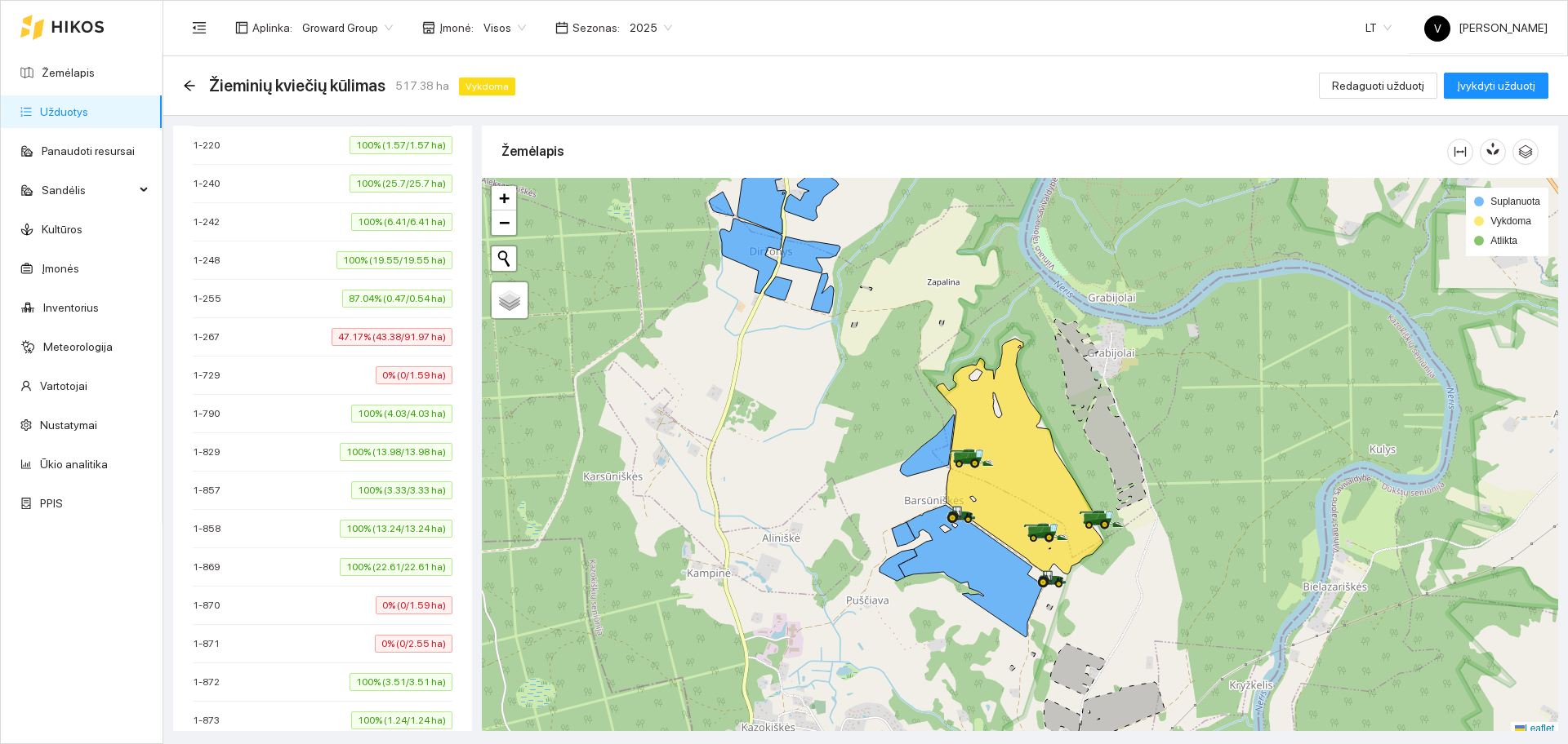
scroll to position [1428, 0]
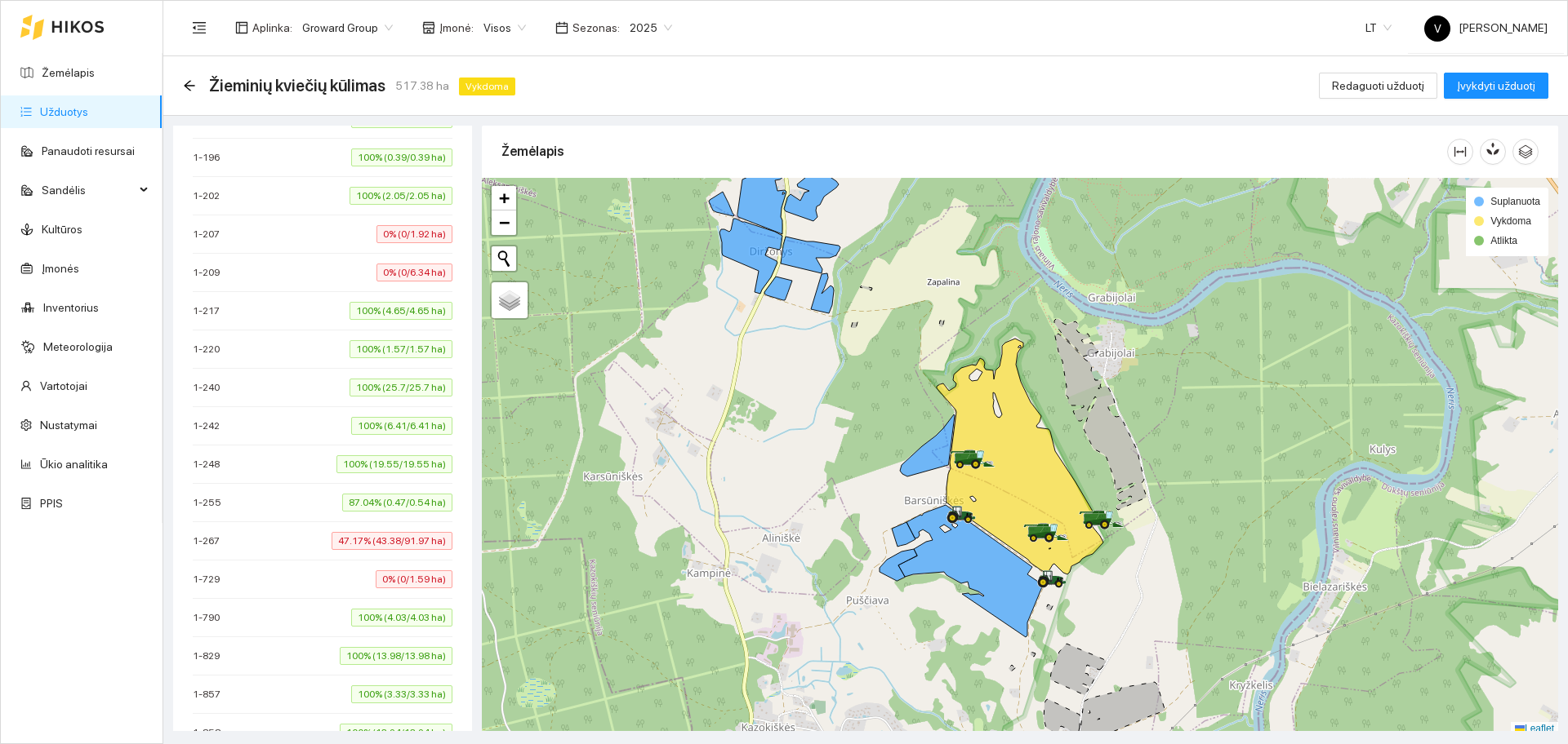
click at [181, 84] on div "Žieminių kviečių kūlimas 517.38 ha Vykdoma Redaguoti užduotį Įvykdyti užduotį" at bounding box center [865, 86] width 1404 height 60
click at [190, 84] on icon "arrow-left" at bounding box center [189, 85] width 13 height 13
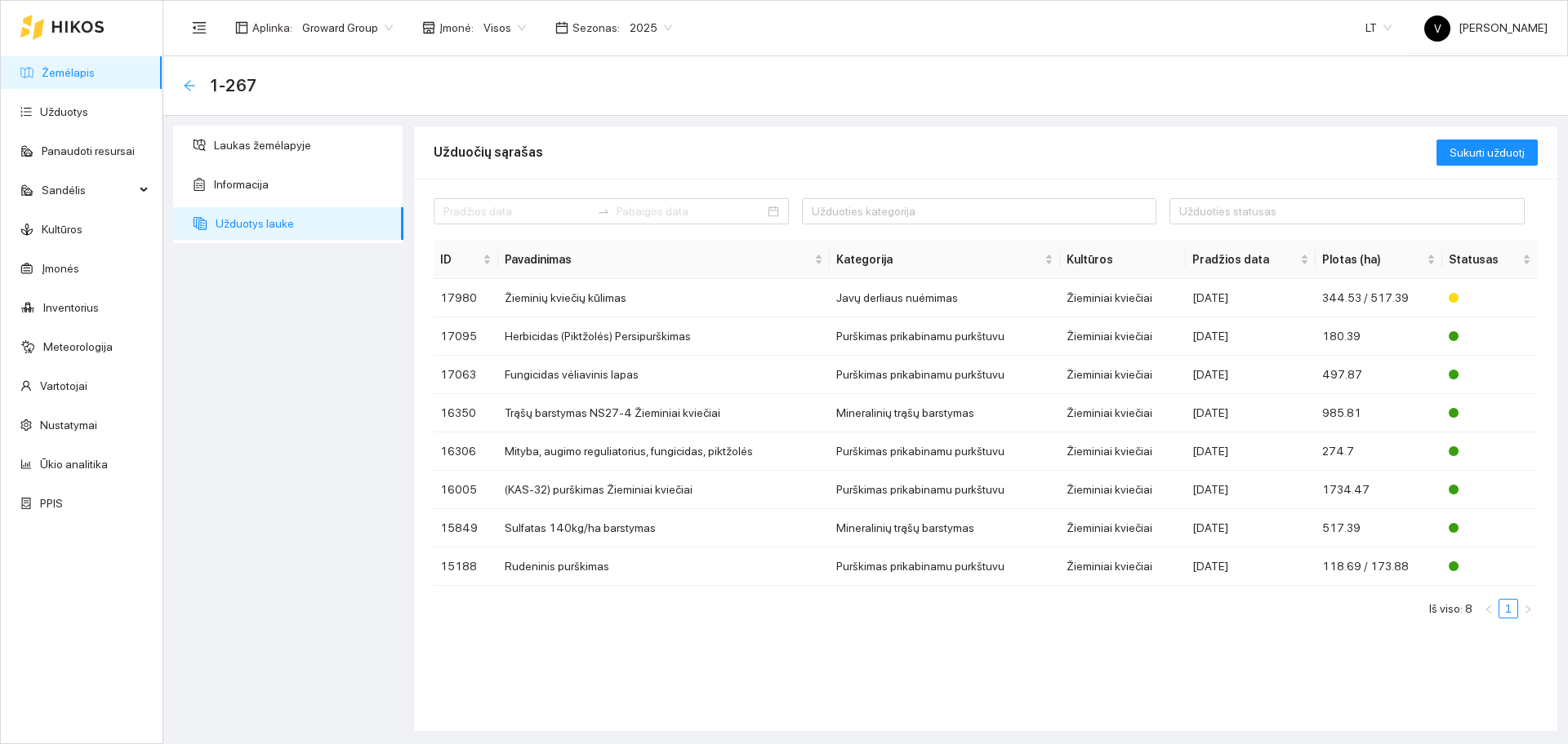
click at [184, 86] on icon "arrow-left" at bounding box center [189, 85] width 13 height 13
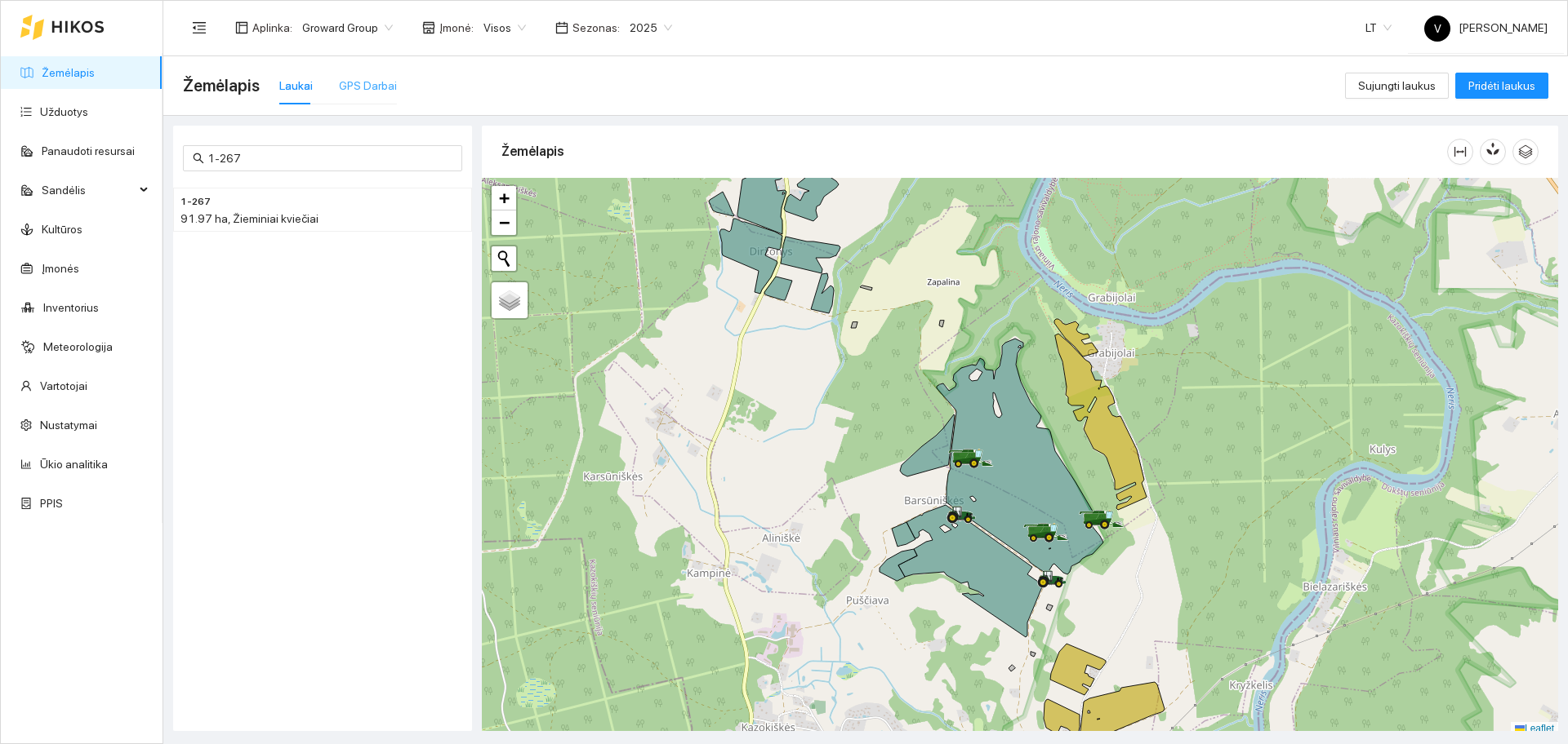
click at [357, 71] on div "GPS Darbai" at bounding box center [368, 85] width 58 height 37
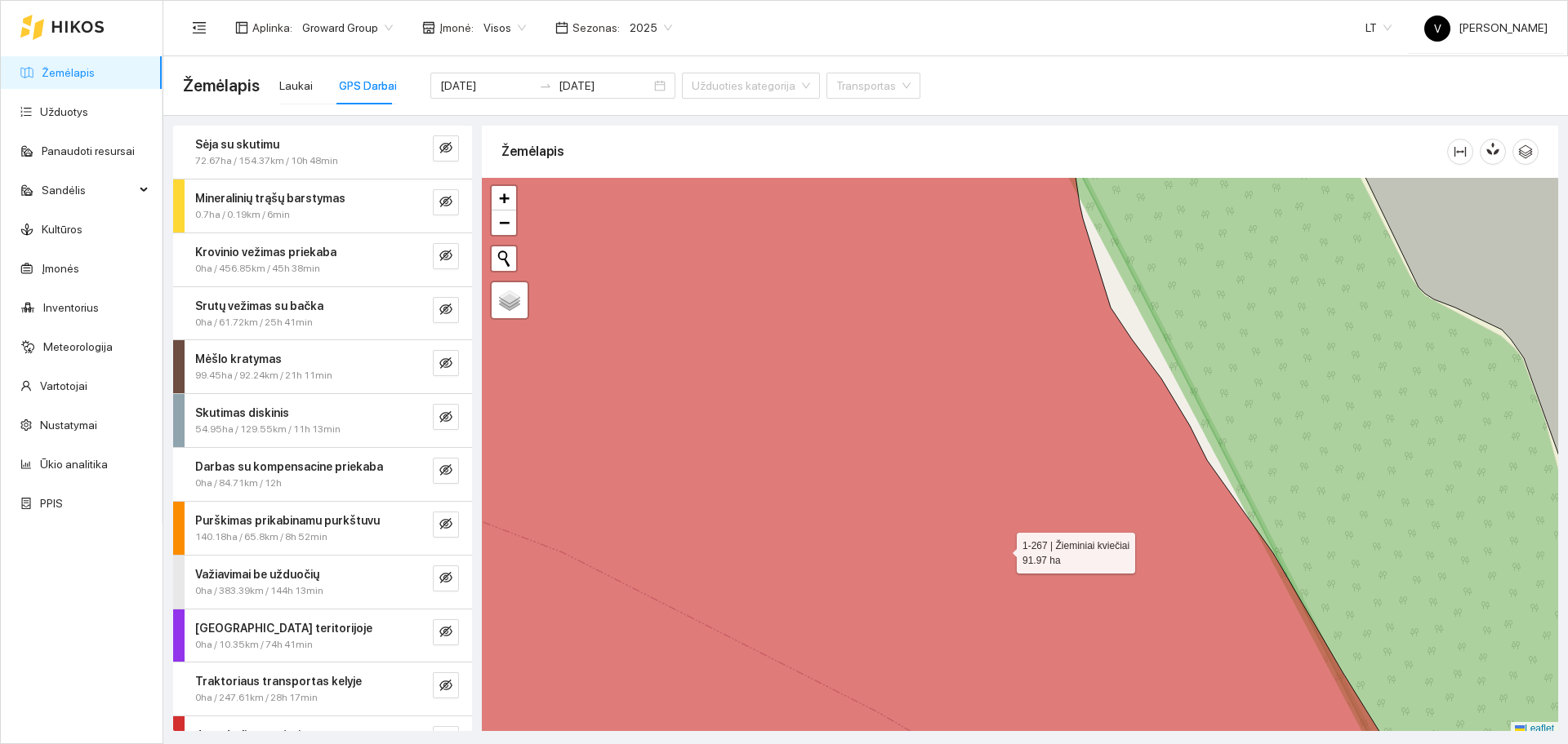
scroll to position [5, 0]
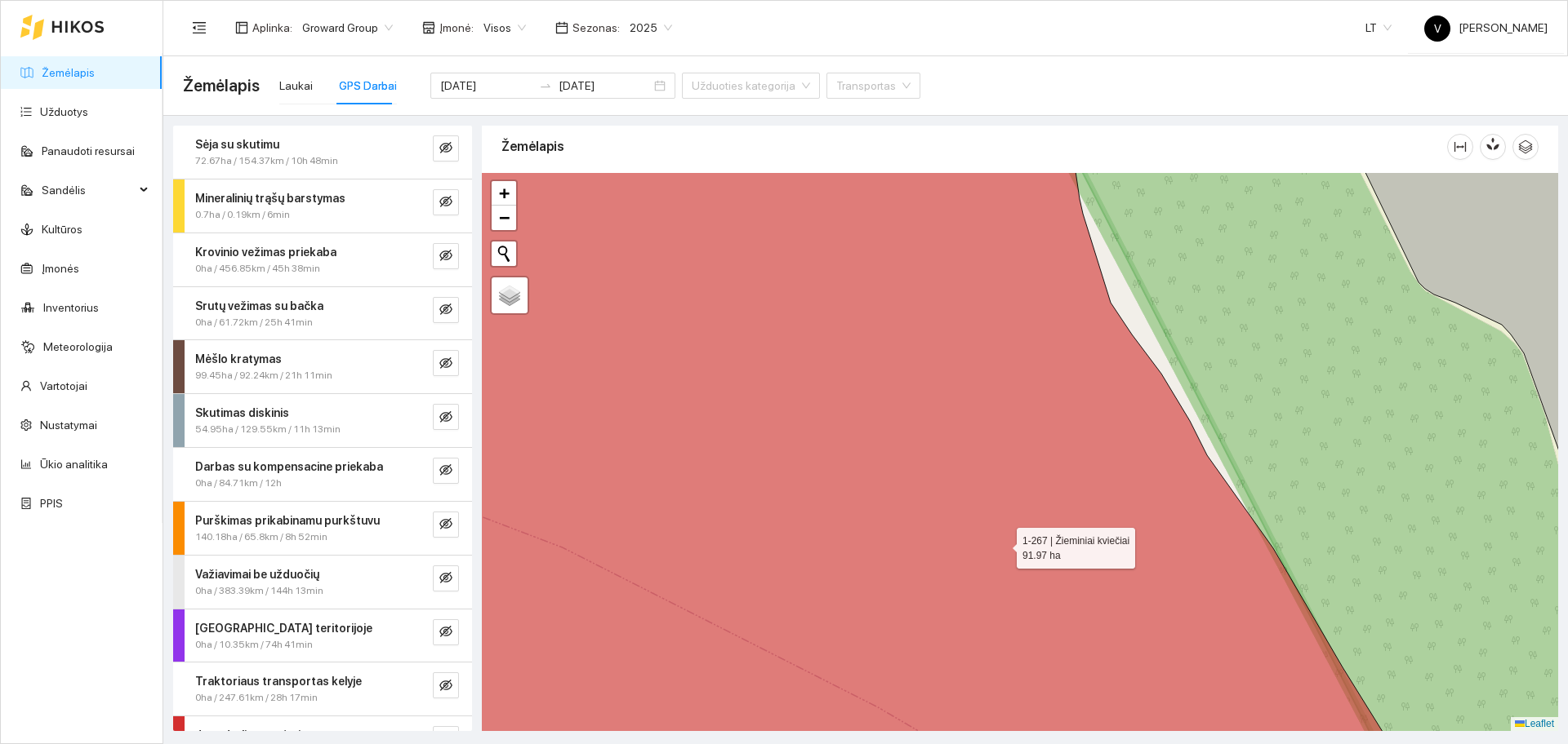
drag, startPoint x: 997, startPoint y: 554, endPoint x: 1150, endPoint y: 391, distance: 223.6
click at [1146, 394] on icon at bounding box center [891, 402] width 989 height 672
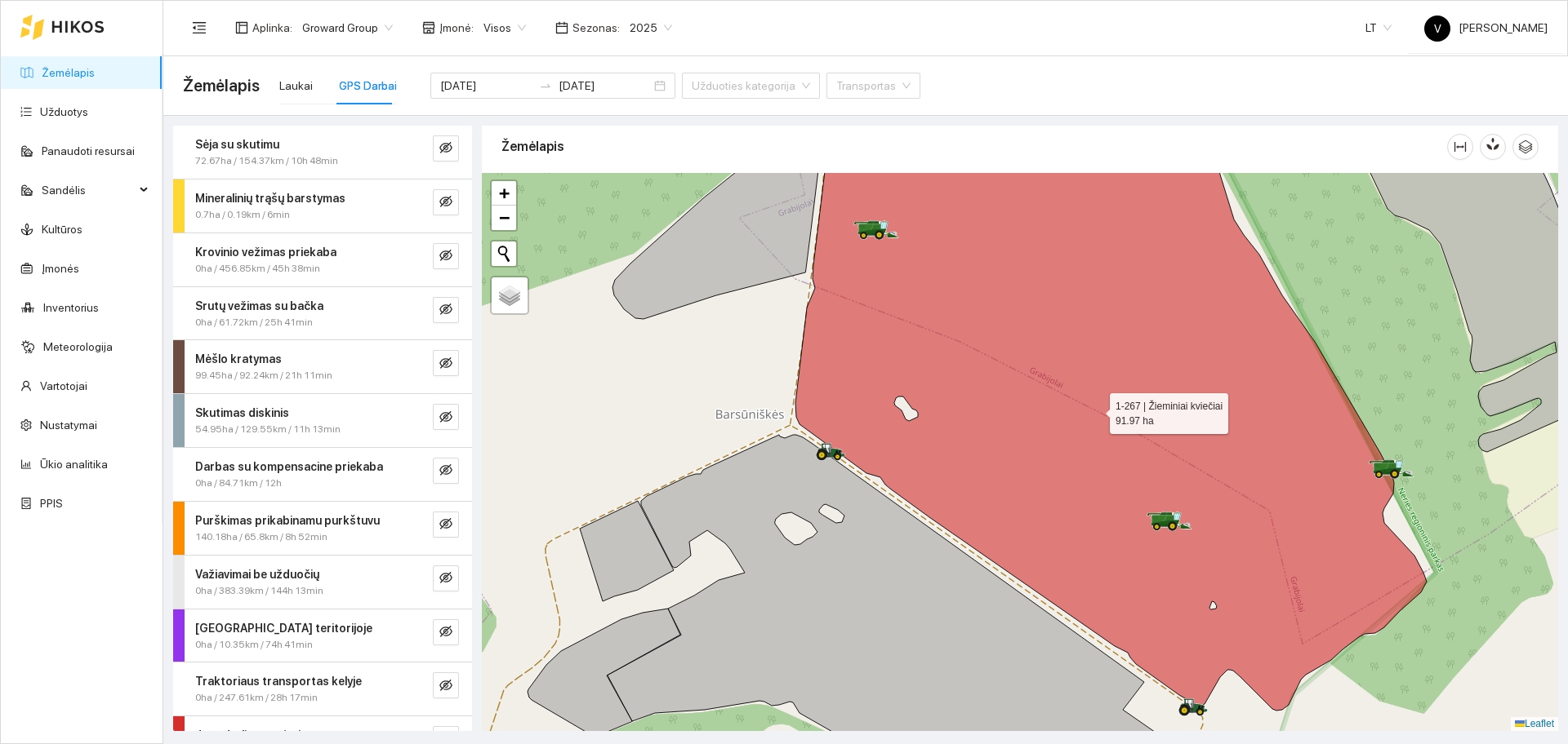
drag, startPoint x: 1058, startPoint y: 470, endPoint x: 1090, endPoint y: 415, distance: 63.6
click at [1090, 415] on icon at bounding box center [1110, 388] width 631 height 647
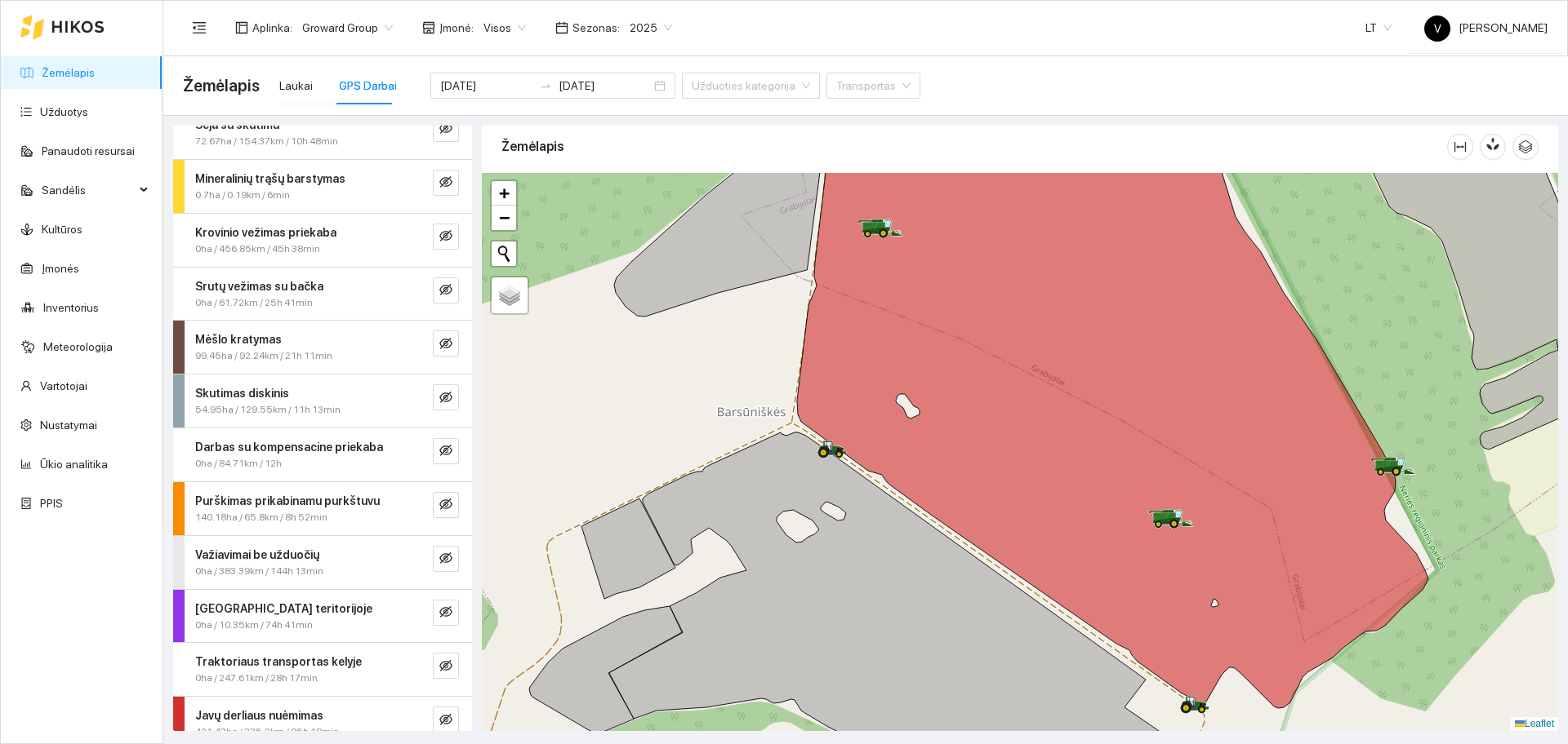
scroll to position [38, 0]
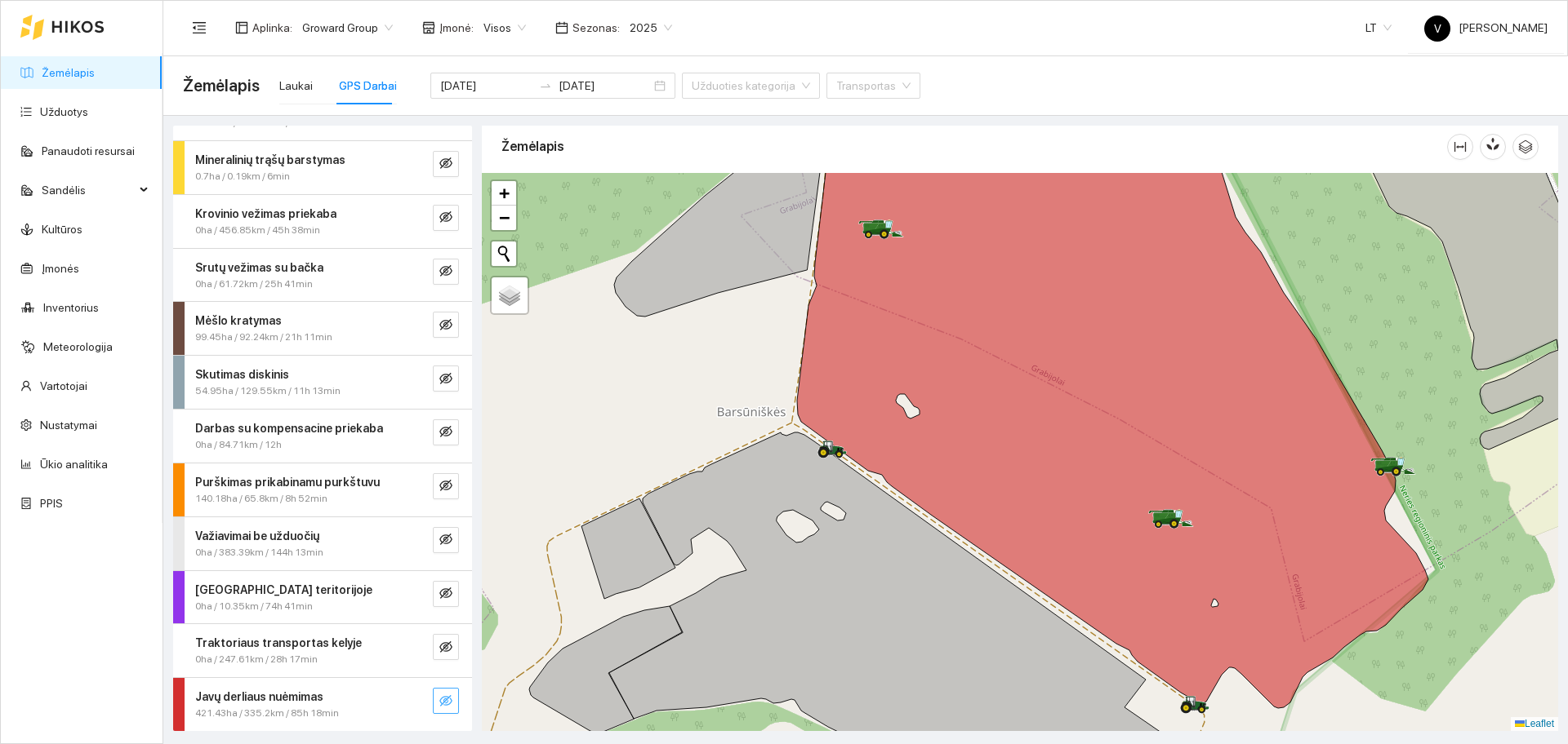
click at [439, 704] on button "button" at bounding box center [446, 701] width 26 height 26
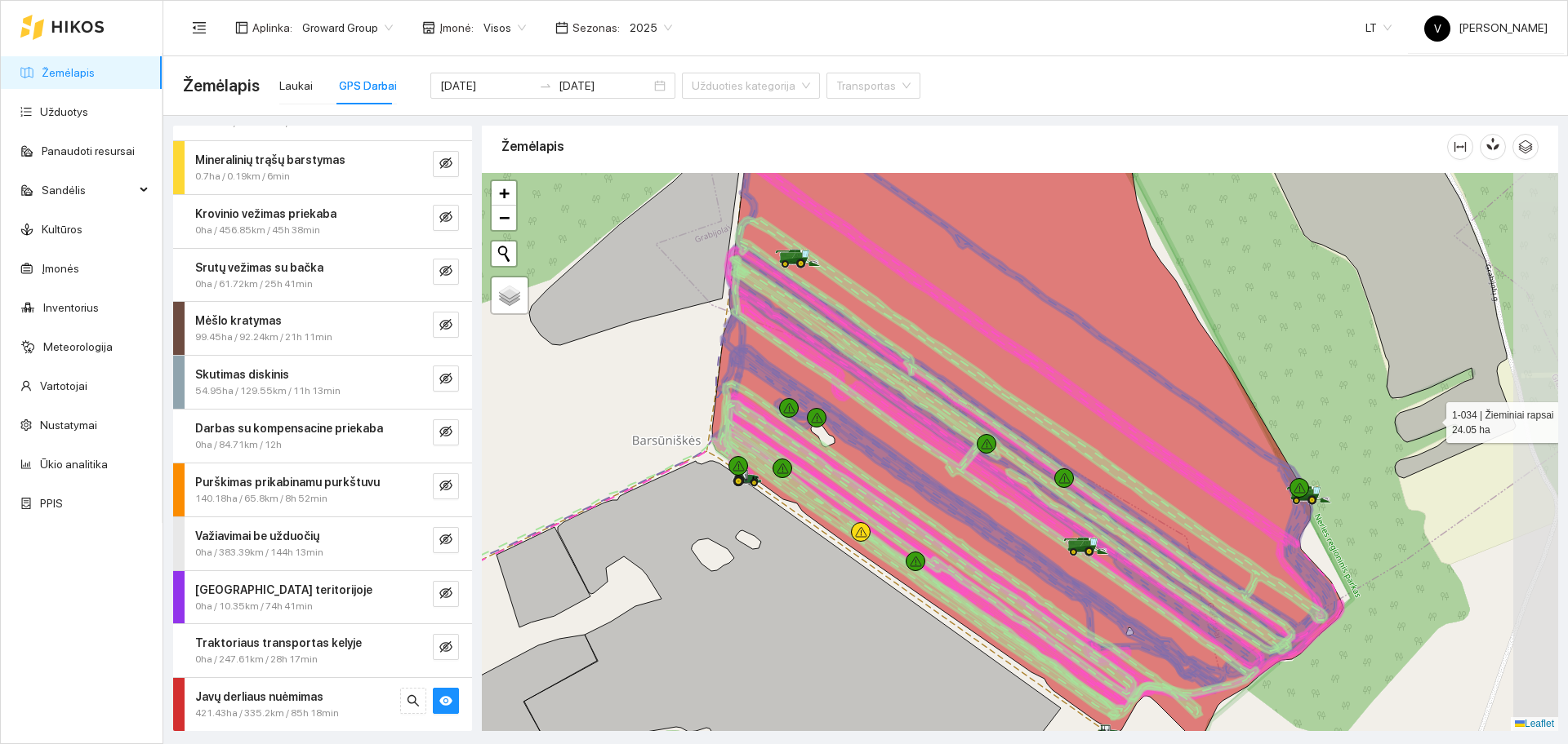
drag, startPoint x: 1516, startPoint y: 390, endPoint x: 1431, endPoint y: 418, distance: 89.5
click at [1431, 418] on icon at bounding box center [1391, 311] width 249 height 333
